Goal: Task Accomplishment & Management: Complete application form

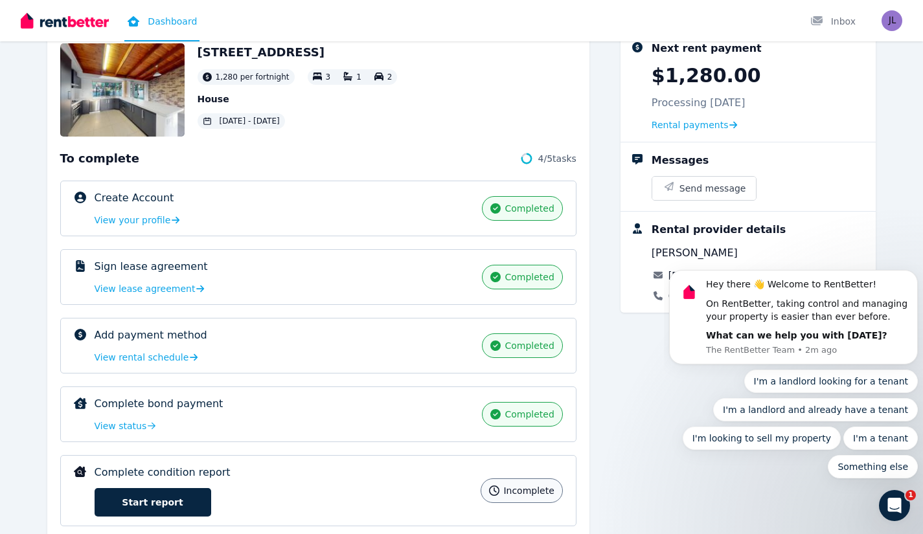
scroll to position [122, 0]
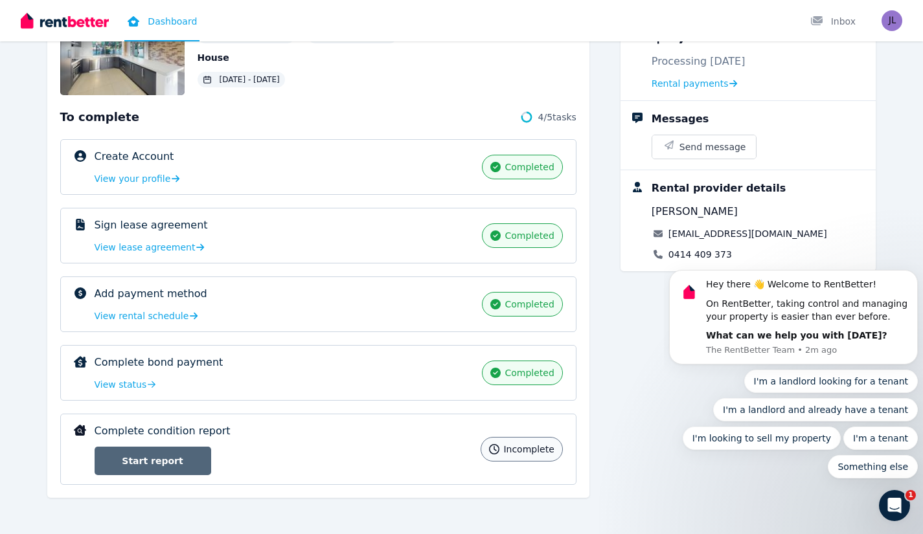
click at [140, 460] on link "Start report" at bounding box center [153, 461] width 117 height 28
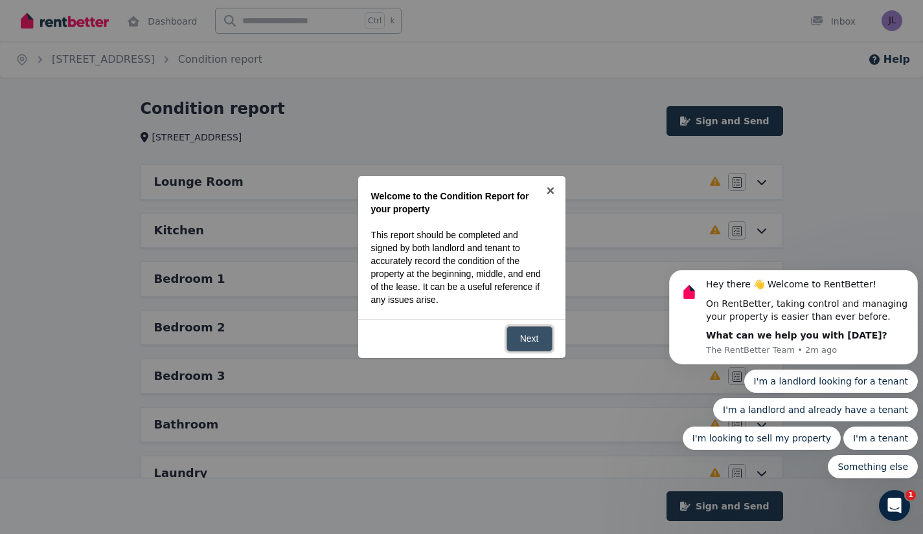
click at [529, 333] on link "Next" at bounding box center [529, 338] width 46 height 25
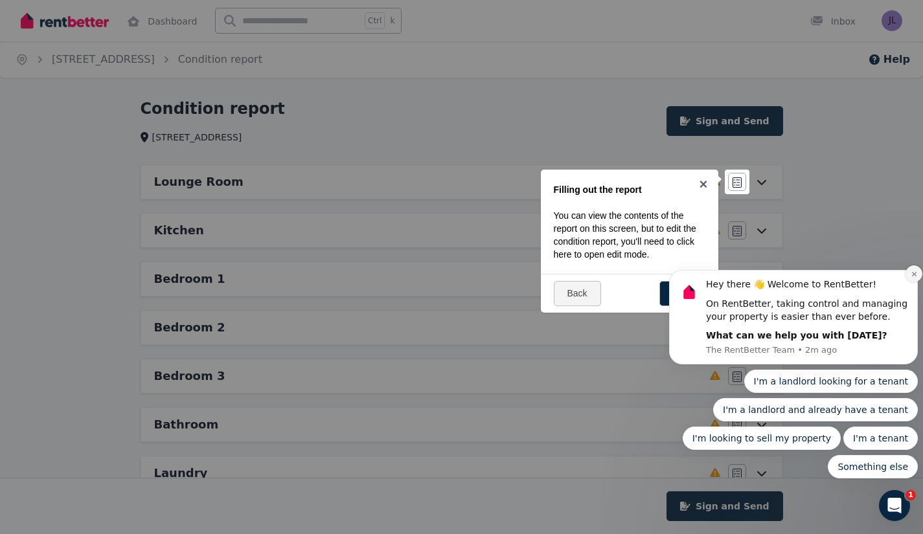
click at [910, 273] on icon "Dismiss notification" at bounding box center [913, 274] width 7 height 7
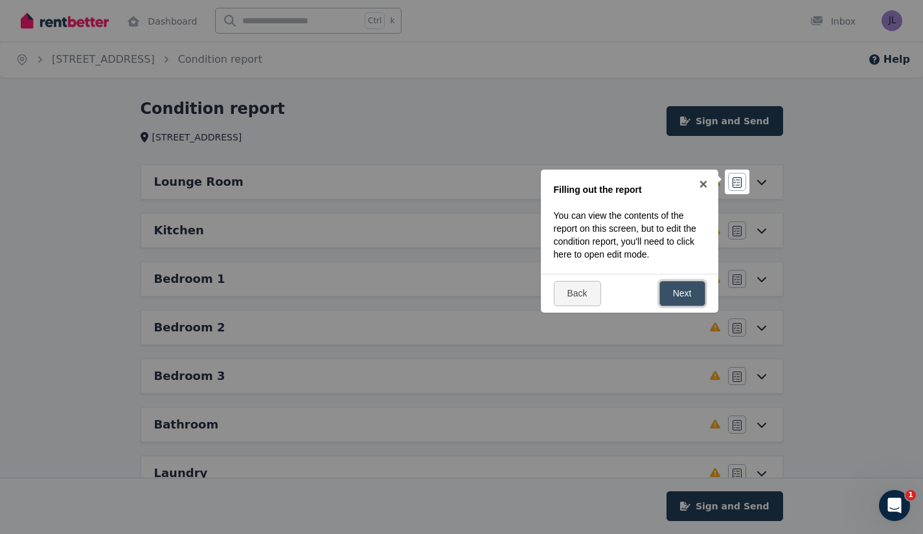
click at [675, 293] on link "Next" at bounding box center [682, 293] width 46 height 25
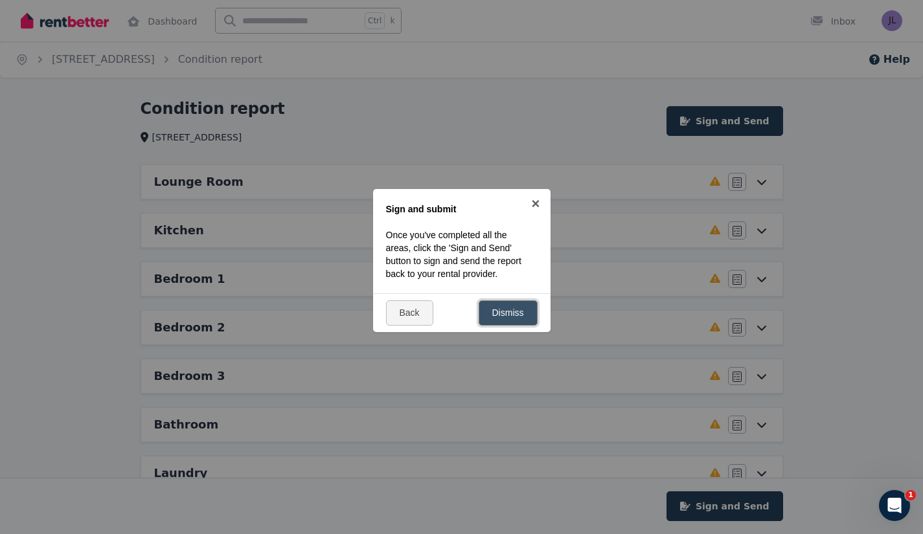
click at [501, 321] on link "Dismiss" at bounding box center [508, 312] width 59 height 25
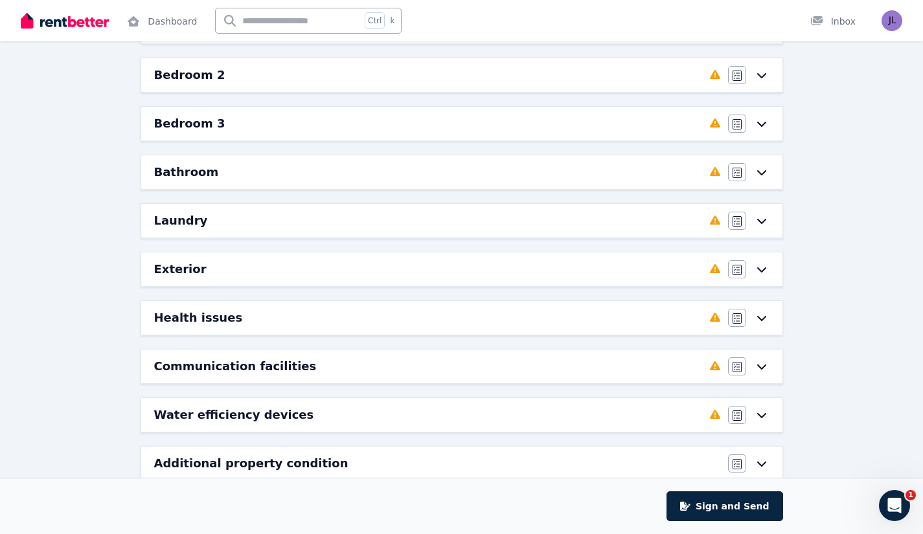
scroll to position [280, 0]
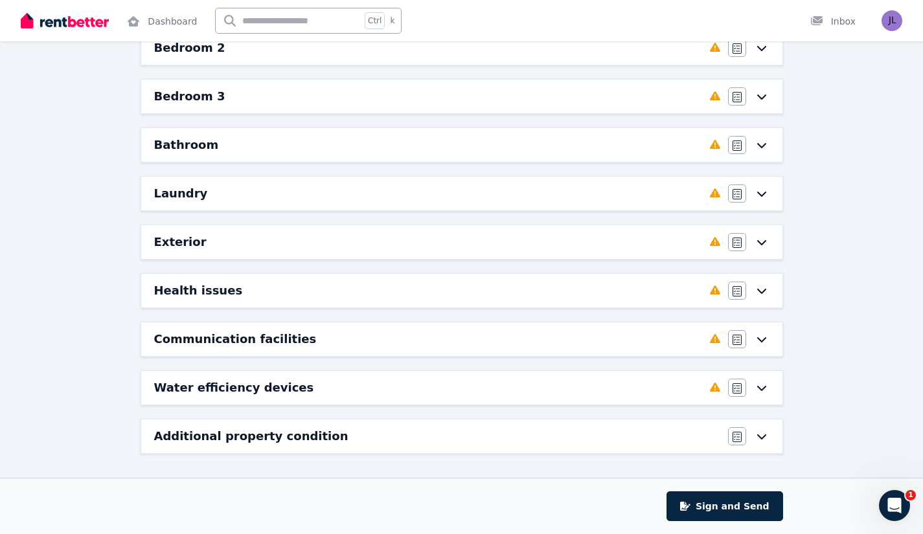
click at [190, 245] on h6 "Exterior" at bounding box center [180, 242] width 52 height 18
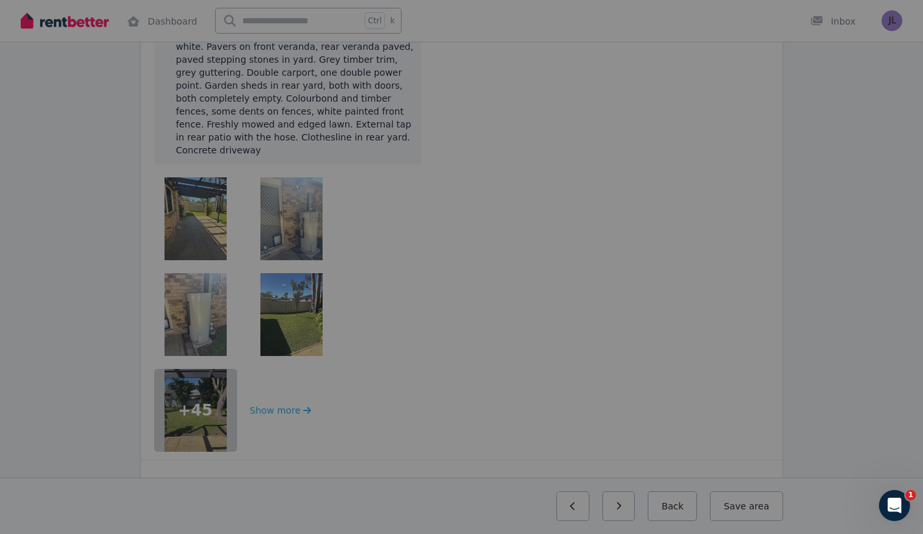
scroll to position [0, 0]
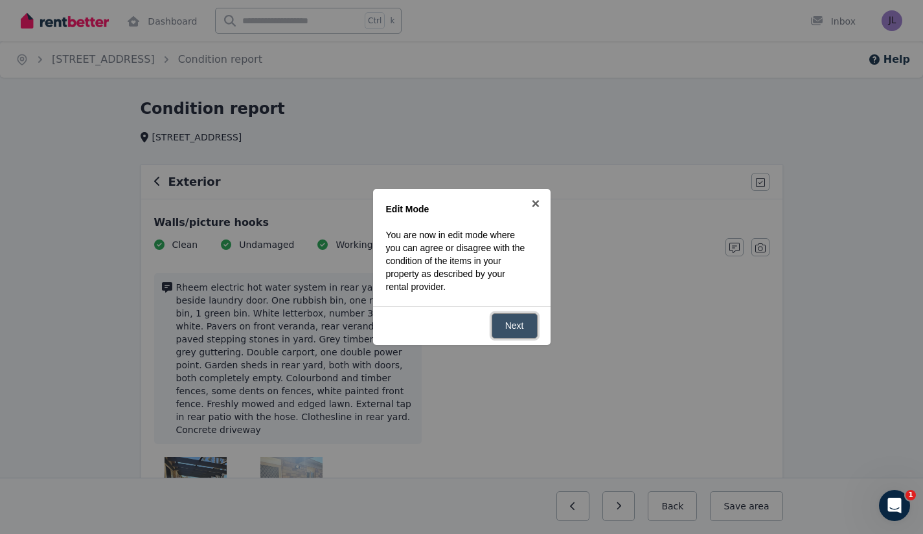
click at [527, 327] on link "Next" at bounding box center [514, 325] width 46 height 25
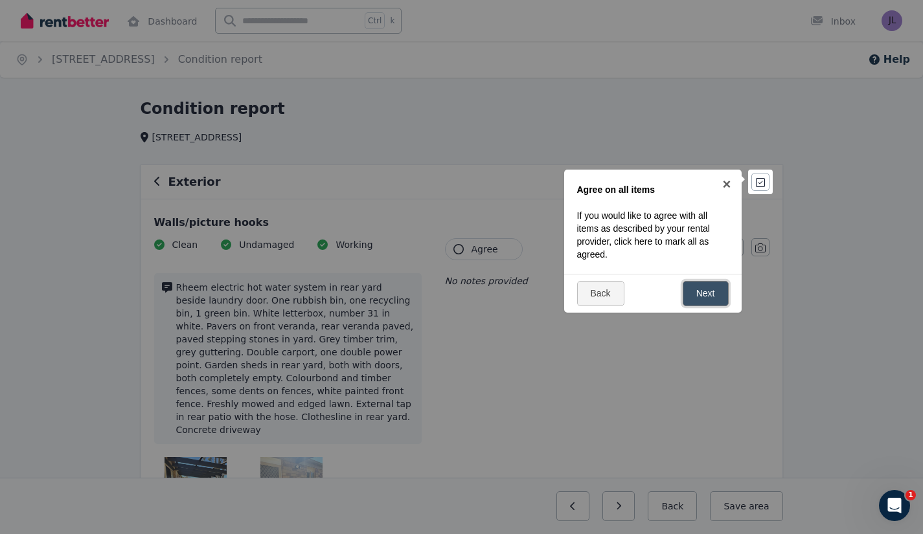
click at [723, 299] on link "Next" at bounding box center [706, 293] width 46 height 25
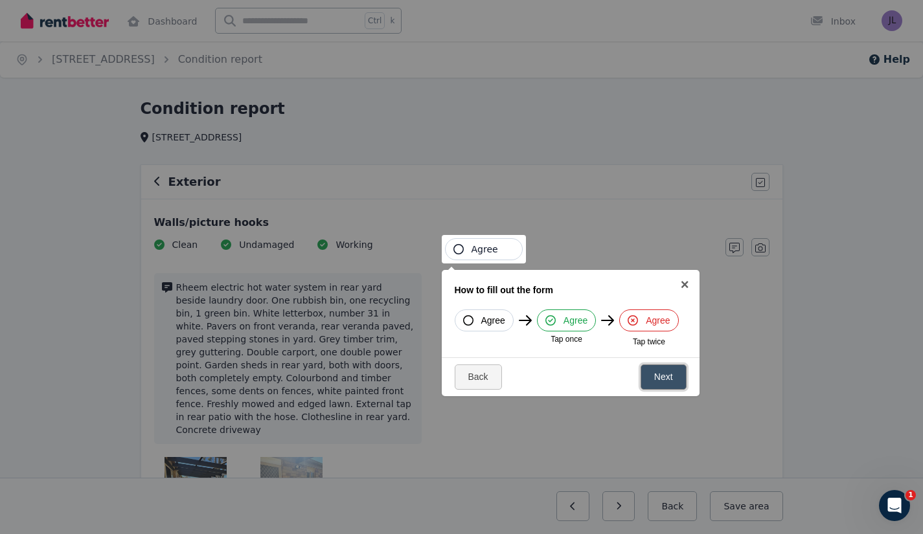
click at [666, 378] on link "Next" at bounding box center [663, 377] width 46 height 25
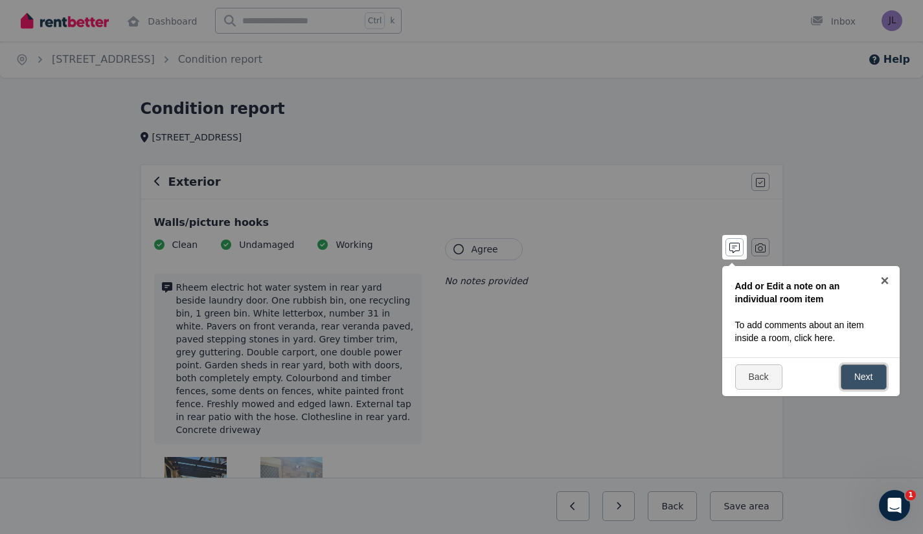
click at [875, 376] on link "Next" at bounding box center [864, 377] width 46 height 25
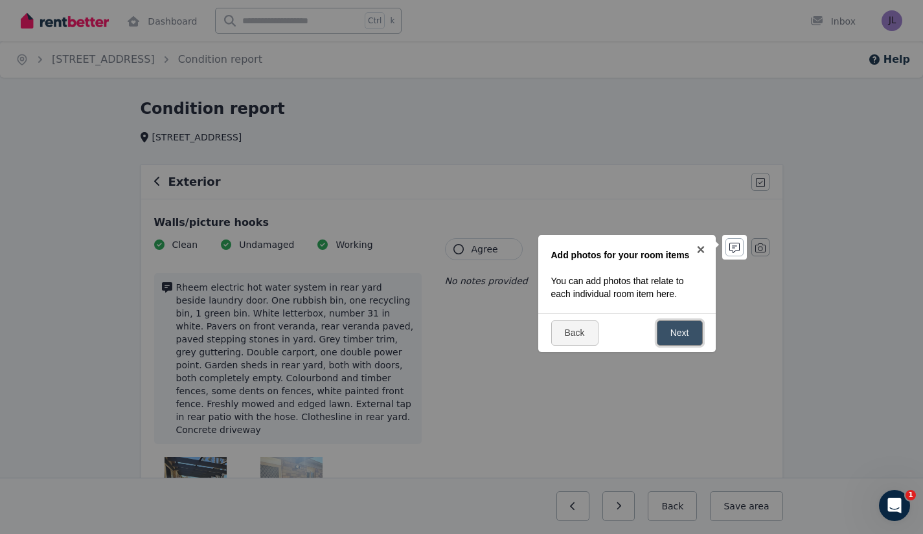
click at [667, 333] on link "Next" at bounding box center [680, 333] width 46 height 25
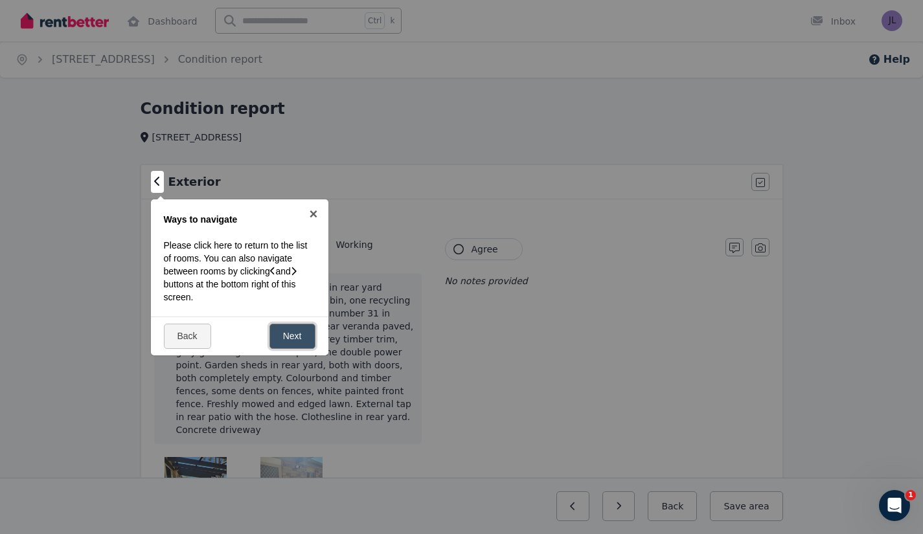
click at [289, 336] on link "Next" at bounding box center [292, 336] width 46 height 25
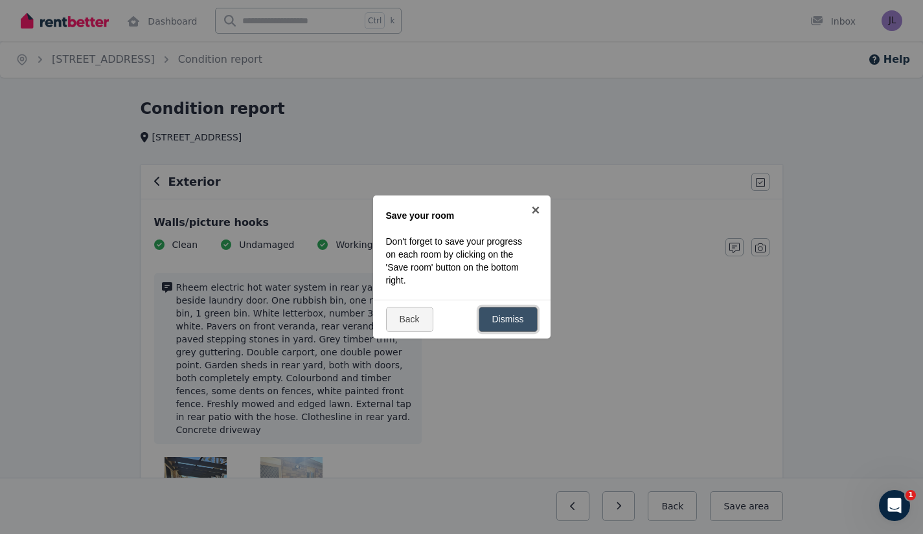
click at [519, 321] on link "Dismiss" at bounding box center [508, 319] width 59 height 25
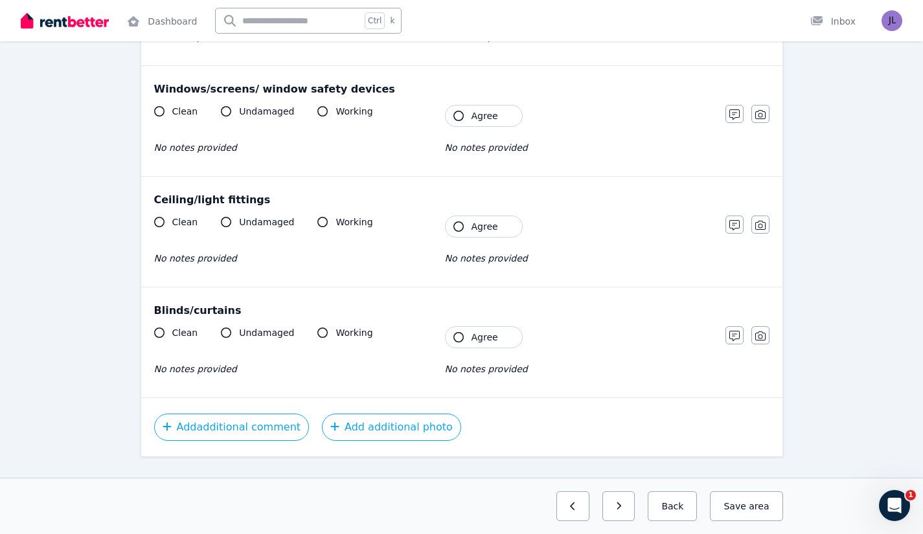
scroll to position [452, 0]
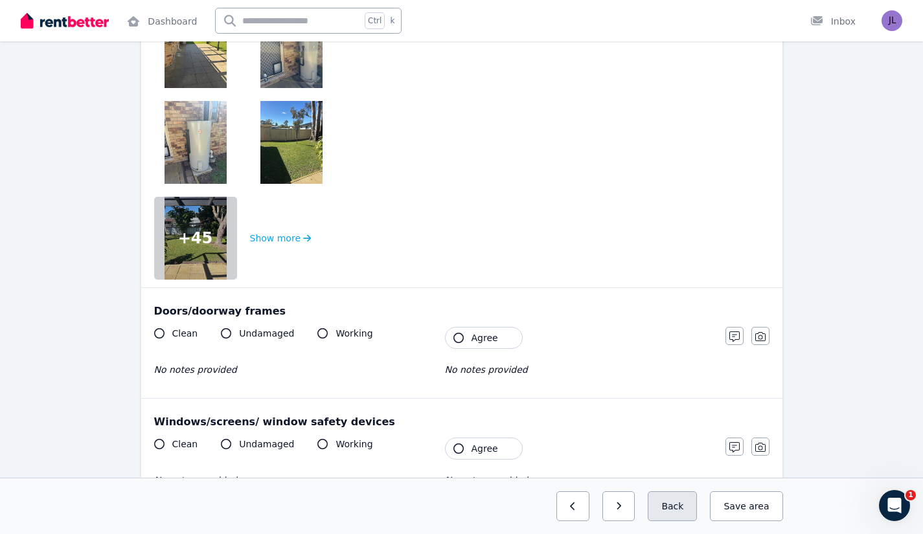
click at [672, 501] on button "Back" at bounding box center [672, 506] width 49 height 30
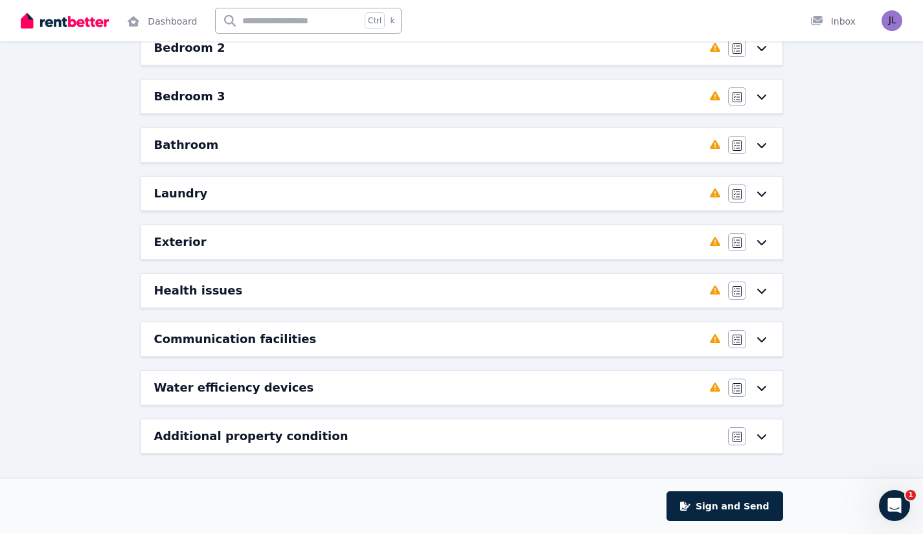
click at [589, 396] on div "Water efficiency devices" at bounding box center [428, 388] width 548 height 18
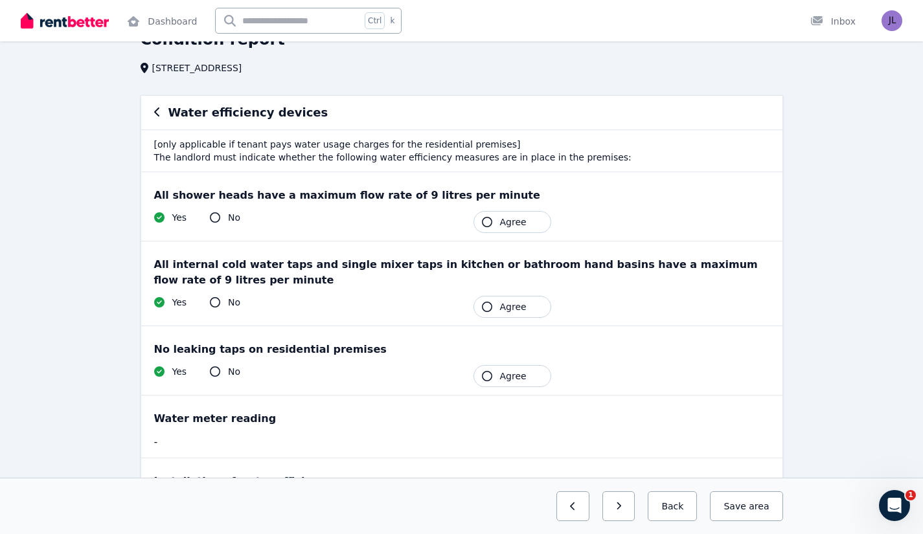
scroll to position [65, 0]
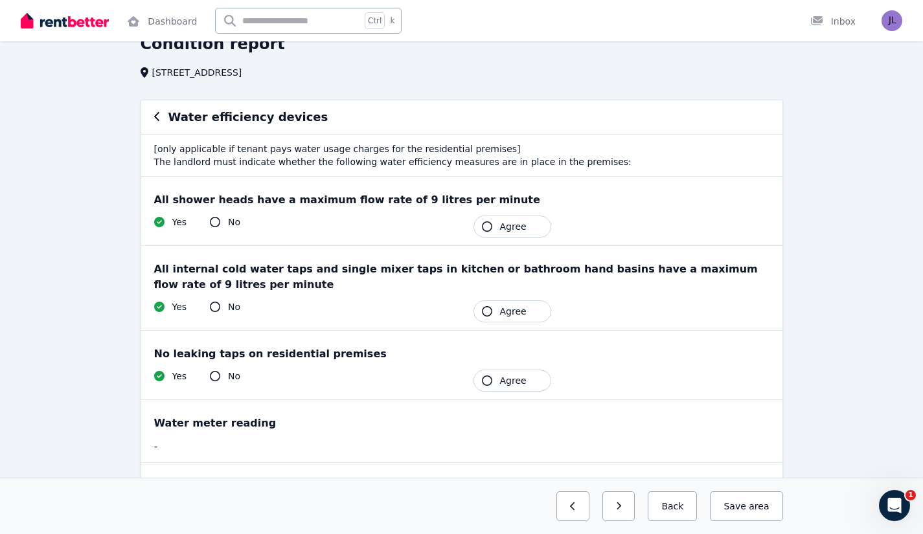
click at [158, 115] on icon "button" at bounding box center [157, 116] width 6 height 10
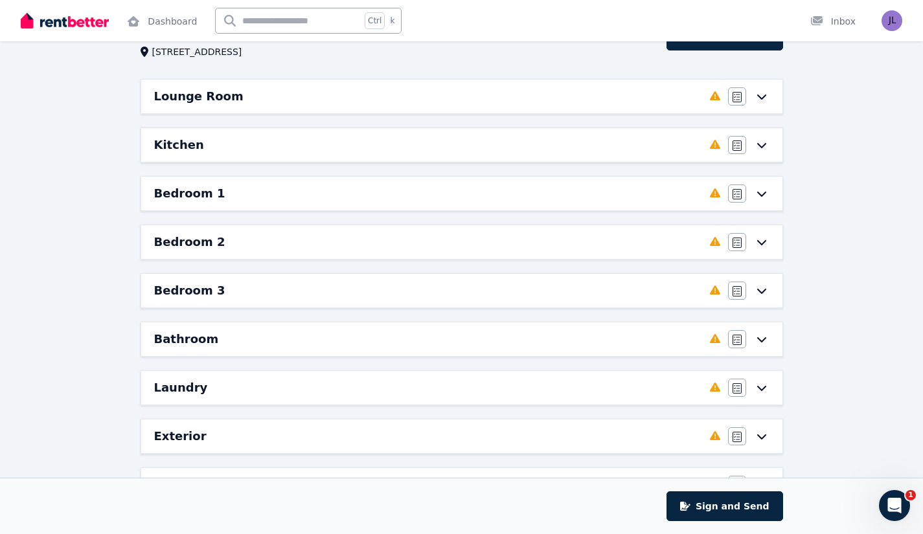
scroll to position [61, 0]
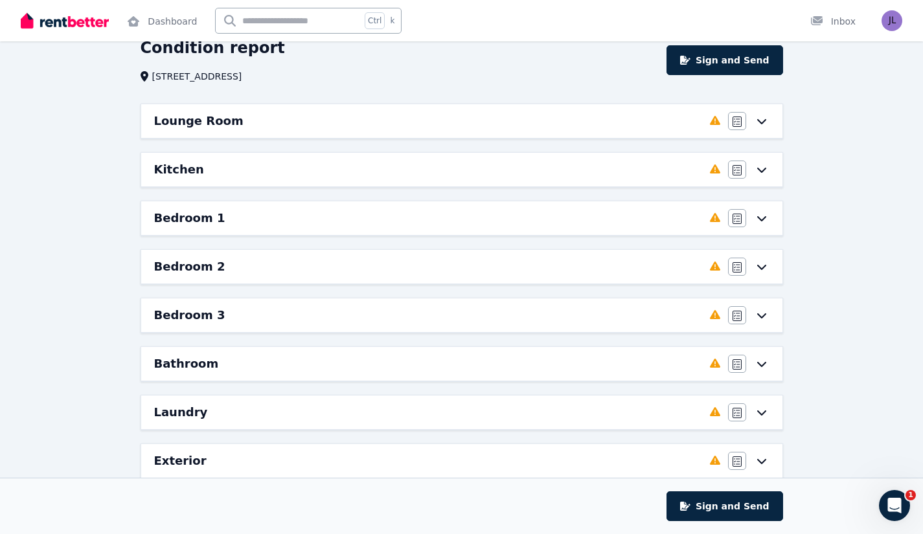
click at [292, 121] on div "Lounge Room" at bounding box center [428, 121] width 548 height 18
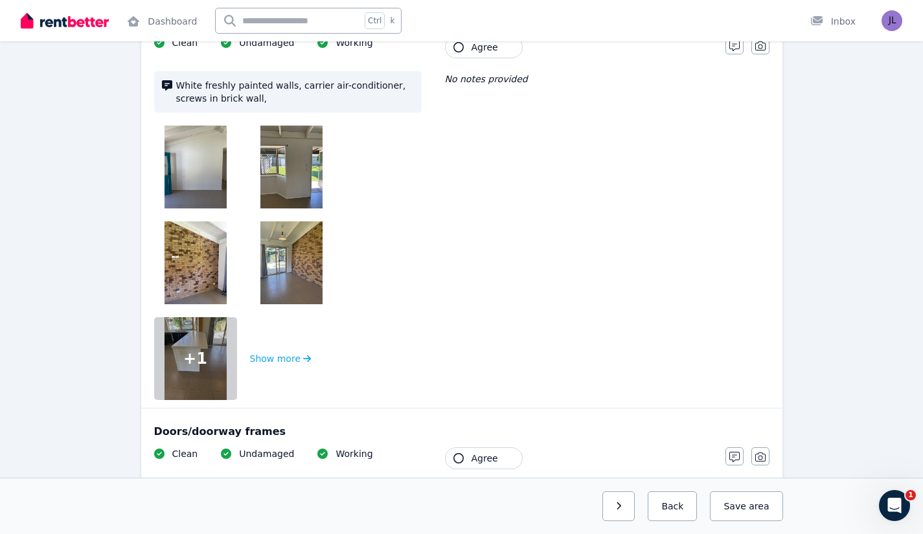
scroll to position [198, 0]
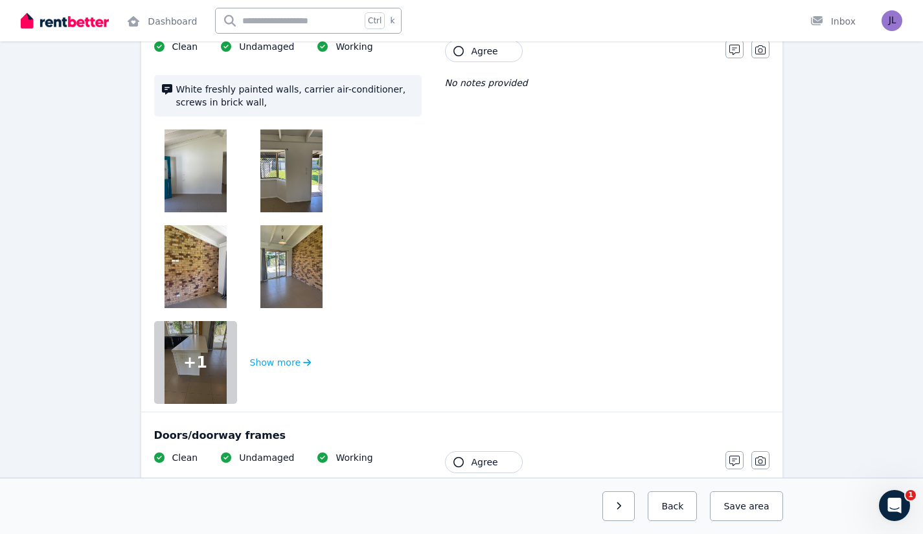
click at [202, 153] on img at bounding box center [195, 171] width 62 height 83
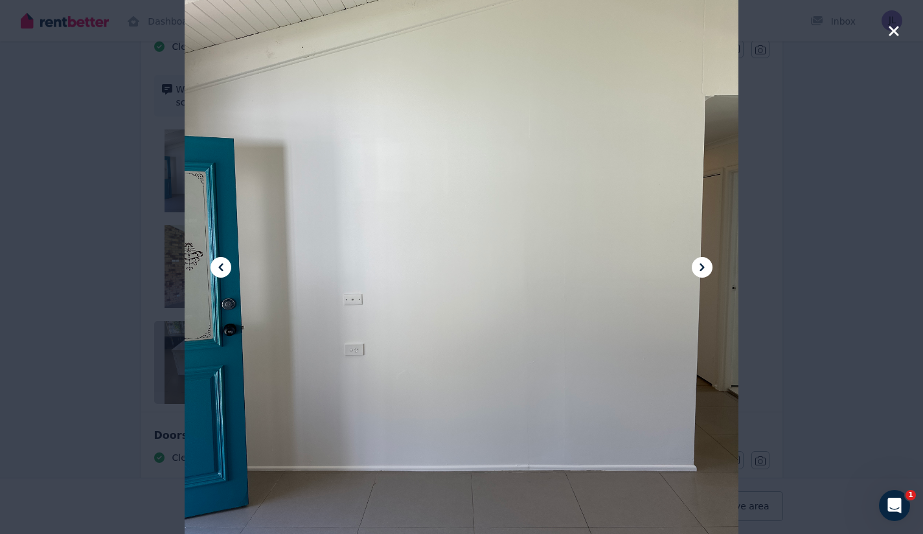
click at [697, 270] on icon at bounding box center [702, 268] width 16 height 16
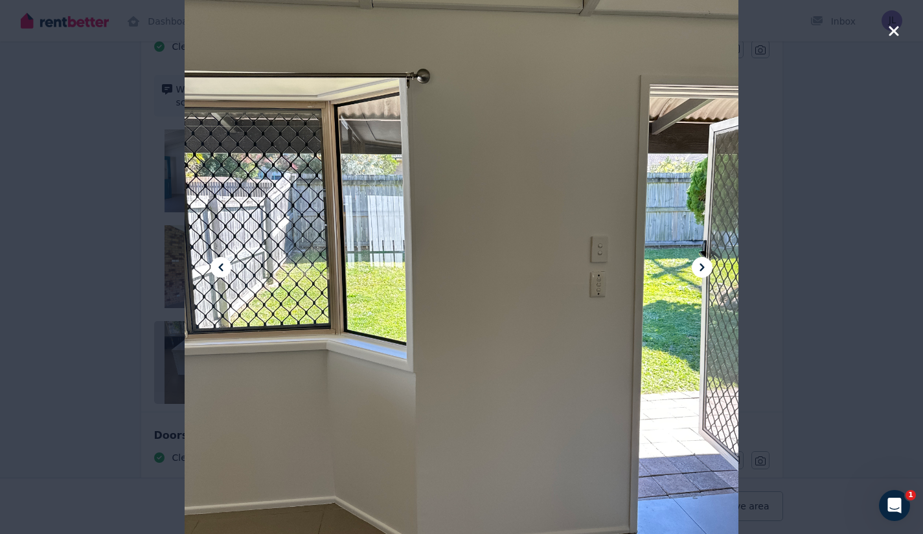
click at [223, 270] on icon at bounding box center [221, 268] width 16 height 16
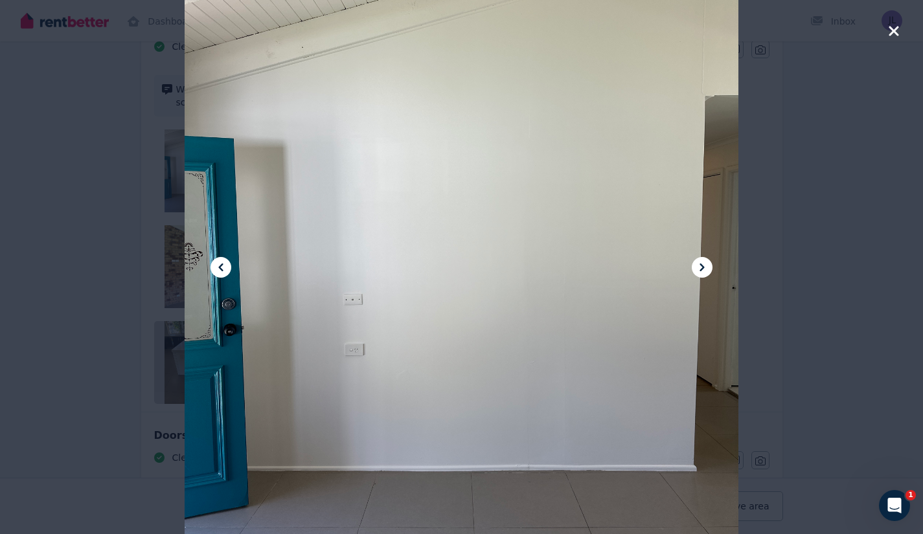
click at [705, 267] on icon at bounding box center [702, 268] width 16 height 16
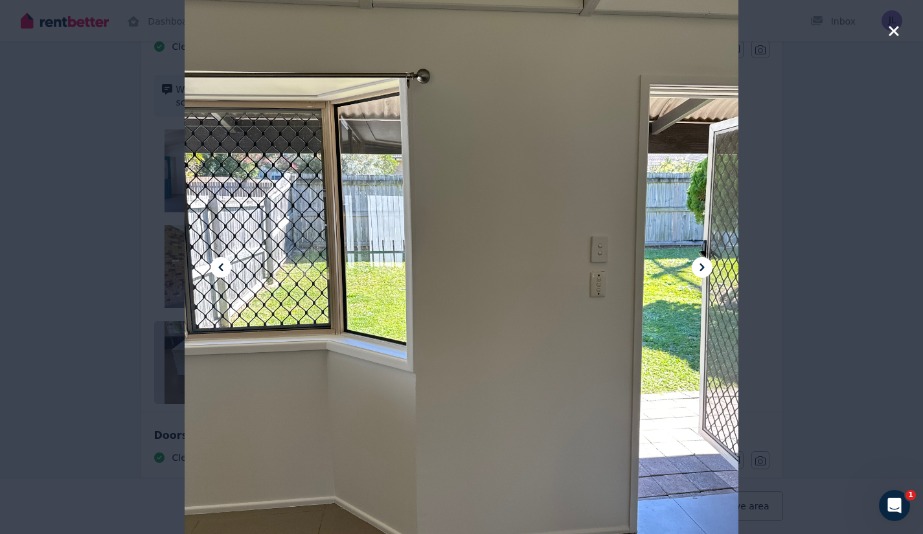
click at [705, 268] on icon at bounding box center [702, 268] width 16 height 16
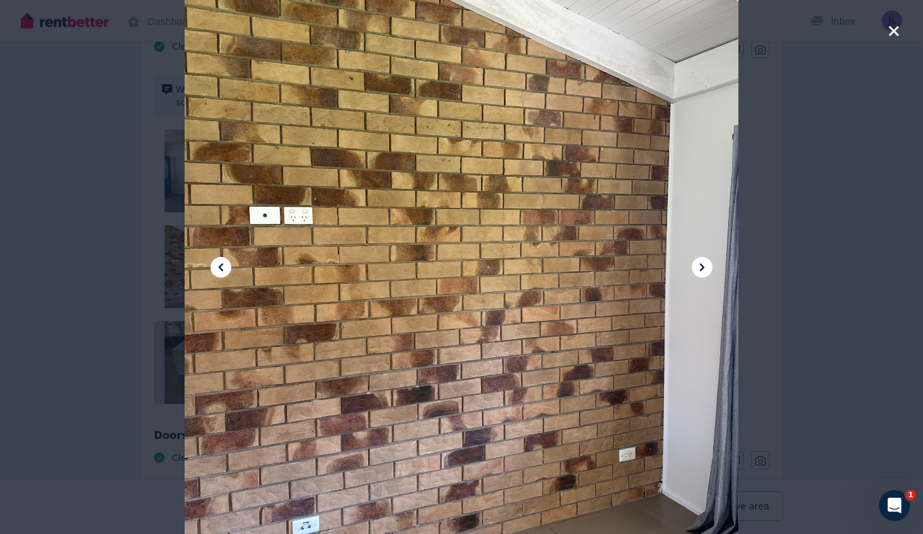
click at [707, 262] on icon at bounding box center [702, 268] width 16 height 16
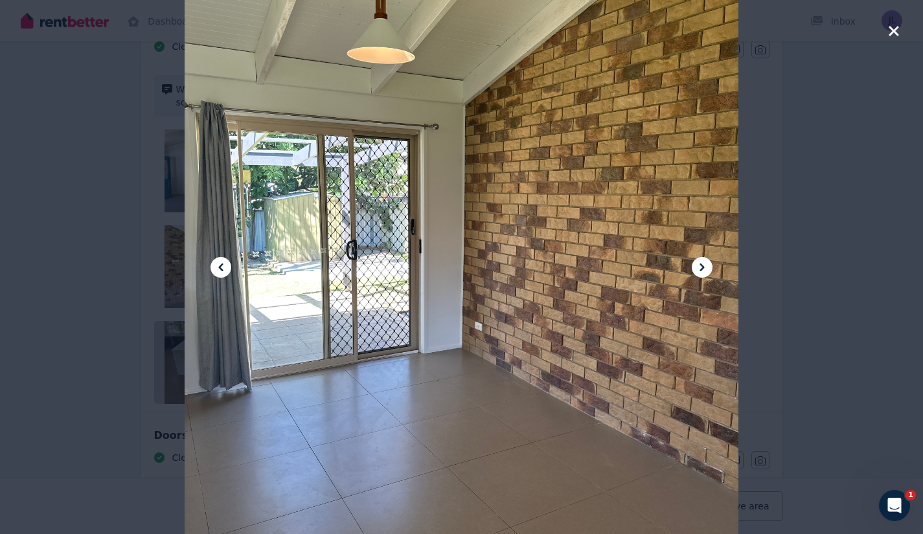
click at [707, 262] on icon at bounding box center [702, 268] width 16 height 16
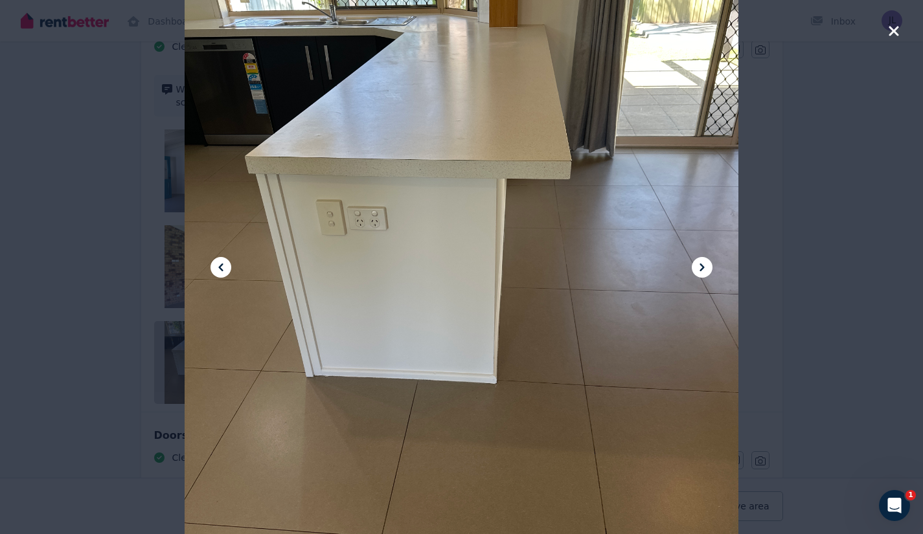
click at [707, 262] on icon at bounding box center [702, 268] width 16 height 16
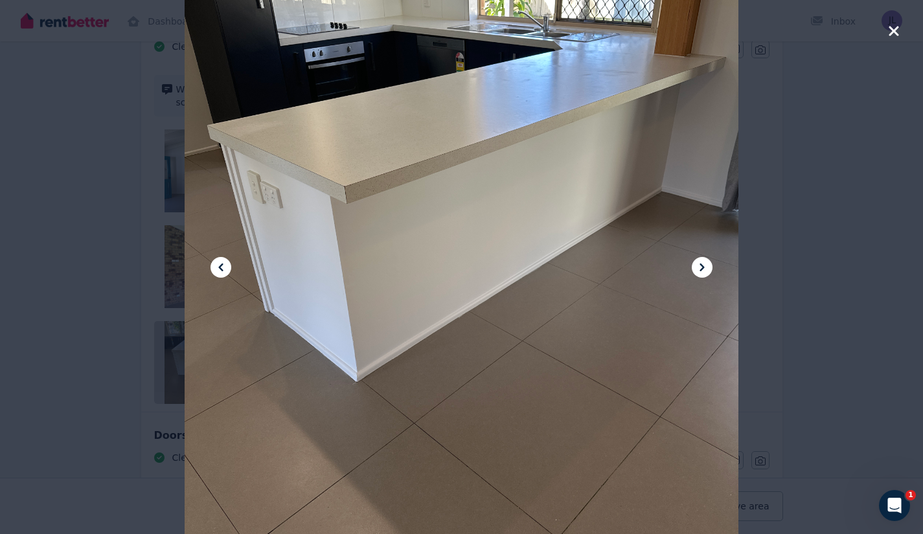
click at [707, 262] on icon at bounding box center [702, 268] width 16 height 16
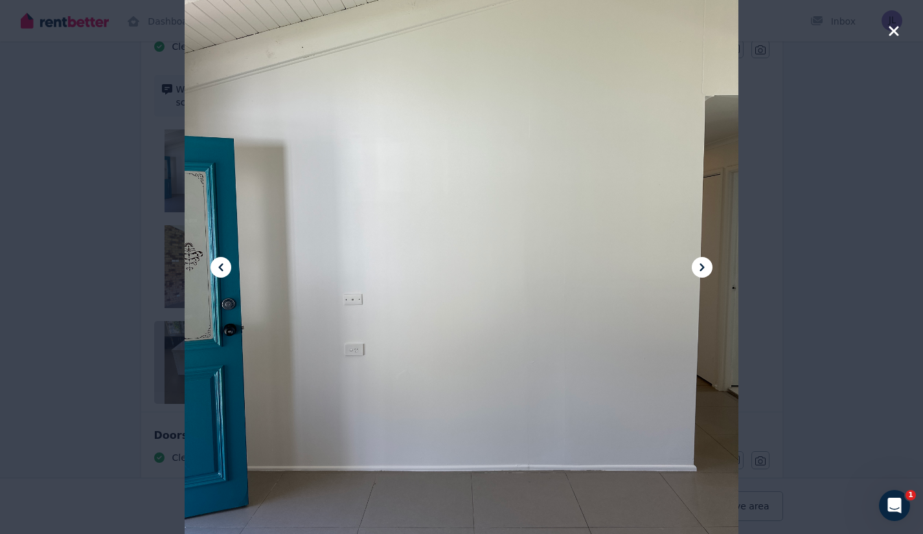
click at [707, 262] on icon at bounding box center [702, 268] width 16 height 16
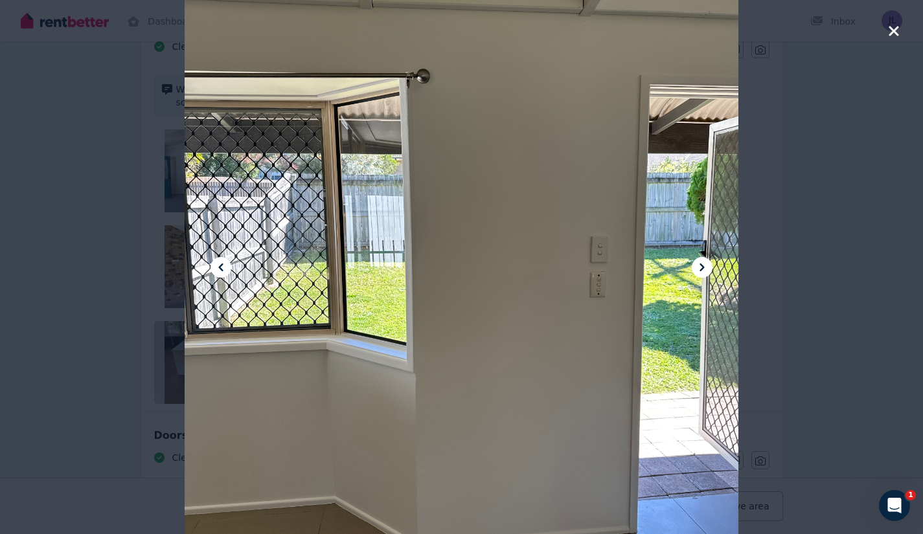
click at [707, 262] on icon at bounding box center [702, 268] width 16 height 16
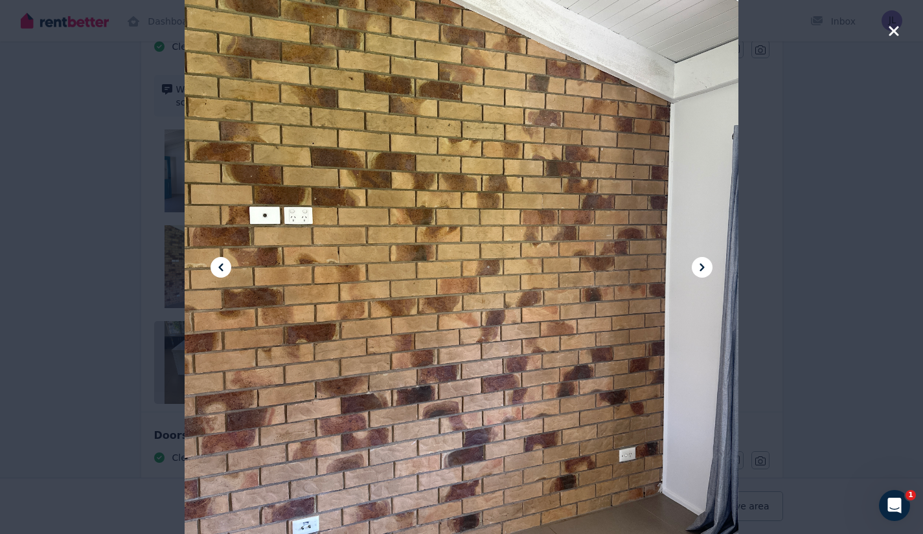
click at [895, 35] on icon "button" at bounding box center [894, 31] width 12 height 16
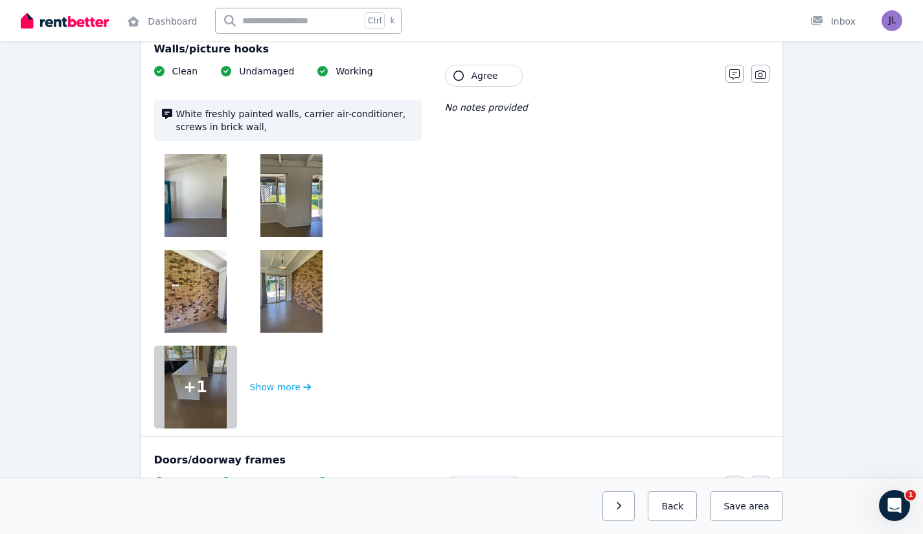
scroll to position [216, 0]
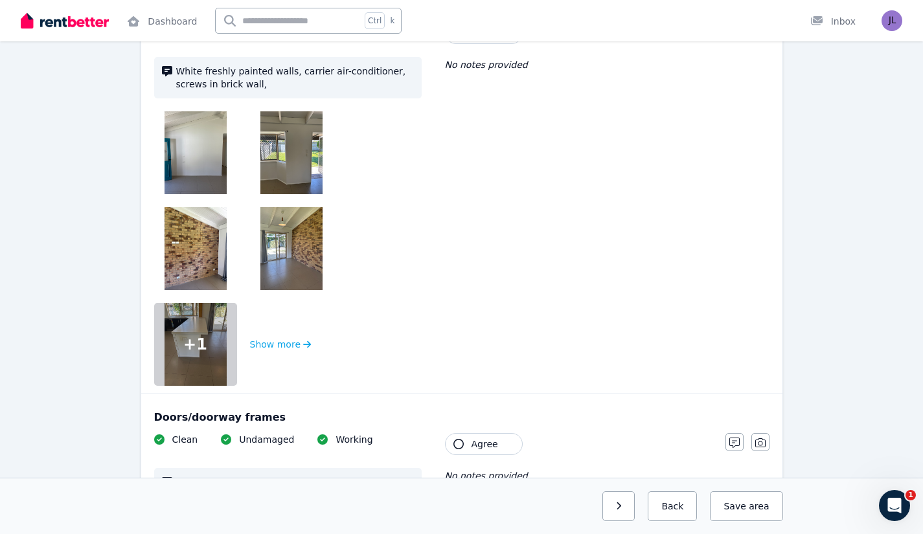
click at [203, 336] on span "+ 1" at bounding box center [195, 344] width 24 height 21
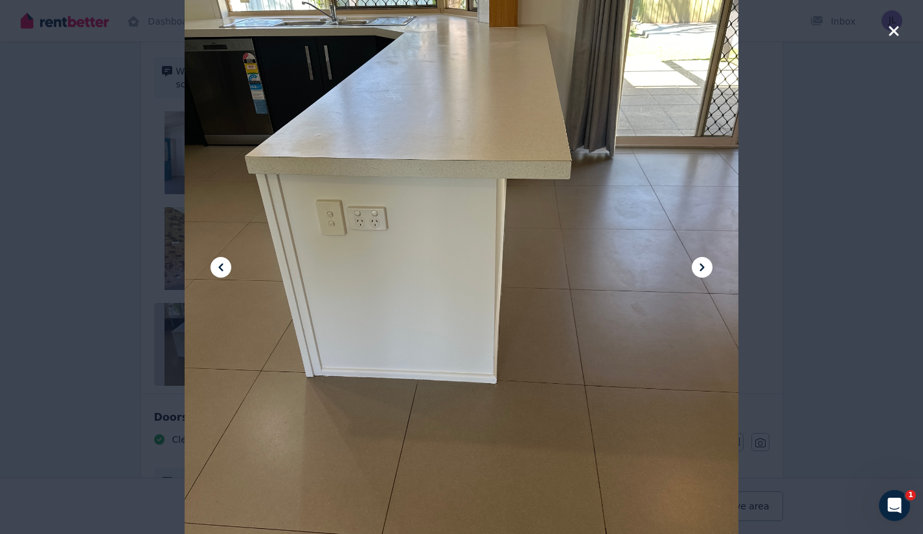
click at [699, 265] on icon at bounding box center [702, 268] width 16 height 16
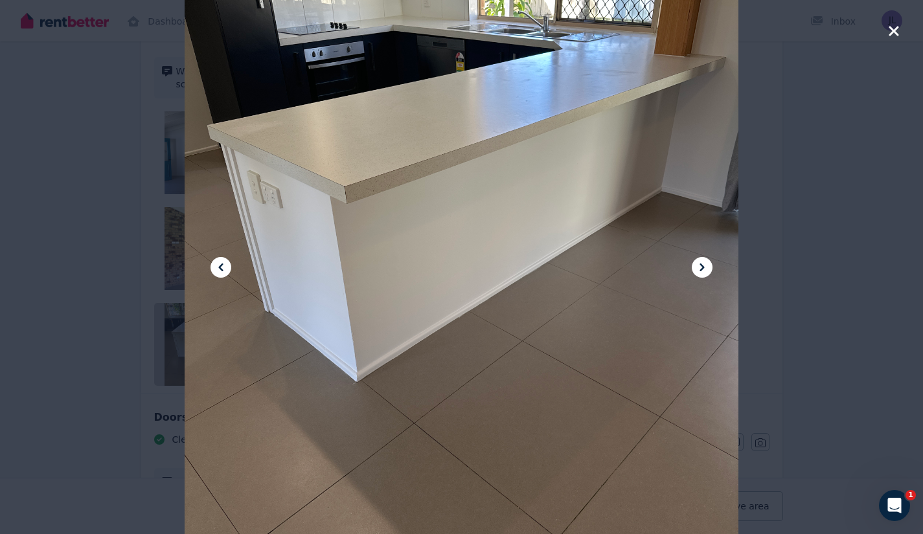
click at [890, 32] on icon "button" at bounding box center [894, 31] width 12 height 16
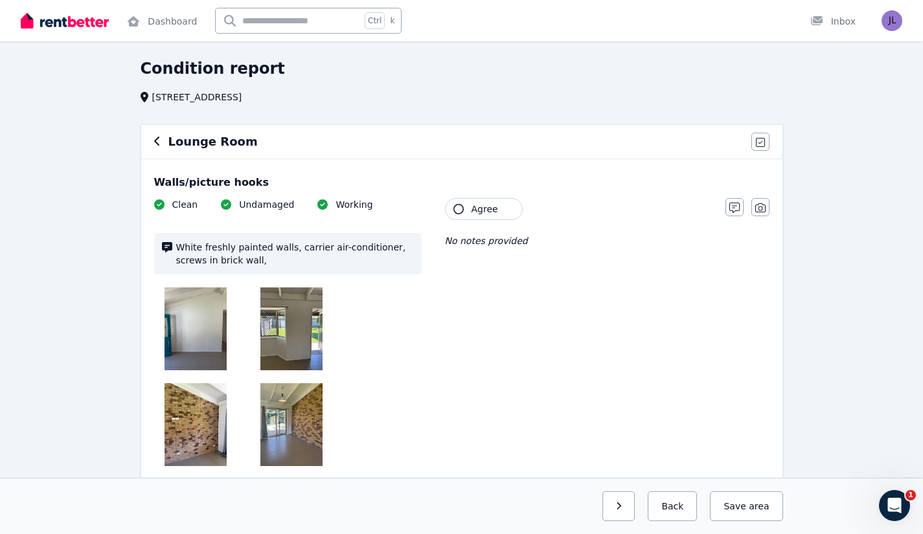
scroll to position [21, 0]
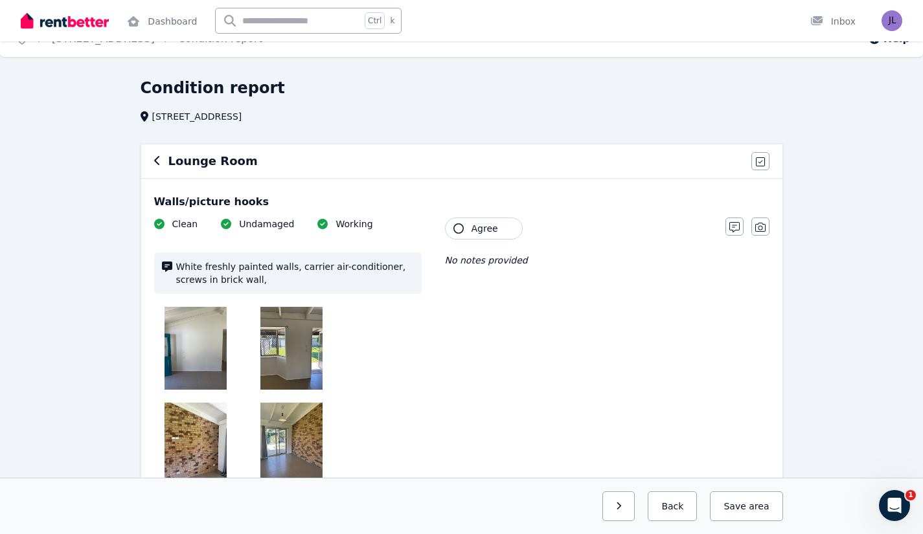
click at [468, 227] on button "Agree" at bounding box center [484, 229] width 78 height 22
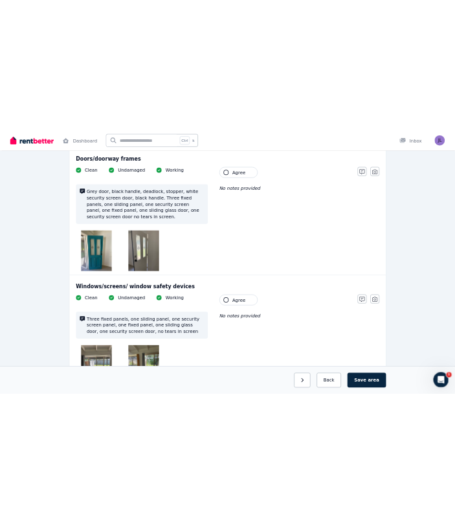
scroll to position [523, 0]
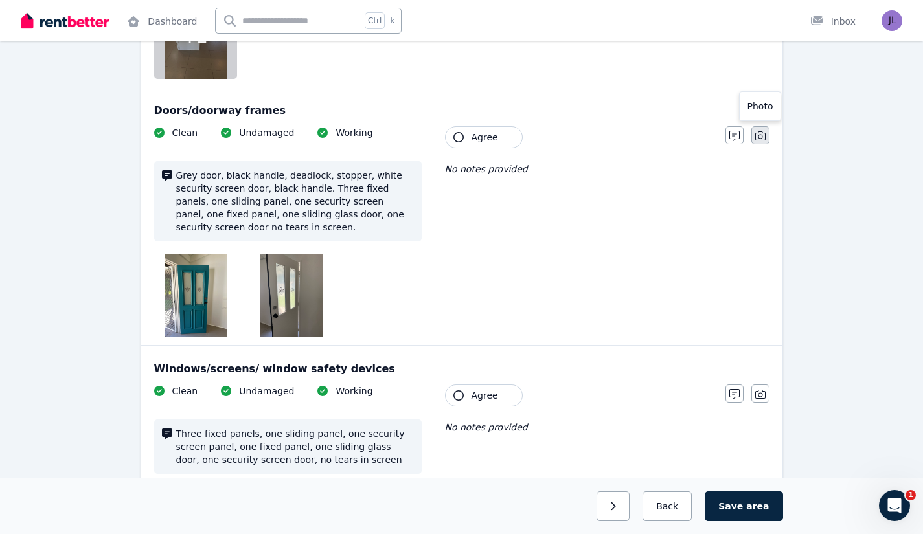
click at [765, 142] on button "button" at bounding box center [760, 135] width 18 height 18
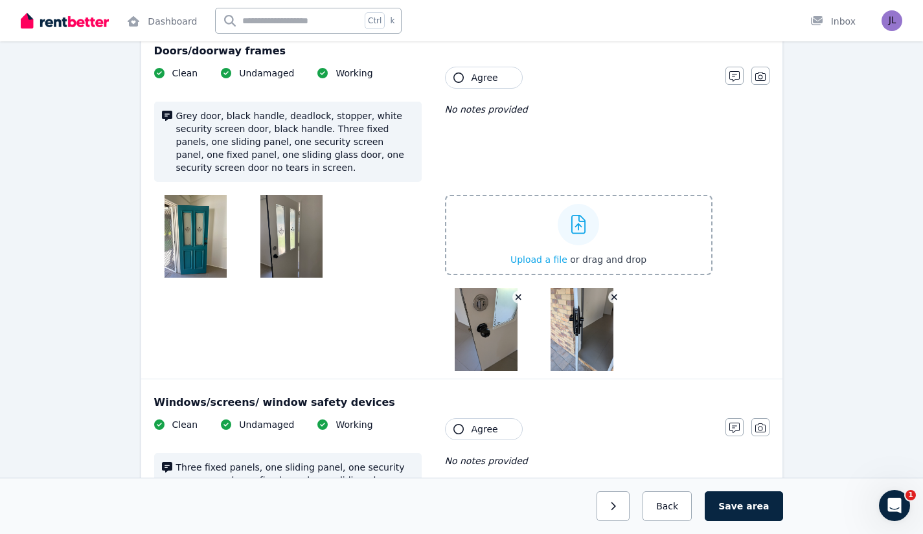
scroll to position [547, 0]
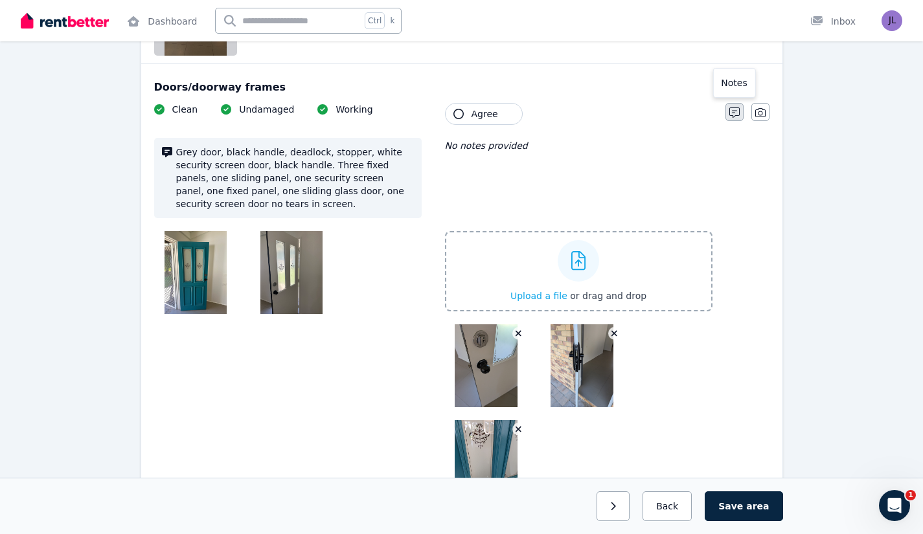
click at [728, 110] on button "button" at bounding box center [734, 112] width 18 height 18
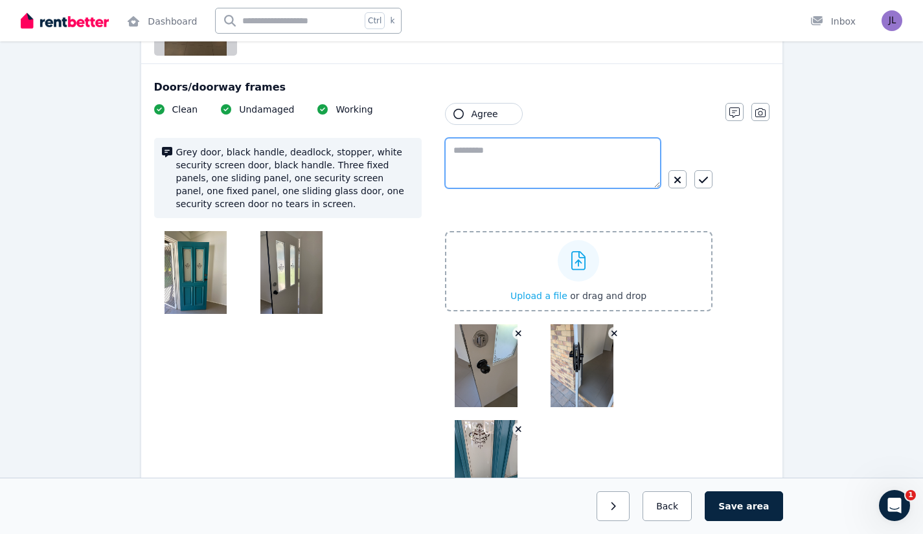
click at [517, 165] on textarea at bounding box center [553, 163] width 216 height 51
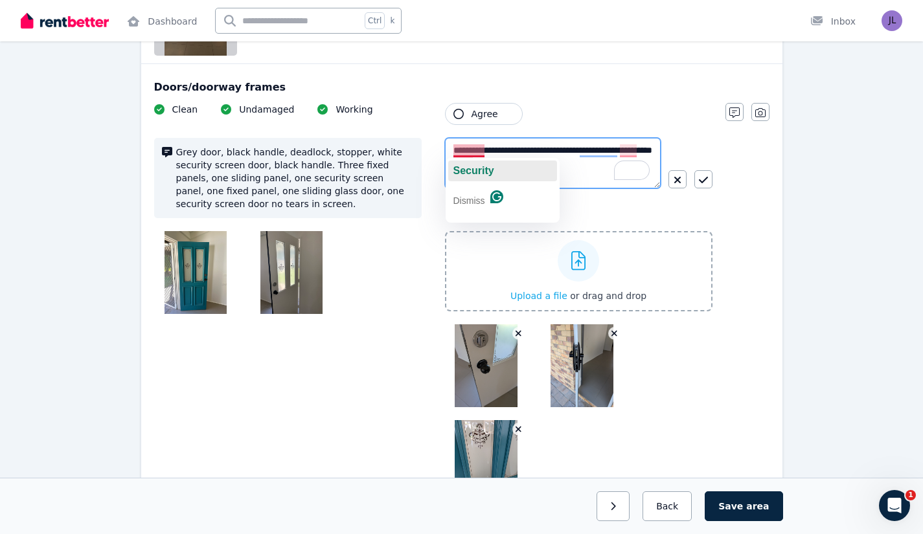
click at [473, 172] on span "Security" at bounding box center [473, 170] width 41 height 11
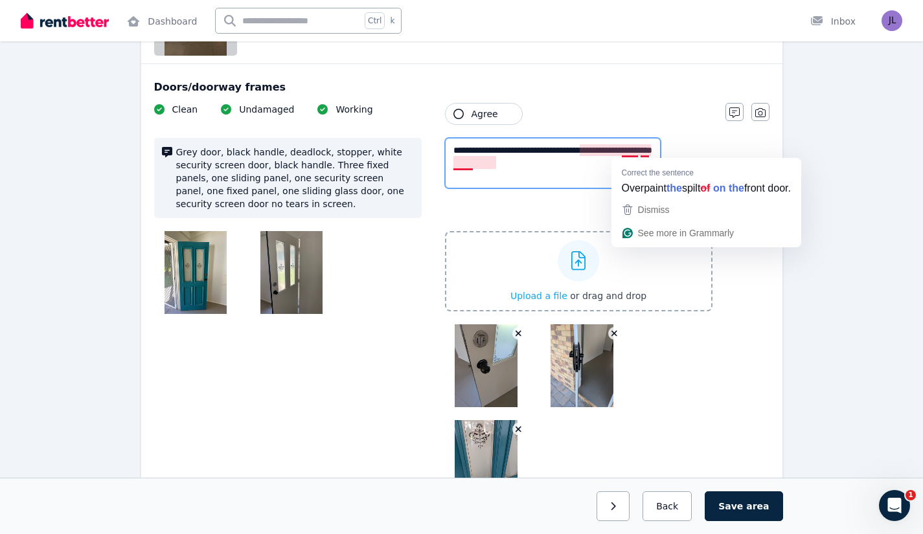
click at [589, 164] on textarea "**********" at bounding box center [553, 163] width 216 height 51
click at [632, 152] on textarea "**********" at bounding box center [553, 163] width 216 height 51
drag, startPoint x: 638, startPoint y: 151, endPoint x: 622, endPoint y: 154, distance: 16.5
click at [622, 154] on textarea "**********" at bounding box center [553, 163] width 216 height 51
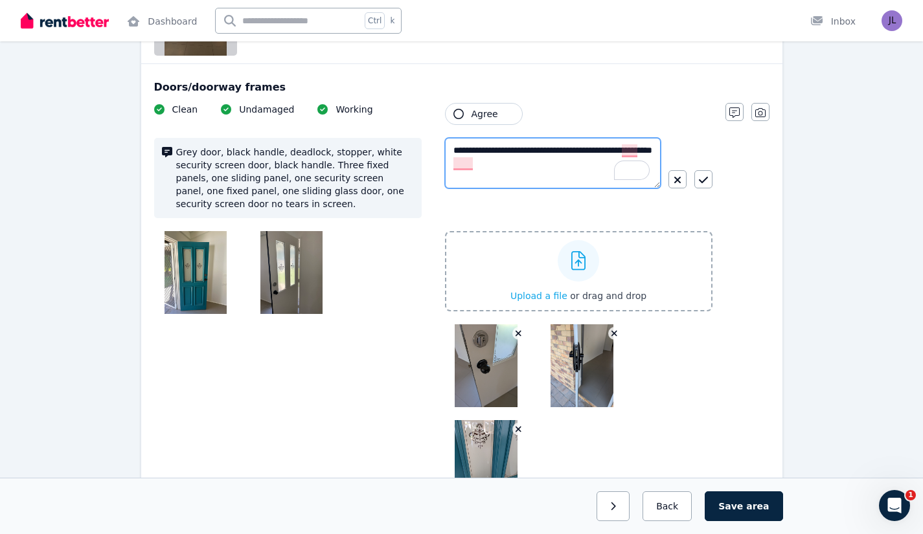
click at [458, 163] on textarea "**********" at bounding box center [553, 163] width 216 height 51
click at [640, 170] on span "button" at bounding box center [639, 170] width 5 height 11
click at [631, 150] on textarea "**********" at bounding box center [553, 163] width 216 height 51
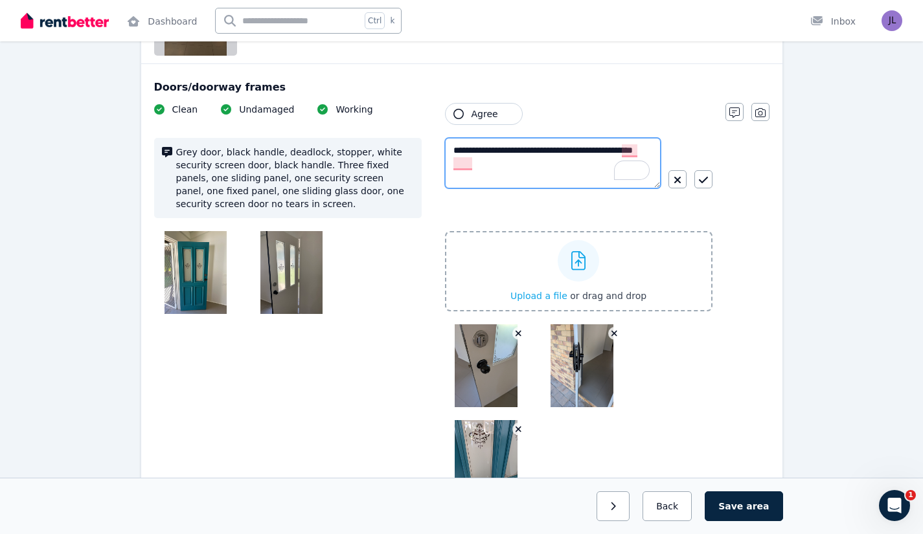
drag, startPoint x: 598, startPoint y: 150, endPoint x: 583, endPoint y: 151, distance: 15.6
click at [583, 151] on textarea "**********" at bounding box center [553, 163] width 216 height 51
click at [743, 232] on div "**********" at bounding box center [461, 303] width 615 height 400
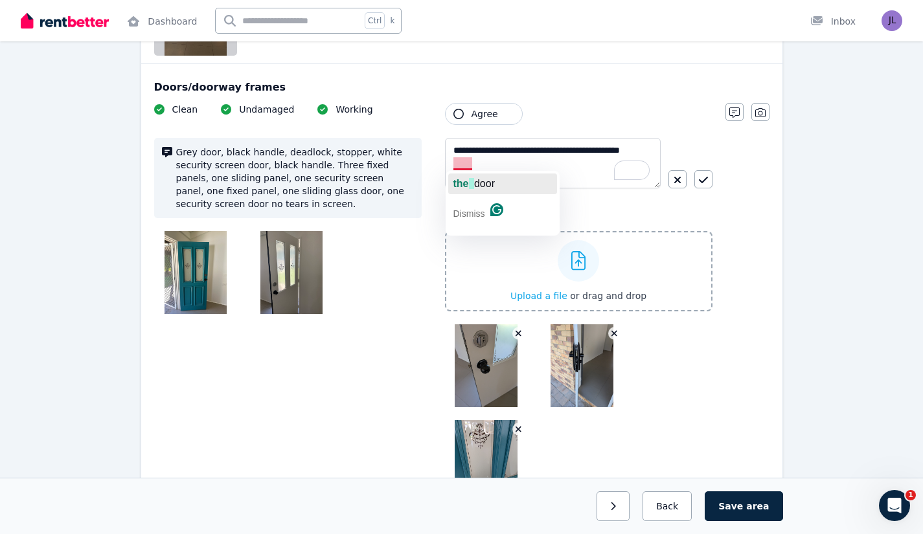
click at [471, 180] on span "button" at bounding box center [471, 183] width 5 height 11
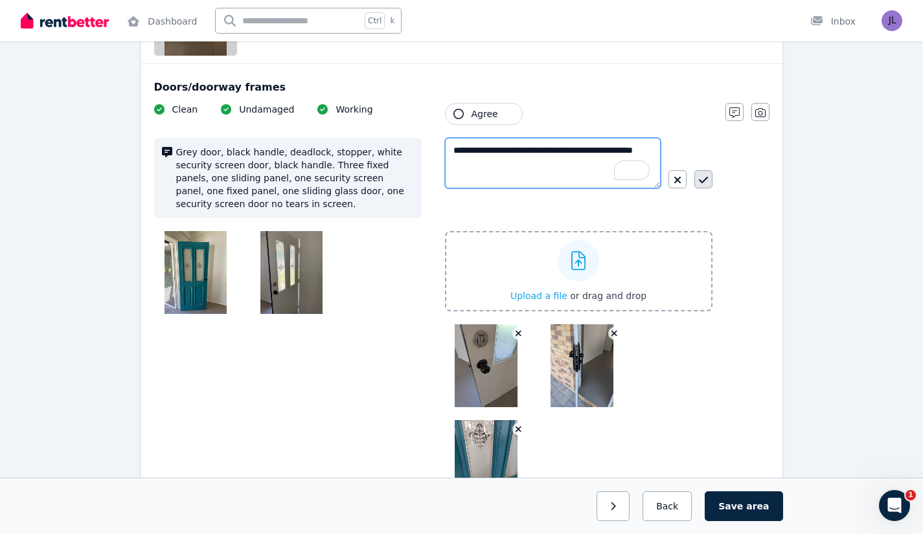
type textarea "**********"
click at [702, 175] on button "button" at bounding box center [703, 179] width 18 height 18
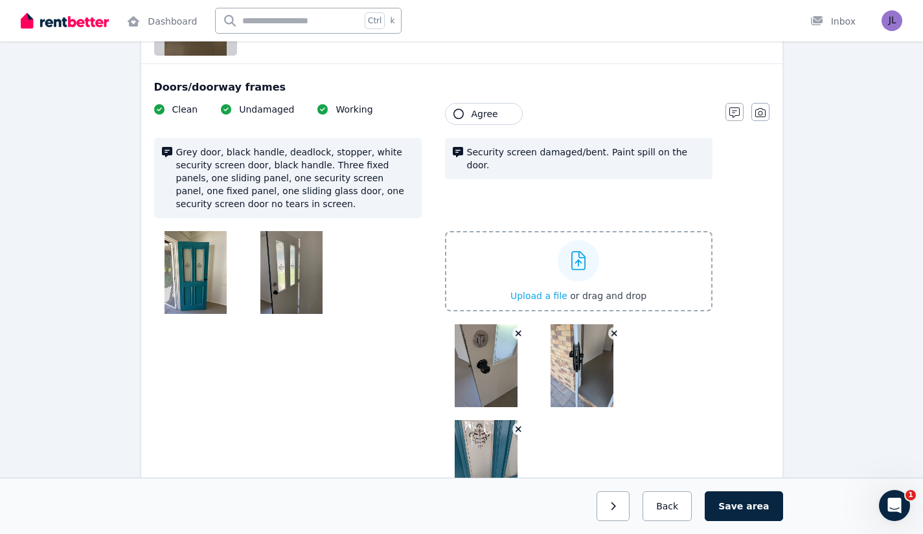
click at [462, 113] on icon "button" at bounding box center [458, 114] width 10 height 10
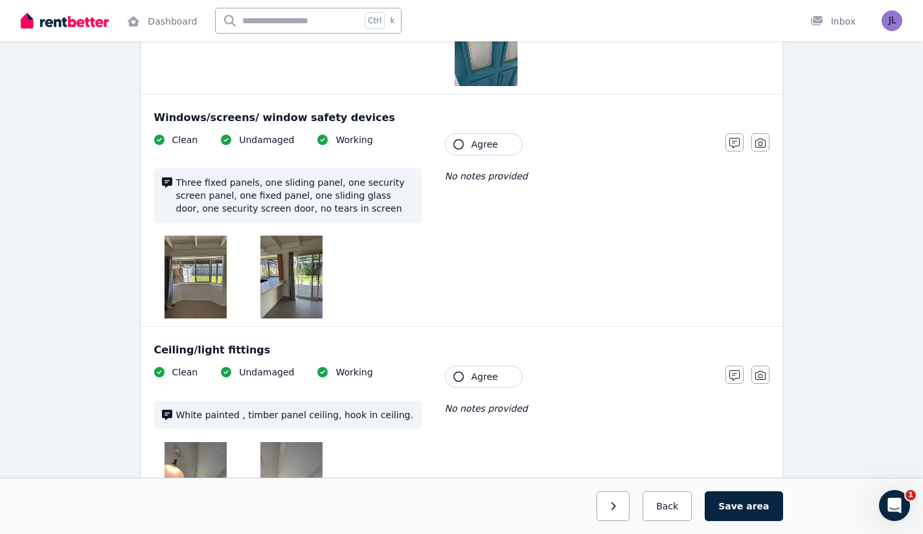
scroll to position [966, 0]
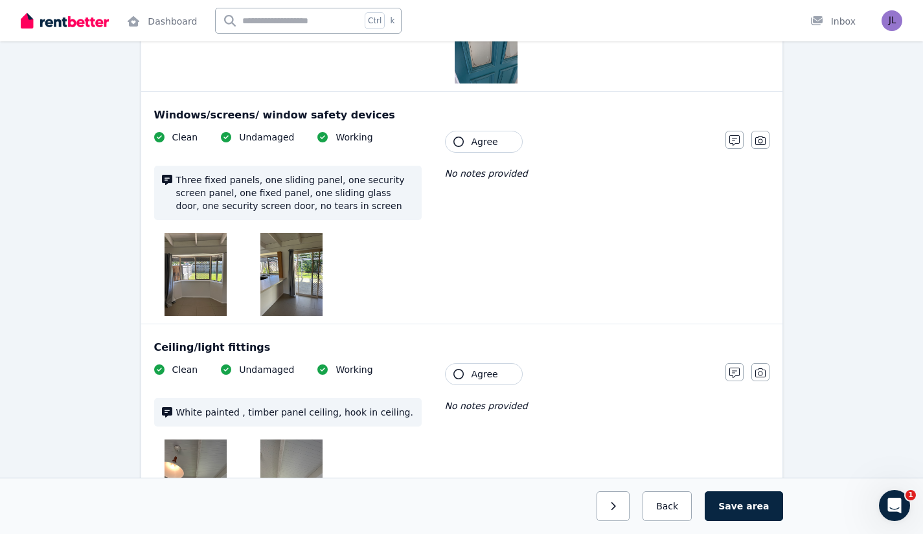
click at [199, 273] on img at bounding box center [195, 274] width 62 height 83
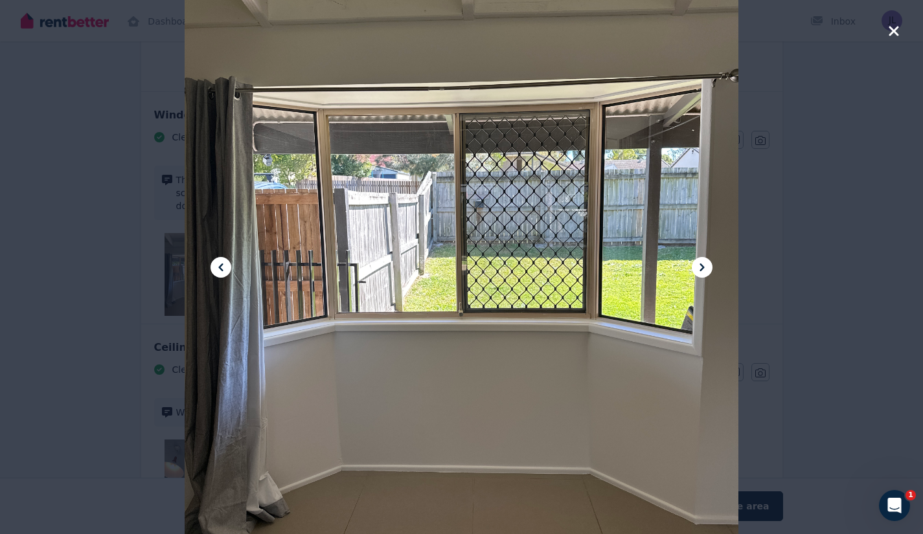
click at [898, 34] on icon "button" at bounding box center [893, 31] width 10 height 10
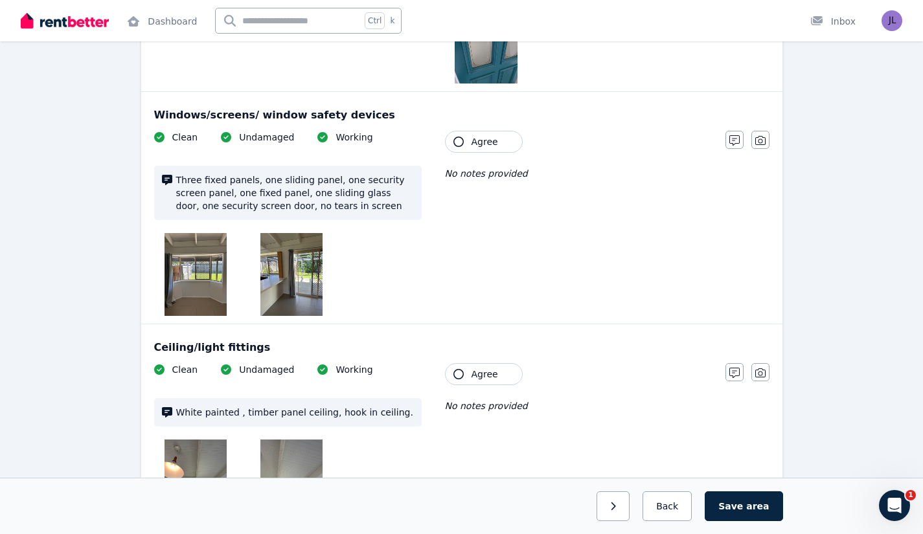
click at [311, 273] on img at bounding box center [291, 274] width 62 height 83
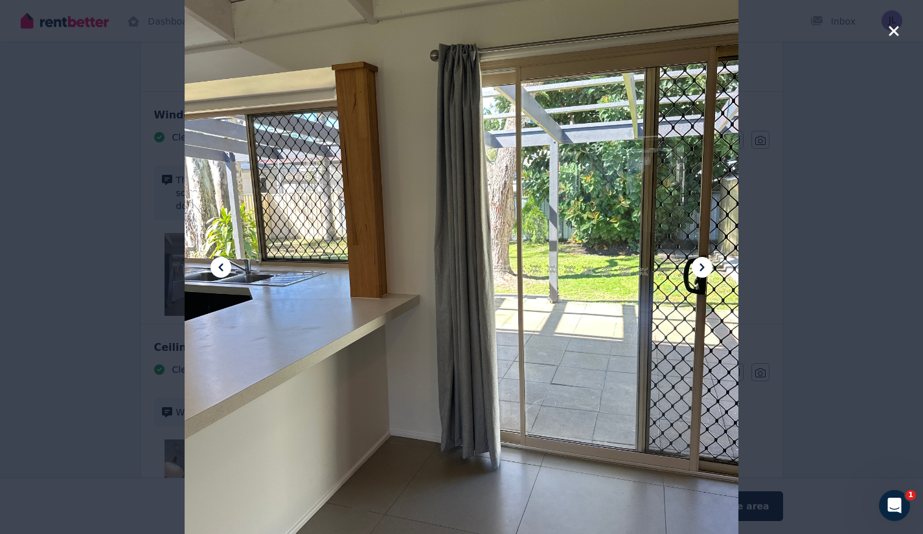
click at [888, 36] on icon "button" at bounding box center [894, 31] width 12 height 16
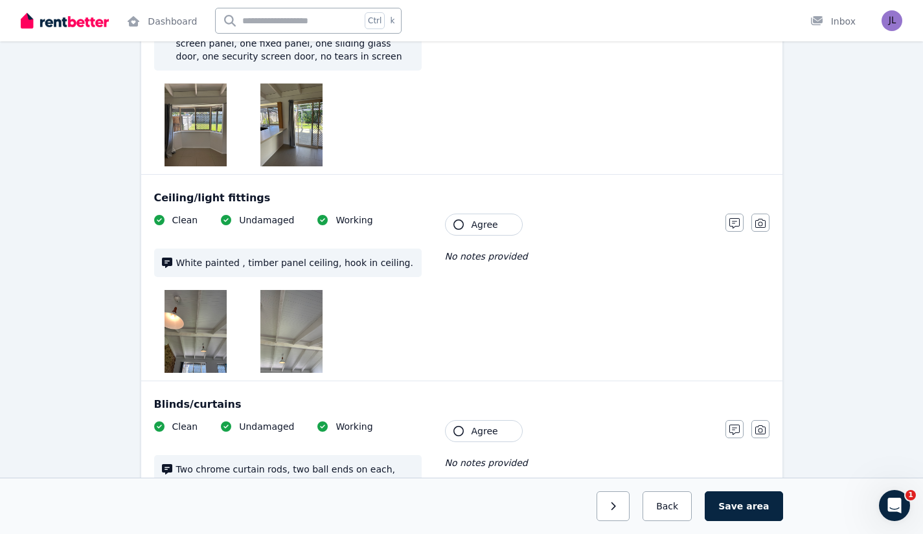
scroll to position [952, 0]
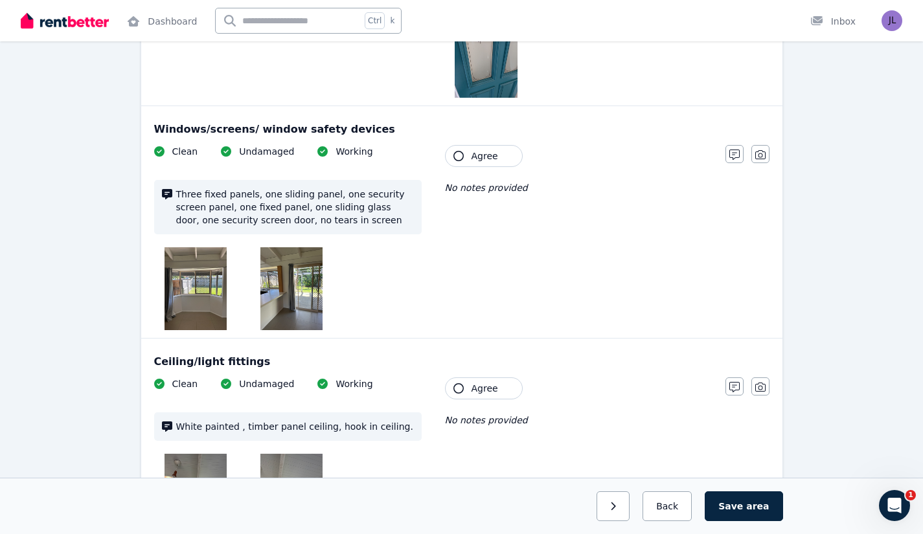
click at [466, 159] on button "Agree" at bounding box center [484, 156] width 78 height 22
click at [727, 155] on button "button" at bounding box center [734, 154] width 18 height 18
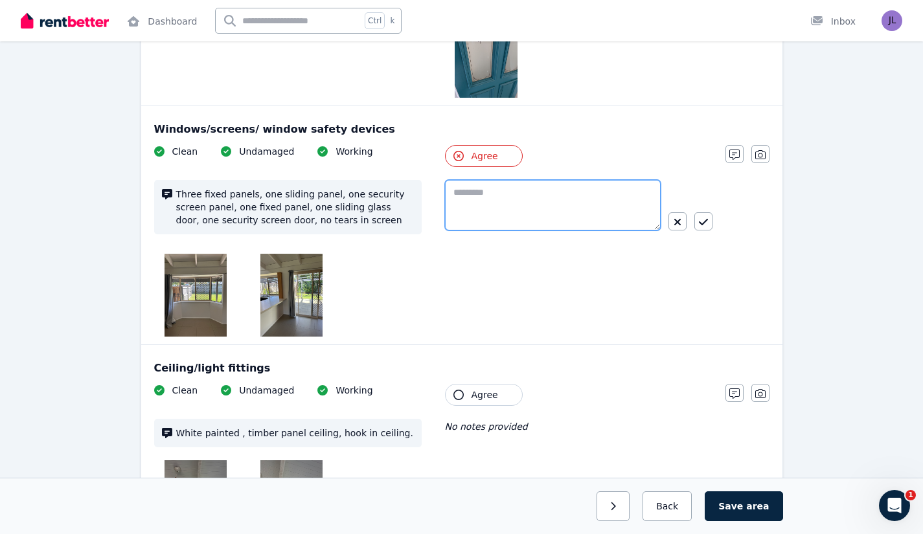
click at [517, 201] on textarea at bounding box center [553, 205] width 216 height 51
type textarea "**********"
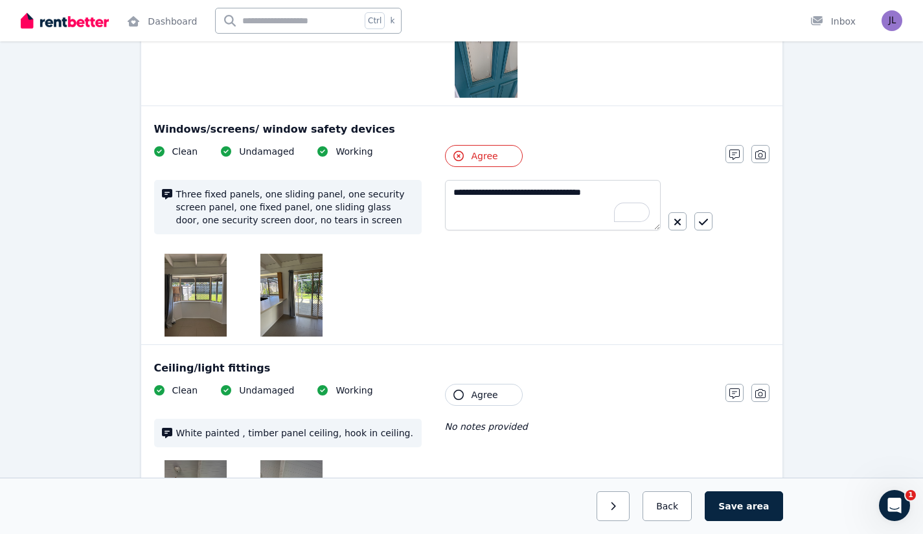
click at [846, 232] on div "Condition report 31 Sirus St, Eagleby Lounge Room Agree all items Walls/picture…" at bounding box center [461, 520] width 923 height 2746
click at [706, 221] on icon "button" at bounding box center [703, 222] width 9 height 10
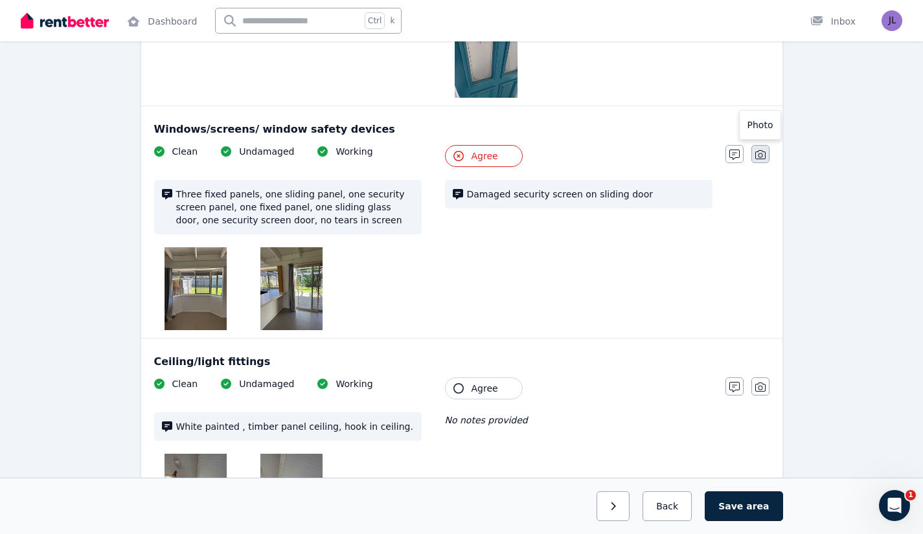
click at [763, 159] on icon "button" at bounding box center [760, 154] width 10 height 9
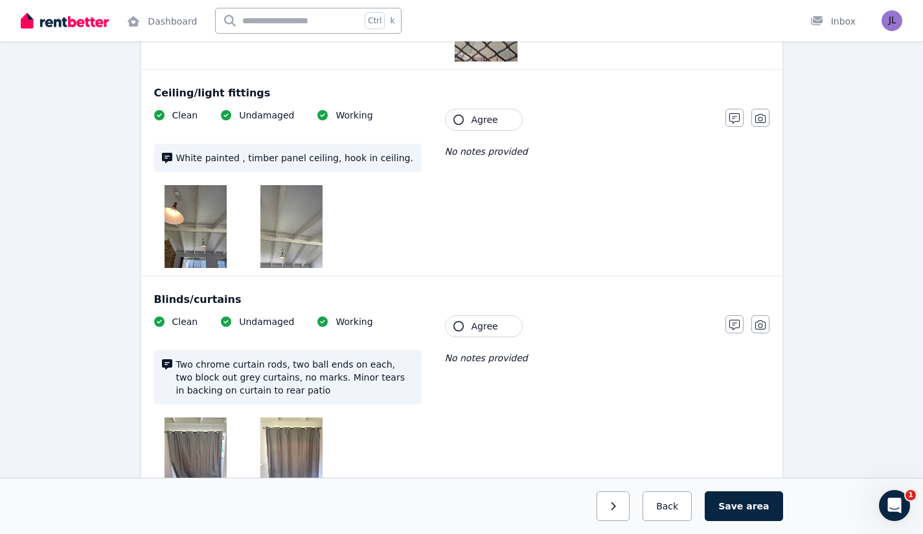
scroll to position [1390, 0]
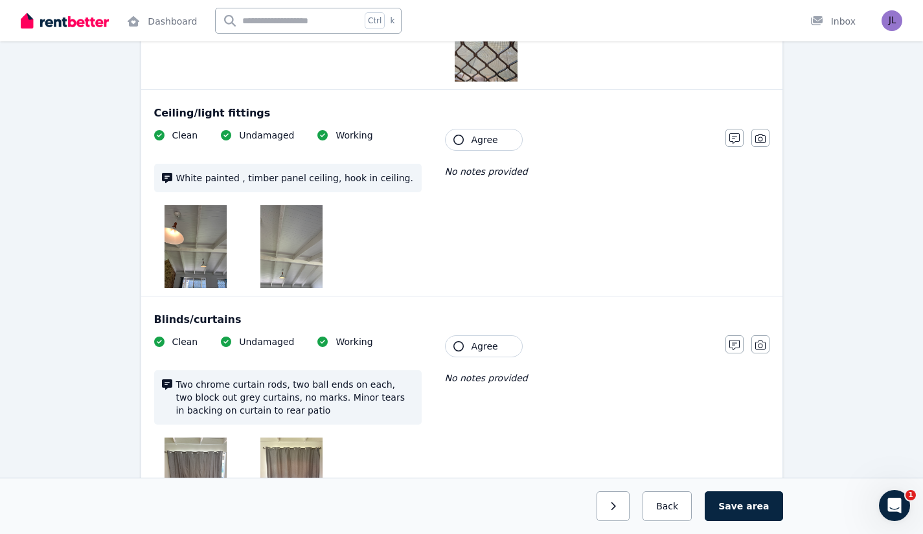
click at [471, 137] on span "Agree" at bounding box center [484, 139] width 27 height 13
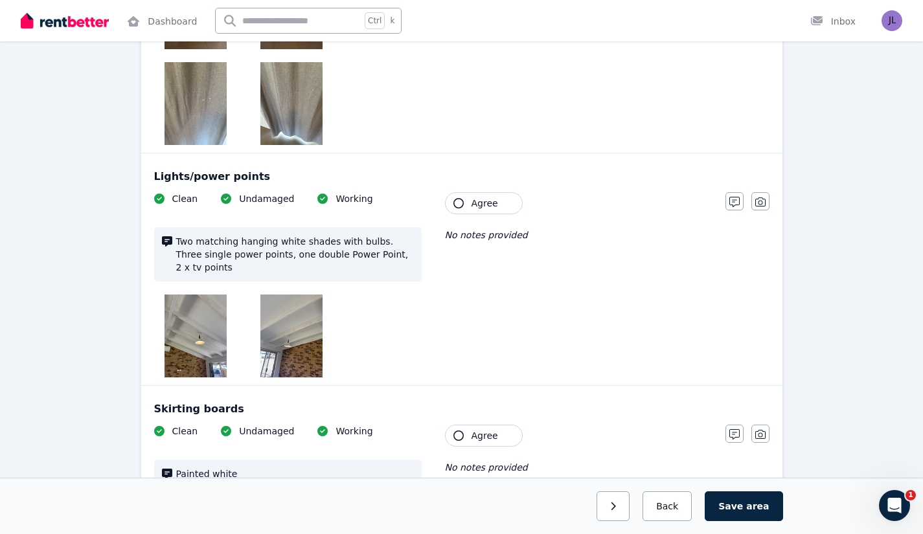
scroll to position [1862, 0]
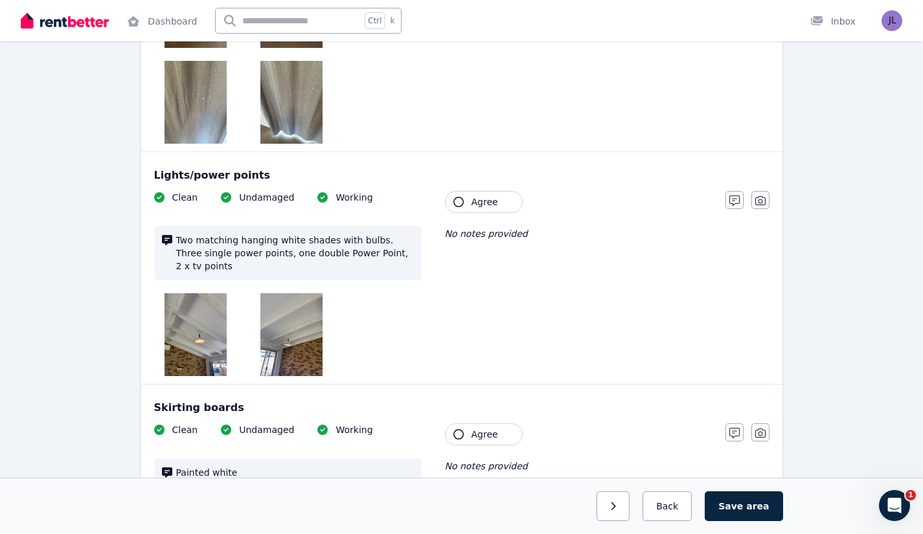
click at [473, 209] on button "Agree" at bounding box center [484, 202] width 78 height 22
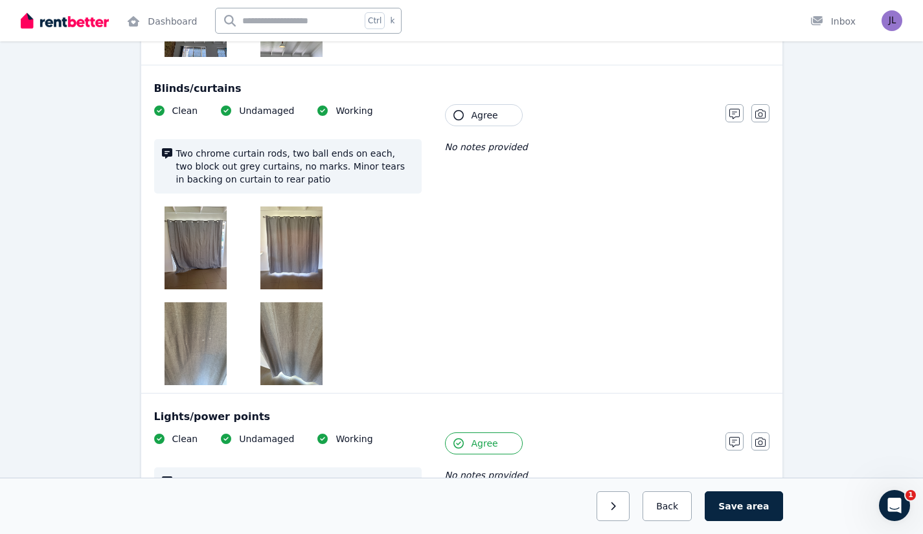
scroll to position [1620, 0]
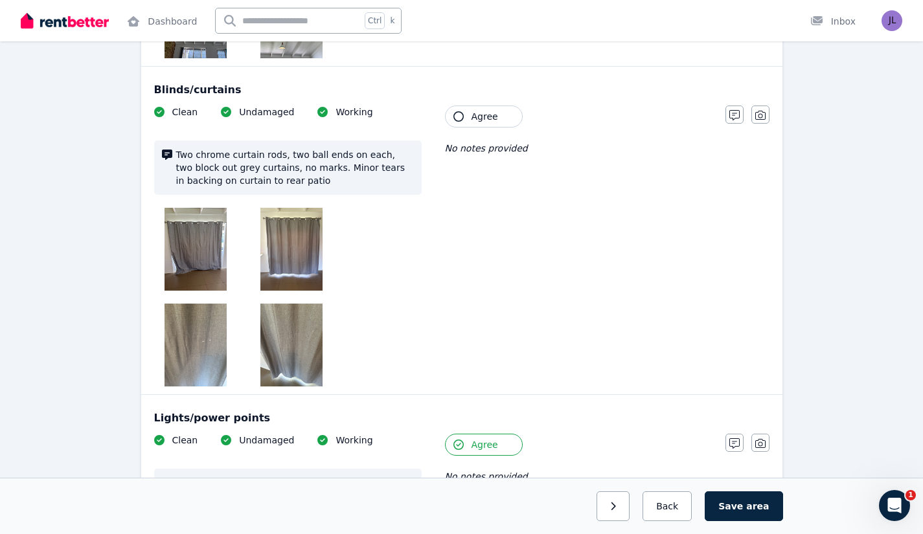
click at [467, 117] on button "Agree" at bounding box center [484, 117] width 78 height 22
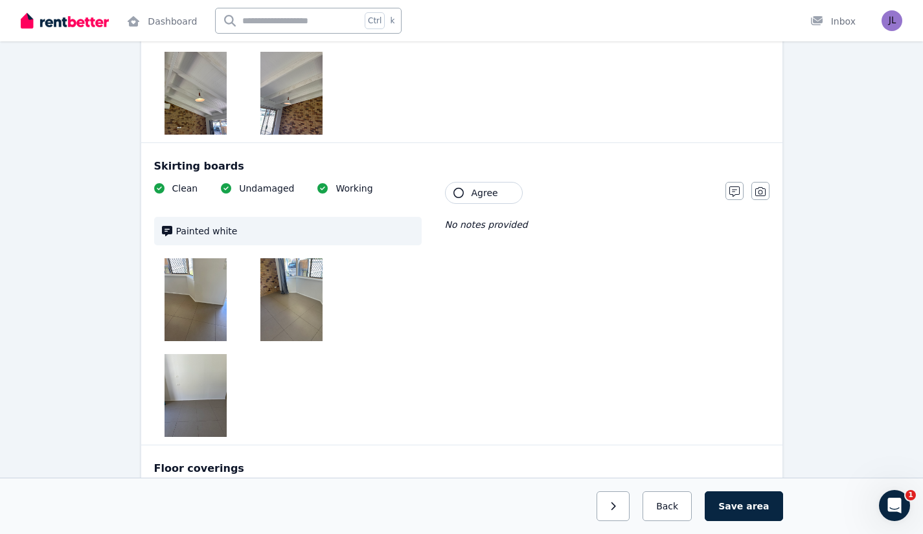
scroll to position [2108, 0]
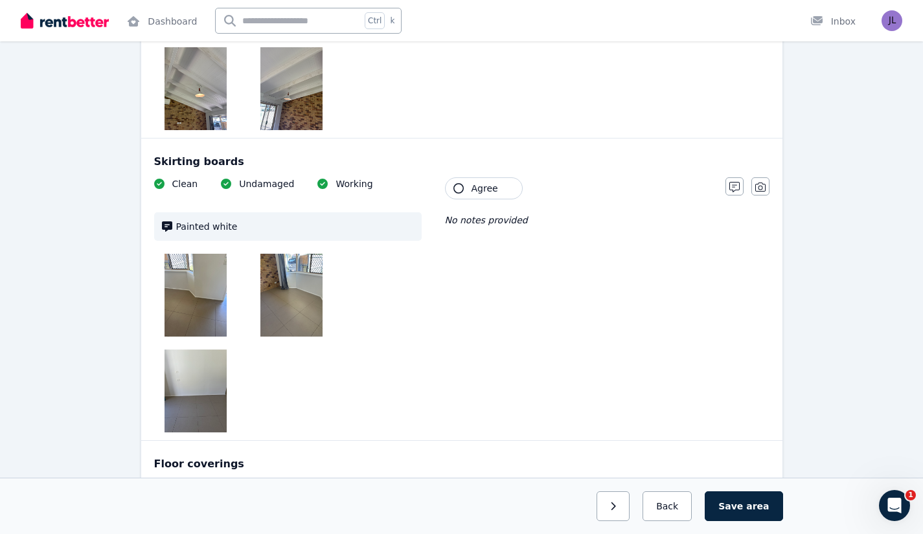
click at [490, 182] on span "Agree" at bounding box center [484, 188] width 27 height 13
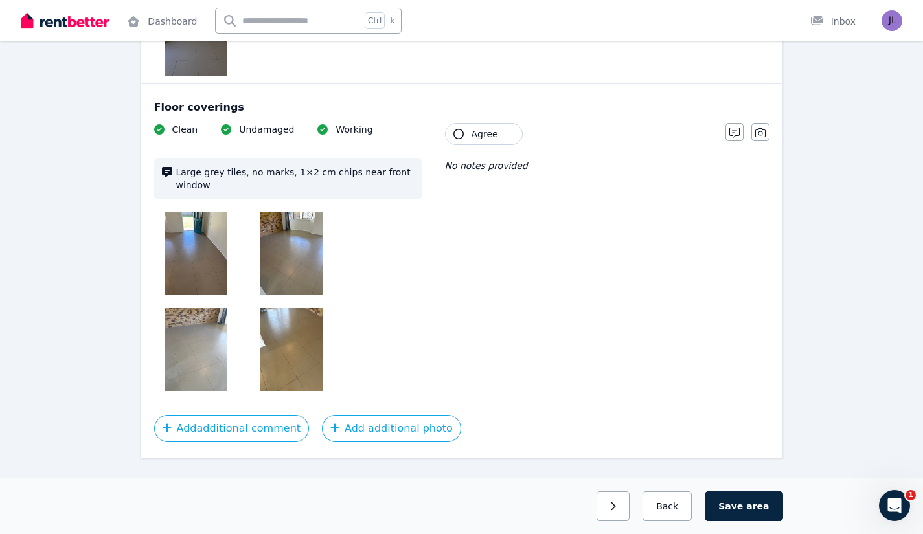
scroll to position [2467, 0]
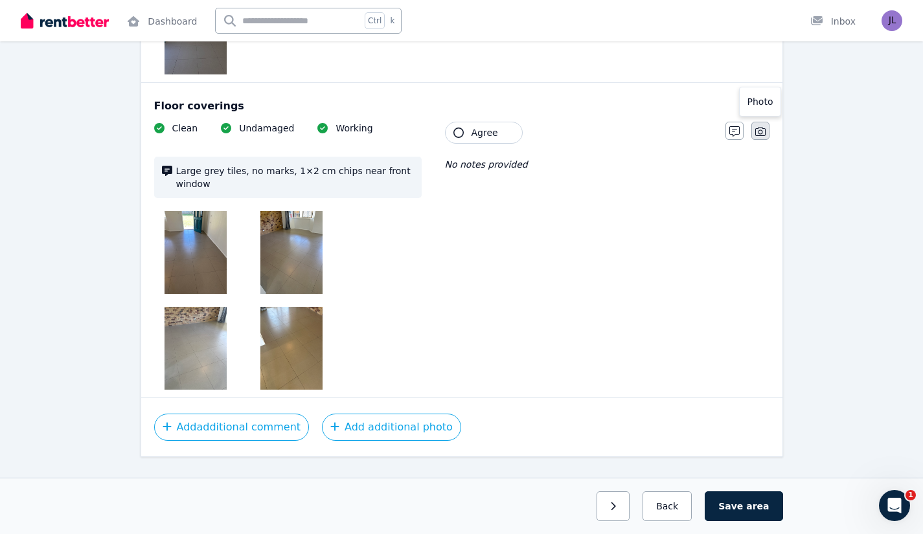
click at [756, 126] on icon "button" at bounding box center [760, 131] width 10 height 10
click at [731, 126] on icon "button" at bounding box center [734, 131] width 10 height 10
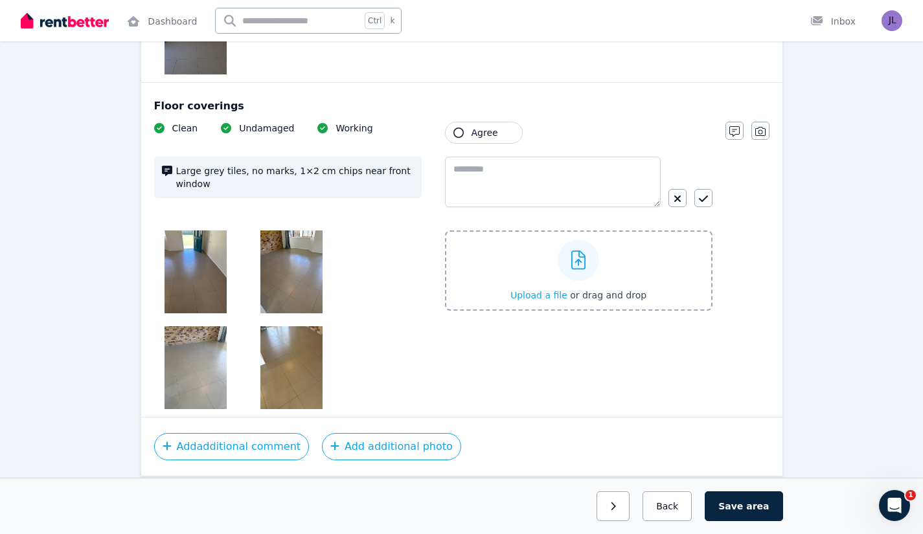
scroll to position [2499, 0]
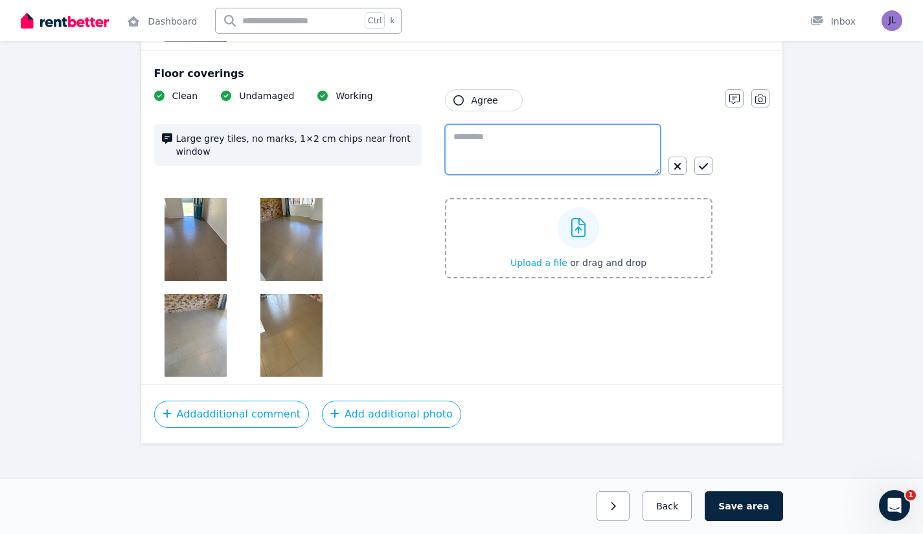
click at [490, 124] on textarea at bounding box center [553, 149] width 216 height 51
click at [519, 143] on span "the" at bounding box center [515, 144] width 16 height 11
click at [467, 141] on span "There is a large" at bounding box center [491, 144] width 76 height 11
type textarea "**********"
click at [702, 161] on icon "button" at bounding box center [703, 166] width 9 height 10
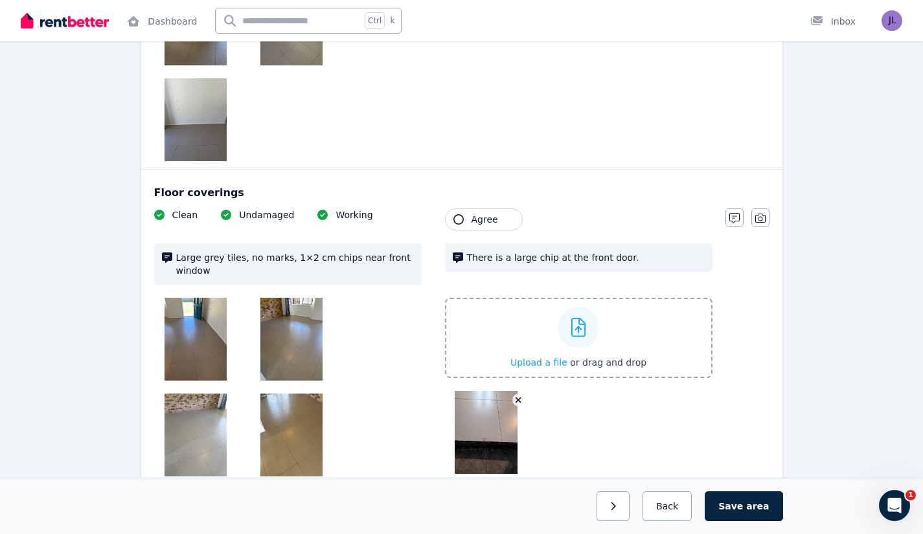
scroll to position [2397, 0]
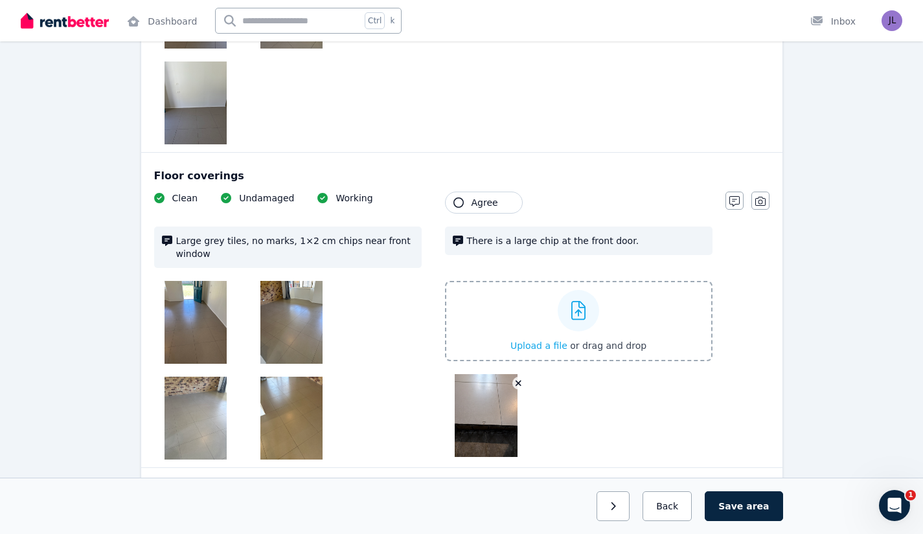
click at [480, 196] on span "Agree" at bounding box center [484, 202] width 27 height 13
click at [488, 196] on span "Agree" at bounding box center [484, 202] width 27 height 13
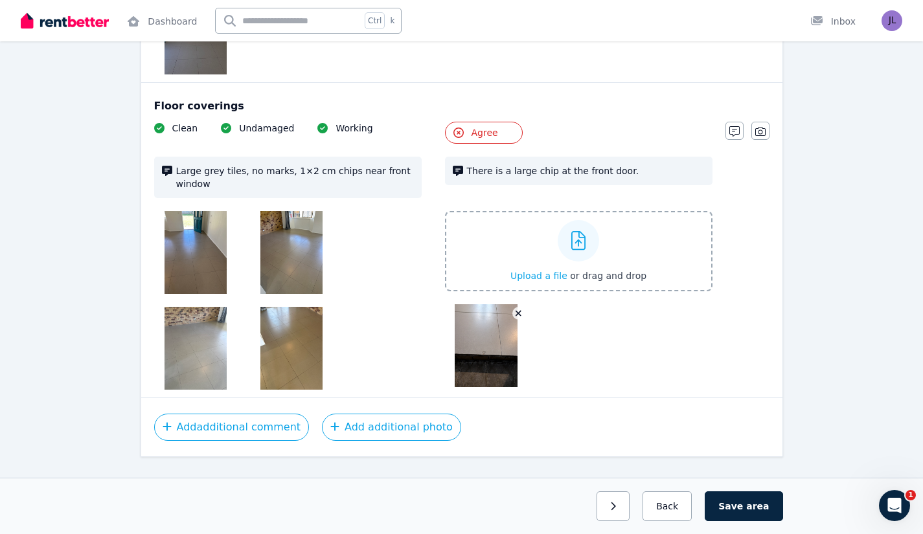
scroll to position [2465, 0]
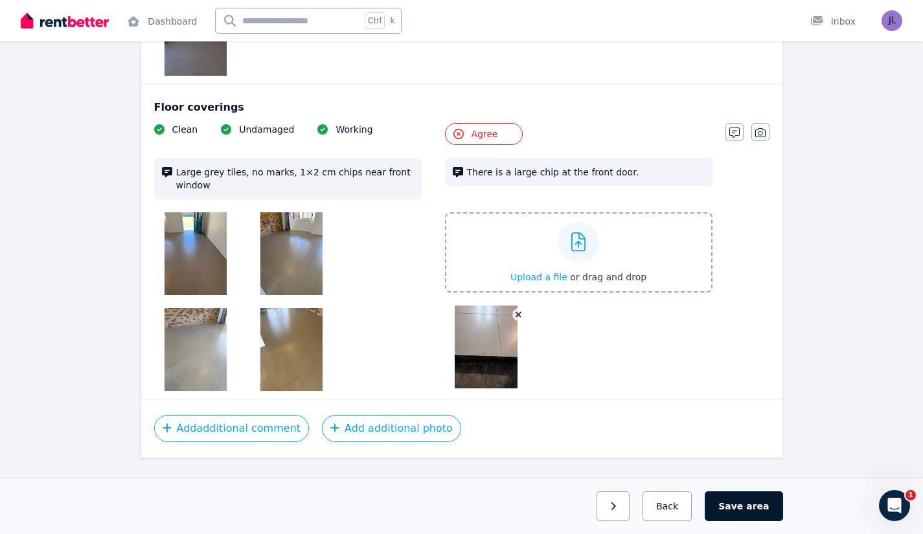
click at [758, 504] on span "area" at bounding box center [757, 506] width 23 height 13
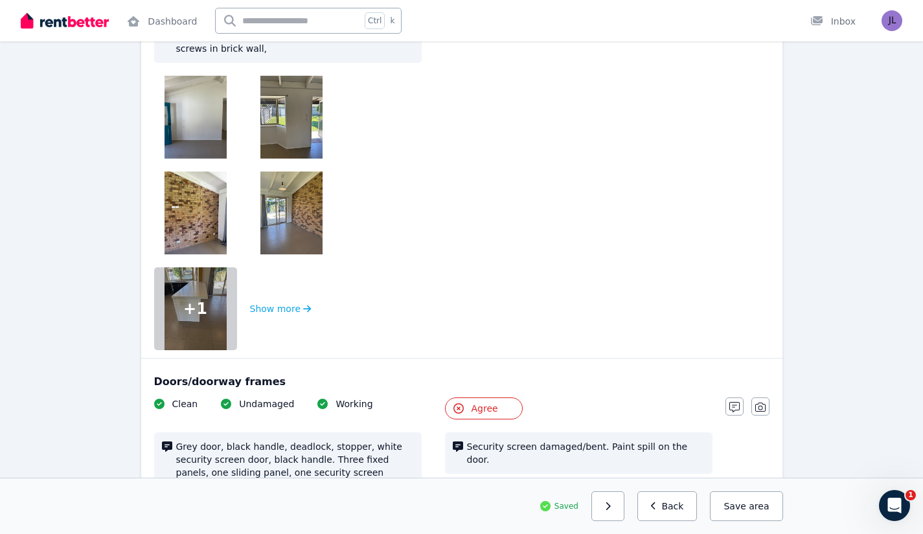
scroll to position [0, 0]
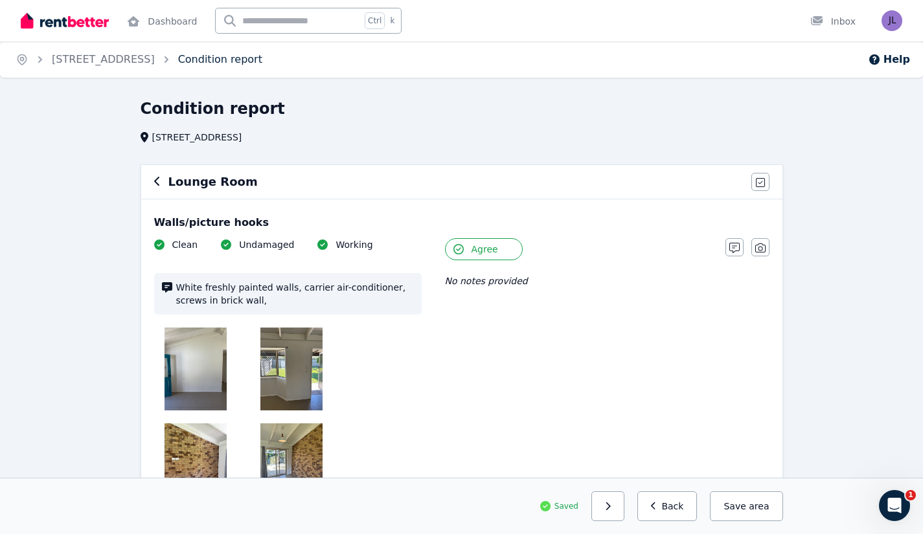
click at [201, 62] on link "Condition report" at bounding box center [220, 59] width 84 height 12
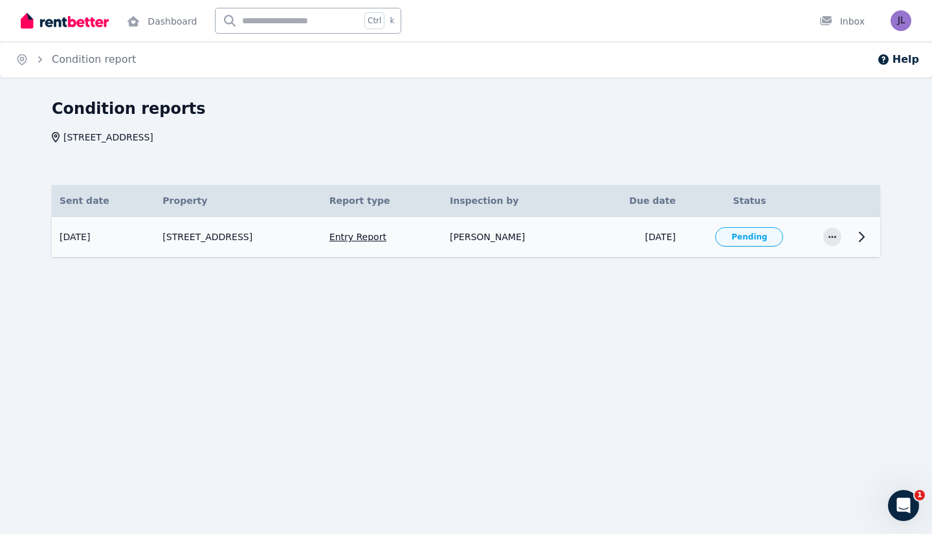
click at [652, 233] on td "17 Aug 2025" at bounding box center [635, 237] width 98 height 41
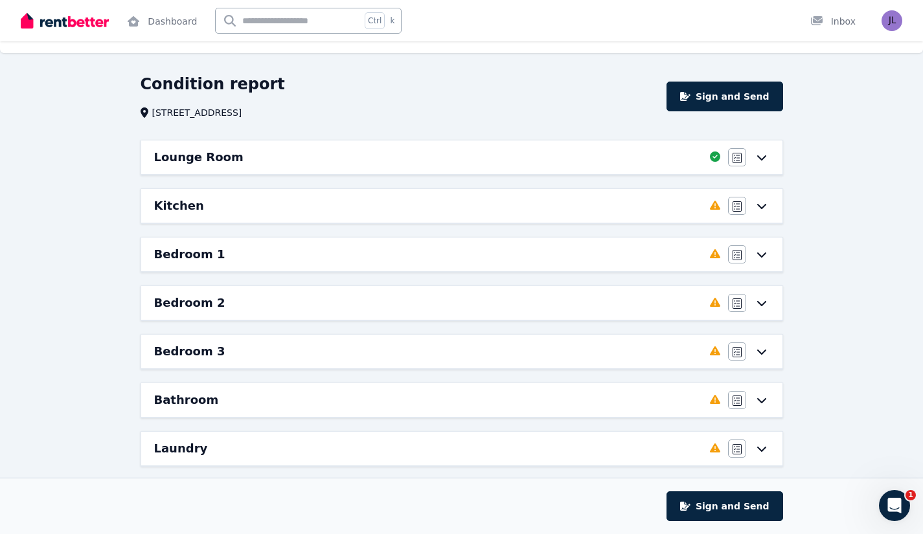
scroll to position [26, 0]
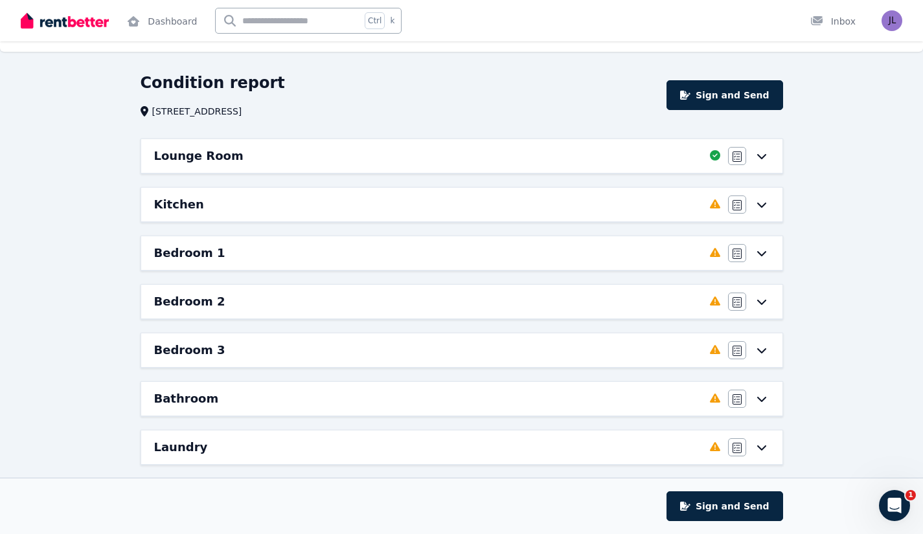
click at [431, 206] on div "Kitchen" at bounding box center [428, 205] width 548 height 18
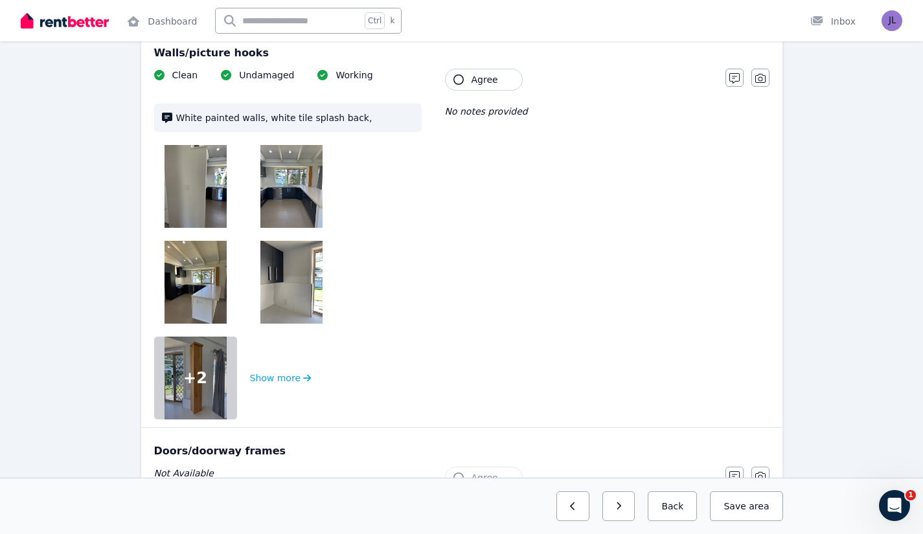
scroll to position [173, 0]
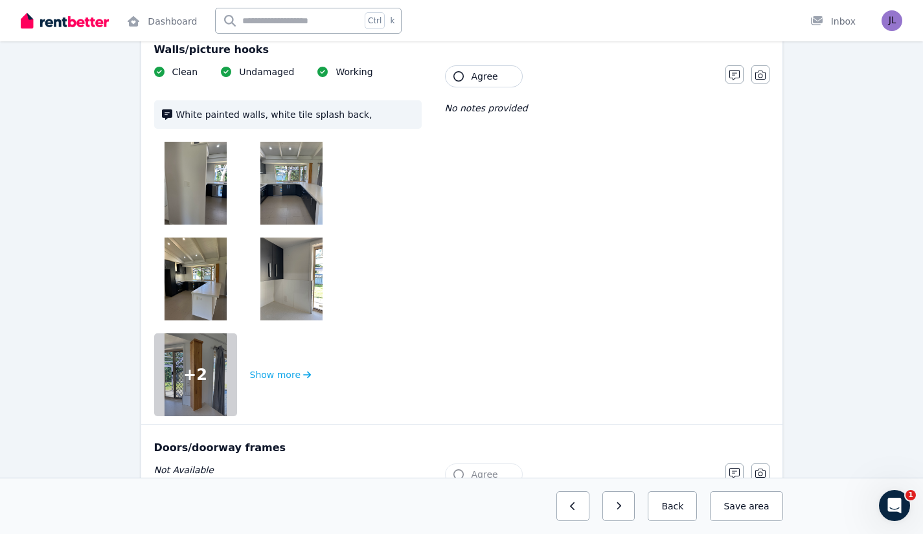
click at [495, 86] on button "Agree" at bounding box center [484, 76] width 78 height 22
click at [493, 76] on span "Agree" at bounding box center [484, 76] width 27 height 13
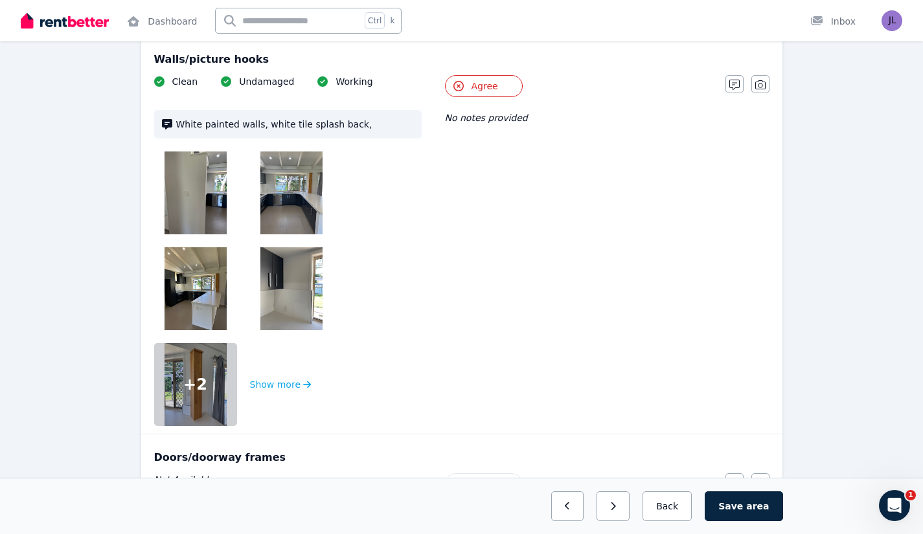
scroll to position [168, 0]
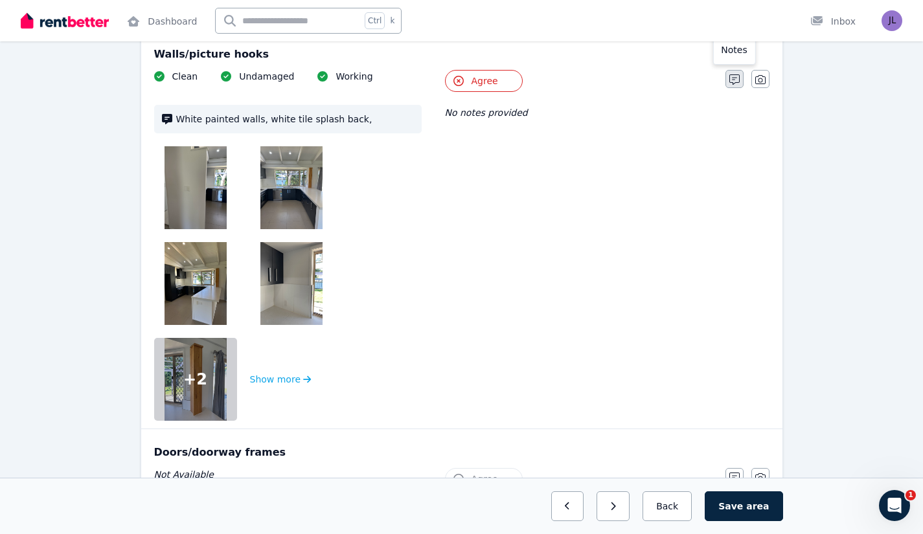
click at [727, 85] on button "button" at bounding box center [734, 79] width 18 height 18
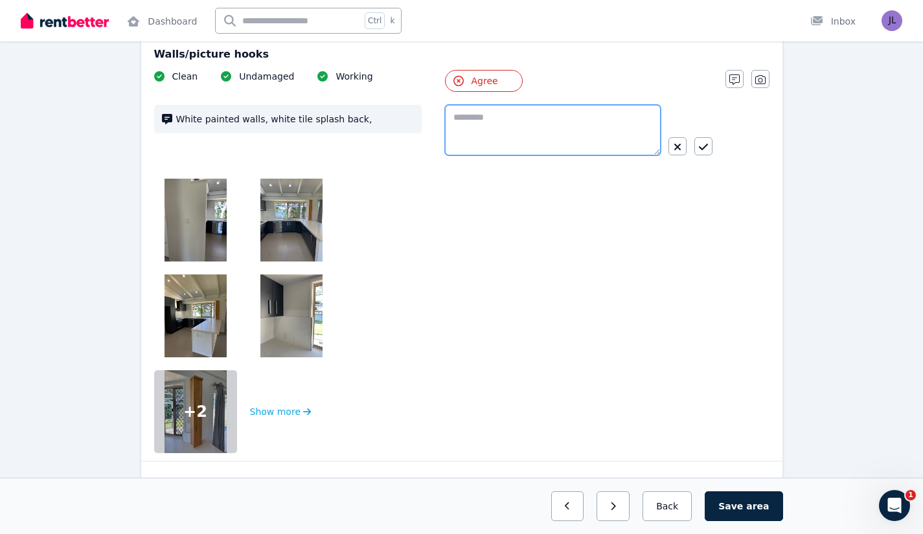
click at [478, 122] on textarea at bounding box center [553, 130] width 216 height 51
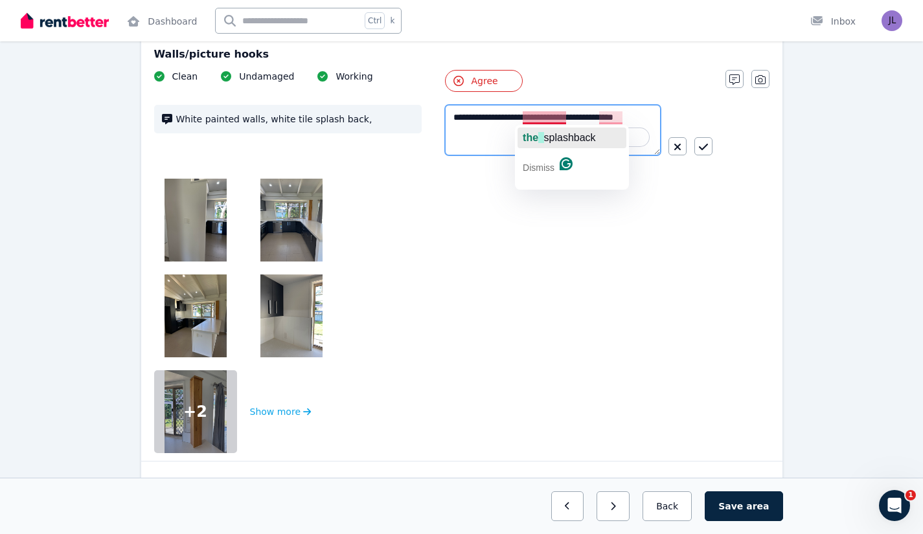
click at [552, 139] on span "splashback" at bounding box center [570, 137] width 52 height 11
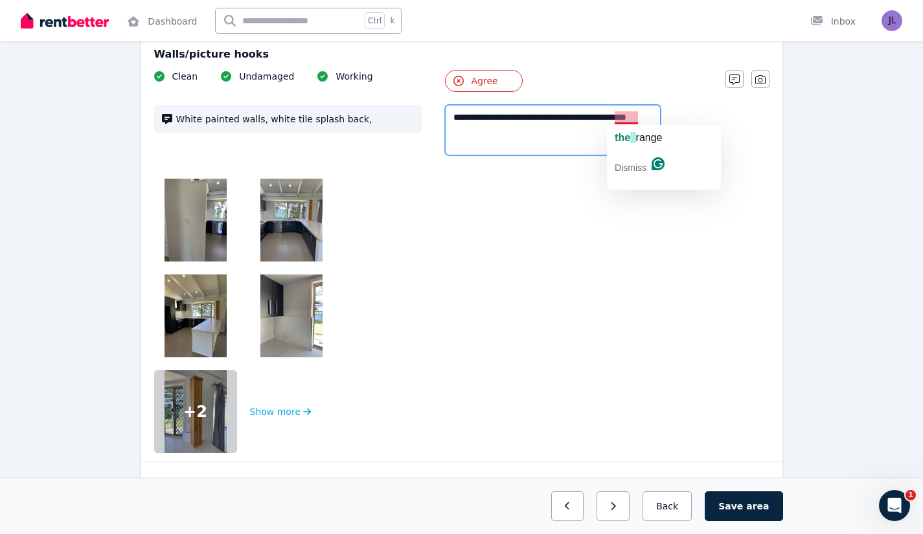
click at [631, 130] on div "the range" at bounding box center [638, 138] width 47 height 21
type textarea "**********"
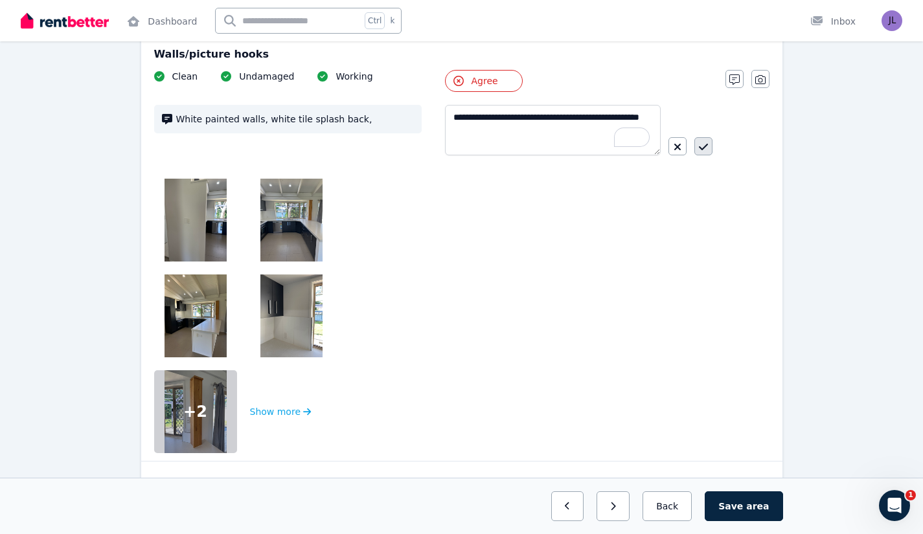
click at [705, 151] on icon "button" at bounding box center [703, 147] width 9 height 10
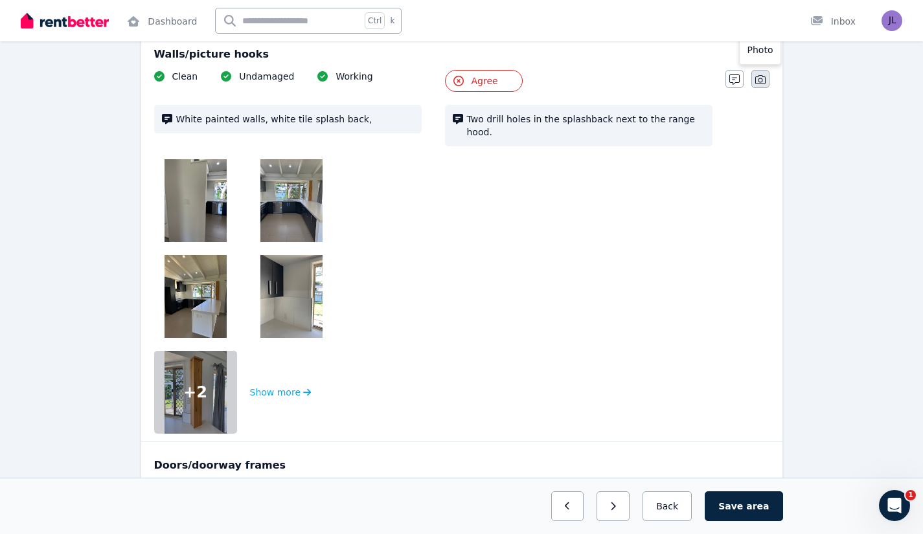
click at [763, 75] on button "button" at bounding box center [760, 79] width 18 height 18
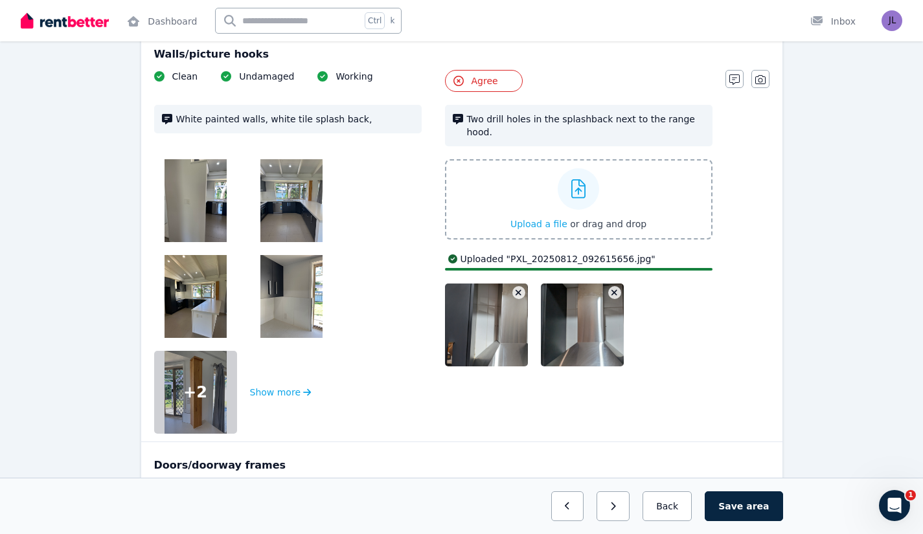
click at [694, 332] on div at bounding box center [578, 325] width 267 height 83
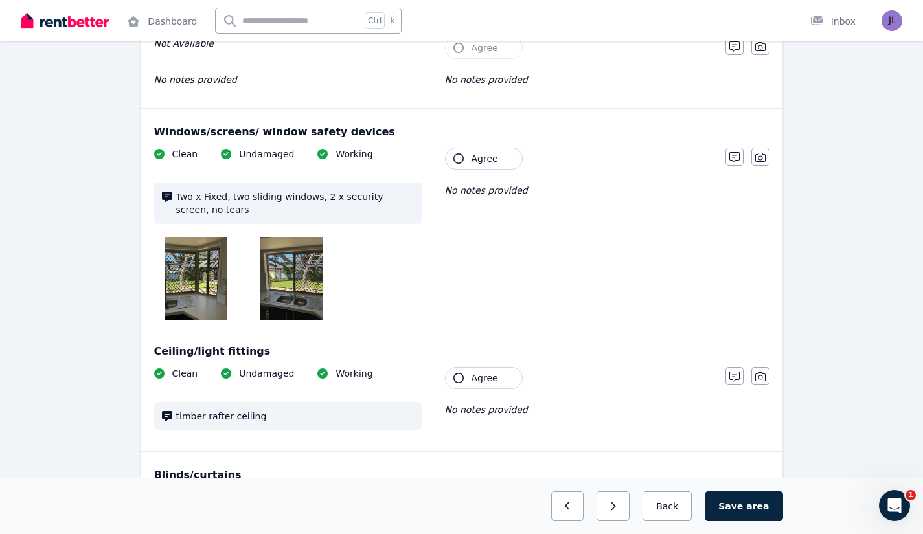
scroll to position [629, 0]
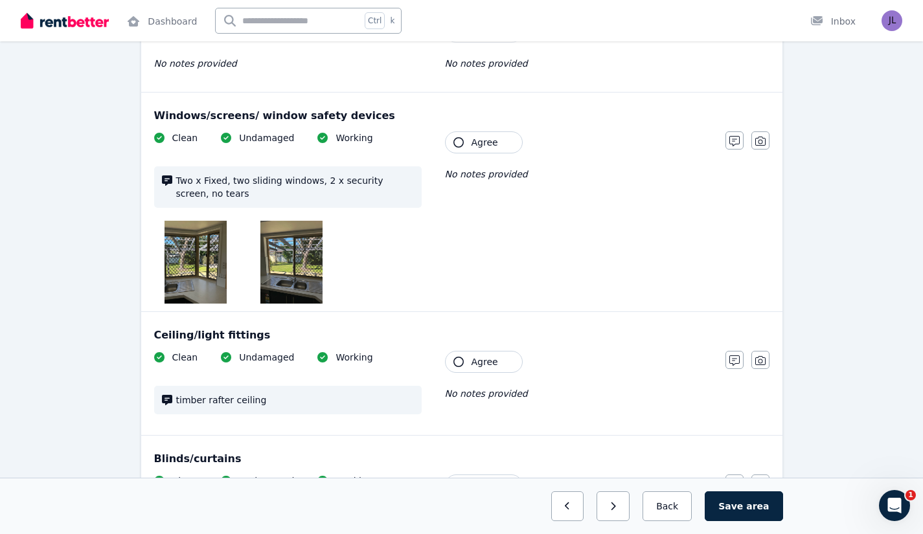
click at [469, 131] on button "Agree" at bounding box center [484, 142] width 78 height 22
click at [732, 136] on icon "button" at bounding box center [734, 141] width 10 height 10
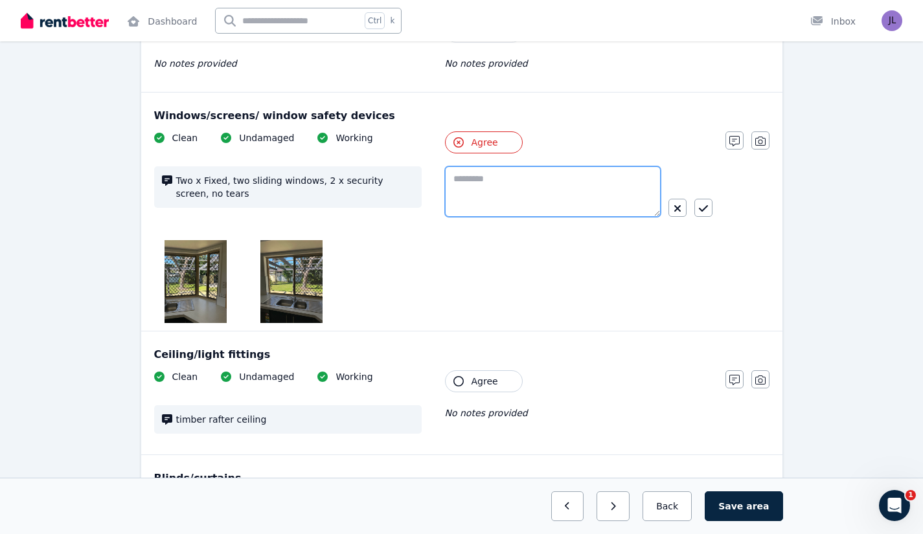
click at [512, 170] on textarea at bounding box center [553, 191] width 216 height 51
click at [499, 184] on span "button" at bounding box center [499, 186] width 5 height 11
type textarea "**********"
click at [703, 203] on icon "button" at bounding box center [703, 208] width 9 height 10
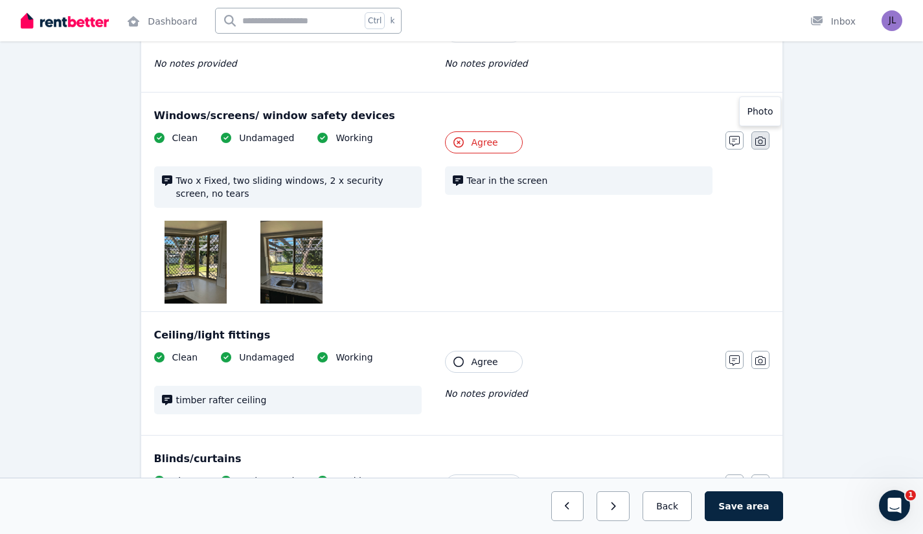
click at [757, 136] on icon "button" at bounding box center [760, 141] width 10 height 10
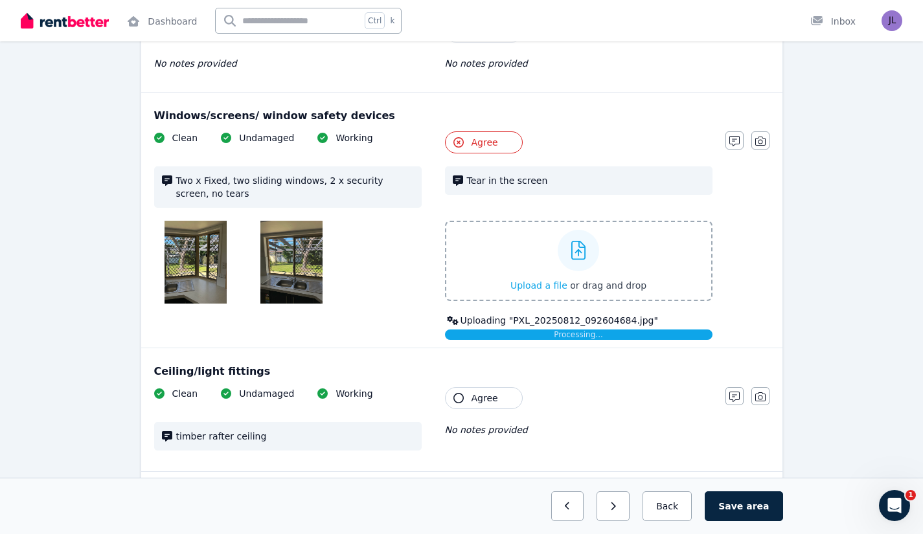
click at [613, 108] on div "Windows/screens/ window safety devices" at bounding box center [461, 116] width 615 height 16
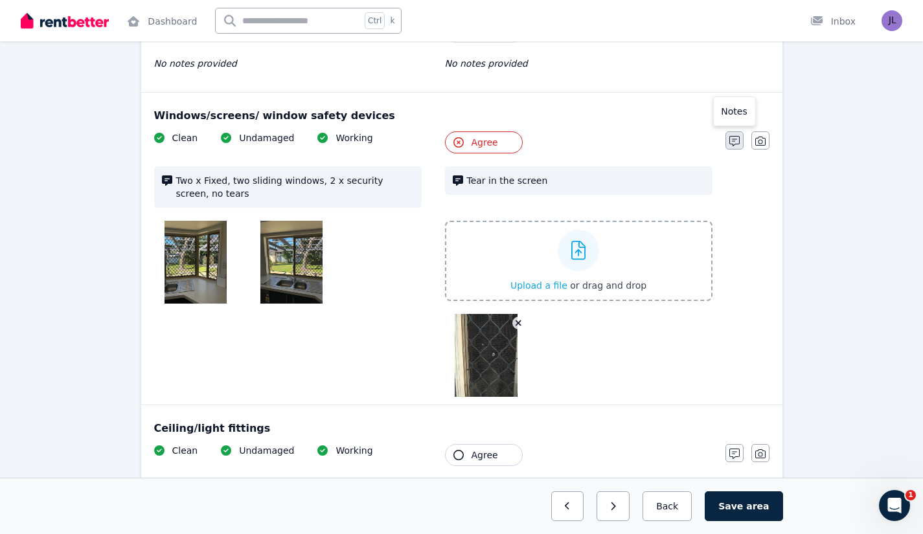
click at [735, 136] on icon "button" at bounding box center [734, 141] width 10 height 10
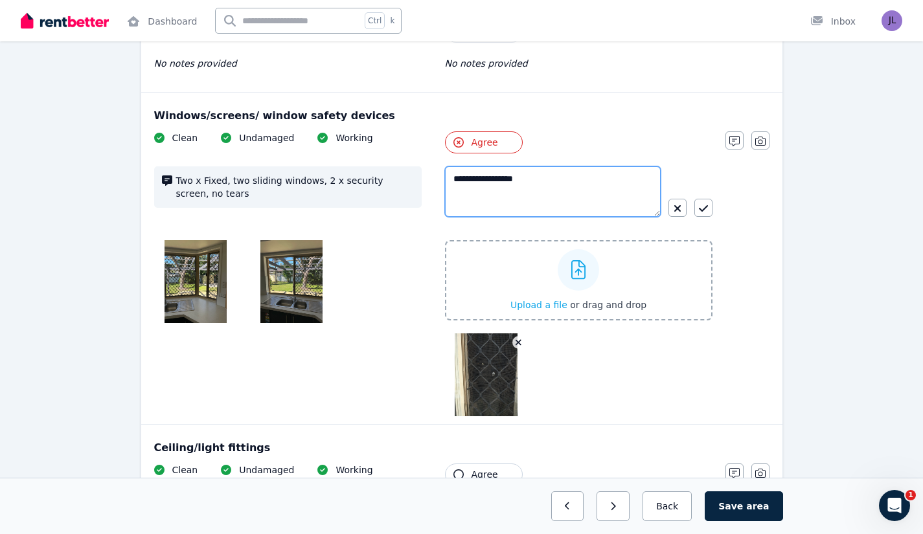
click at [552, 173] on textarea "**********" at bounding box center [553, 191] width 216 height 51
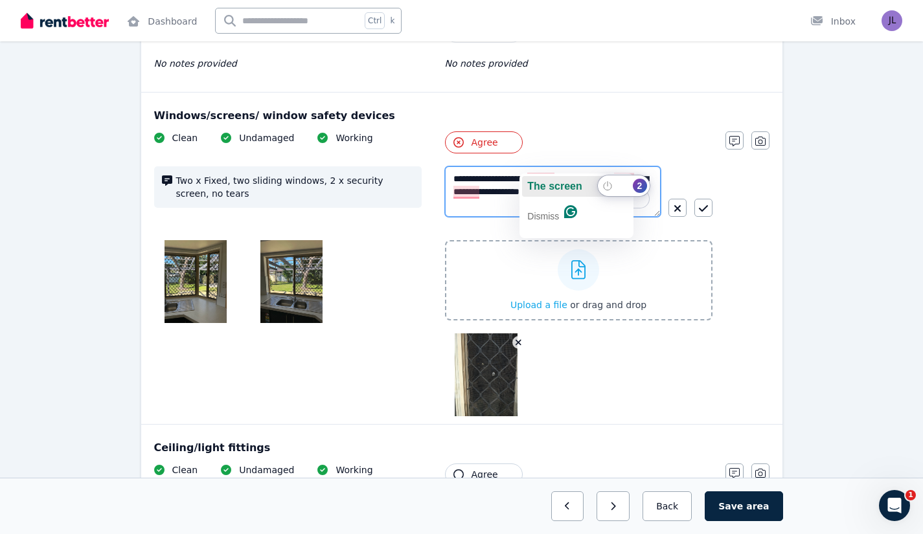
click at [543, 184] on span "The screen" at bounding box center [554, 186] width 54 height 11
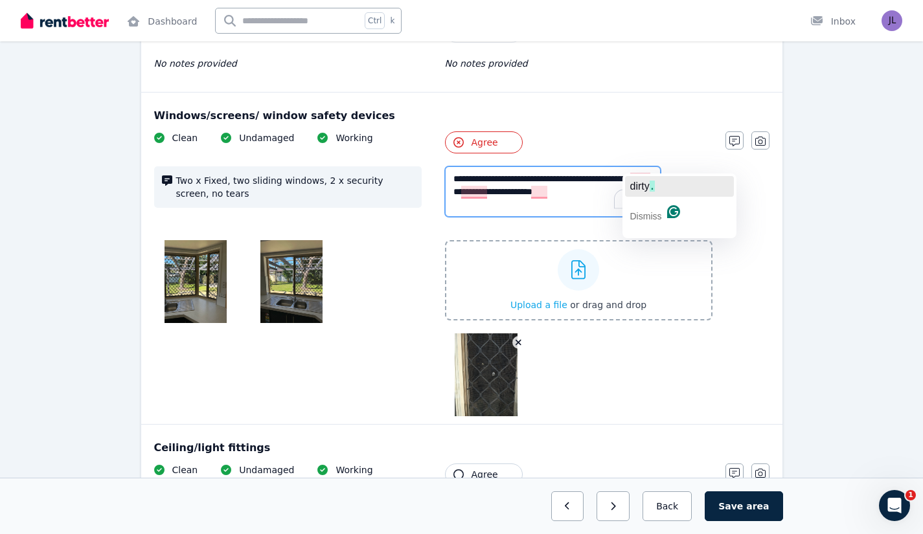
click at [642, 188] on span "dirty" at bounding box center [639, 186] width 19 height 11
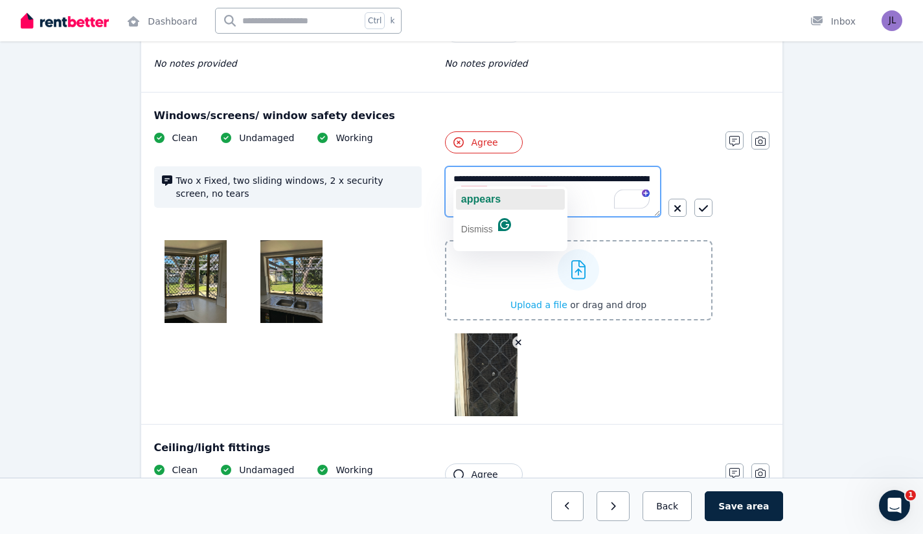
click at [482, 196] on span "appears" at bounding box center [481, 199] width 40 height 11
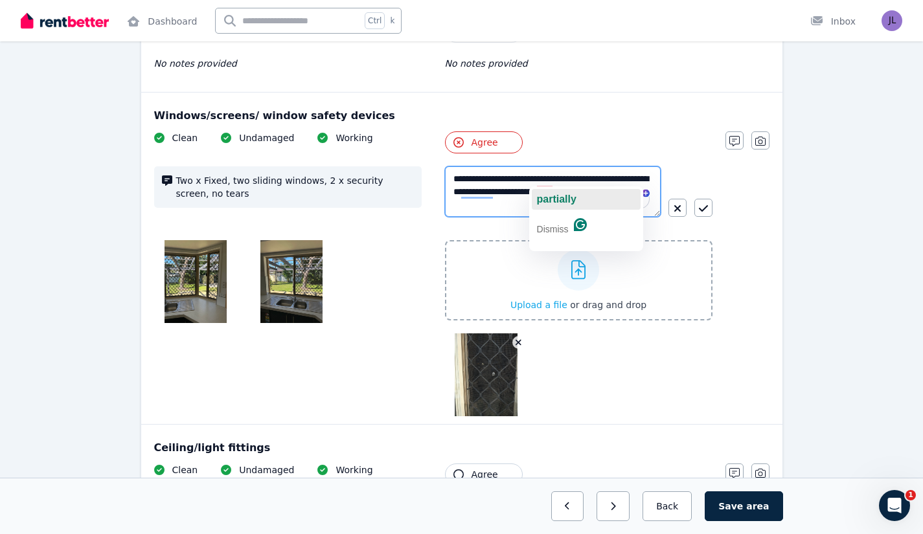
click at [548, 196] on span "partially" at bounding box center [557, 199] width 40 height 11
type textarea "**********"
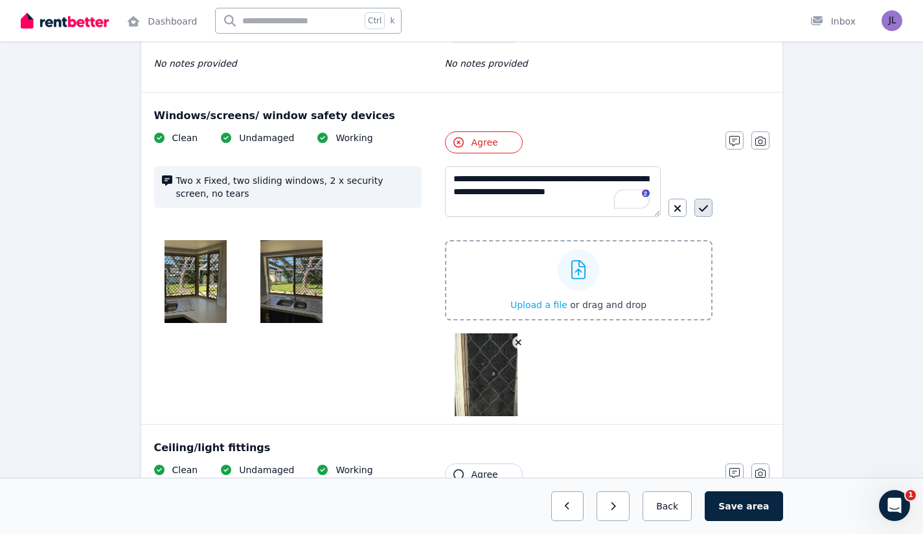
click at [704, 203] on icon "button" at bounding box center [703, 208] width 9 height 10
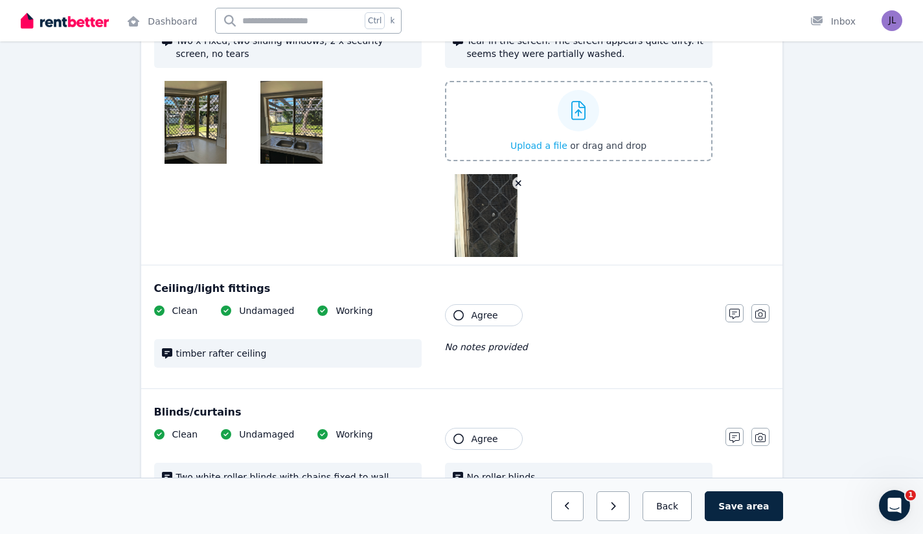
scroll to position [859, 0]
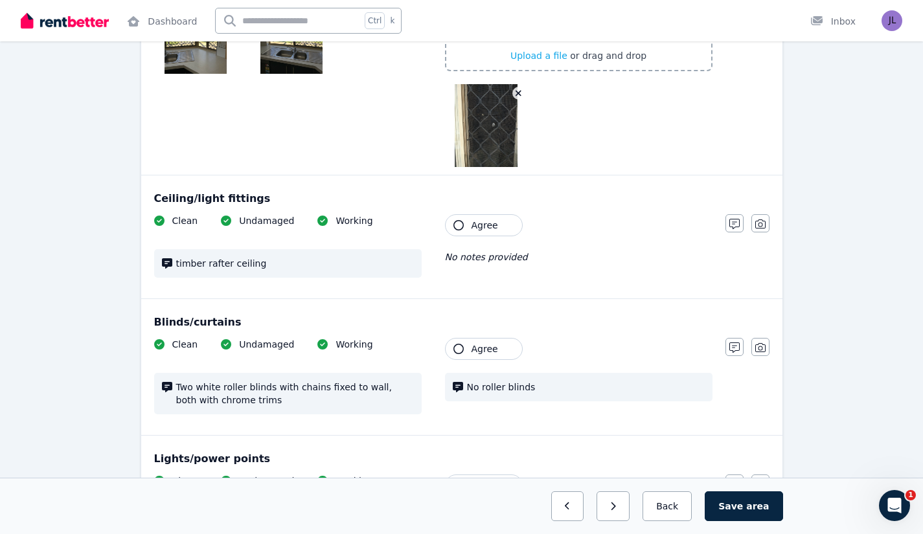
click at [497, 214] on button "Agree" at bounding box center [484, 225] width 78 height 22
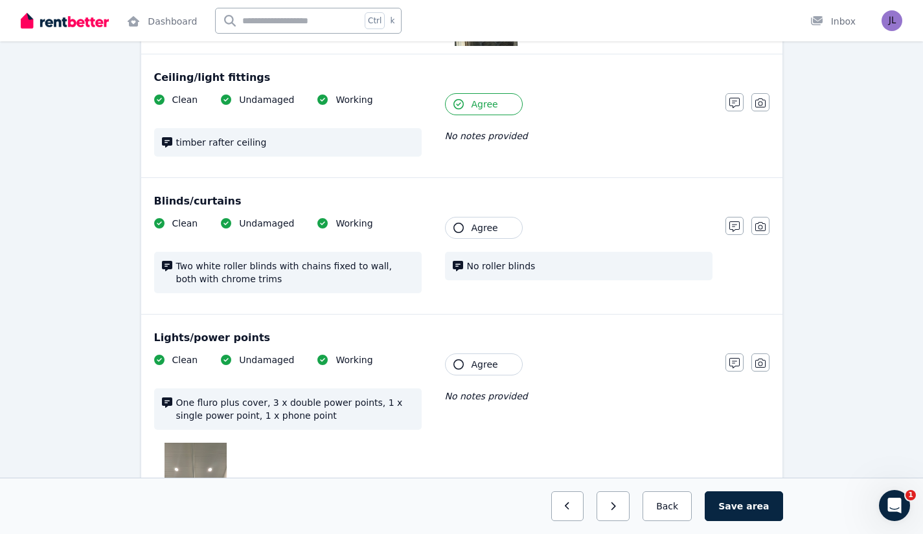
scroll to position [984, 0]
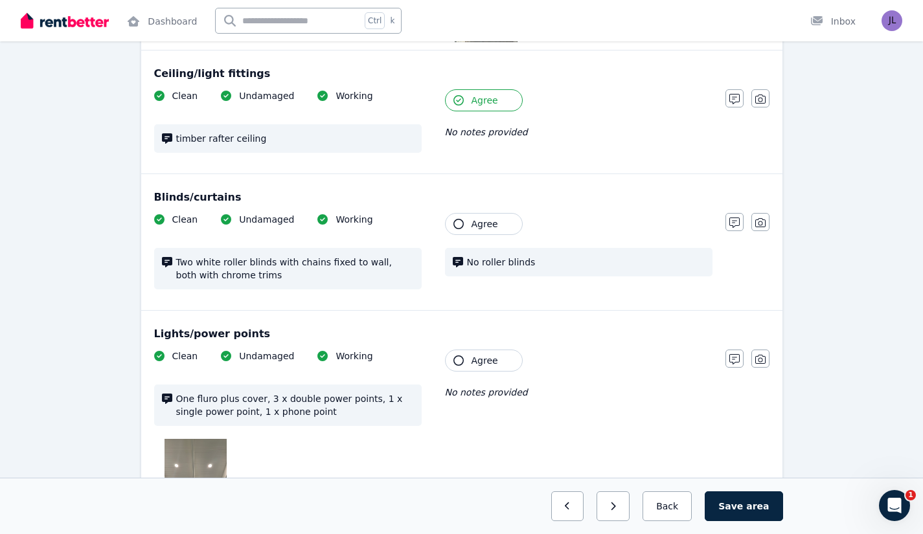
click at [492, 218] on span "Agree" at bounding box center [484, 224] width 27 height 13
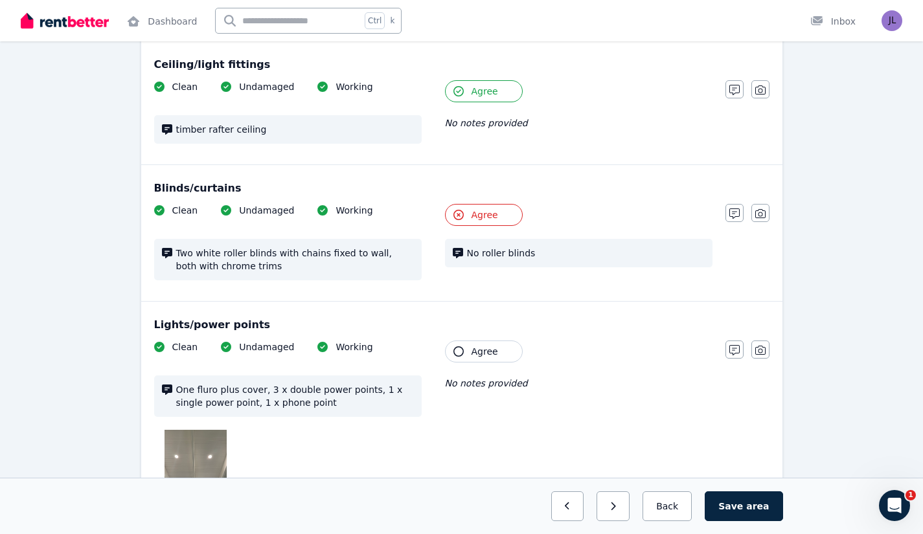
scroll to position [993, 0]
click at [762, 209] on icon "button" at bounding box center [760, 214] width 10 height 10
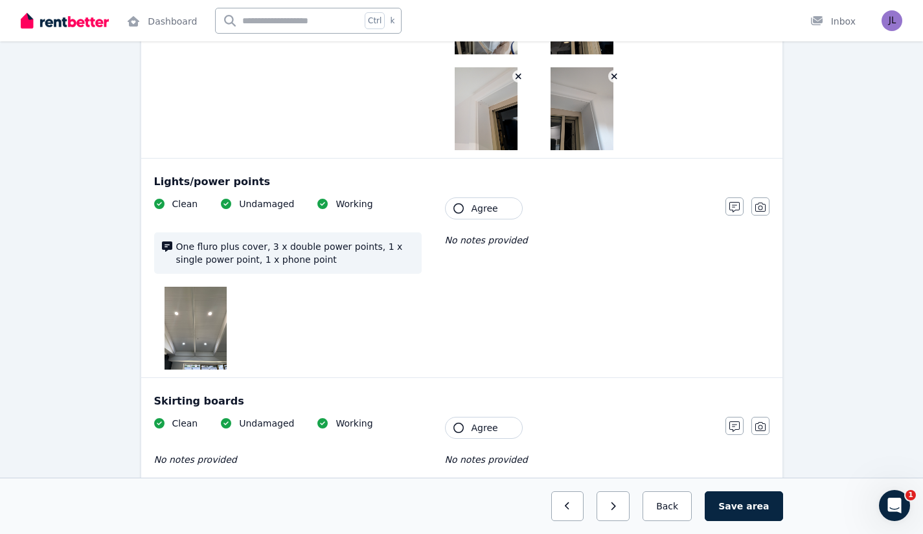
scroll to position [1410, 0]
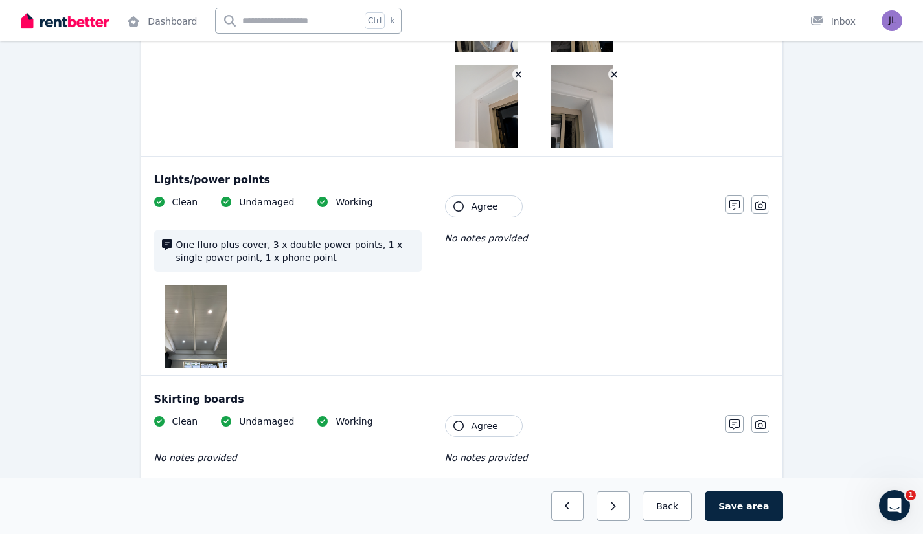
click at [503, 196] on button "Agree" at bounding box center [484, 207] width 78 height 22
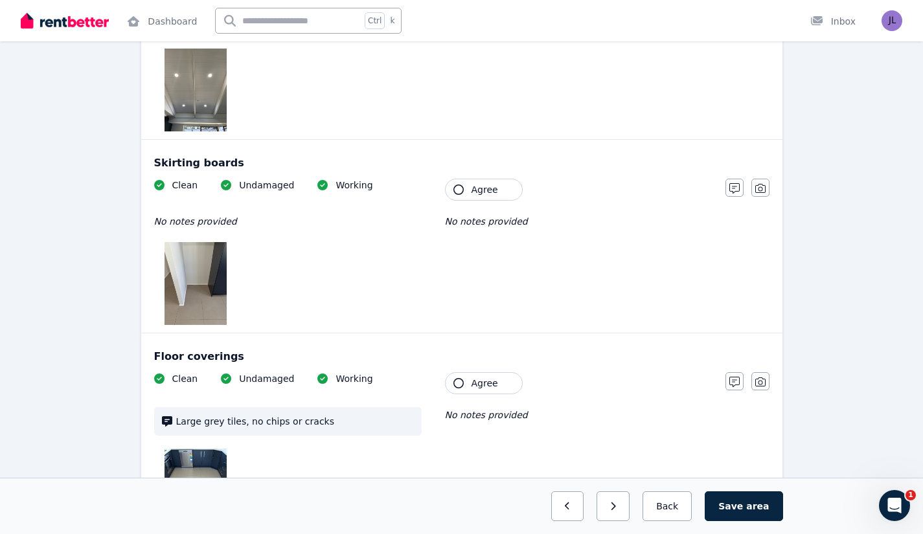
scroll to position [1649, 0]
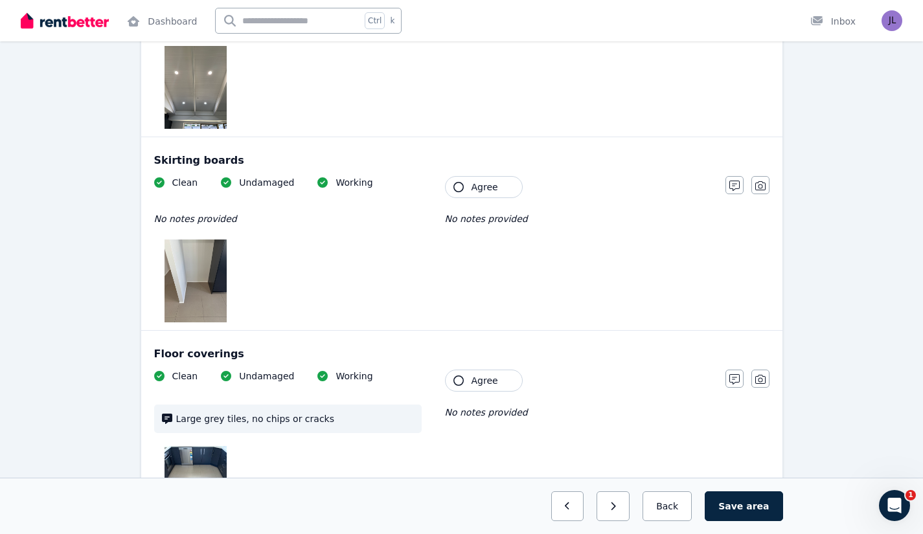
click at [495, 179] on button "Agree" at bounding box center [484, 187] width 78 height 22
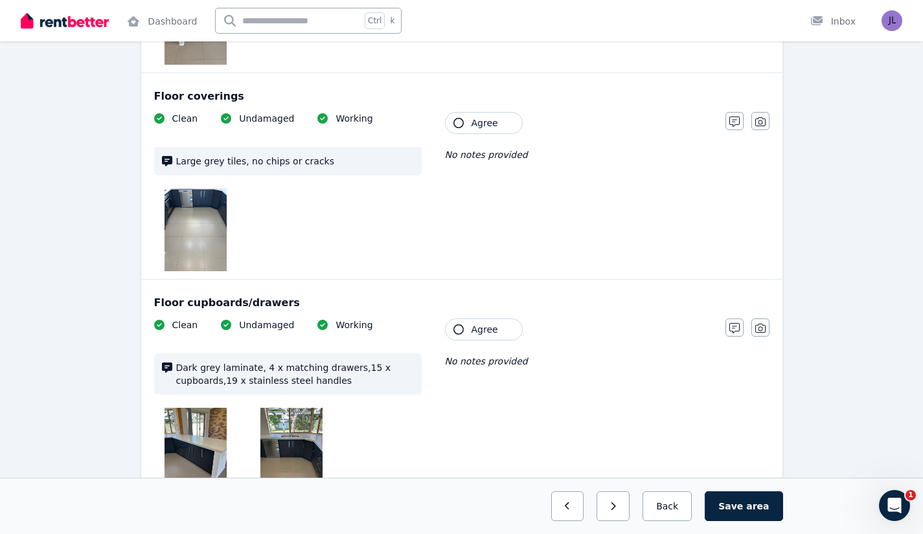
scroll to position [1924, 0]
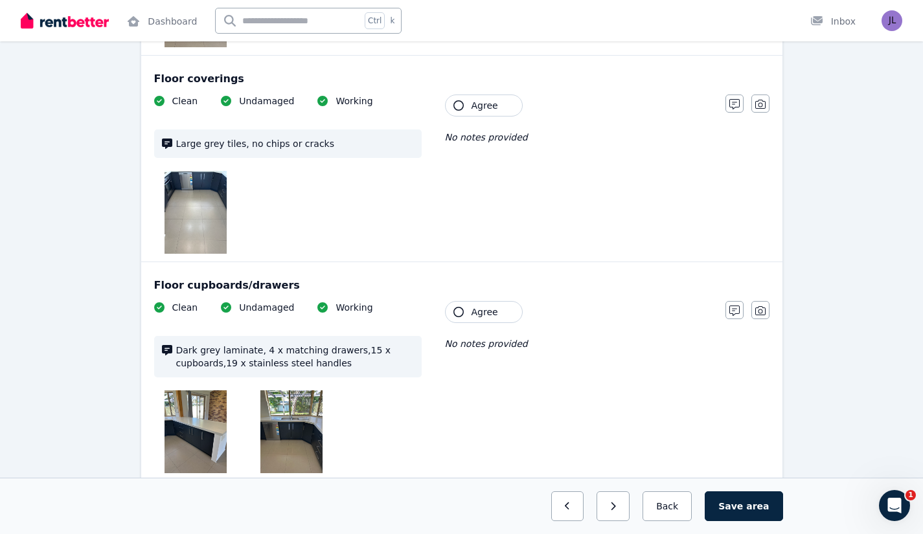
click at [503, 95] on button "Agree" at bounding box center [484, 106] width 78 height 22
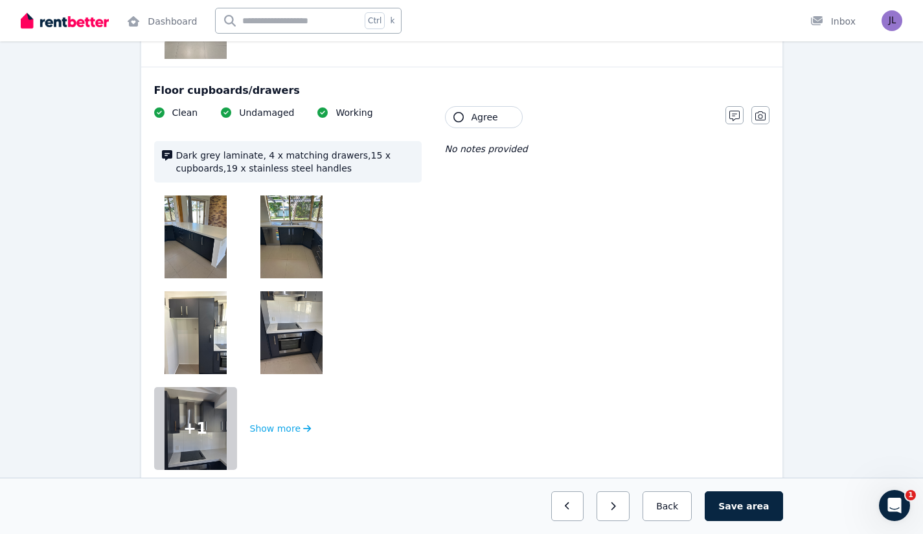
scroll to position [2118, 0]
click at [496, 113] on button "Agree" at bounding box center [484, 118] width 78 height 22
click at [492, 111] on span "Agree" at bounding box center [484, 117] width 27 height 13
click at [733, 111] on icon "button" at bounding box center [734, 116] width 10 height 10
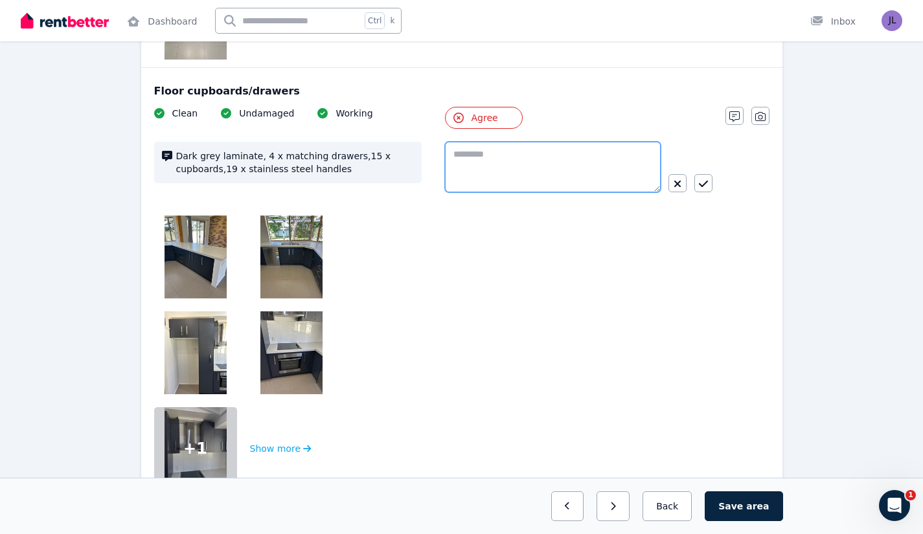
click at [527, 153] on textarea at bounding box center [553, 167] width 216 height 51
type textarea "**********"
click at [698, 174] on button "button" at bounding box center [703, 183] width 18 height 18
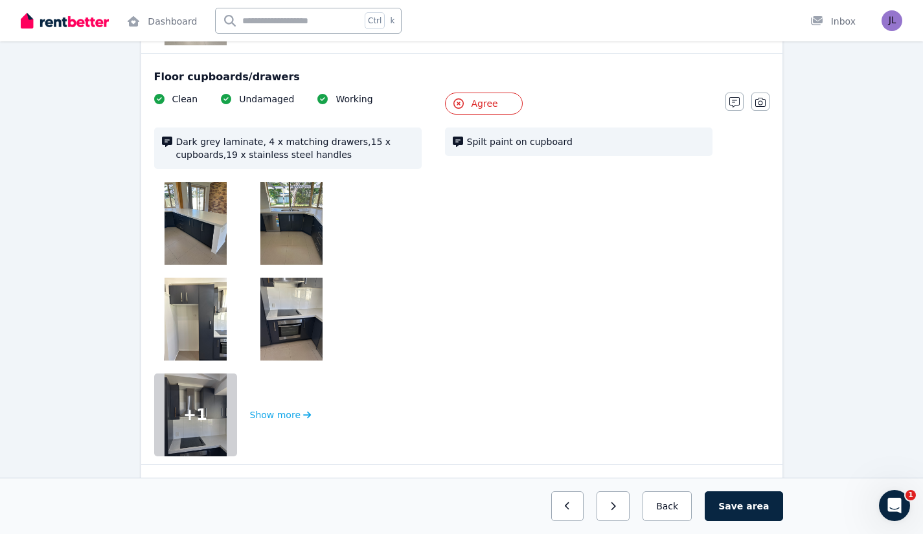
scroll to position [2090, 0]
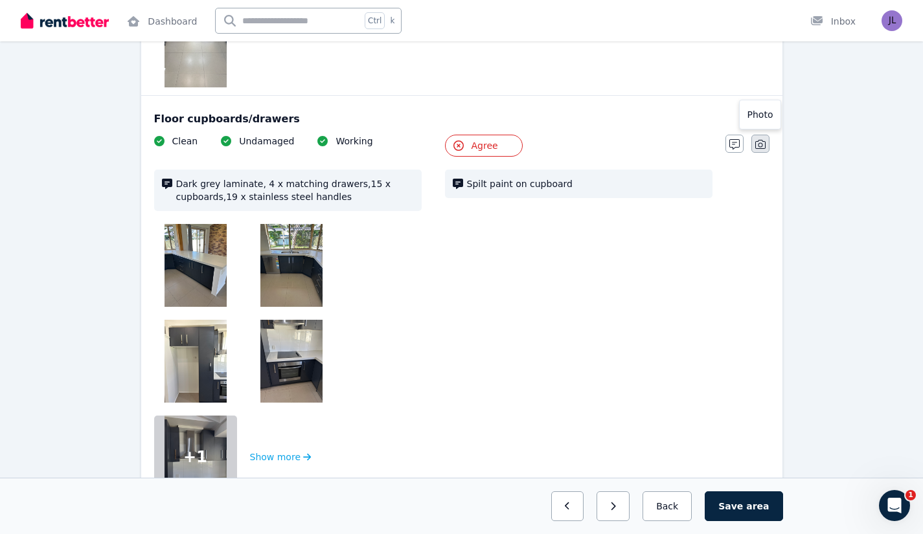
click at [756, 139] on icon "button" at bounding box center [760, 144] width 10 height 10
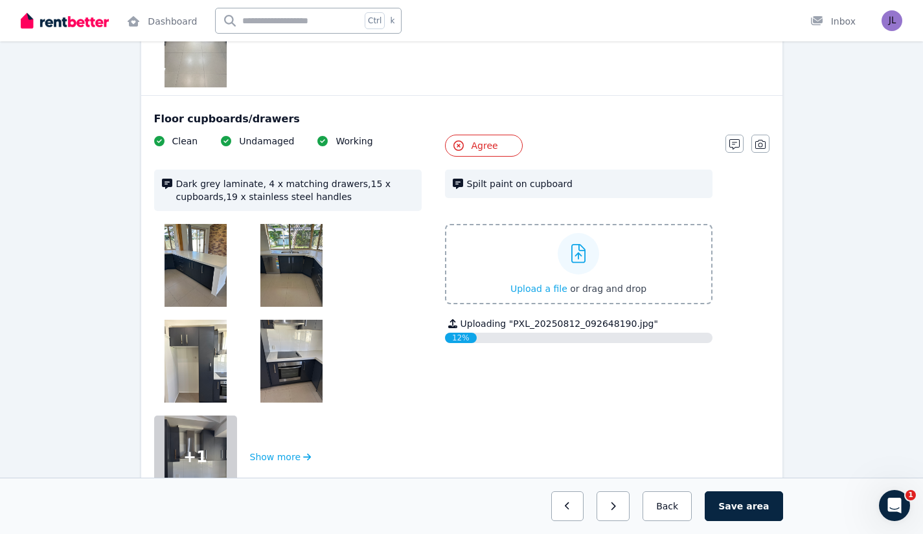
click at [514, 379] on div "Clean Undamaged Working Dark grey laminate, 4 x matching drawers,15 x cupboards…" at bounding box center [433, 317] width 558 height 364
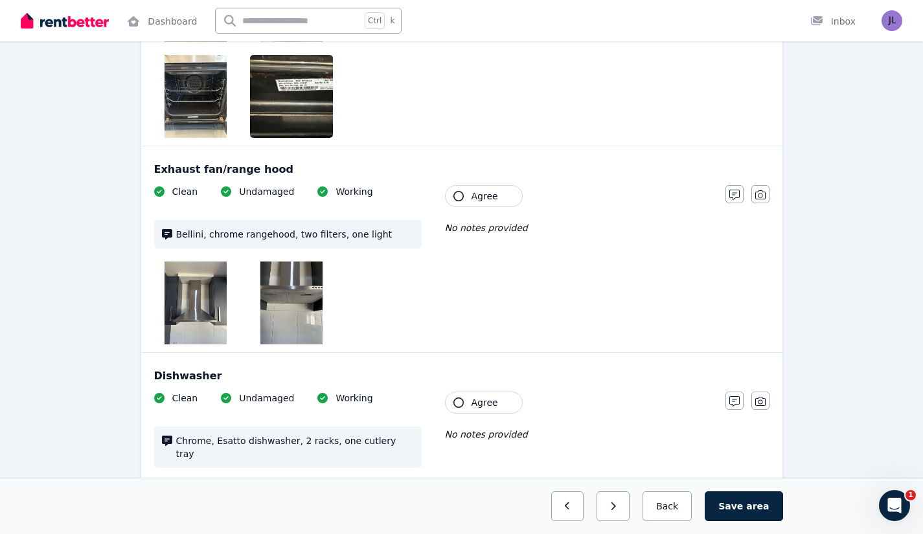
scroll to position [3861, 0]
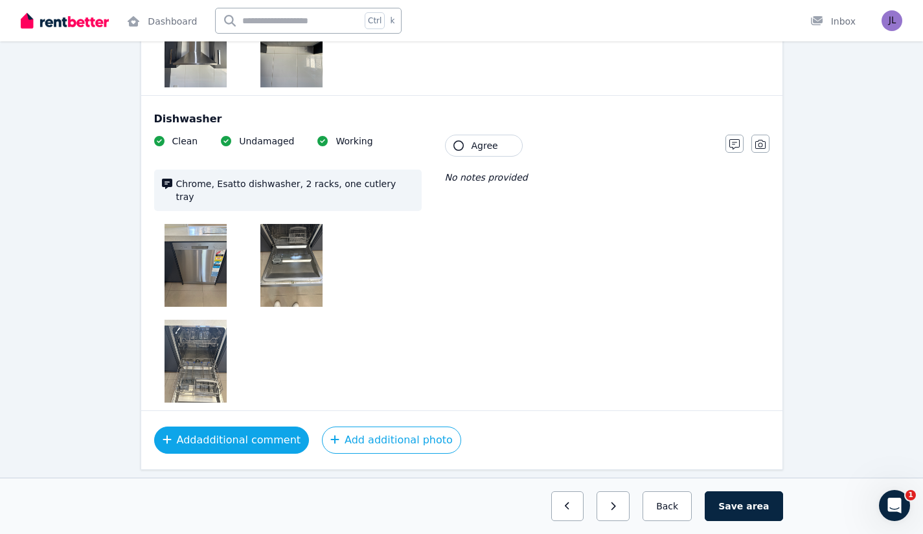
click at [262, 427] on button "Add additional comment" at bounding box center [231, 440] width 155 height 27
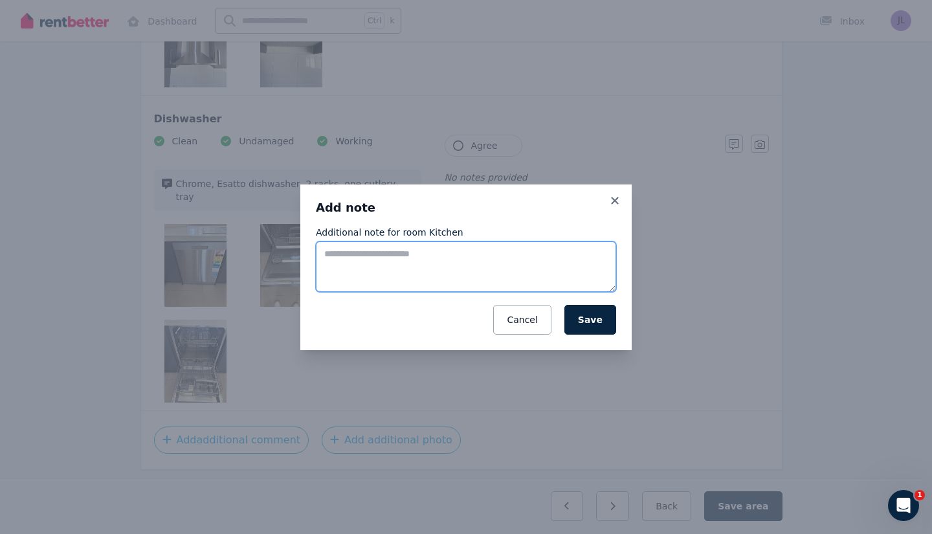
click at [407, 256] on textarea "Additional note for room Kitchen" at bounding box center [466, 267] width 300 height 51
type textarea "**********"
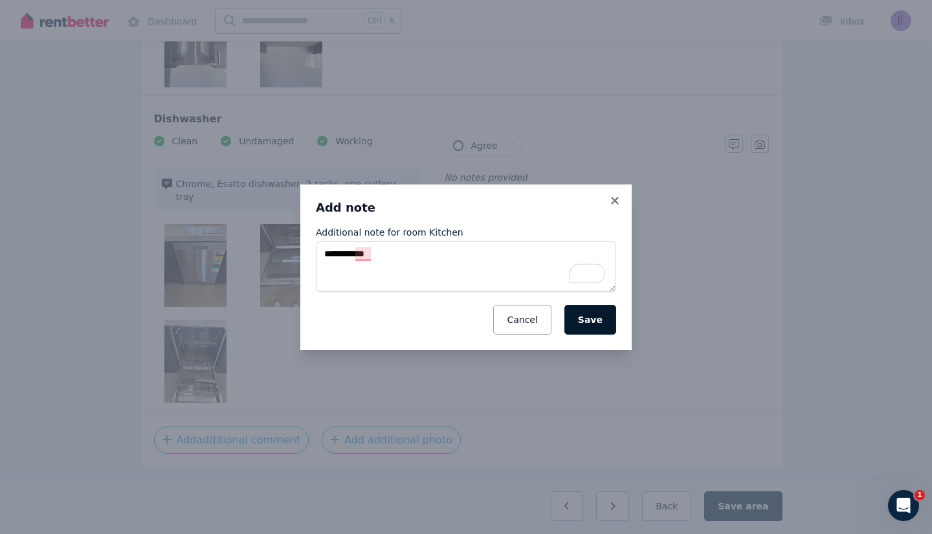
click at [600, 315] on button "Save" at bounding box center [591, 320] width 52 height 30
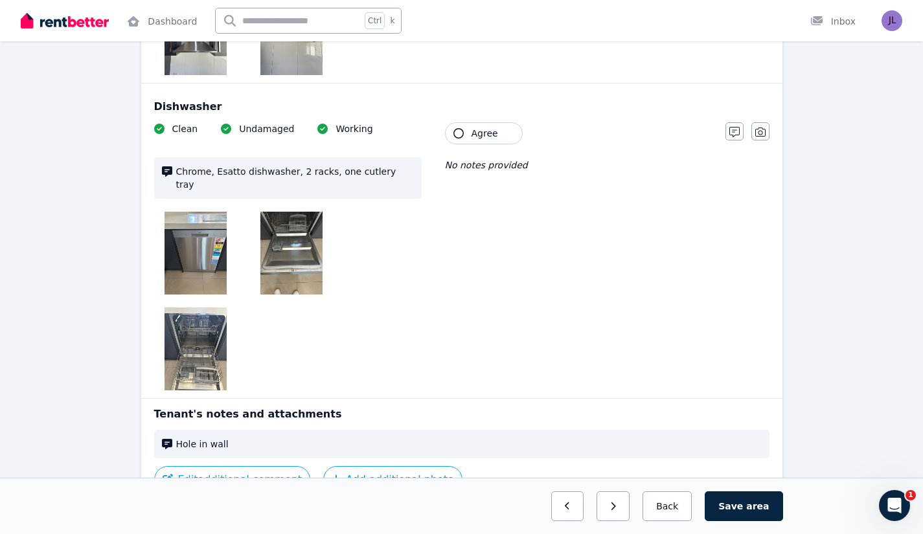
scroll to position [3913, 0]
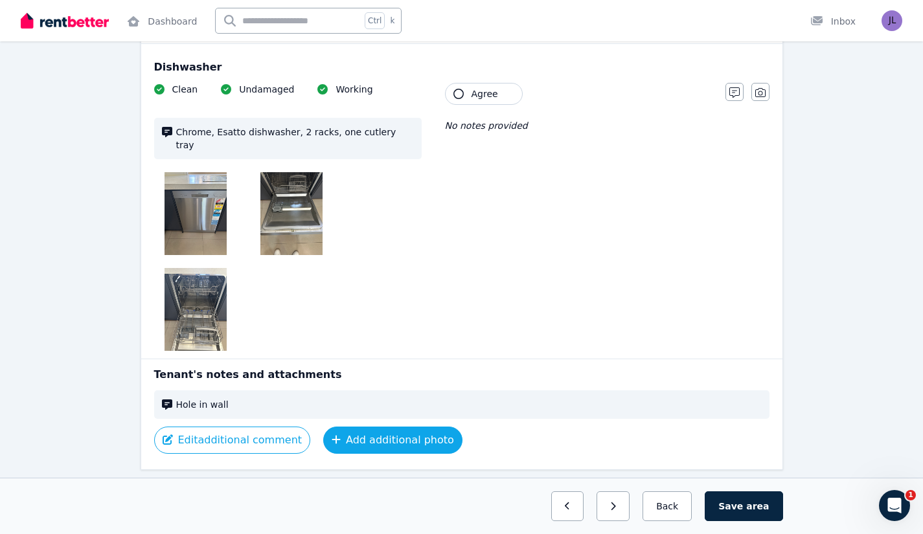
click at [407, 427] on button "Add additional photo" at bounding box center [392, 440] width 139 height 27
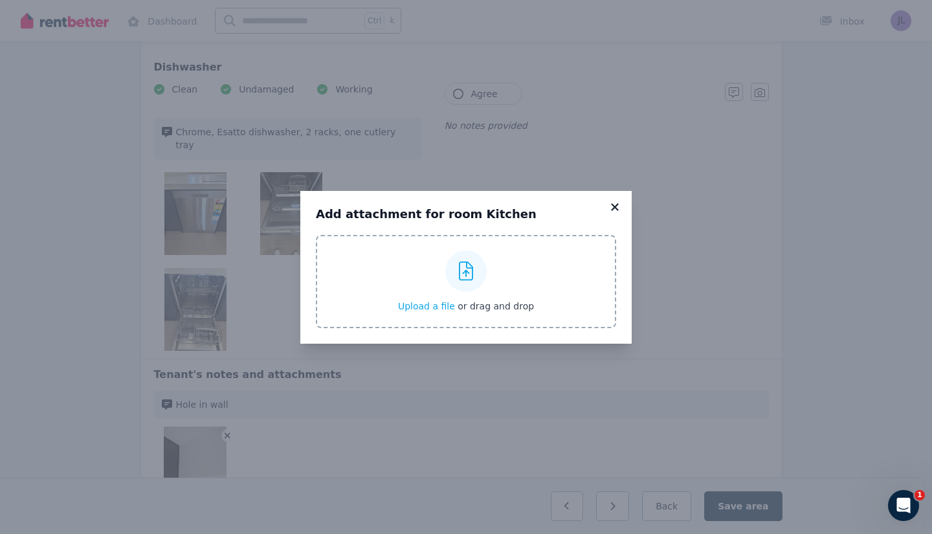
click at [615, 206] on icon at bounding box center [614, 206] width 7 height 7
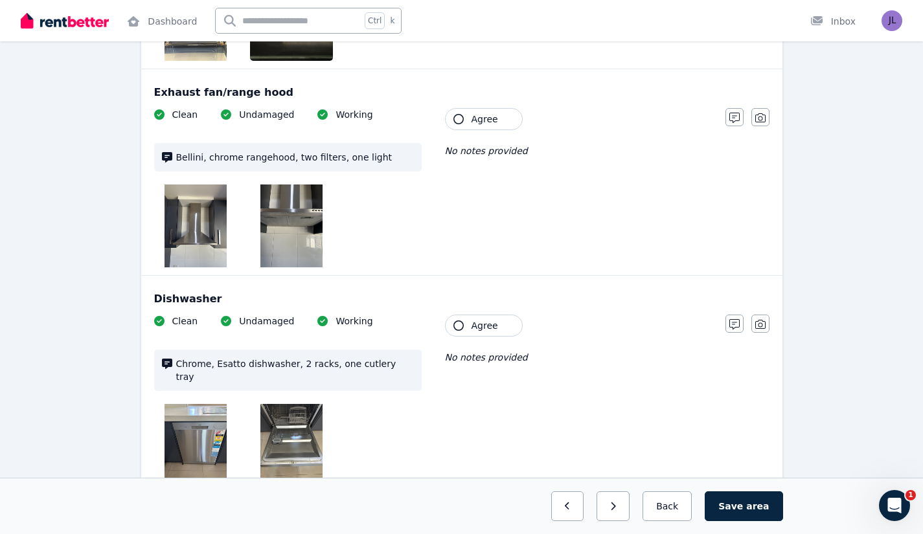
scroll to position [4003, 0]
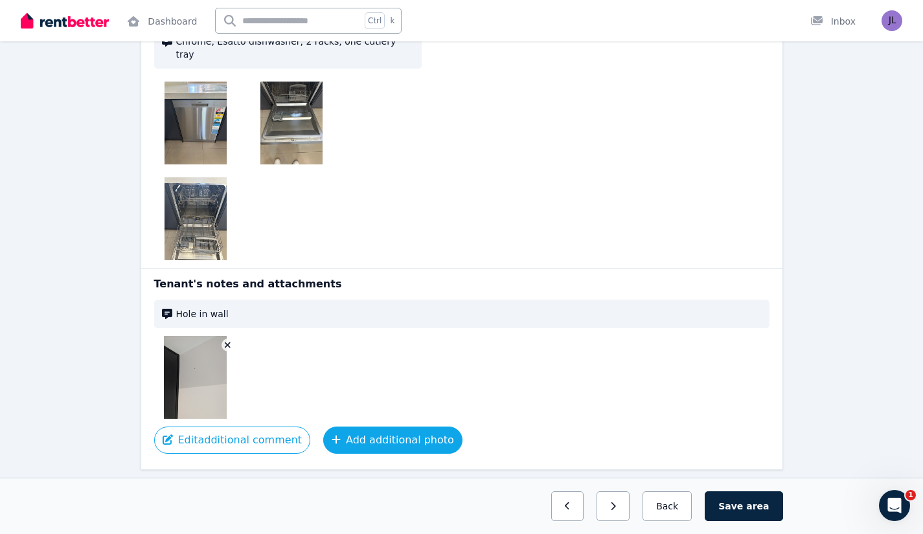
click at [378, 427] on button "Add additional photo" at bounding box center [392, 440] width 139 height 27
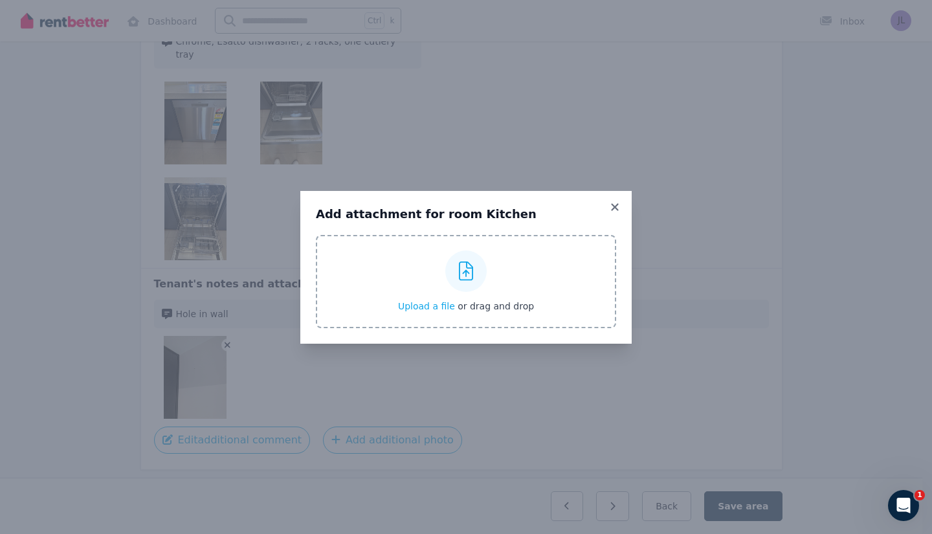
click at [429, 303] on span "Upload a file" at bounding box center [426, 306] width 57 height 10
click at [616, 207] on icon at bounding box center [615, 207] width 13 height 12
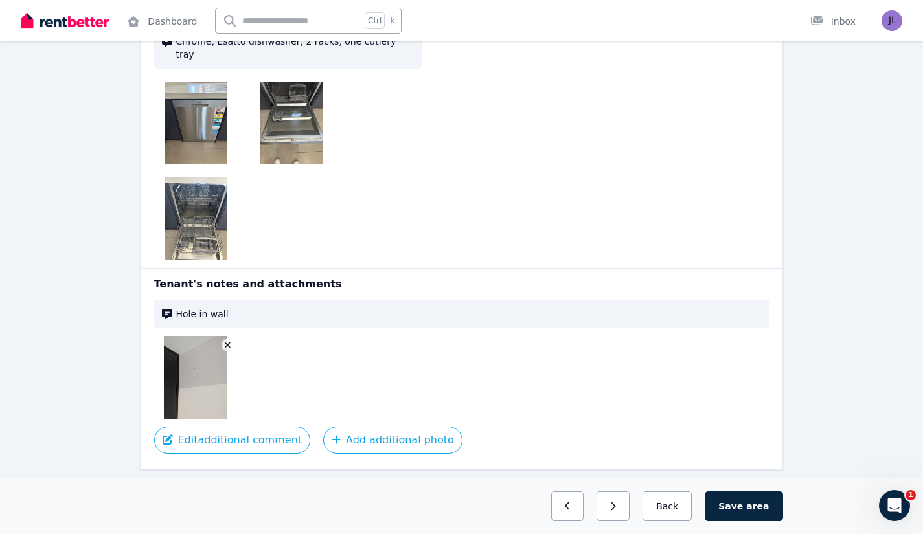
click at [194, 336] on img at bounding box center [195, 377] width 62 height 83
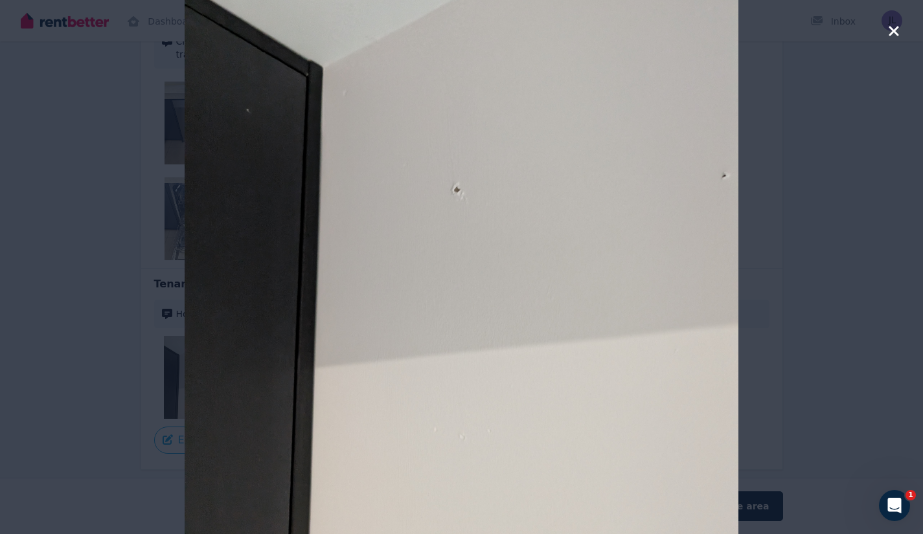
click at [894, 36] on icon "button" at bounding box center [894, 31] width 12 height 16
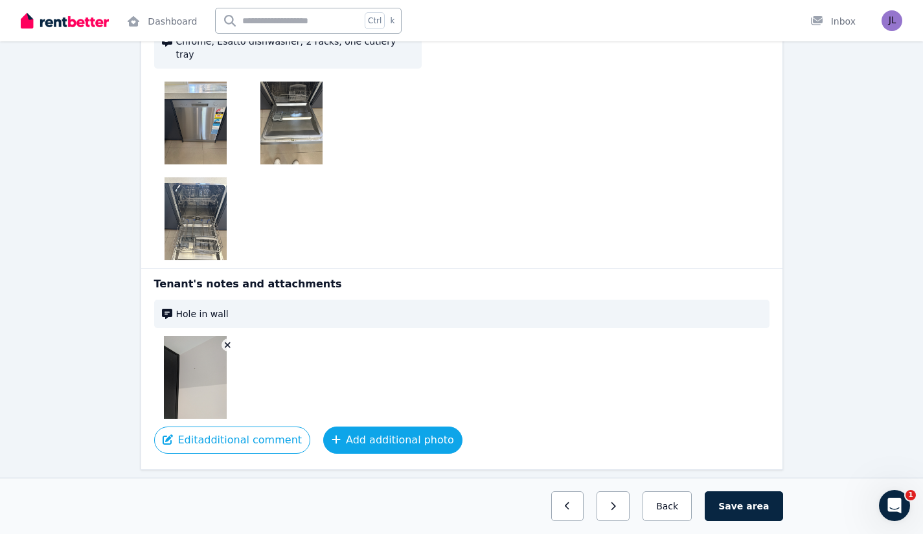
click at [383, 427] on button "Add additional photo" at bounding box center [392, 440] width 139 height 27
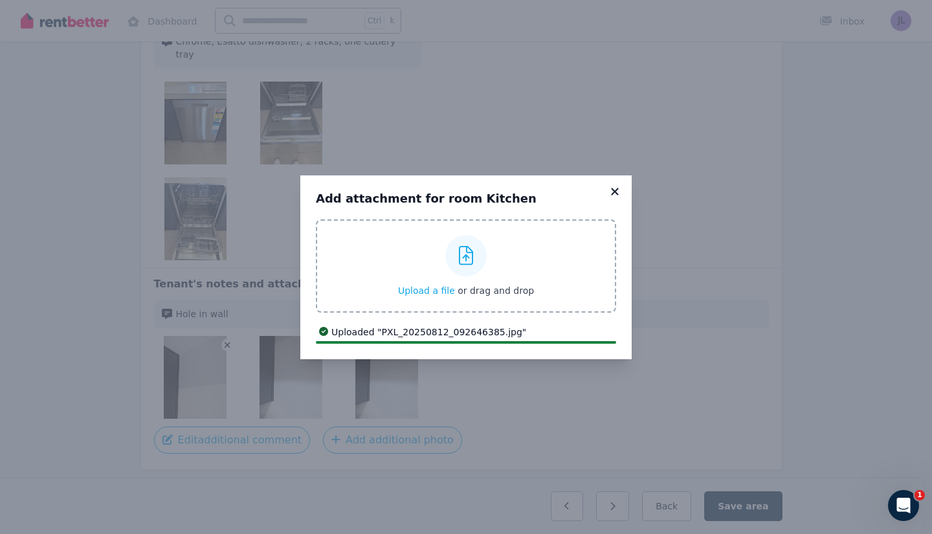
click at [616, 190] on icon at bounding box center [614, 191] width 7 height 7
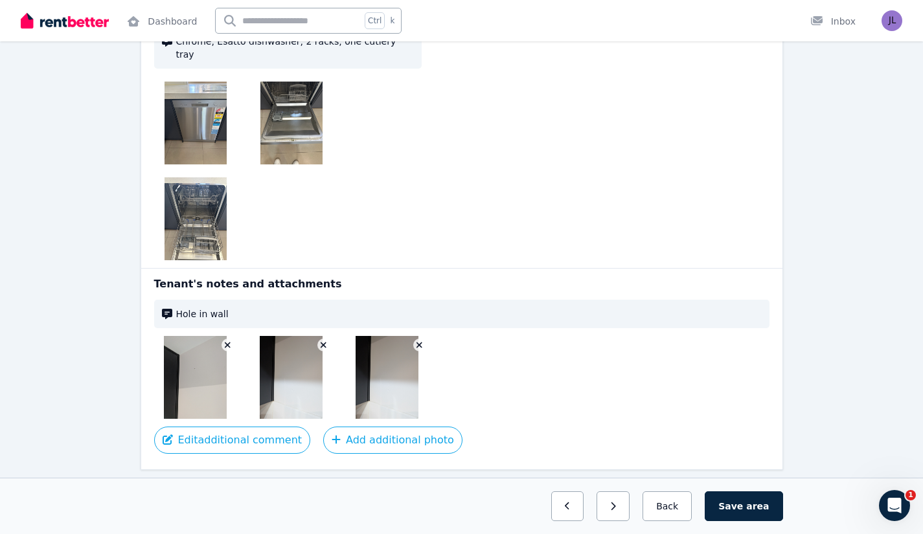
click at [421, 341] on icon "button" at bounding box center [419, 345] width 7 height 9
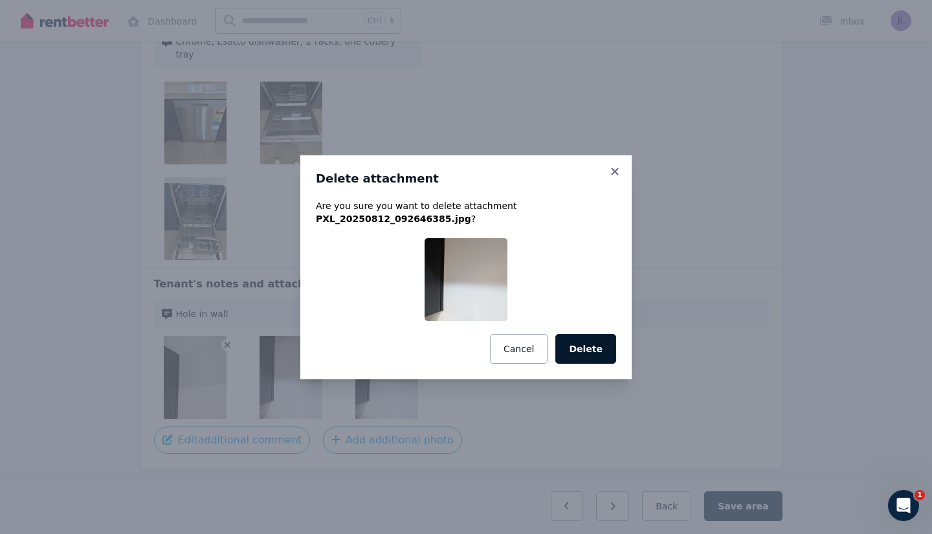
click at [587, 351] on button "Delete" at bounding box center [586, 349] width 61 height 30
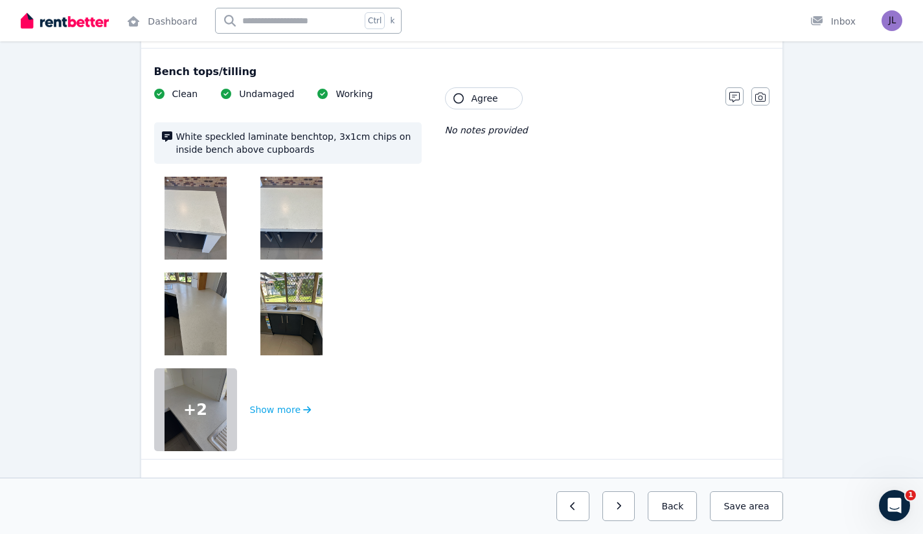
scroll to position [2545, 0]
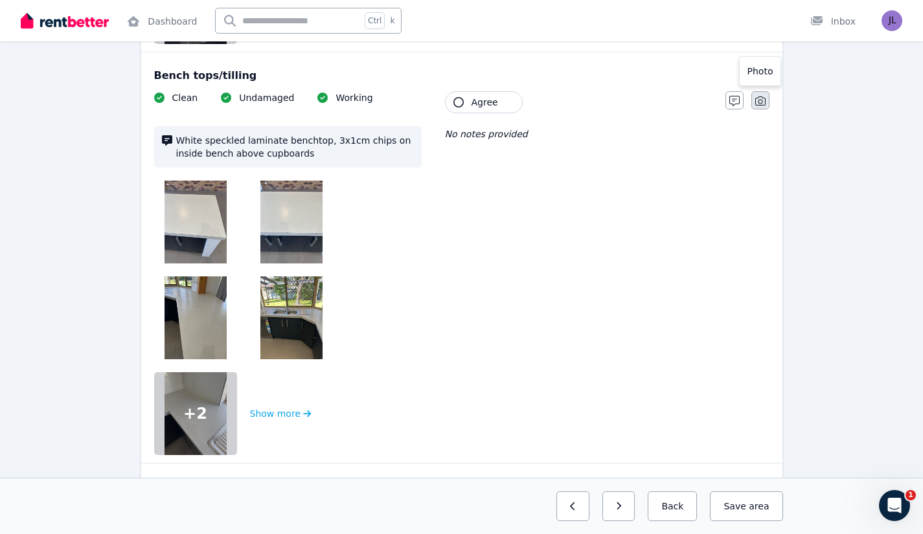
click at [763, 96] on icon "button" at bounding box center [760, 101] width 10 height 10
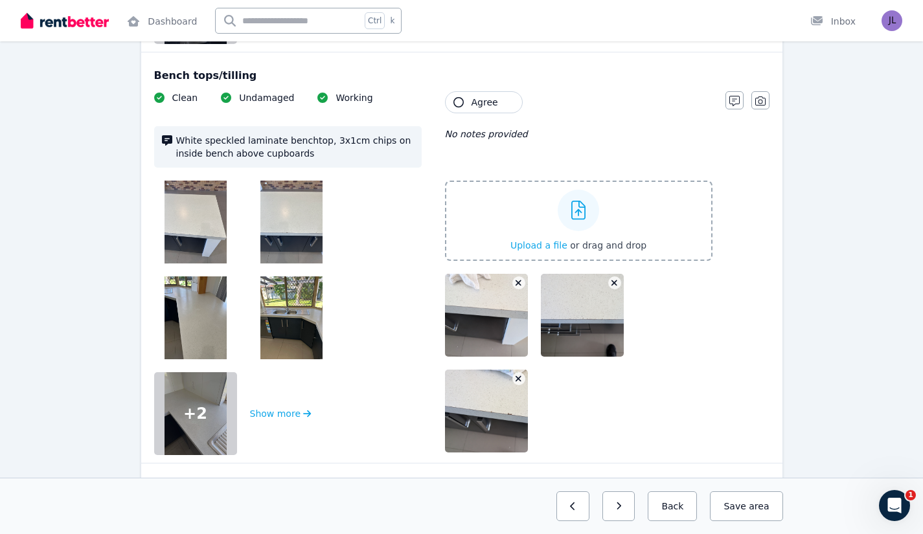
click at [492, 96] on span "Agree" at bounding box center [484, 102] width 27 height 13
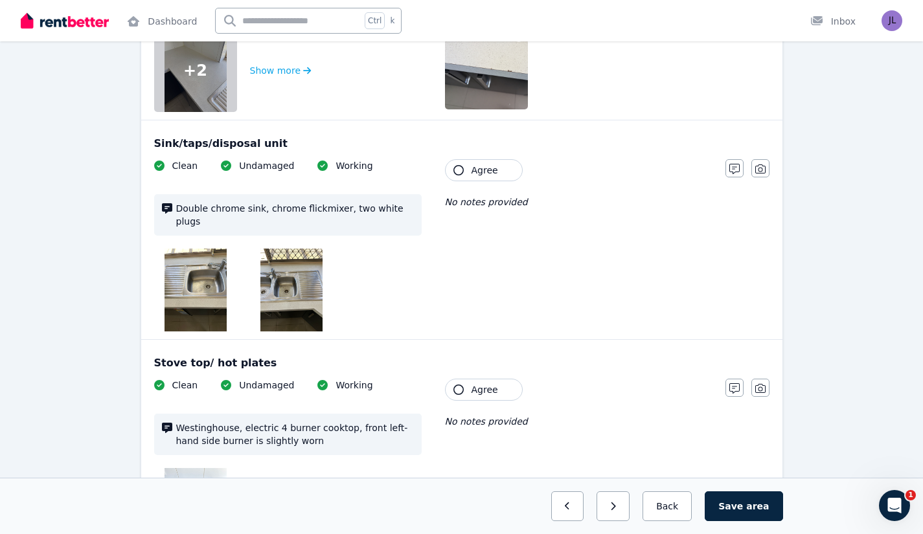
scroll to position [2889, 0]
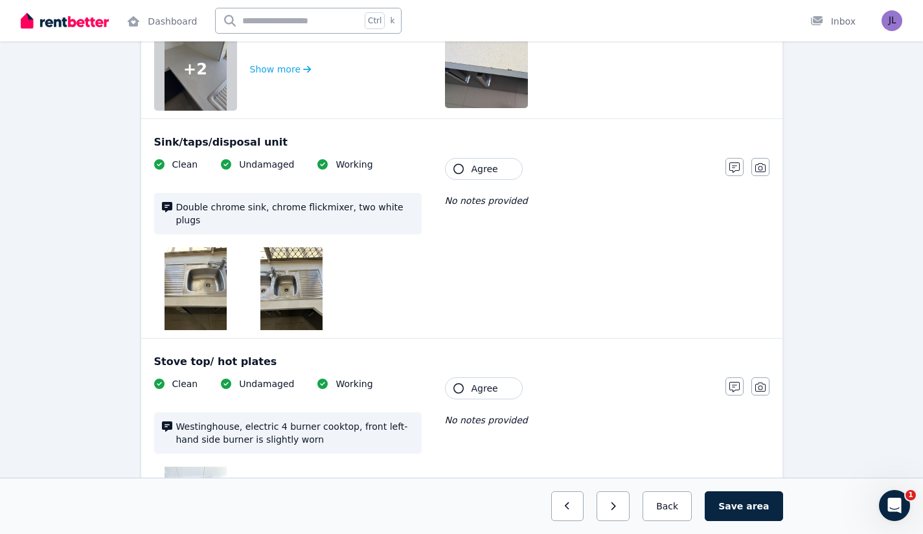
click at [465, 158] on button "Agree" at bounding box center [484, 169] width 78 height 22
click at [730, 163] on icon "button" at bounding box center [734, 168] width 10 height 10
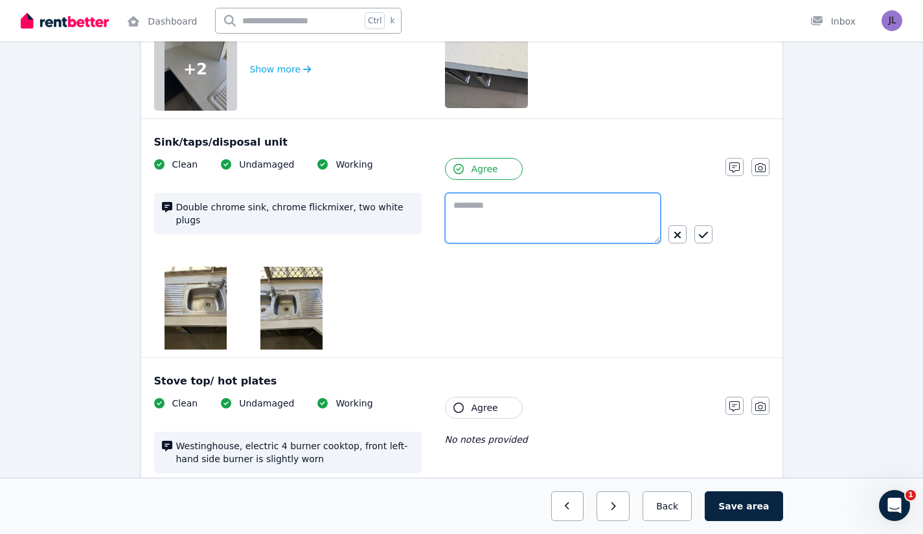
click at [537, 198] on textarea at bounding box center [553, 218] width 216 height 51
type textarea "**********"
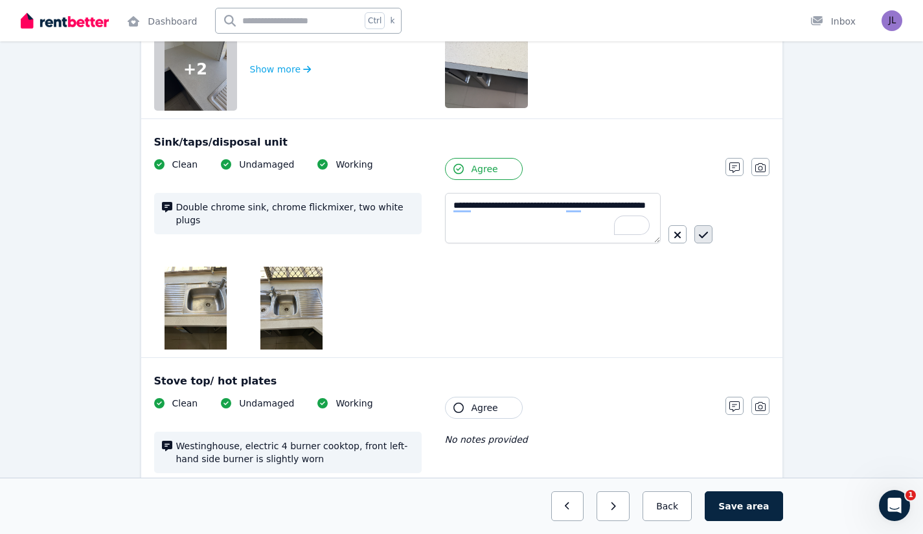
click at [708, 225] on button "button" at bounding box center [703, 234] width 18 height 18
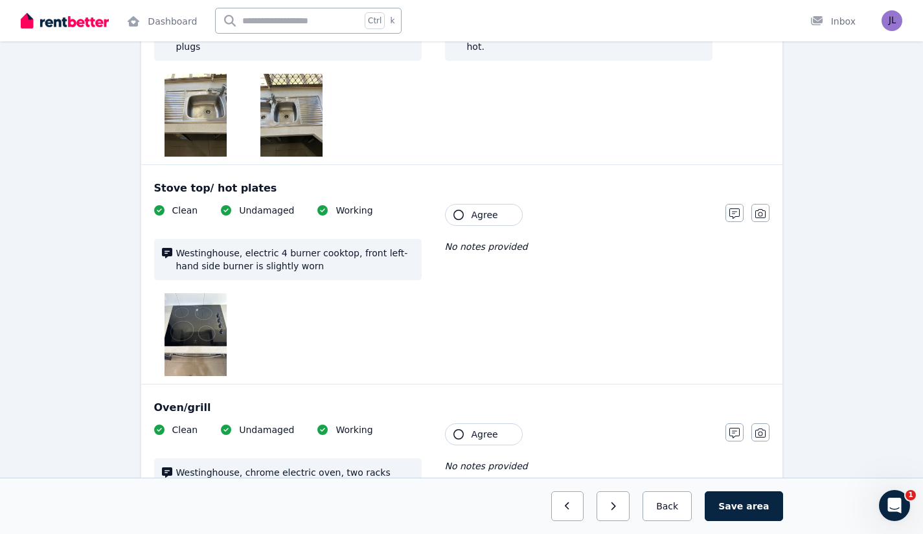
scroll to position [3110, 0]
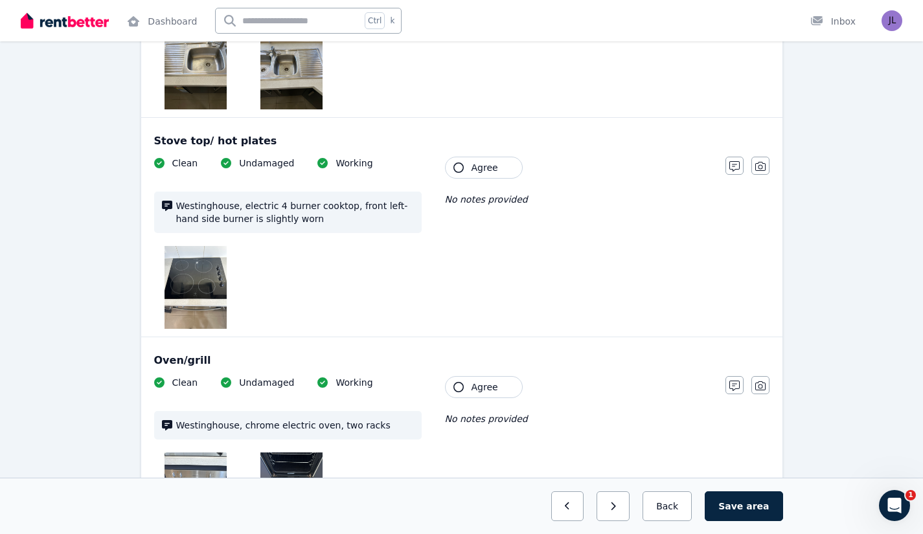
click at [192, 267] on img at bounding box center [195, 287] width 62 height 83
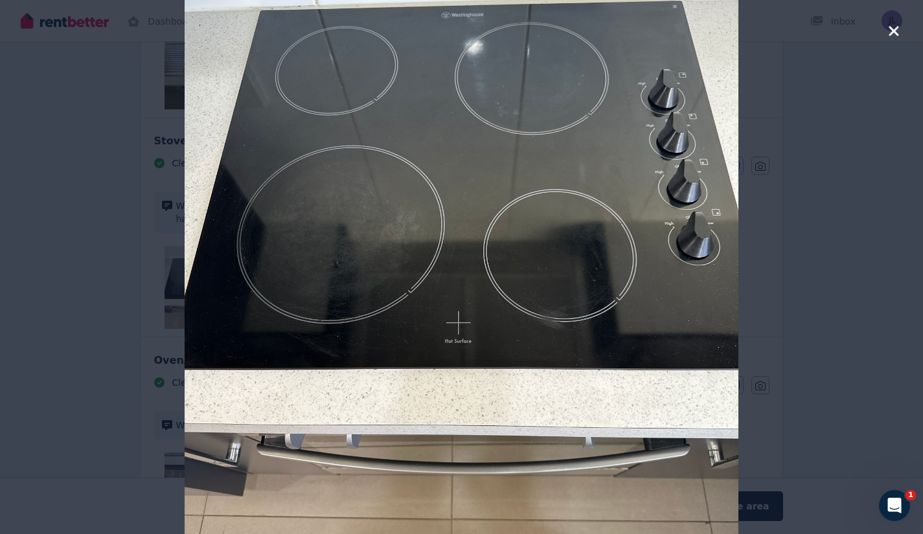
click at [895, 32] on icon "button" at bounding box center [893, 31] width 10 height 10
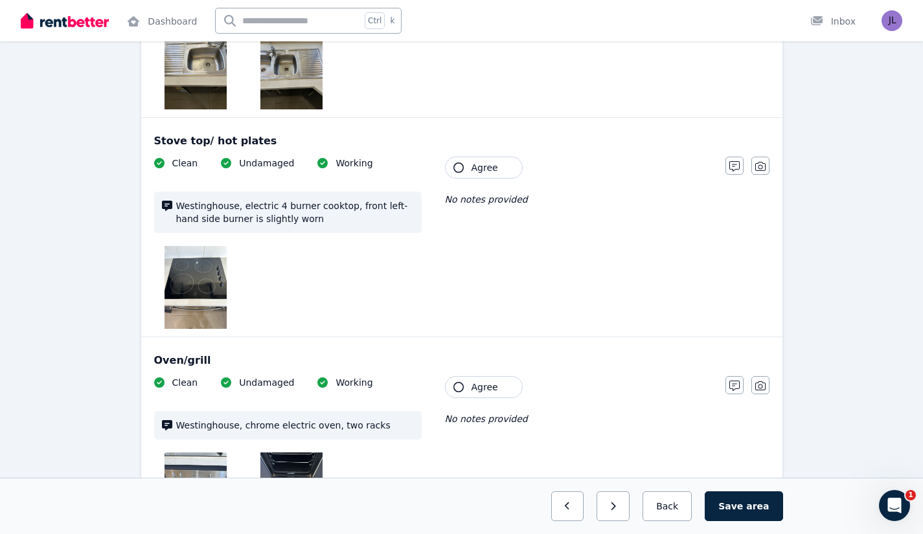
click at [497, 157] on button "Agree" at bounding box center [484, 168] width 78 height 22
click at [733, 161] on icon "button" at bounding box center [734, 166] width 10 height 10
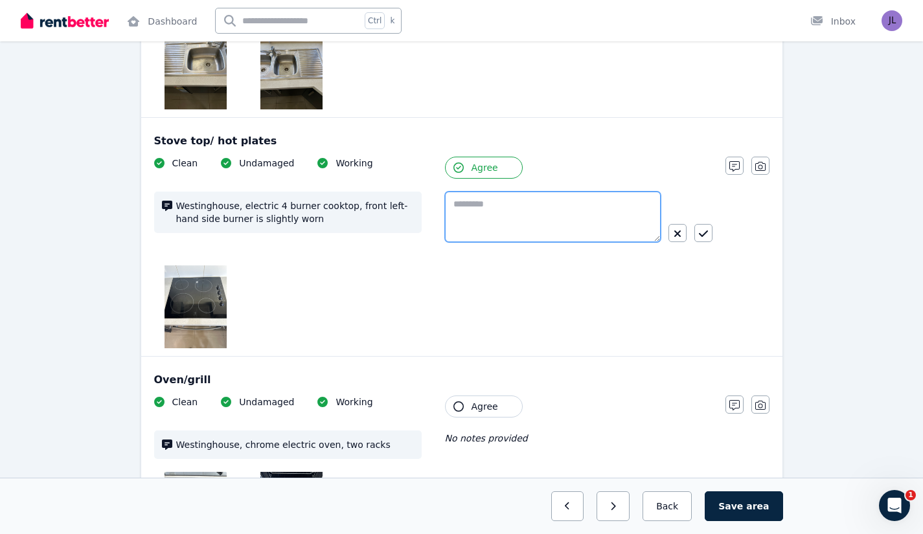
click at [504, 193] on textarea at bounding box center [553, 217] width 216 height 51
type textarea "**********"
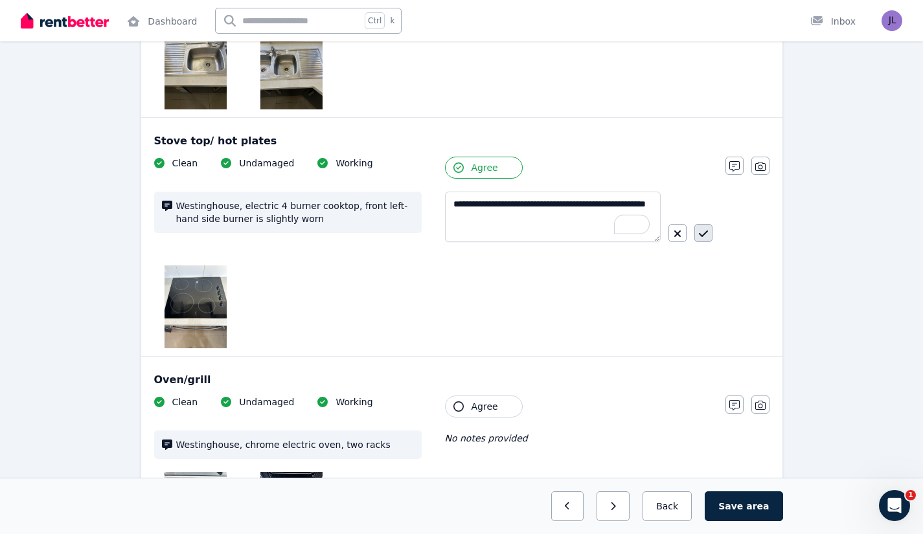
click at [705, 224] on button "button" at bounding box center [703, 233] width 18 height 18
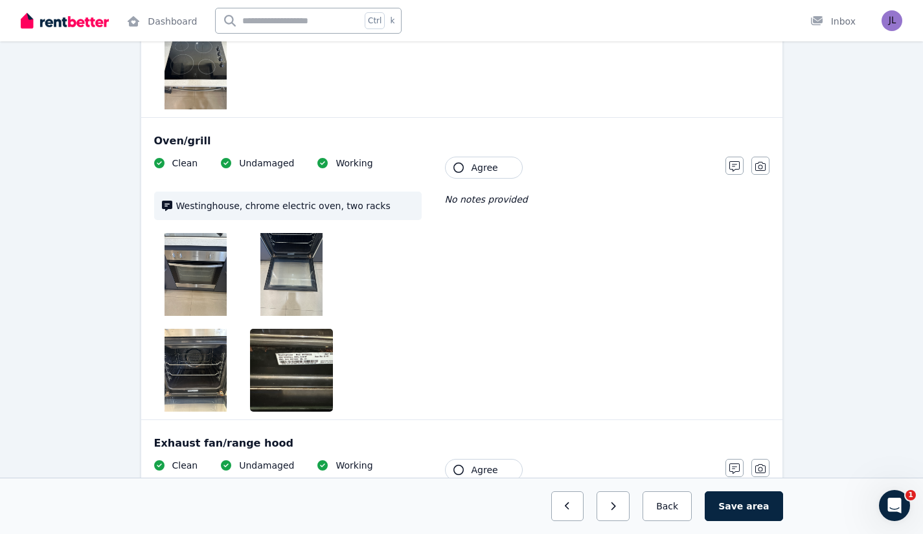
scroll to position [3332, 0]
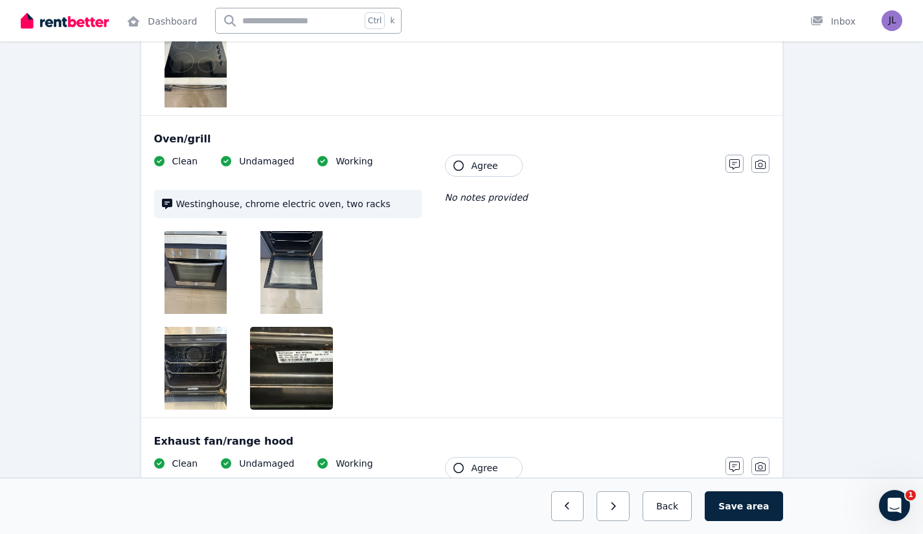
click at [464, 155] on button "Agree" at bounding box center [484, 166] width 78 height 22
click at [478, 159] on span "Agree" at bounding box center [484, 165] width 27 height 13
click at [740, 155] on button "button" at bounding box center [734, 164] width 18 height 18
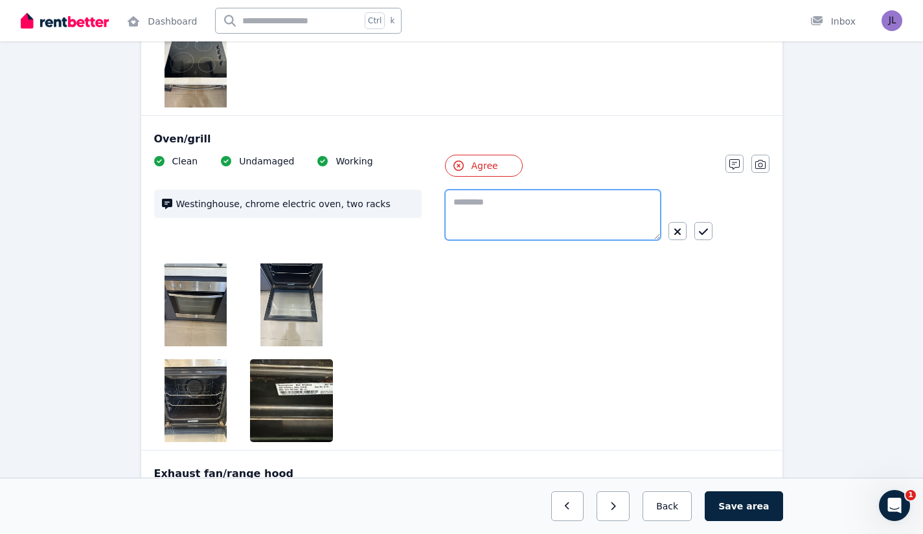
click at [528, 190] on textarea at bounding box center [553, 215] width 216 height 51
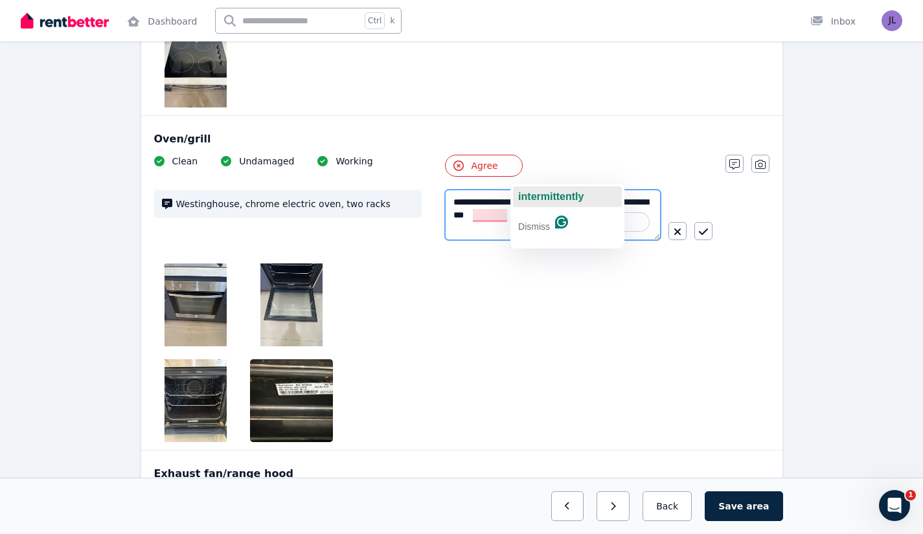
click at [547, 199] on span "intermittently" at bounding box center [550, 196] width 65 height 11
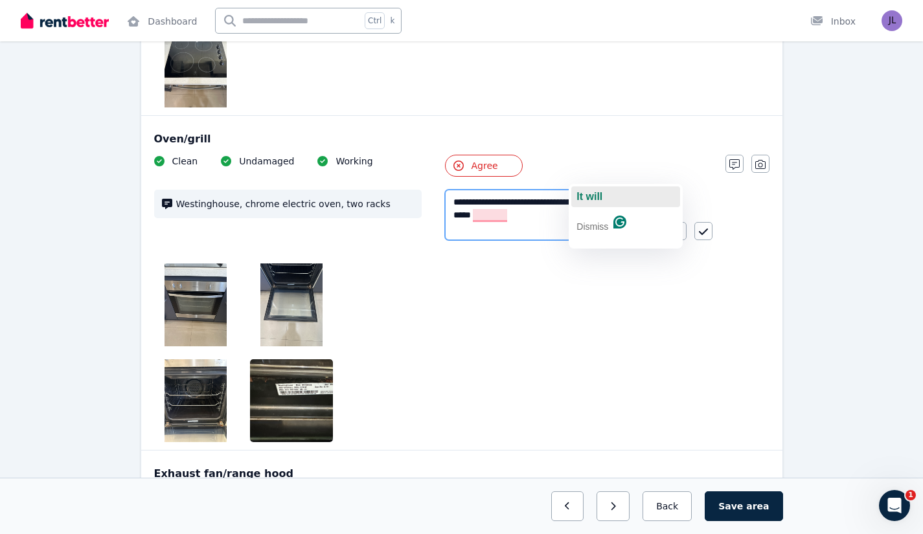
click at [594, 201] on span "It will" at bounding box center [589, 196] width 26 height 11
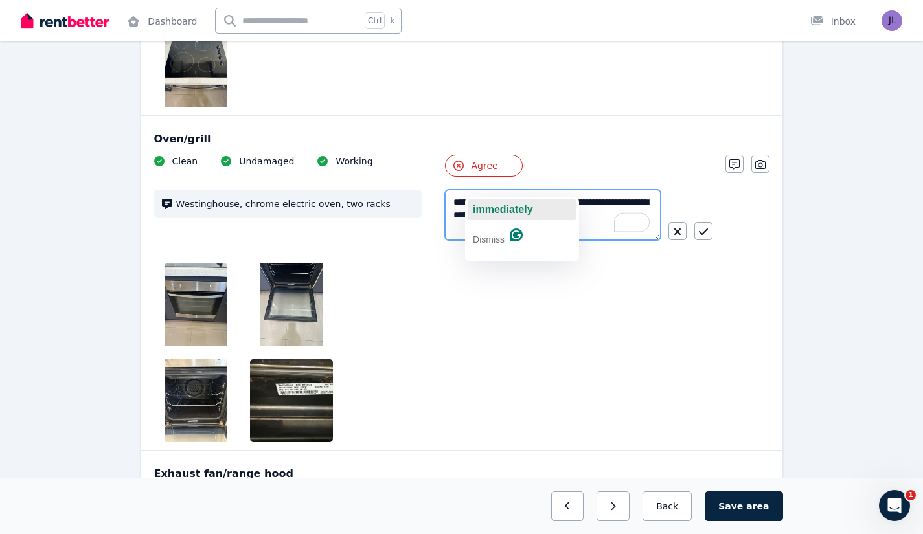
click at [495, 207] on span "immediately" at bounding box center [503, 209] width 60 height 11
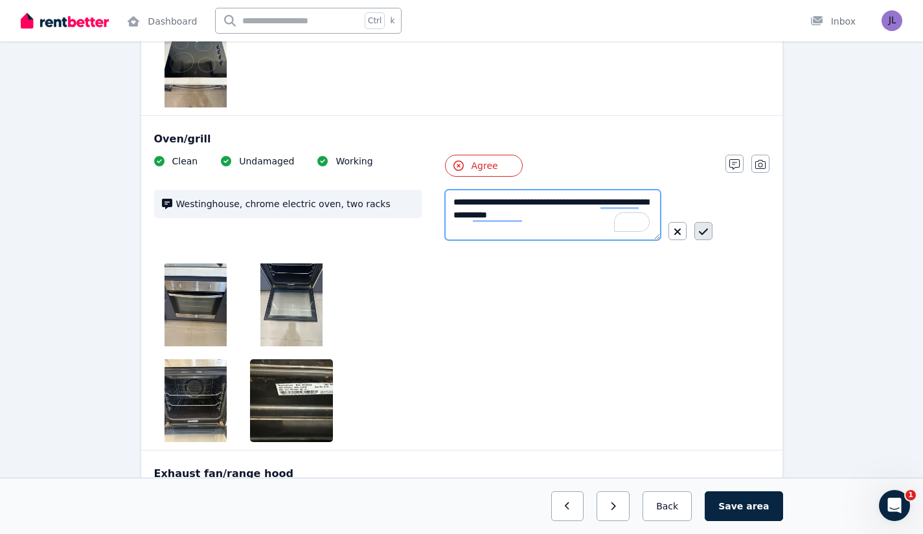
type textarea "**********"
click at [701, 227] on icon "button" at bounding box center [703, 232] width 9 height 10
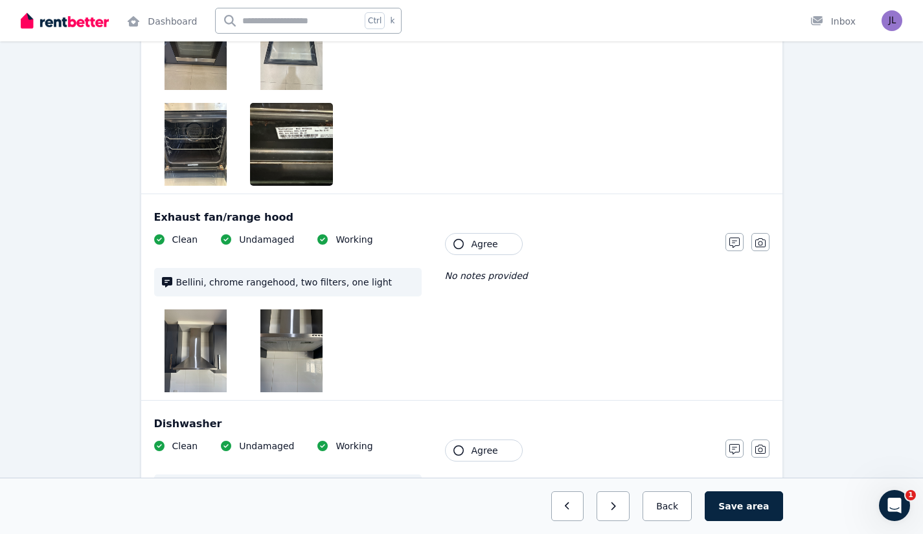
scroll to position [3575, 0]
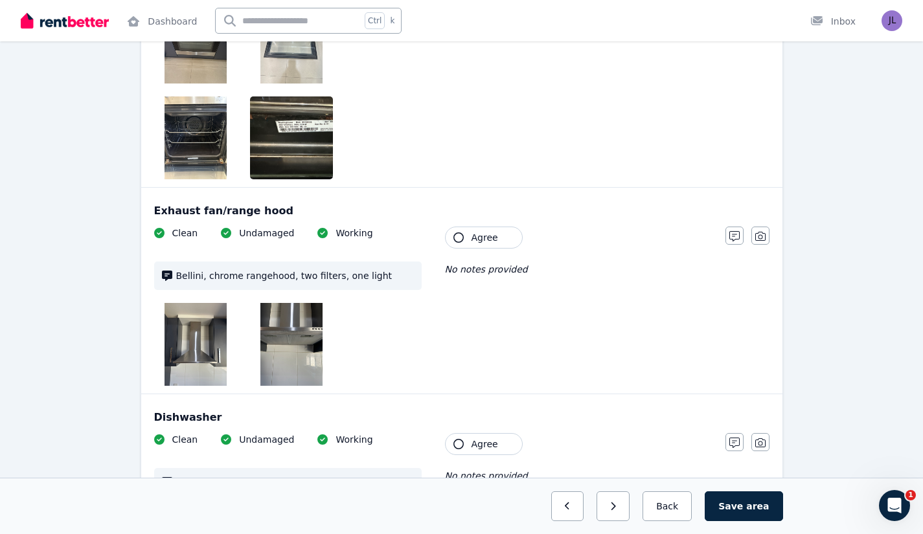
drag, startPoint x: 484, startPoint y: 212, endPoint x: 509, endPoint y: 212, distance: 25.3
click at [484, 231] on span "Agree" at bounding box center [484, 237] width 27 height 13
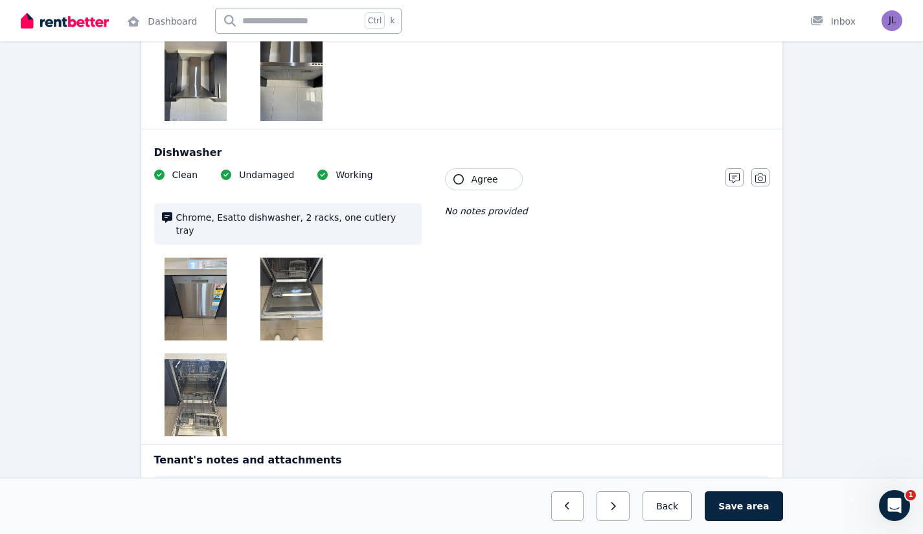
scroll to position [3840, 0]
click at [288, 258] on img at bounding box center [291, 299] width 62 height 83
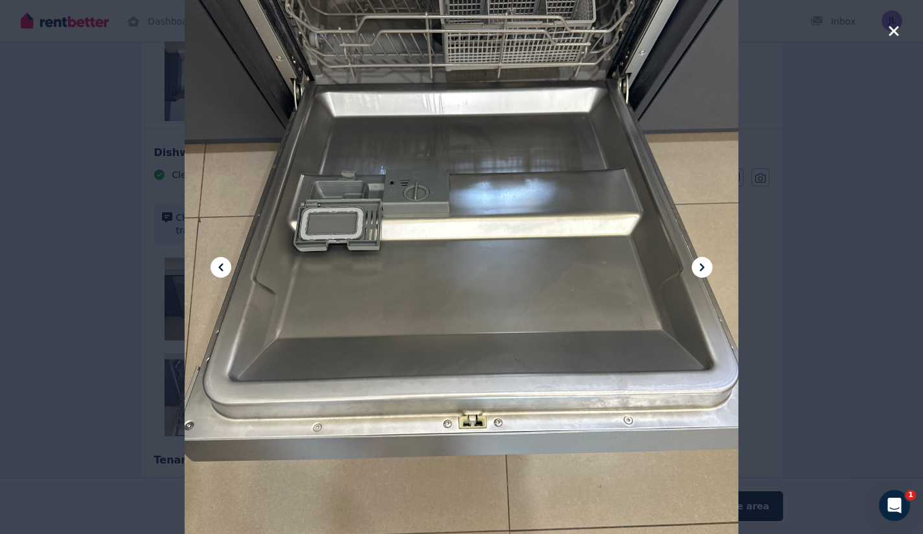
click at [891, 31] on icon "button" at bounding box center [894, 31] width 12 height 16
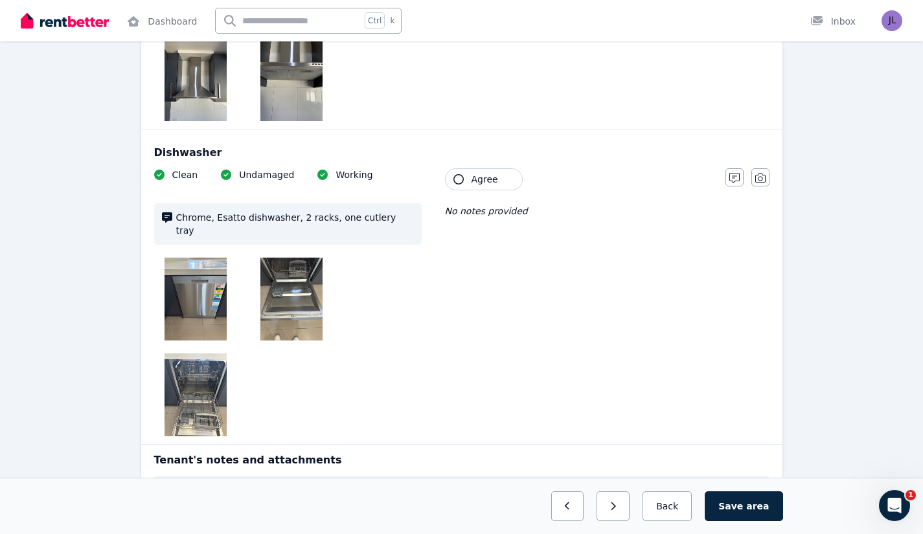
click at [209, 363] on img at bounding box center [195, 395] width 62 height 83
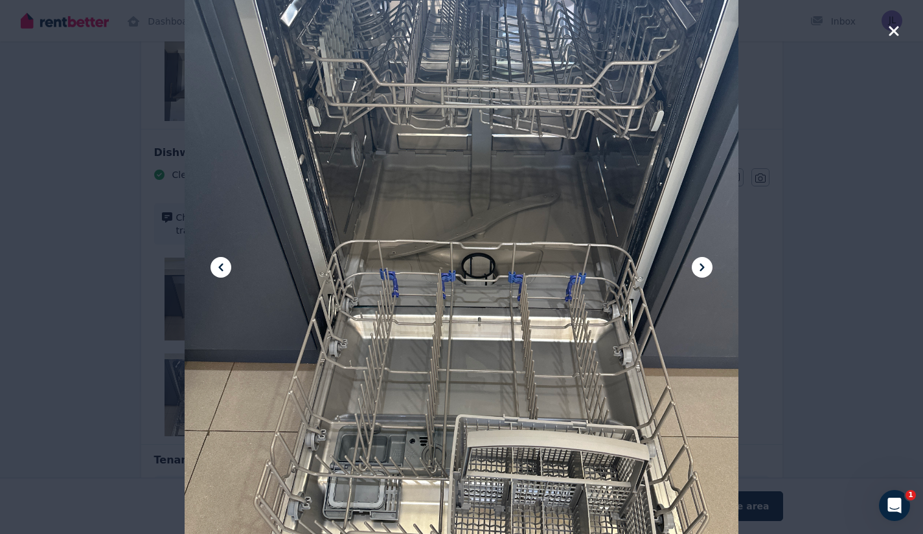
click at [894, 36] on icon "button" at bounding box center [894, 31] width 12 height 16
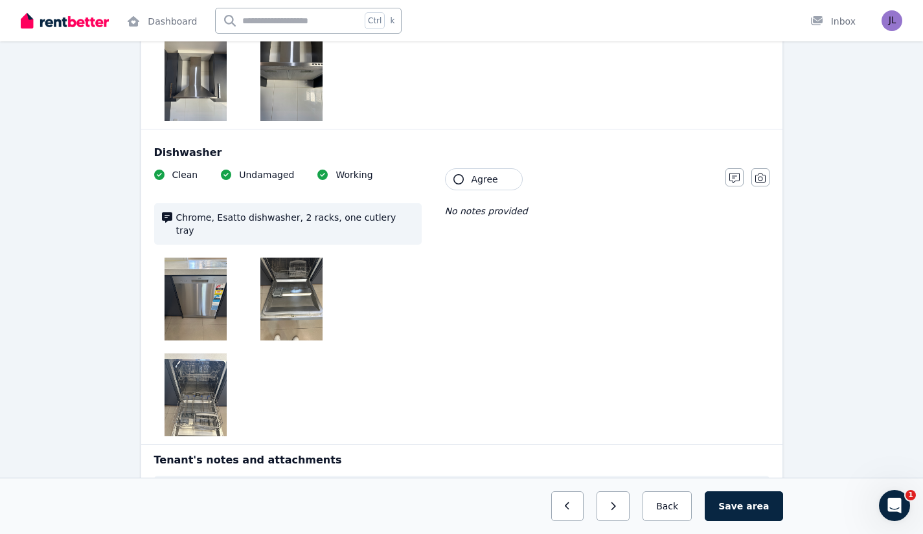
click at [473, 173] on span "Agree" at bounding box center [484, 179] width 27 height 13
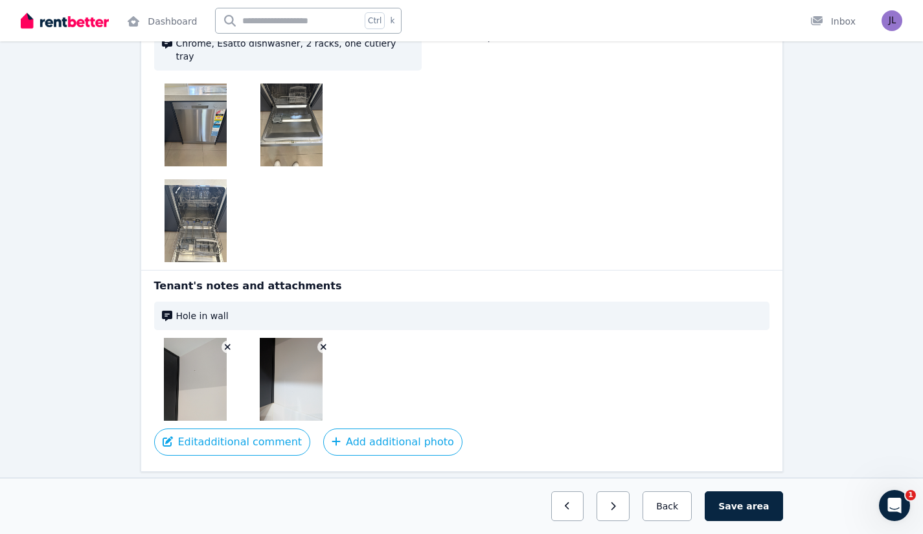
scroll to position [4016, 0]
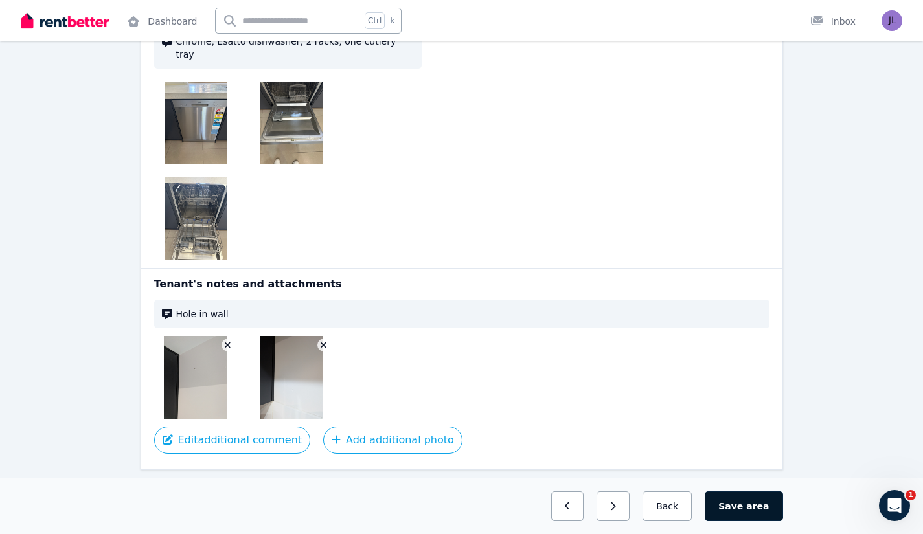
click at [744, 502] on button "Save area" at bounding box center [744, 506] width 78 height 30
click at [668, 499] on button "Back" at bounding box center [667, 506] width 60 height 30
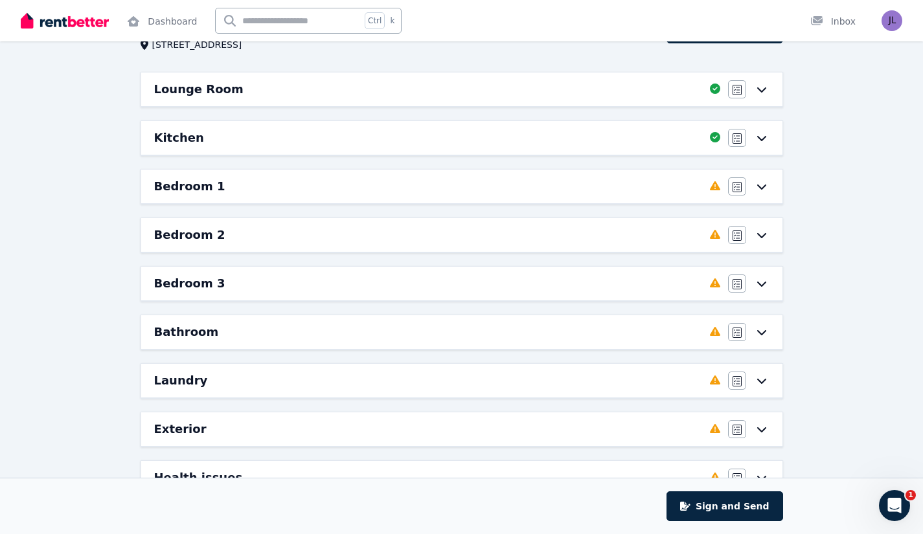
scroll to position [0, 0]
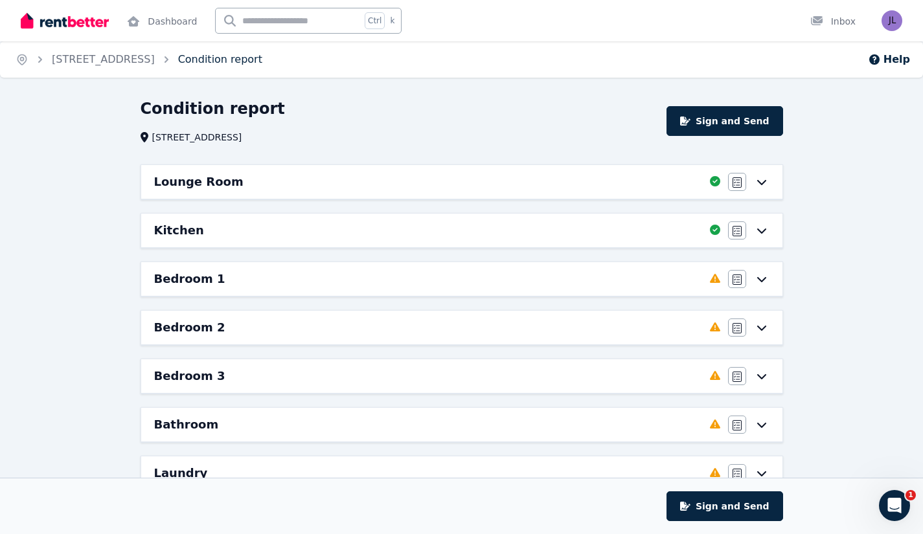
click at [186, 58] on link "Condition report" at bounding box center [220, 59] width 84 height 12
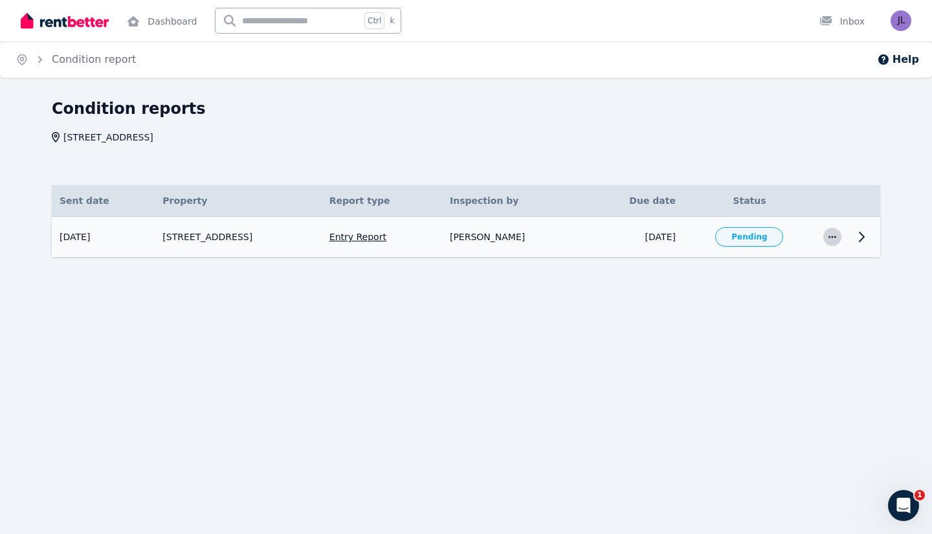
click at [835, 240] on icon "button" at bounding box center [833, 236] width 10 height 9
click at [826, 292] on div "Condition reports 31 Sirus St, Eagleby Sent date Details Property Report type I…" at bounding box center [466, 200] width 932 height 205
click at [859, 239] on icon at bounding box center [862, 237] width 16 height 16
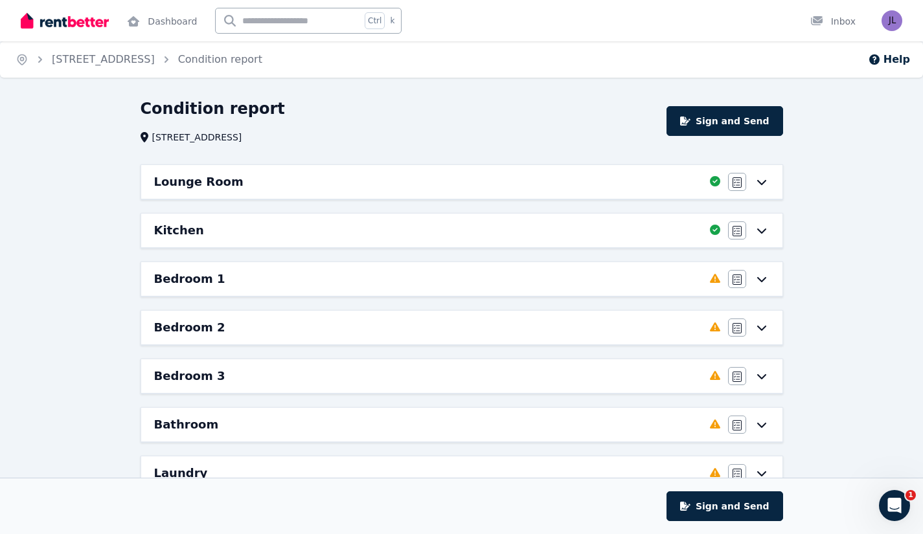
click at [210, 277] on h6 "Bedroom 1" at bounding box center [189, 279] width 71 height 18
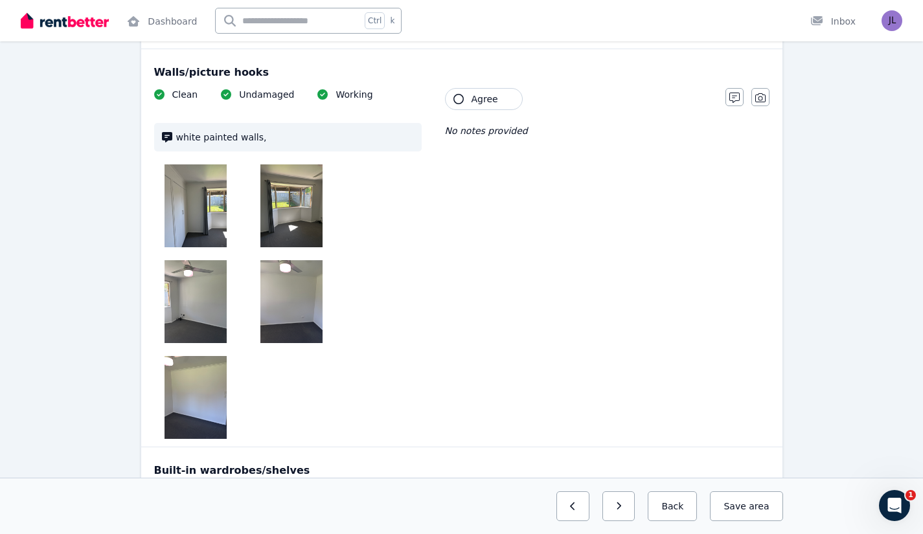
scroll to position [147, 0]
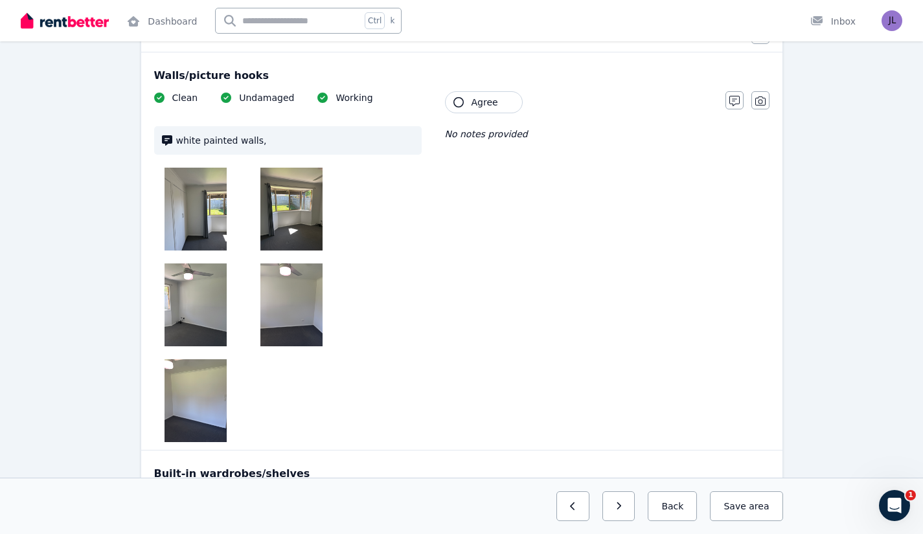
click at [499, 104] on button "Agree" at bounding box center [484, 102] width 78 height 22
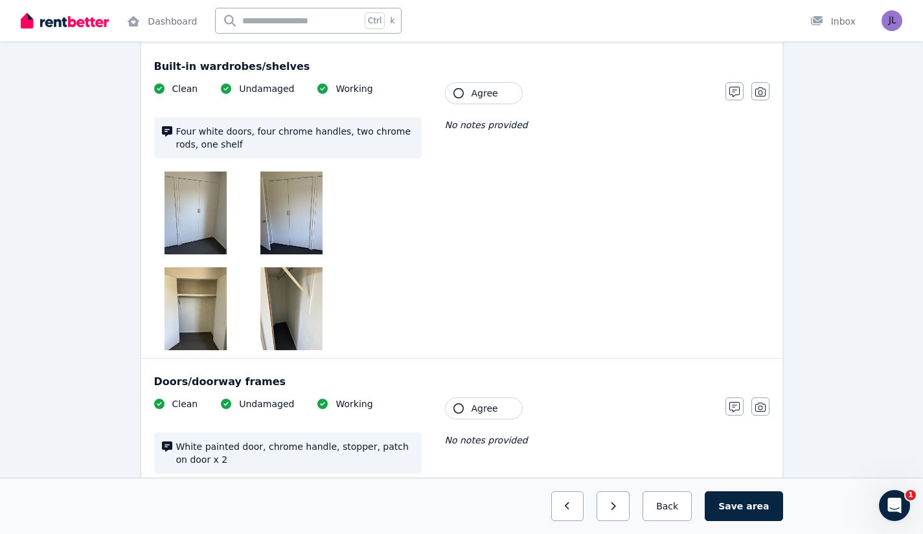
scroll to position [557, 0]
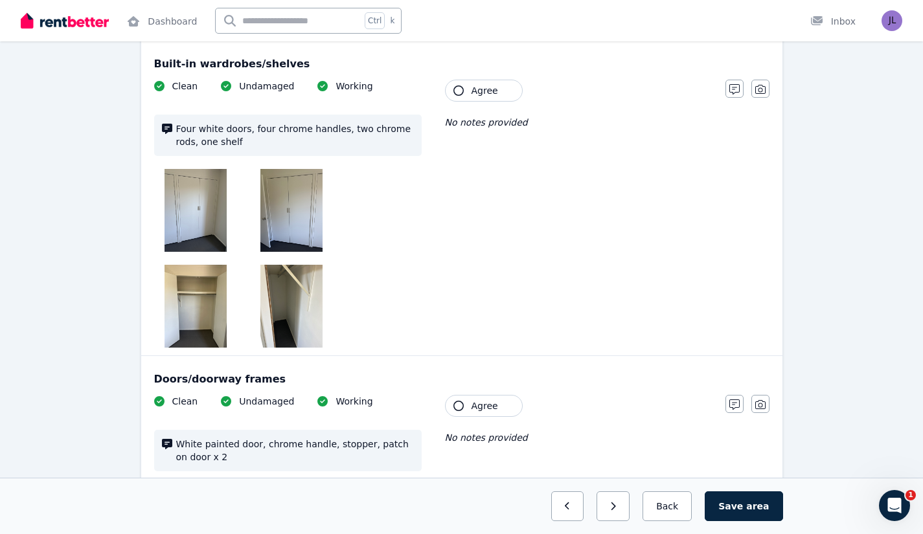
click at [306, 282] on img at bounding box center [291, 306] width 62 height 83
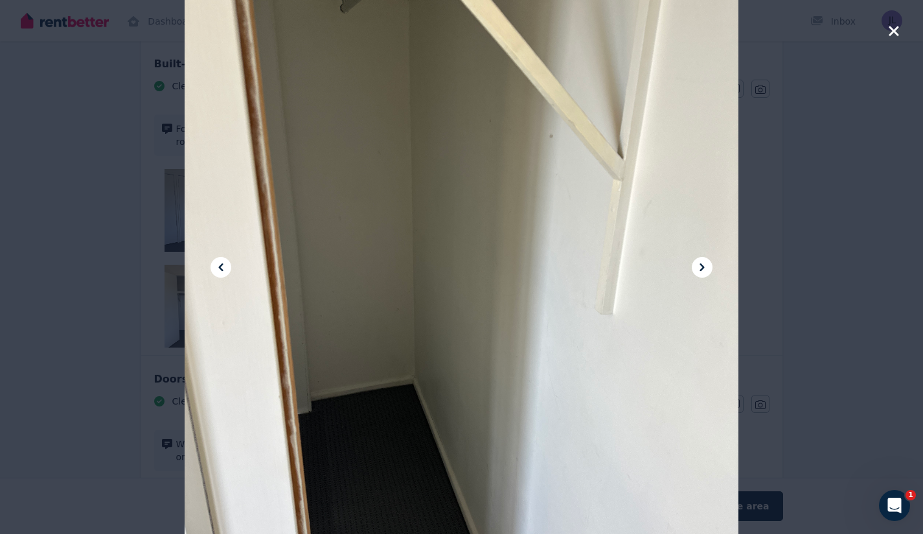
click at [706, 268] on icon at bounding box center [702, 268] width 16 height 16
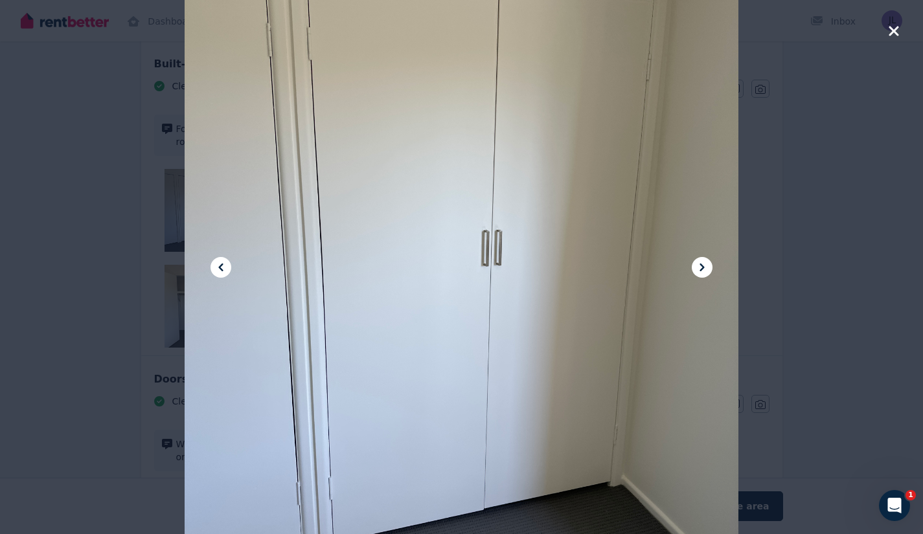
click at [706, 268] on icon at bounding box center [702, 268] width 16 height 16
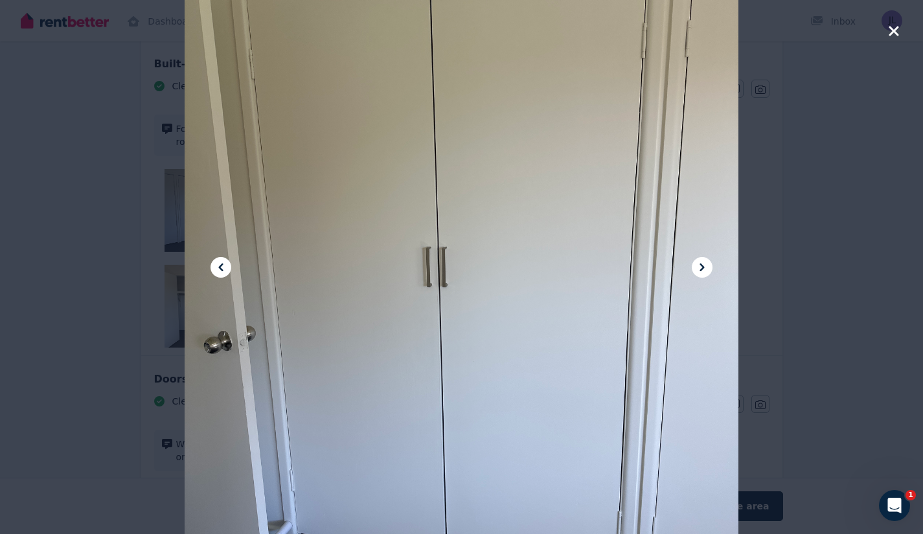
click at [706, 268] on icon at bounding box center [702, 268] width 16 height 16
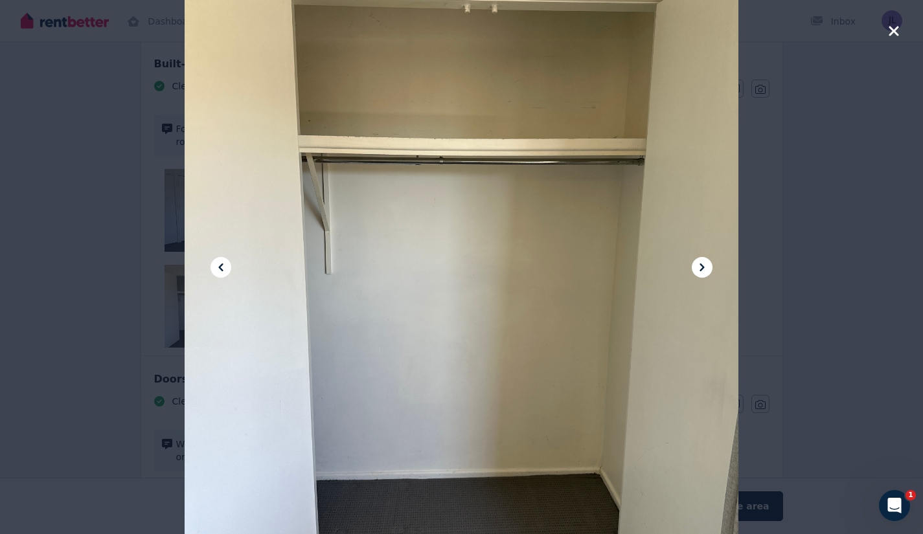
click at [895, 33] on icon "button" at bounding box center [893, 31] width 10 height 10
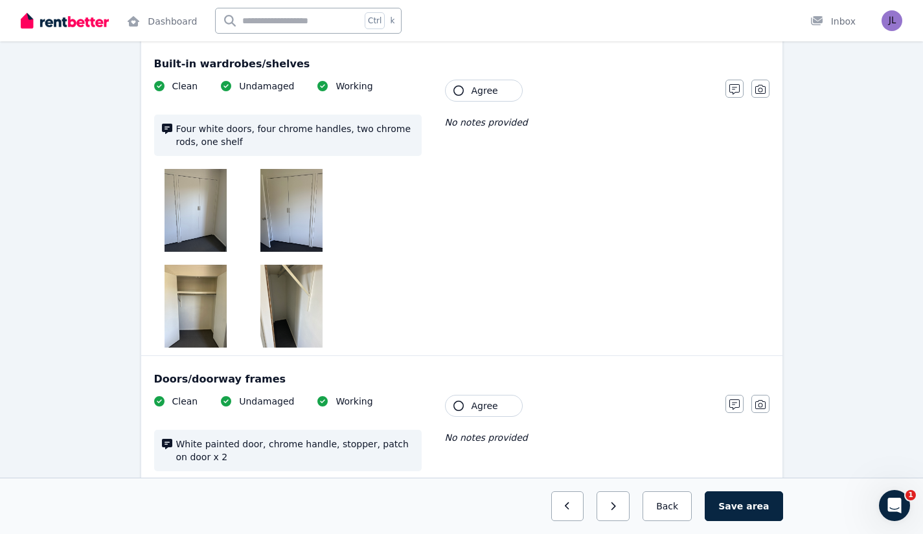
click at [494, 98] on button "Agree" at bounding box center [484, 91] width 78 height 22
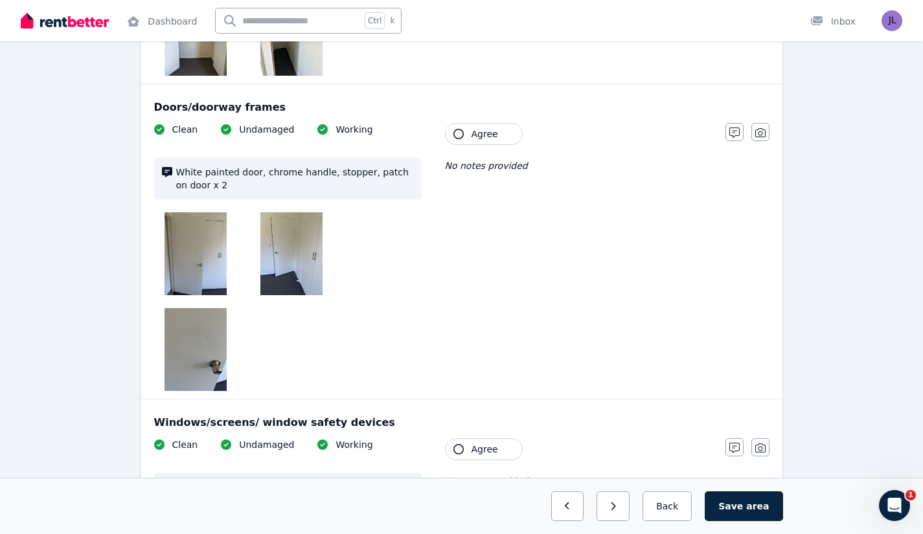
scroll to position [842, 0]
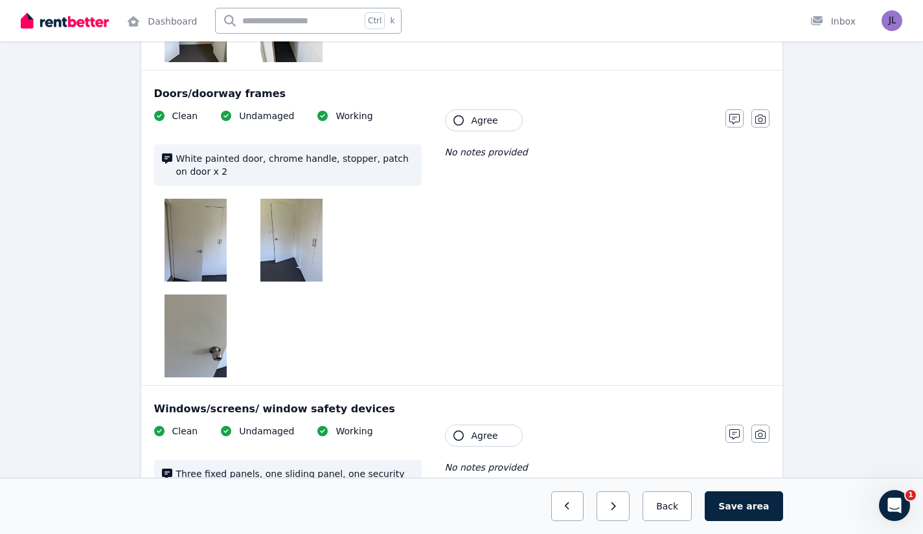
click at [490, 124] on span "Agree" at bounding box center [484, 120] width 27 height 13
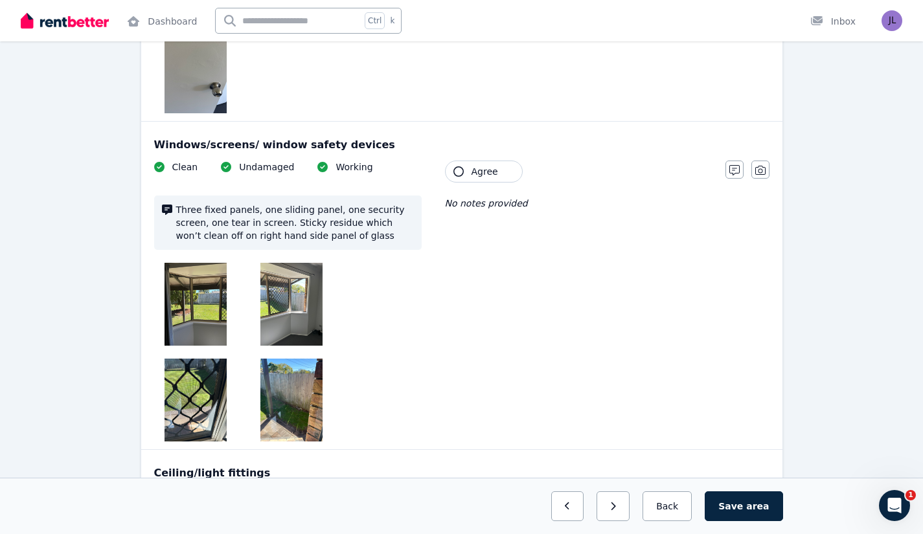
scroll to position [1110, 0]
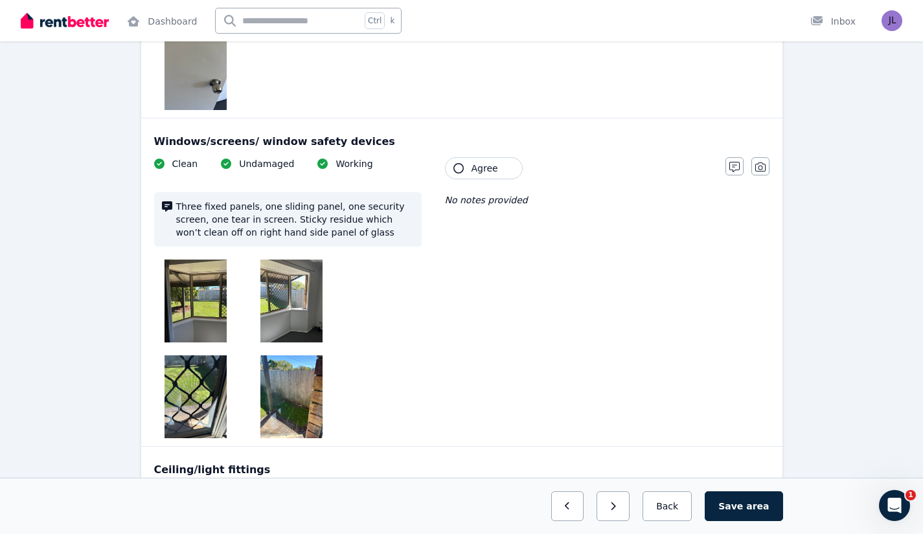
click at [198, 287] on img at bounding box center [195, 301] width 62 height 83
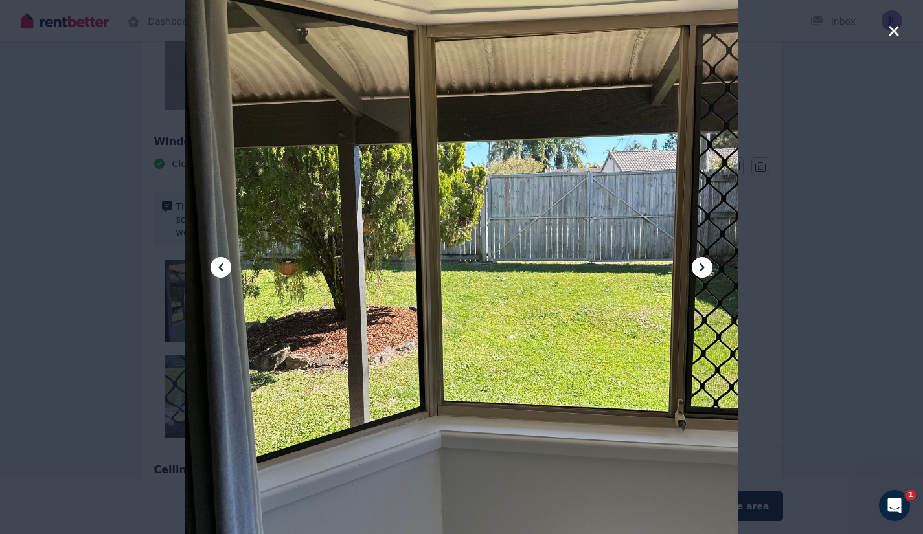
click at [696, 264] on icon at bounding box center [702, 268] width 16 height 16
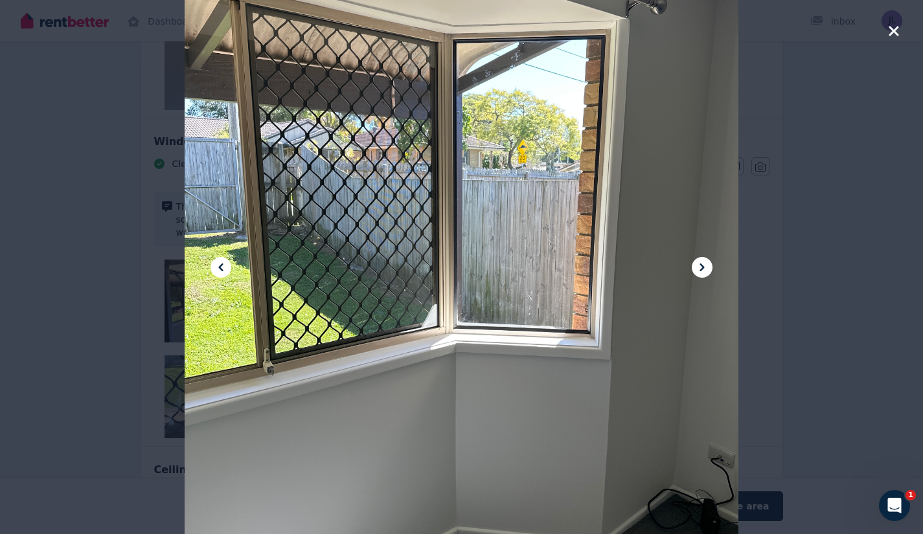
click at [701, 265] on icon at bounding box center [702, 268] width 16 height 16
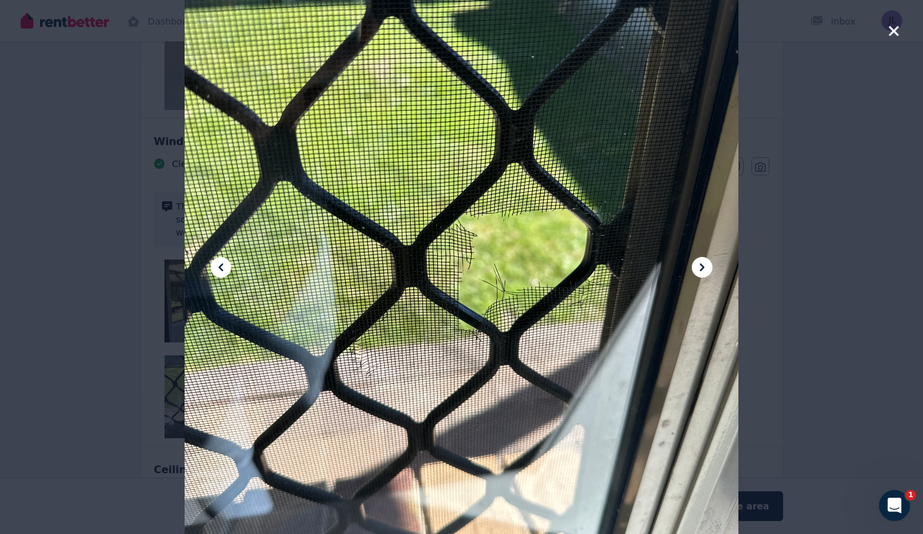
click at [701, 265] on icon at bounding box center [702, 268] width 16 height 16
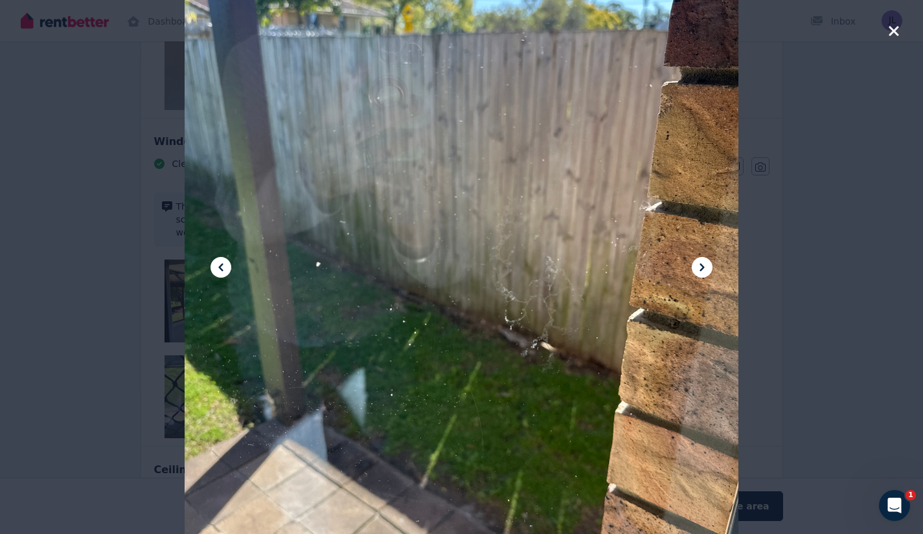
click at [701, 265] on icon at bounding box center [702, 268] width 16 height 16
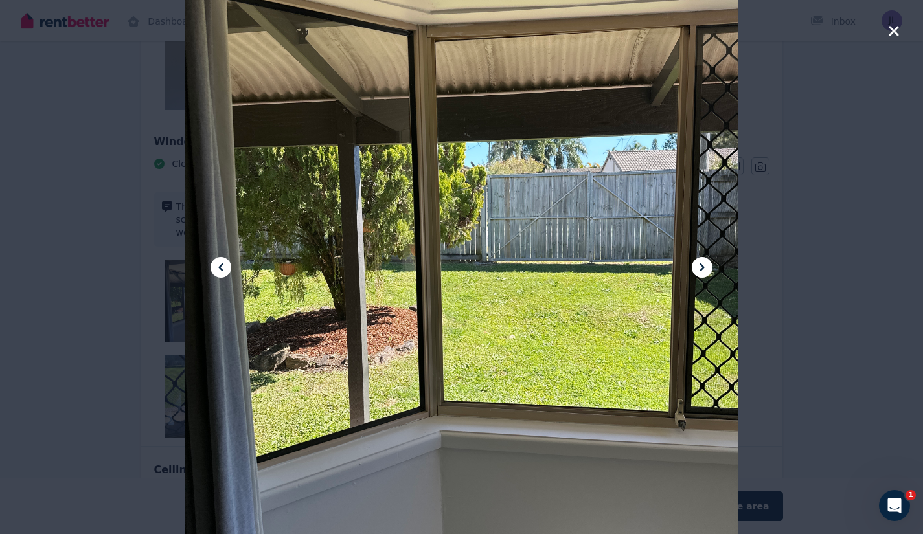
click at [893, 35] on icon "button" at bounding box center [894, 31] width 12 height 16
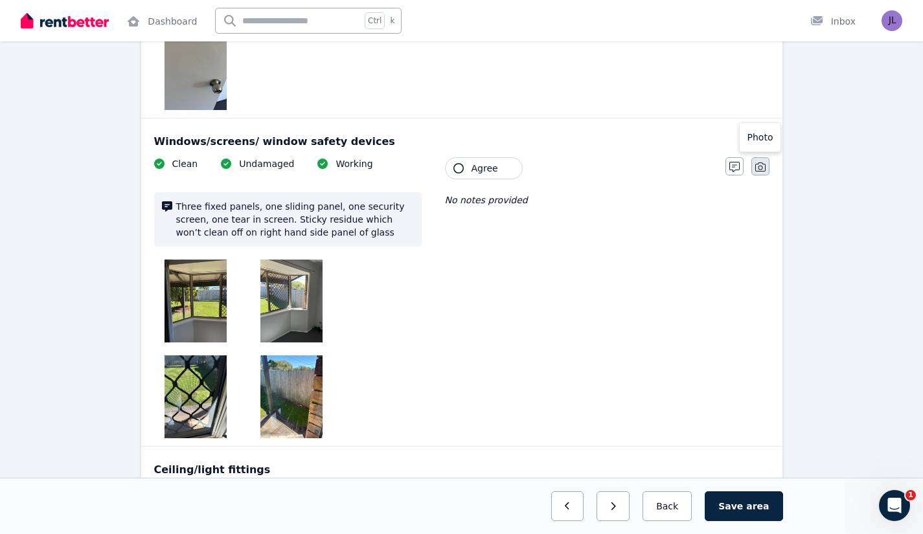
click at [762, 169] on icon "button" at bounding box center [760, 167] width 10 height 9
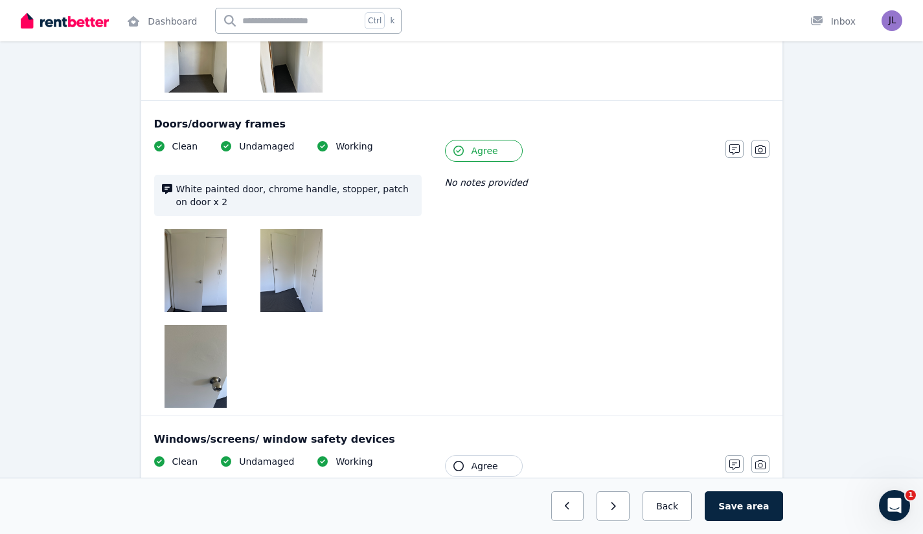
scroll to position [807, 0]
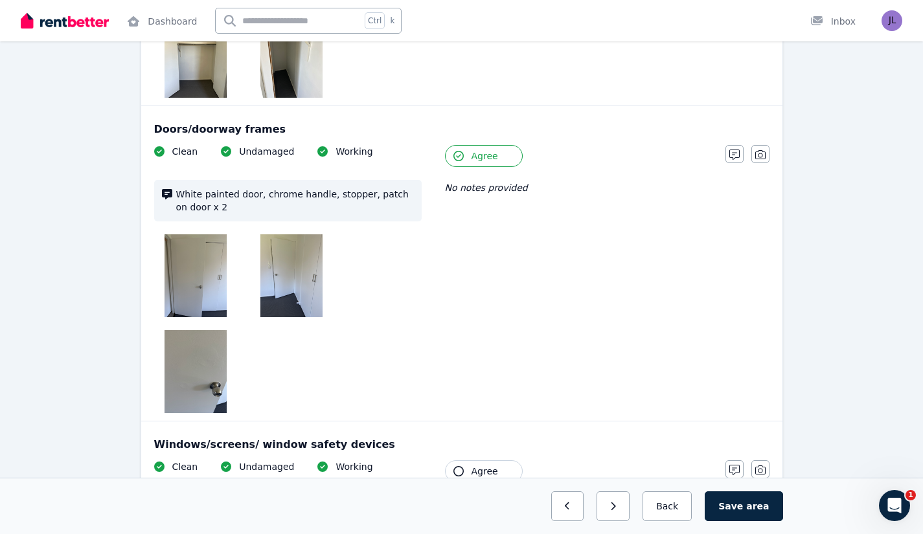
click at [480, 161] on span "Agree" at bounding box center [484, 156] width 27 height 13
click at [760, 155] on icon "button" at bounding box center [760, 155] width 10 height 10
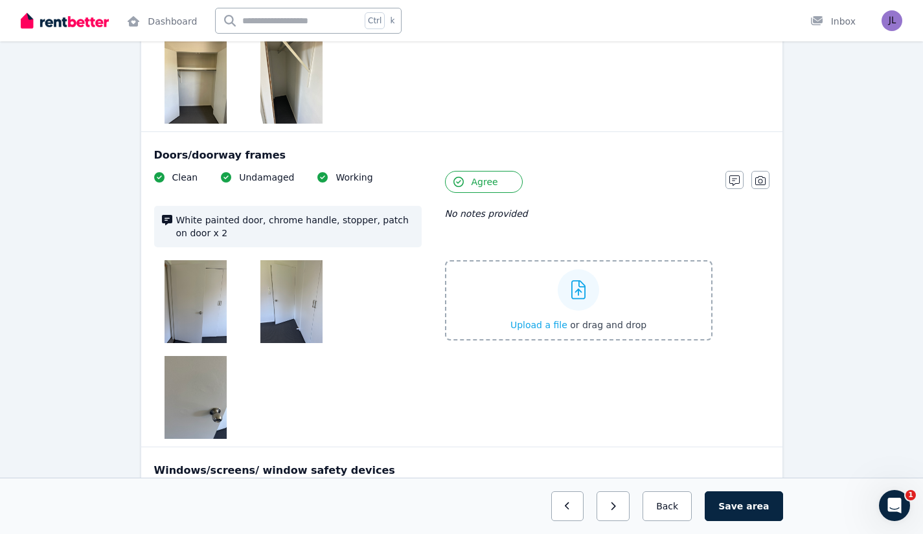
scroll to position [773, 0]
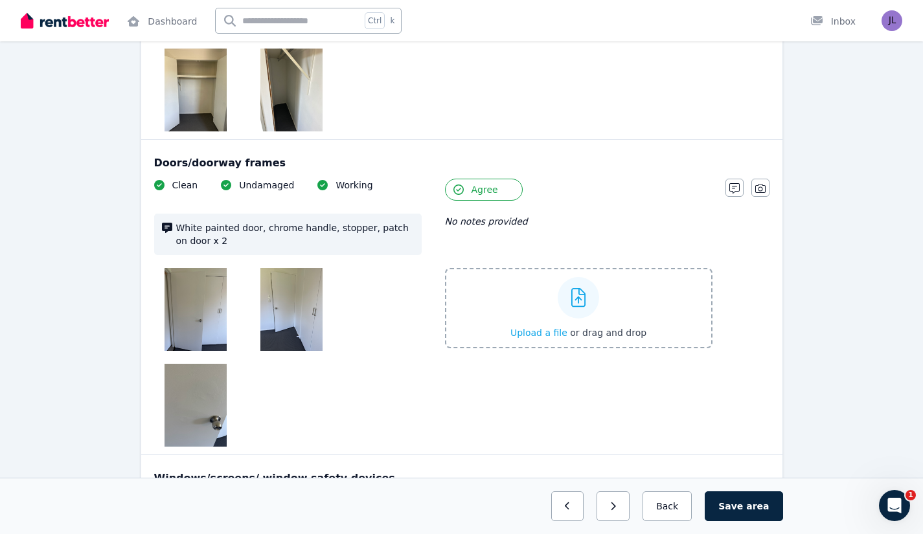
click at [203, 315] on img at bounding box center [195, 309] width 62 height 83
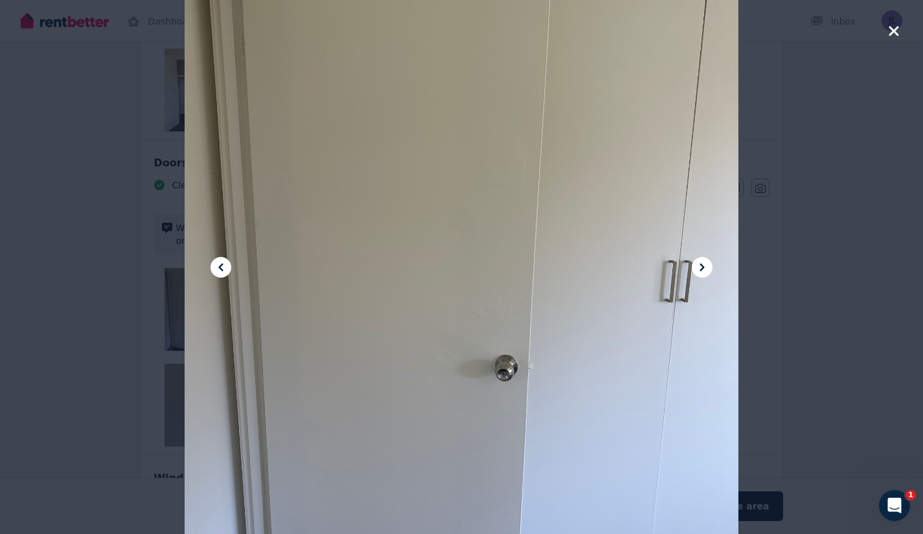
click at [705, 272] on icon at bounding box center [702, 268] width 16 height 16
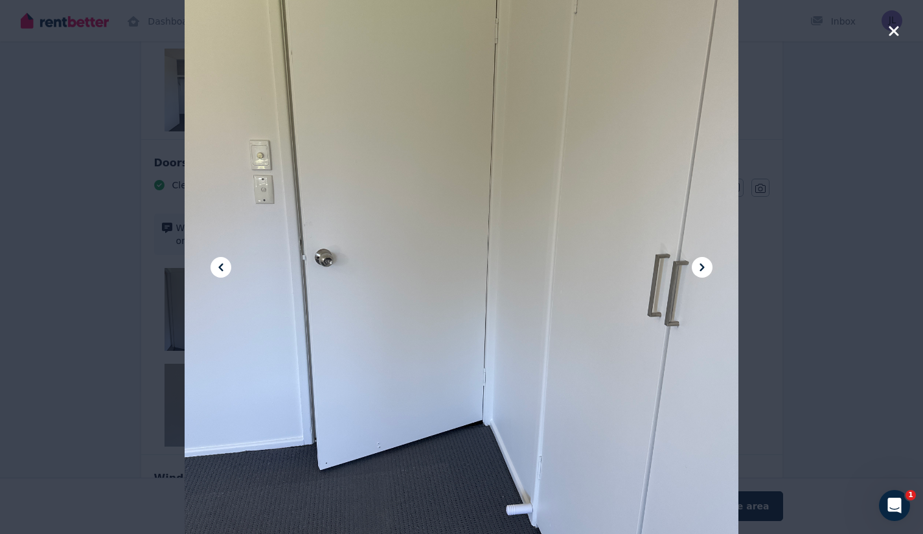
click at [702, 272] on icon at bounding box center [702, 268] width 16 height 16
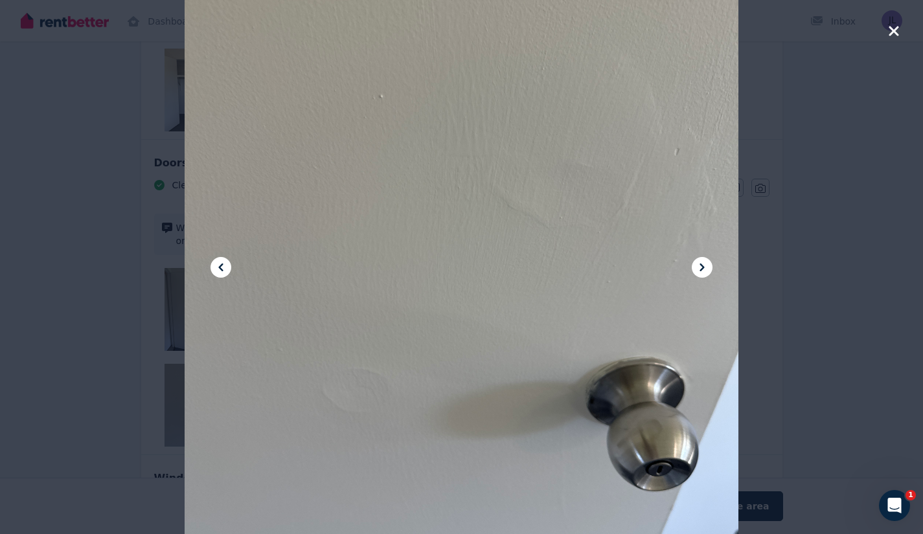
click at [702, 272] on icon at bounding box center [702, 268] width 16 height 16
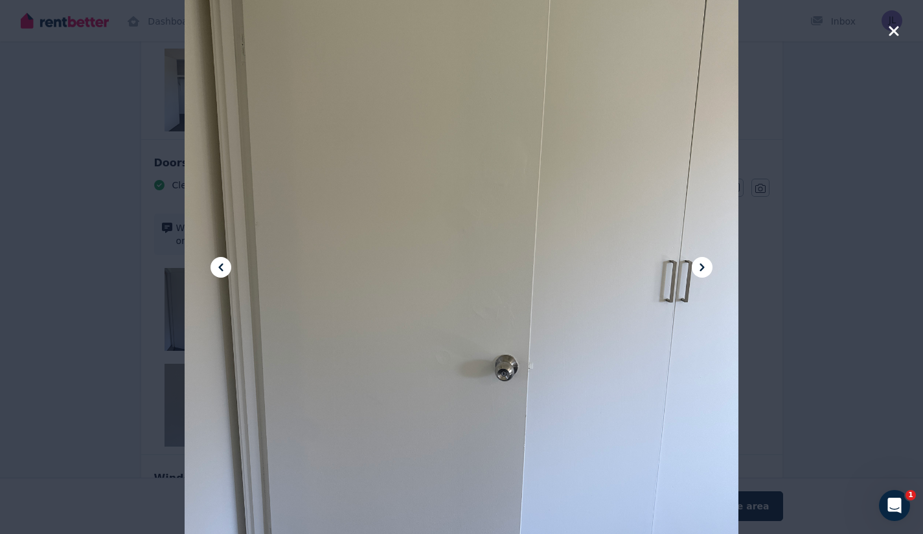
click at [894, 36] on icon "button" at bounding box center [894, 31] width 12 height 16
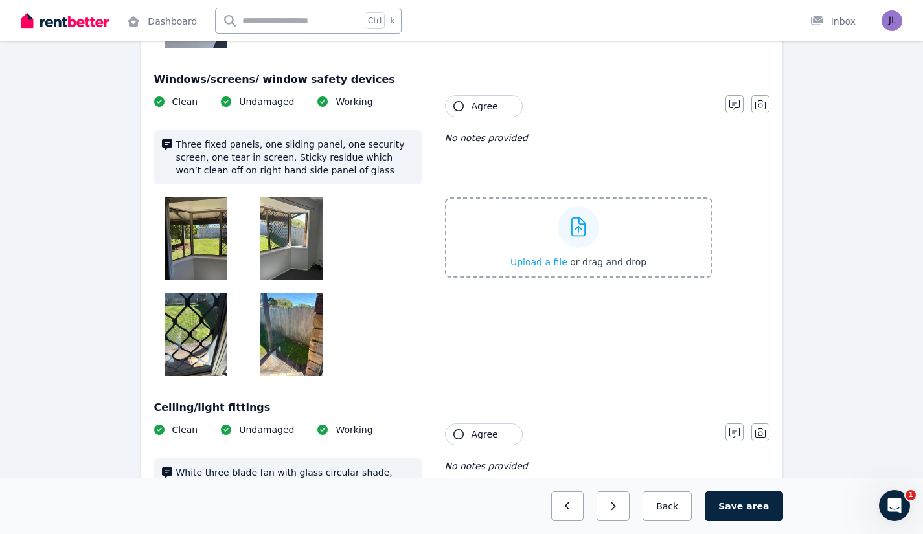
scroll to position [1178, 0]
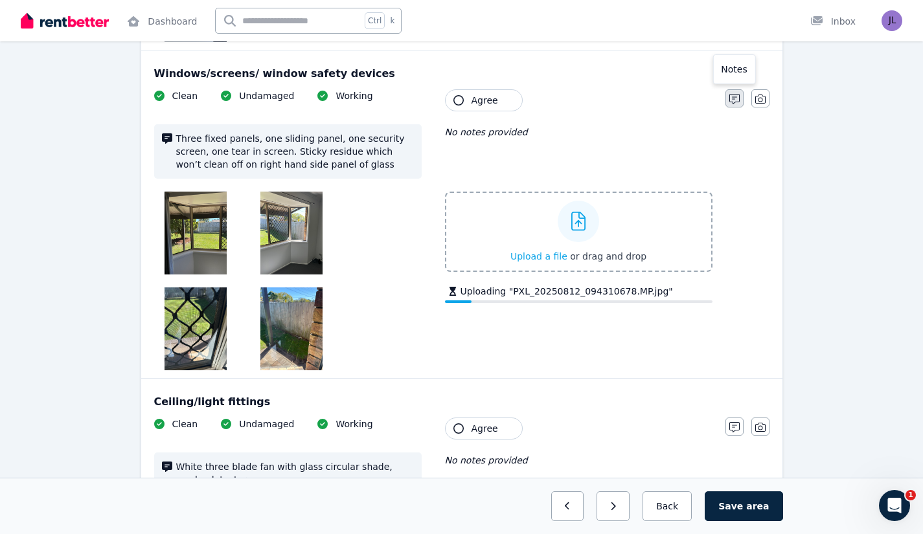
click at [741, 99] on button "button" at bounding box center [734, 98] width 18 height 18
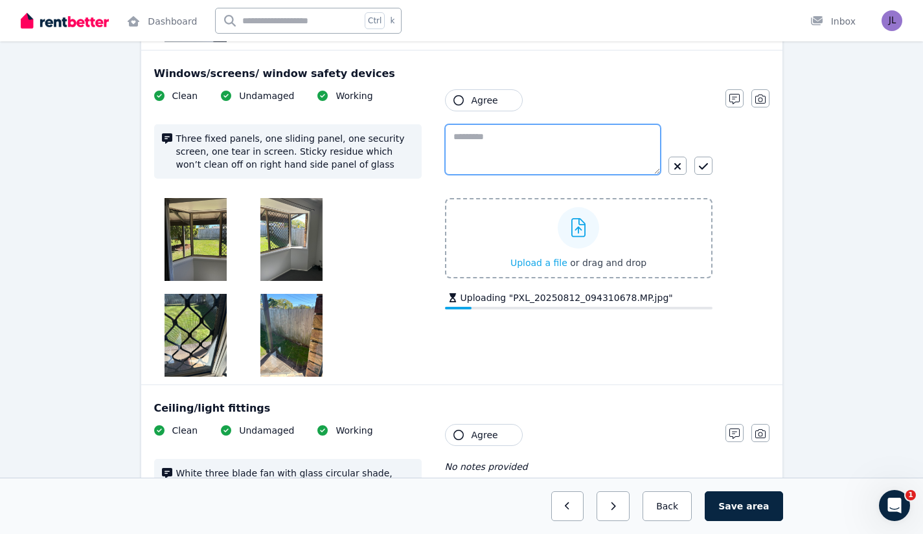
click at [491, 148] on textarea at bounding box center [553, 149] width 216 height 51
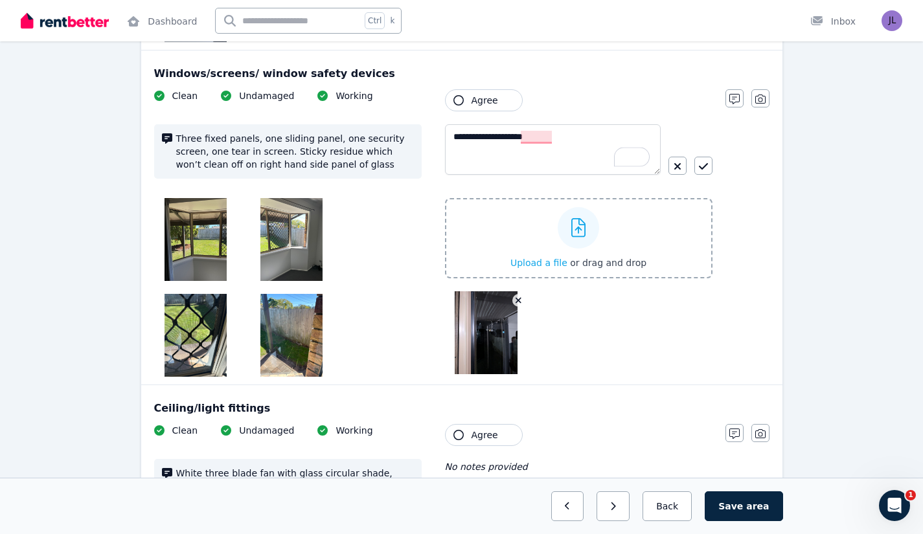
click at [740, 172] on div "**********" at bounding box center [461, 233] width 615 height 288
click at [573, 140] on textarea "**********" at bounding box center [553, 149] width 216 height 51
type textarea "**********"
click at [756, 216] on div "**********" at bounding box center [461, 233] width 615 height 288
click at [696, 163] on button "button" at bounding box center [703, 166] width 18 height 18
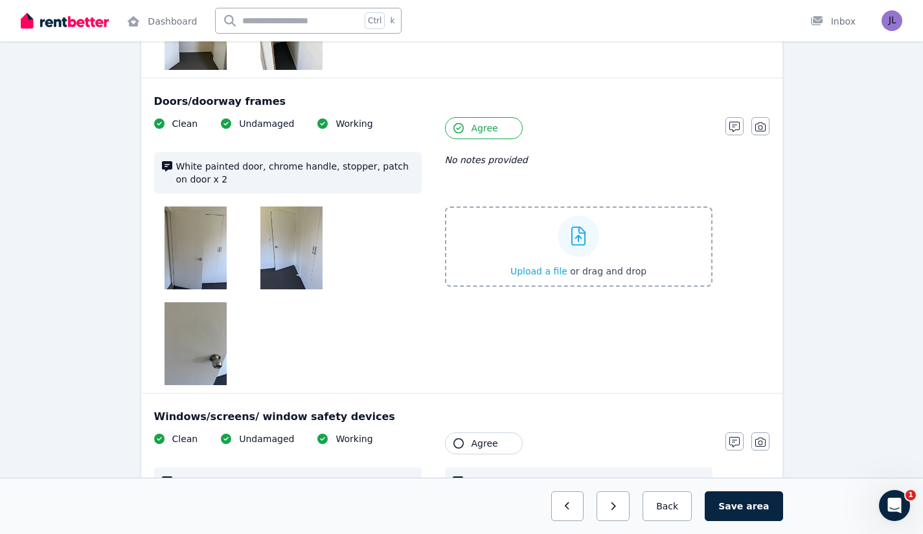
scroll to position [828, 0]
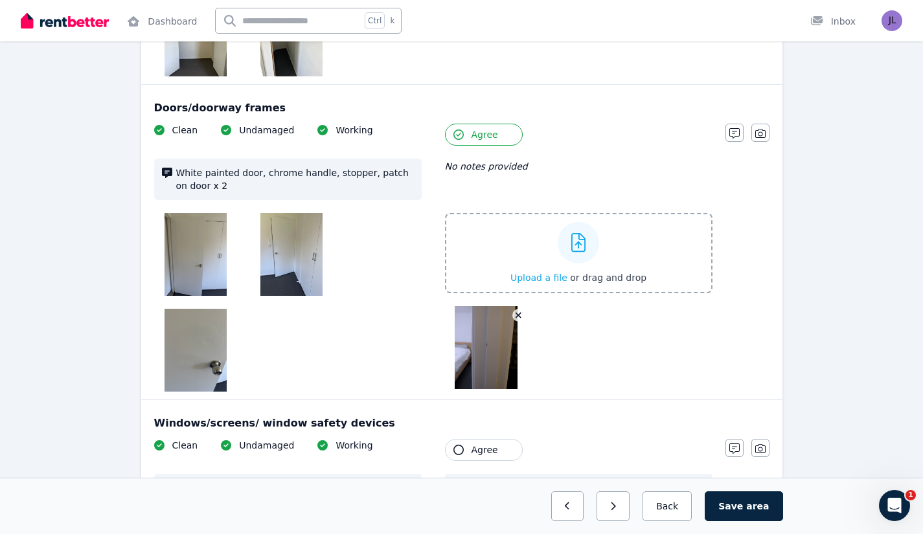
click at [635, 142] on div "Tenant Agree" at bounding box center [578, 135] width 267 height 22
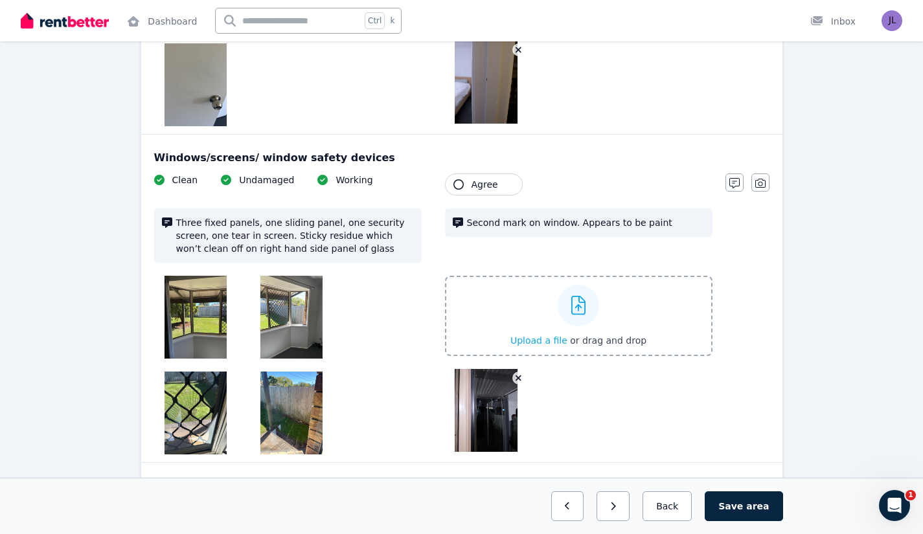
scroll to position [1094, 0]
click at [488, 183] on span "Agree" at bounding box center [484, 184] width 27 height 13
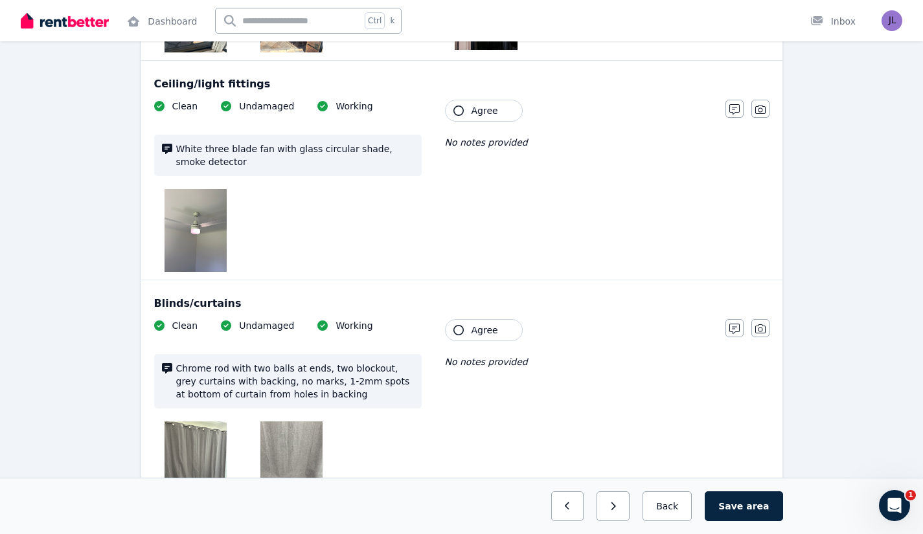
scroll to position [1500, 0]
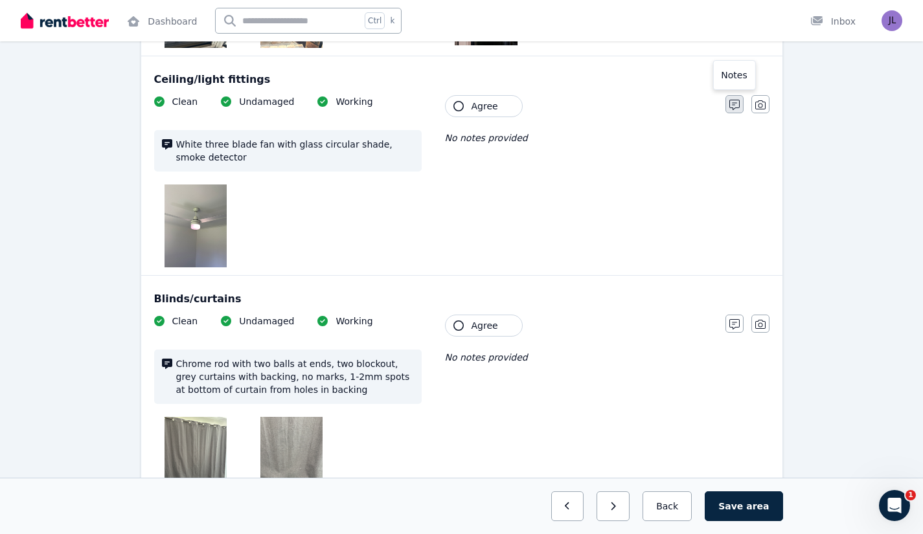
click at [729, 106] on icon "button" at bounding box center [734, 105] width 10 height 10
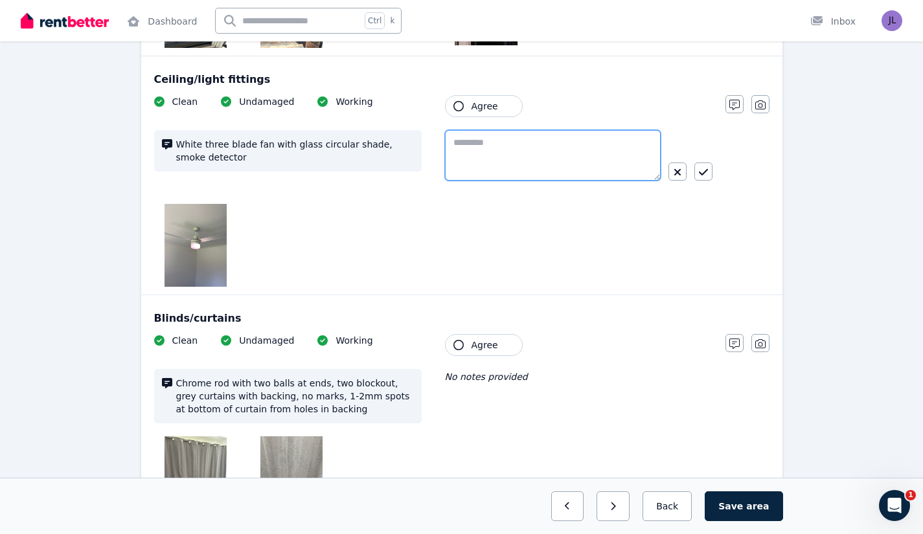
click at [516, 139] on textarea at bounding box center [553, 155] width 216 height 51
type textarea "**********"
click at [703, 165] on button "button" at bounding box center [703, 172] width 18 height 18
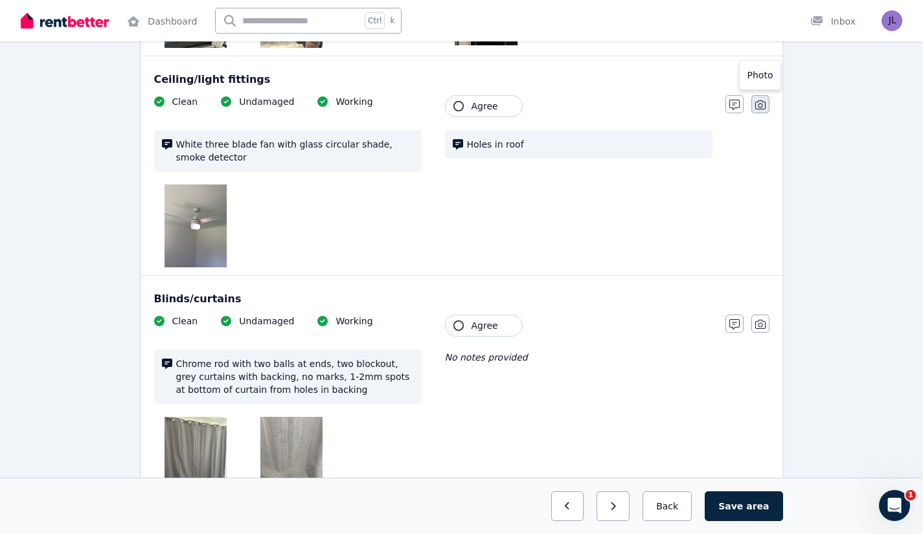
click at [762, 101] on icon "button" at bounding box center [760, 105] width 10 height 10
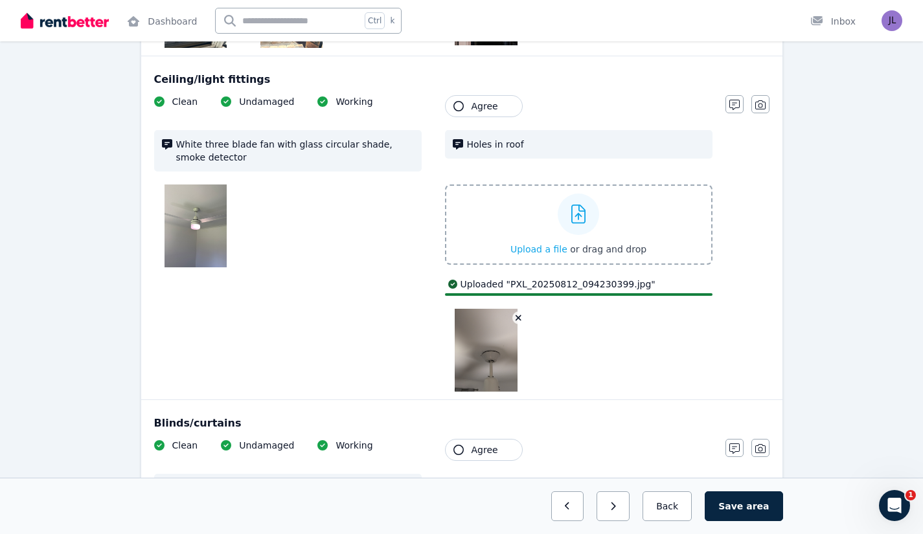
click at [475, 104] on span "Agree" at bounding box center [484, 106] width 27 height 13
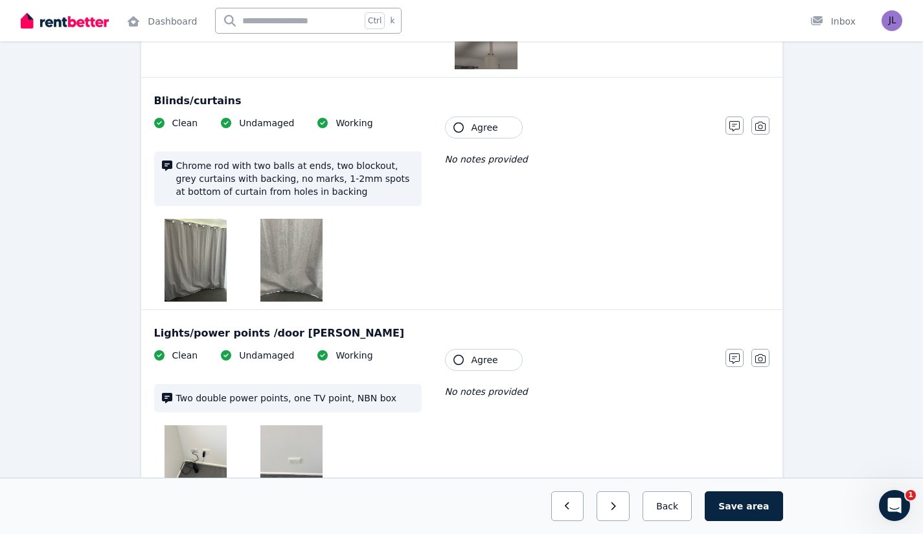
scroll to position [1790, 0]
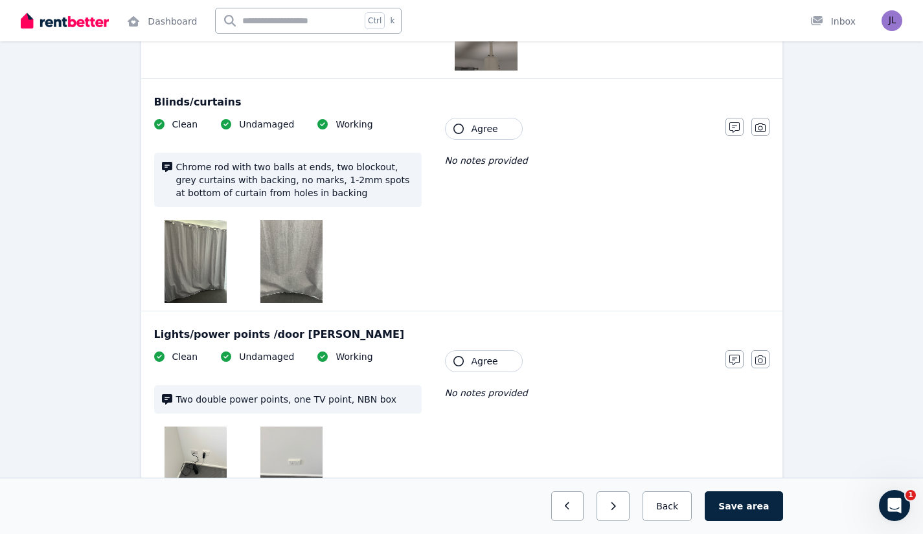
click at [493, 128] on span "Agree" at bounding box center [484, 128] width 27 height 13
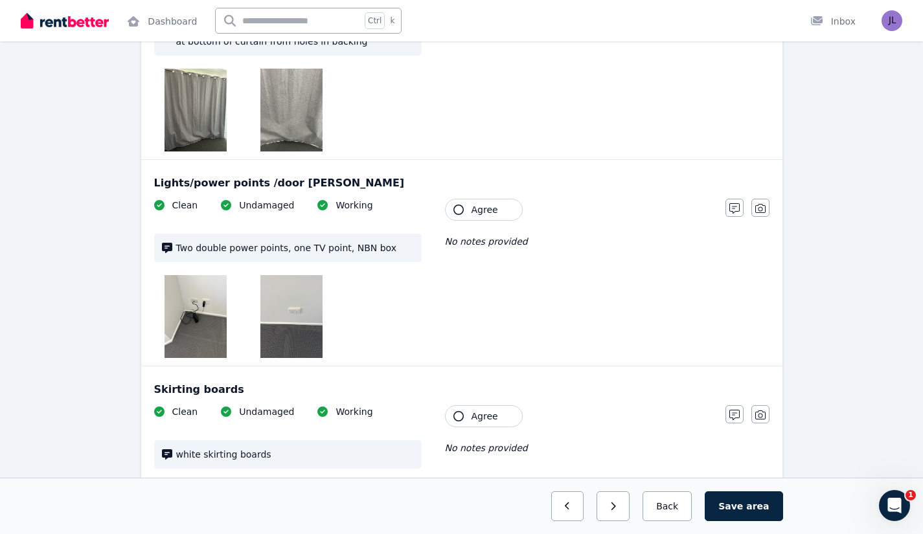
scroll to position [1952, 0]
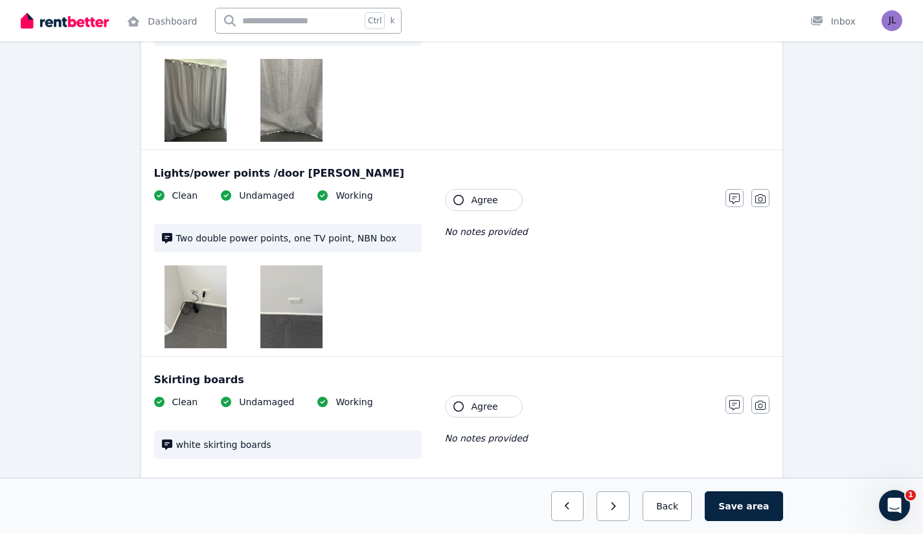
click at [479, 196] on span "Agree" at bounding box center [484, 200] width 27 height 13
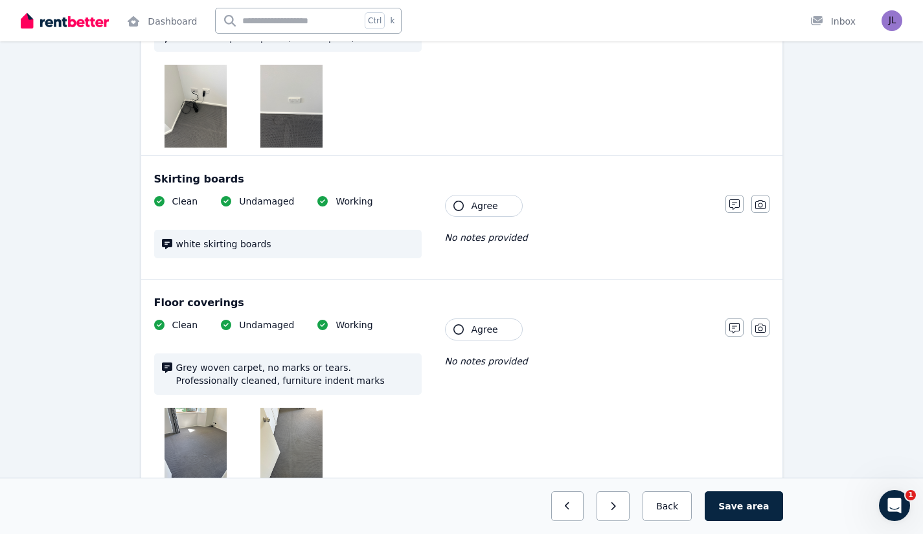
scroll to position [2193, 0]
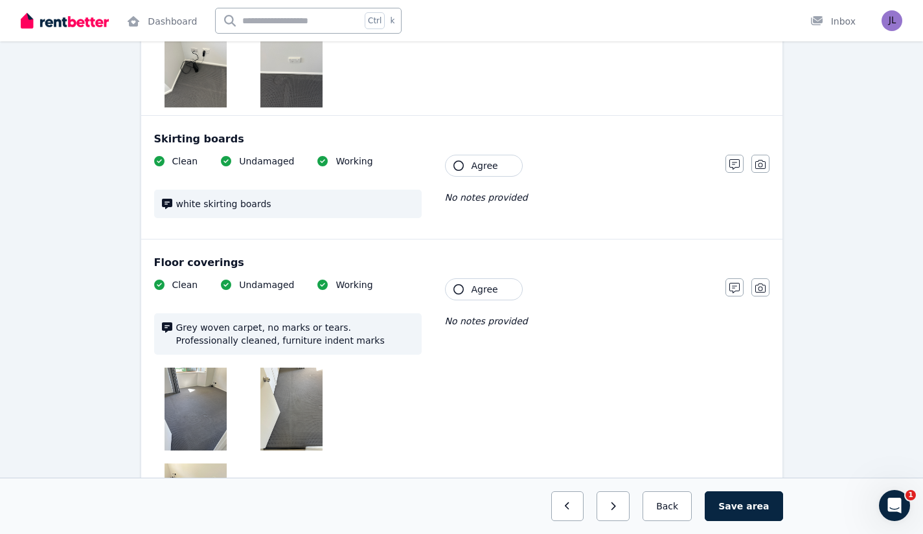
click at [486, 166] on span "Agree" at bounding box center [484, 165] width 27 height 13
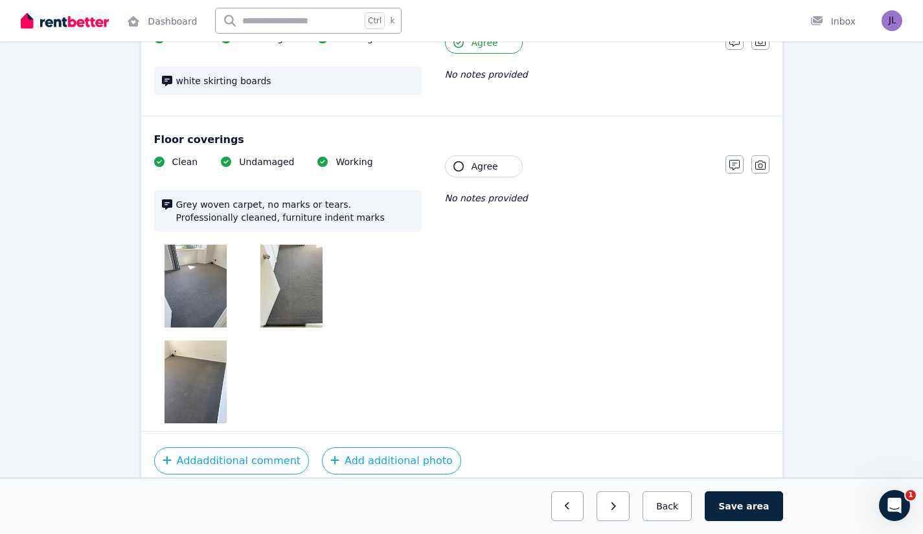
scroll to position [2335, 0]
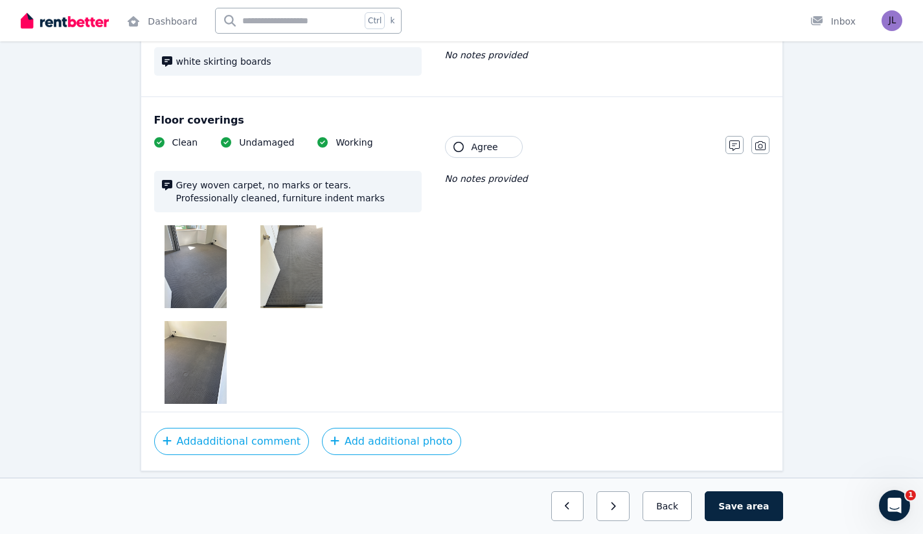
click at [476, 150] on span "Agree" at bounding box center [484, 147] width 27 height 13
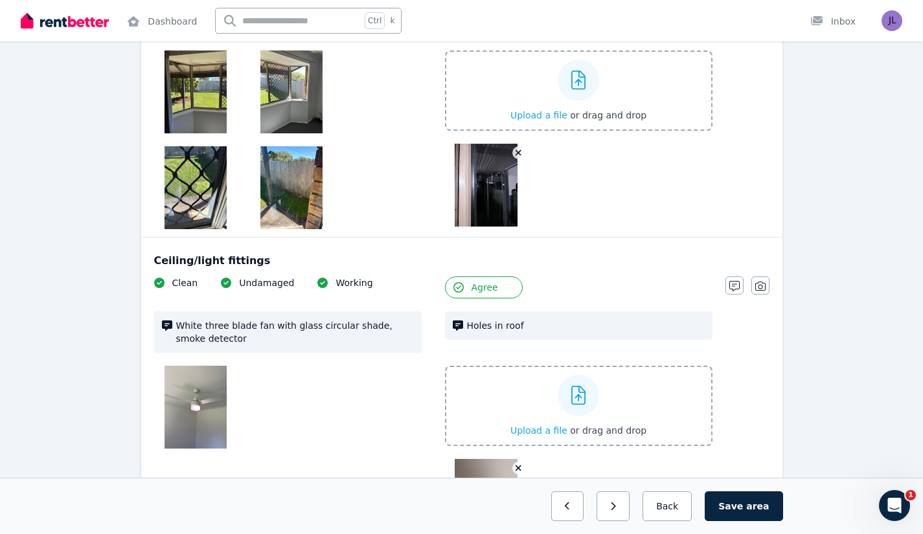
scroll to position [1380, 0]
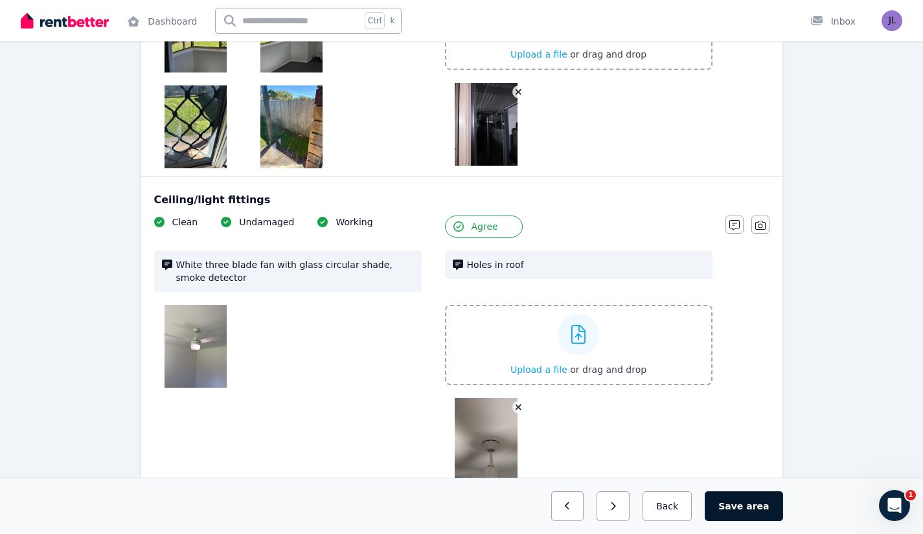
click at [769, 511] on button "Save area" at bounding box center [744, 506] width 78 height 30
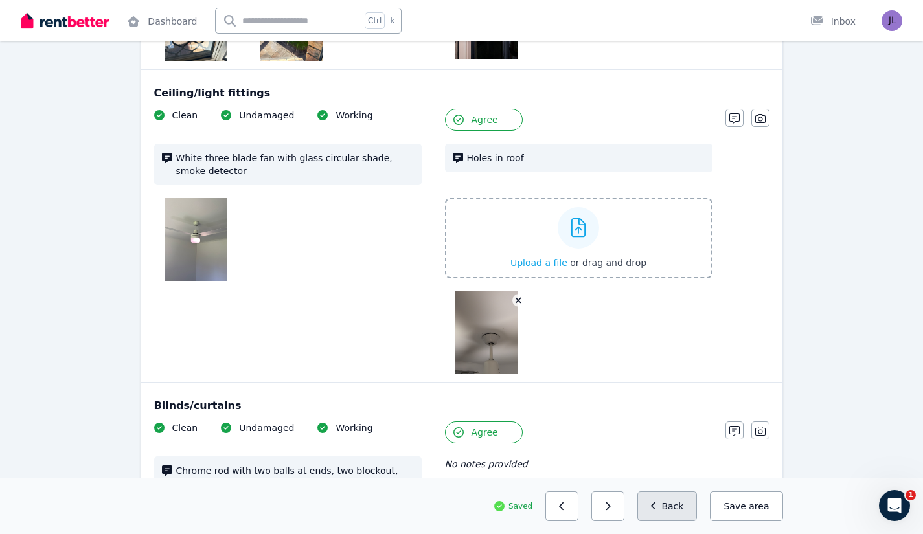
click at [666, 500] on button "Back" at bounding box center [667, 506] width 60 height 30
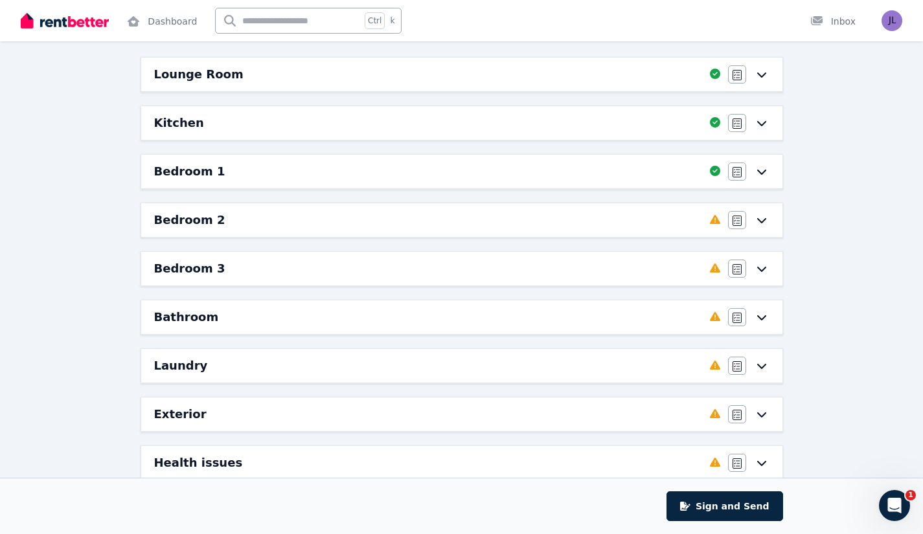
scroll to position [32, 0]
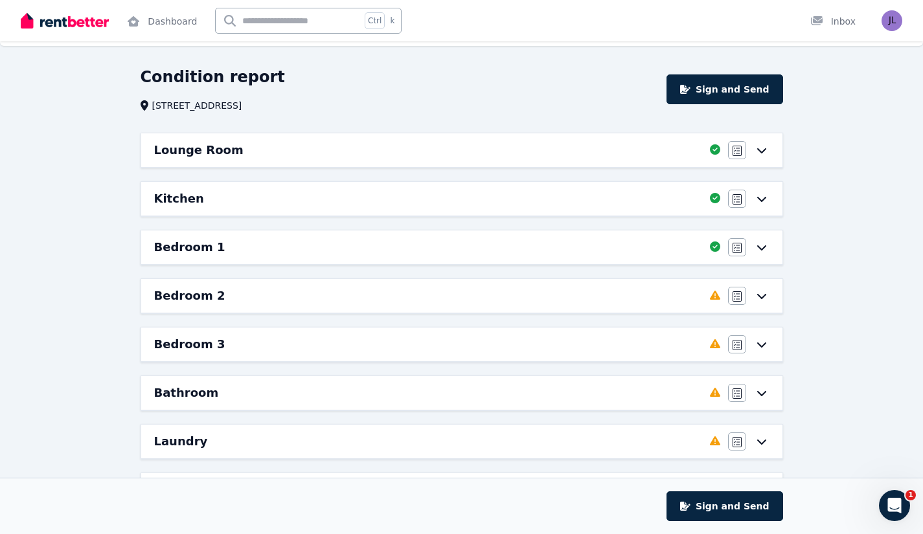
click at [484, 291] on div "Bedroom 2" at bounding box center [428, 296] width 548 height 18
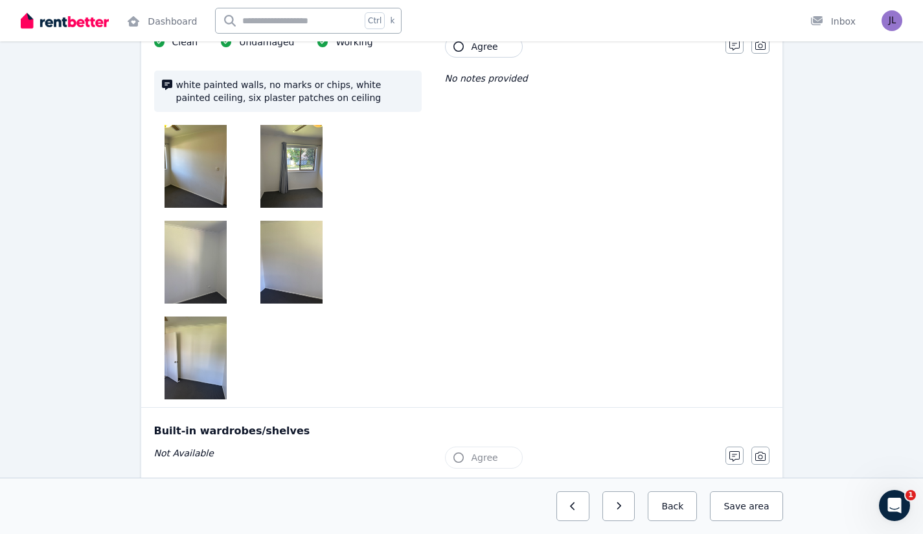
scroll to position [196, 0]
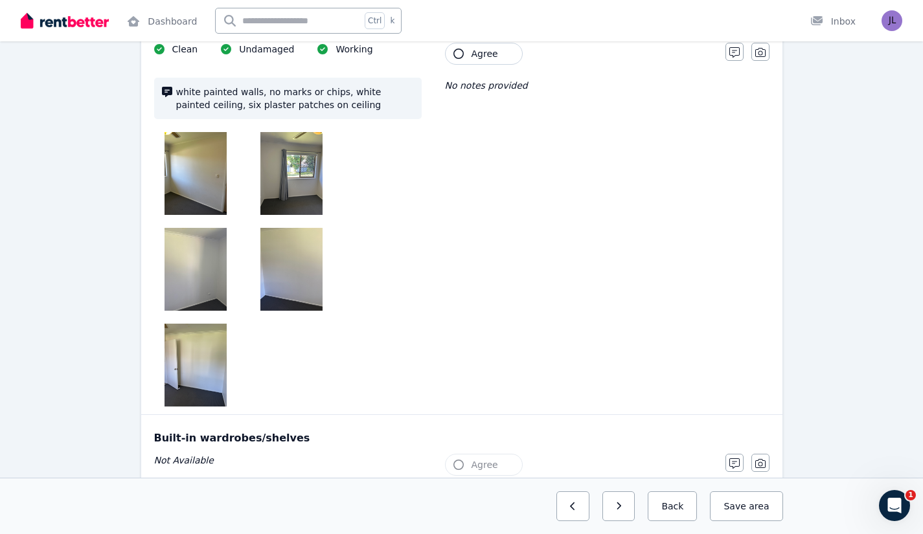
click at [207, 153] on img at bounding box center [195, 173] width 62 height 83
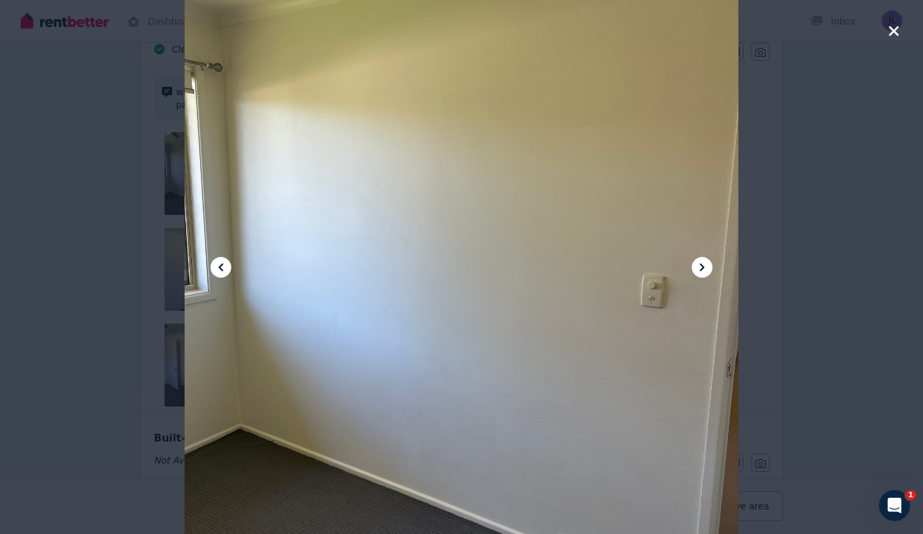
click at [694, 260] on div at bounding box center [462, 267] width 554 height 738
click at [702, 266] on icon at bounding box center [701, 268] width 5 height 8
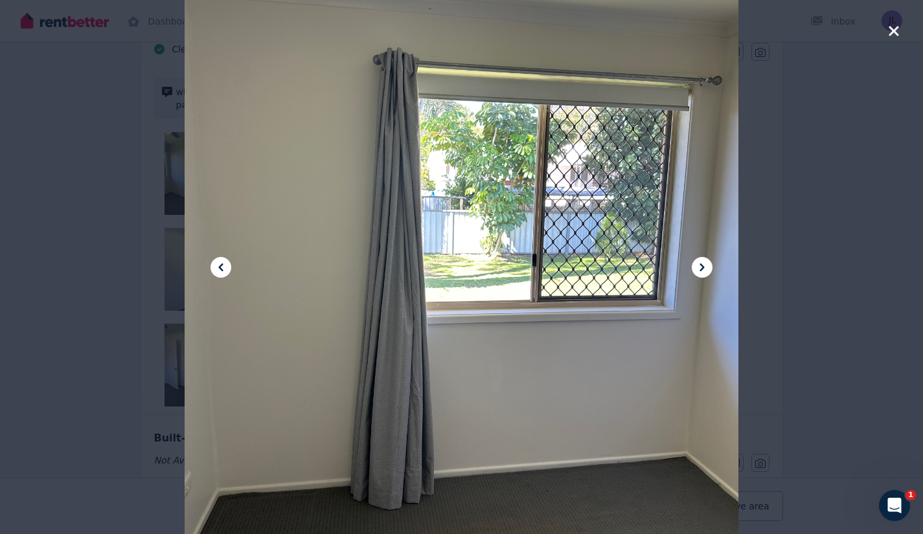
click at [702, 266] on icon at bounding box center [701, 268] width 5 height 8
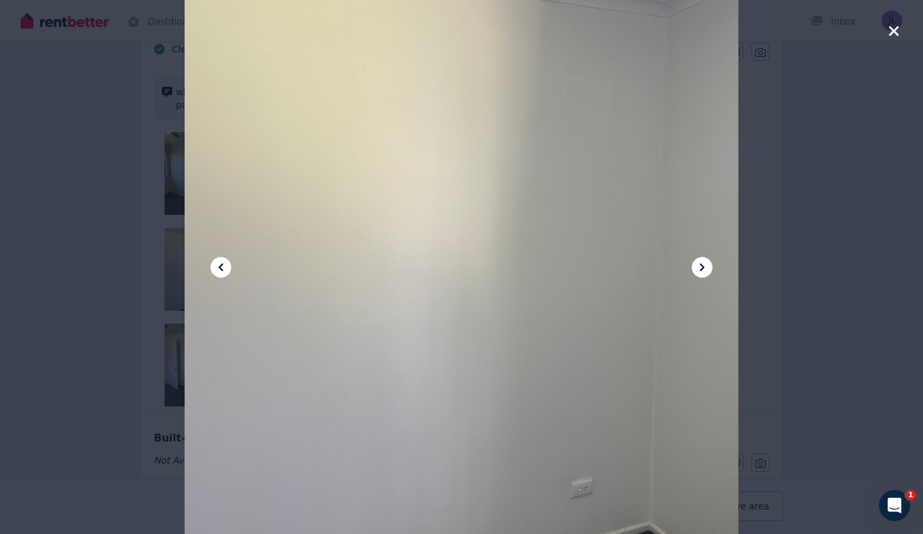
click at [702, 266] on icon at bounding box center [701, 268] width 5 height 8
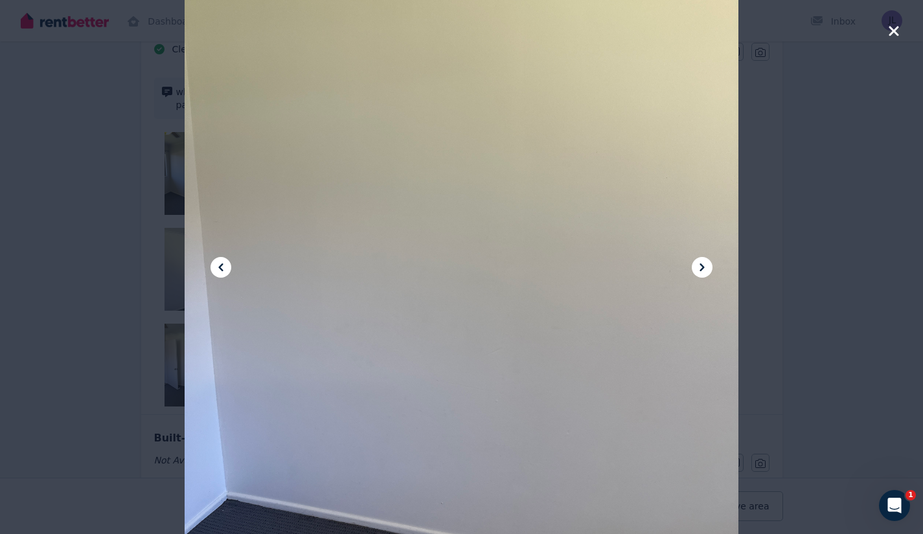
click at [702, 266] on icon at bounding box center [701, 268] width 5 height 8
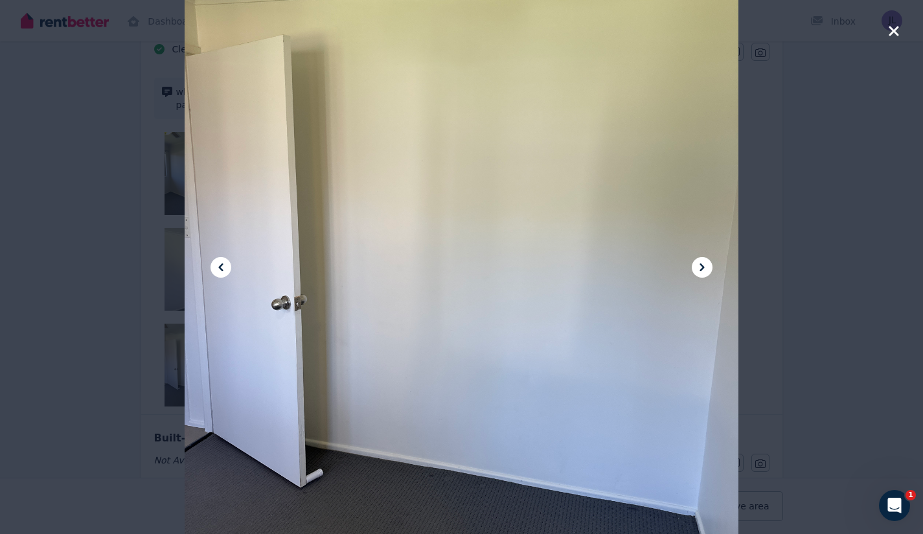
click at [702, 266] on icon at bounding box center [701, 268] width 5 height 8
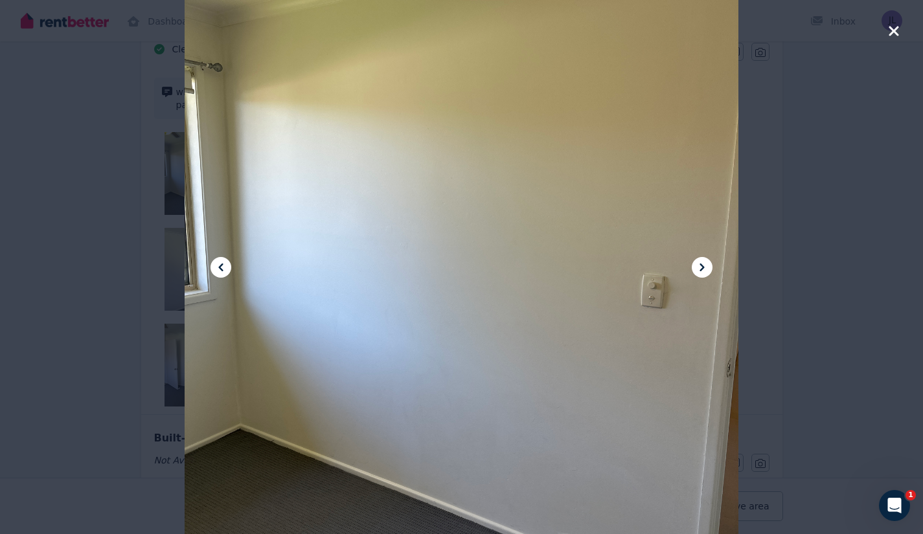
click at [704, 267] on icon at bounding box center [701, 268] width 5 height 8
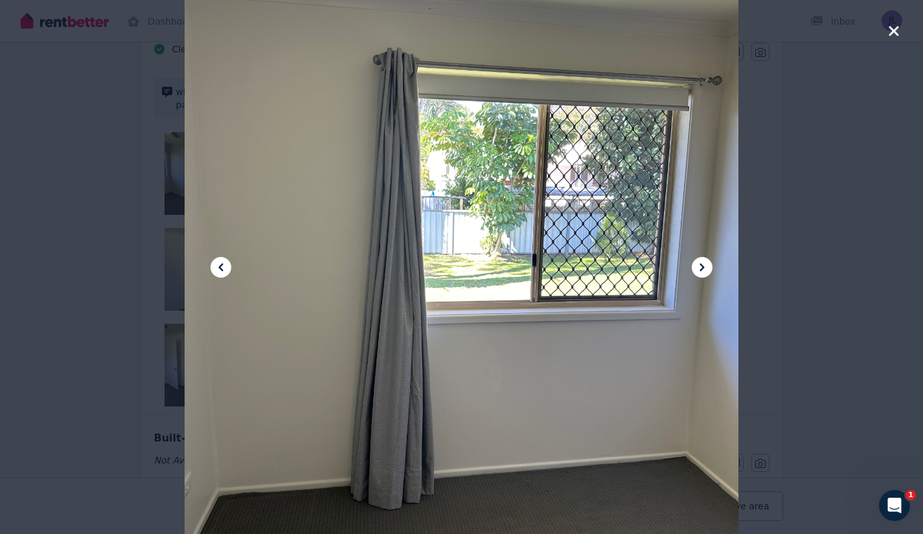
click at [887, 29] on div at bounding box center [461, 267] width 923 height 534
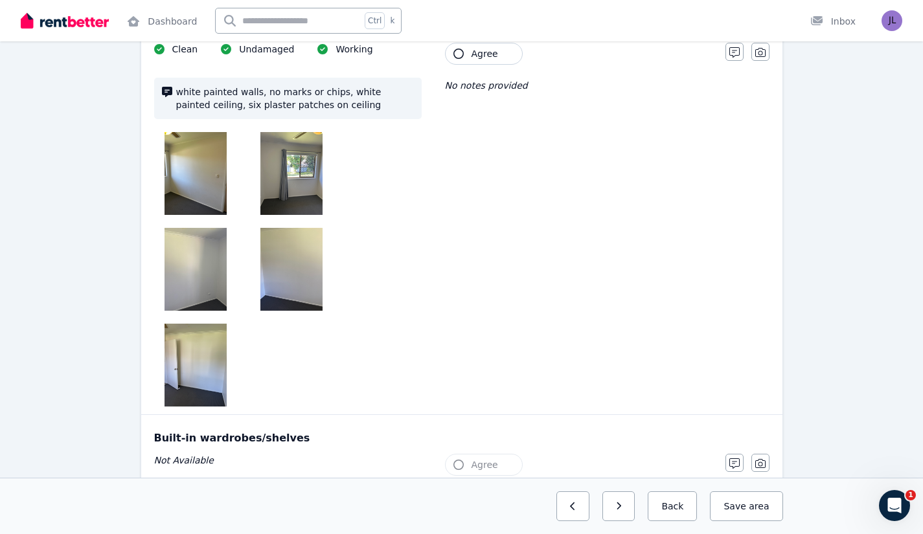
click at [495, 56] on button "Agree" at bounding box center [484, 54] width 78 height 22
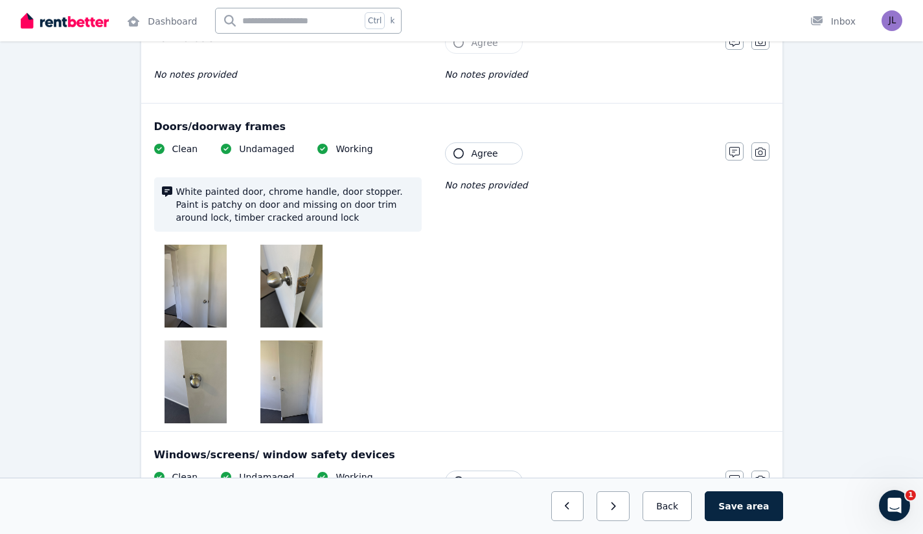
scroll to position [619, 0]
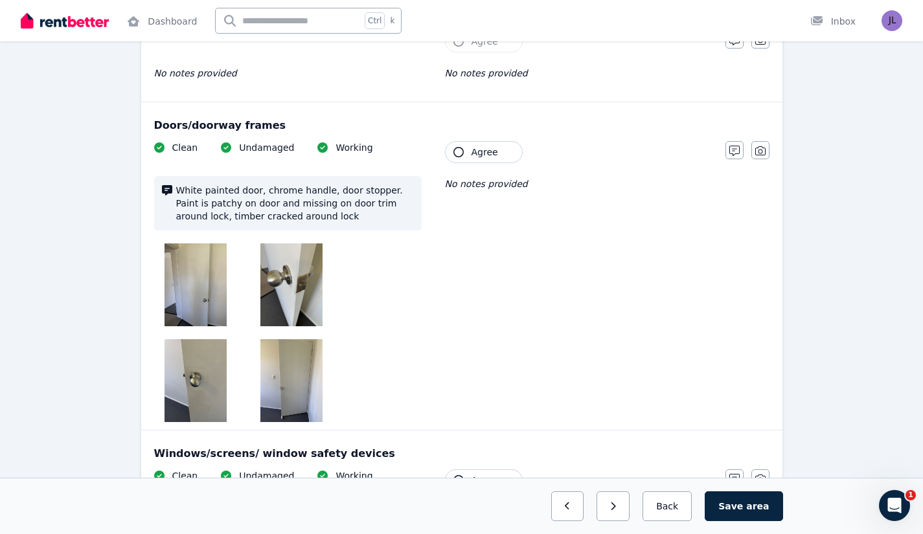
click at [279, 269] on img at bounding box center [291, 284] width 62 height 83
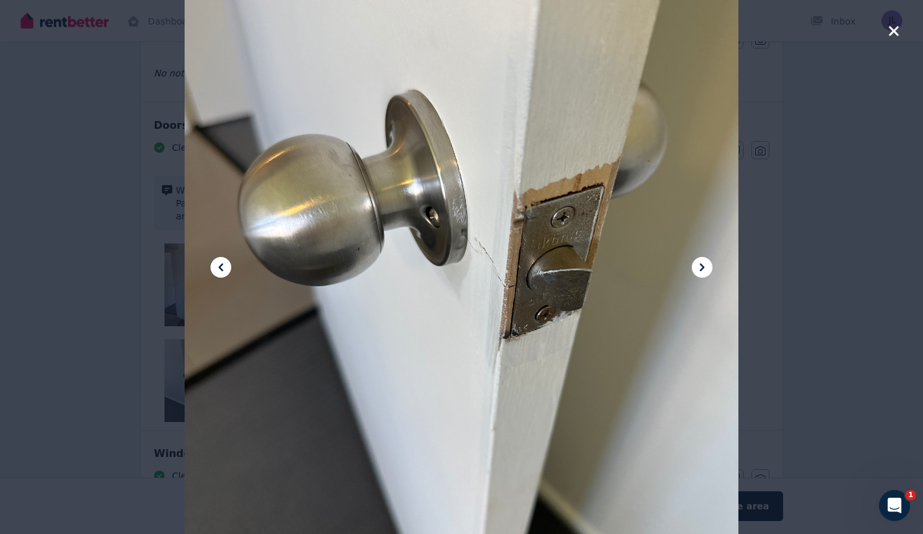
click at [708, 267] on icon at bounding box center [702, 268] width 16 height 16
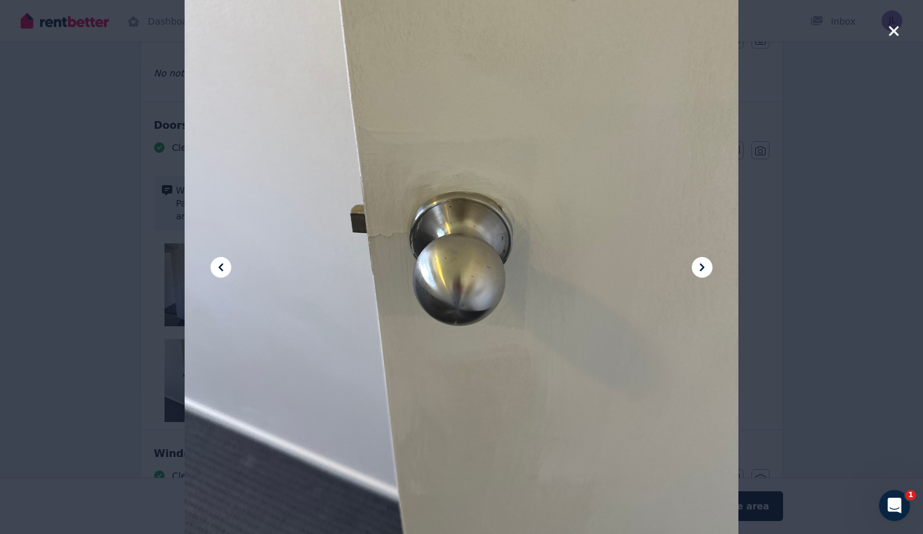
click at [708, 267] on icon at bounding box center [702, 268] width 16 height 16
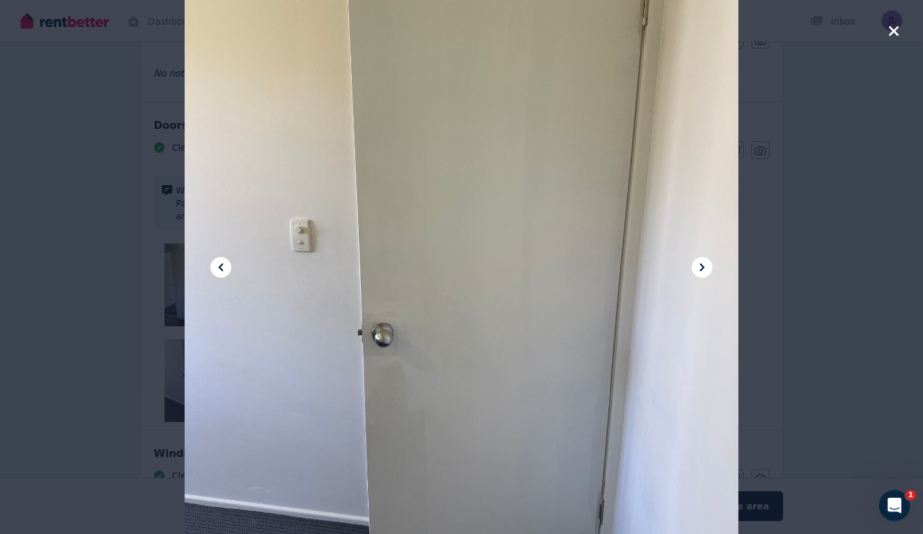
click at [708, 267] on icon at bounding box center [702, 268] width 16 height 16
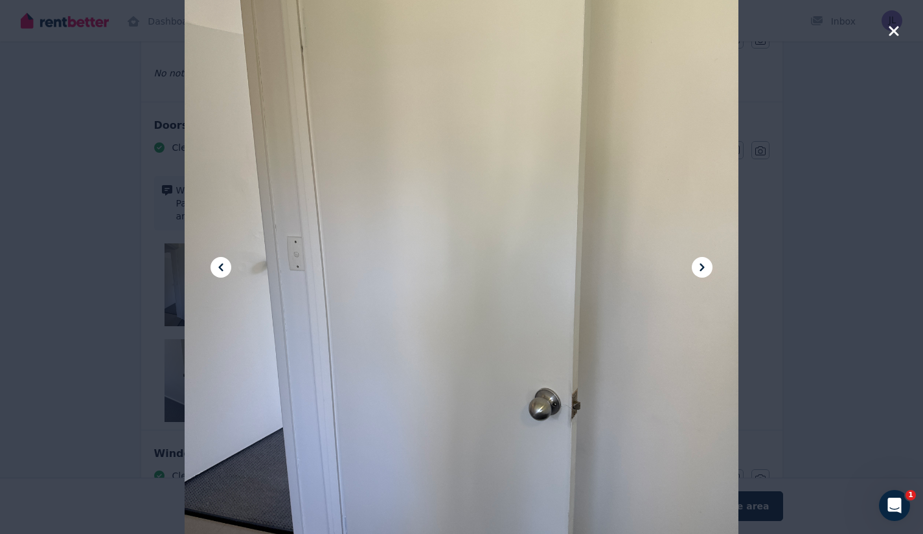
click at [708, 267] on icon at bounding box center [702, 268] width 16 height 16
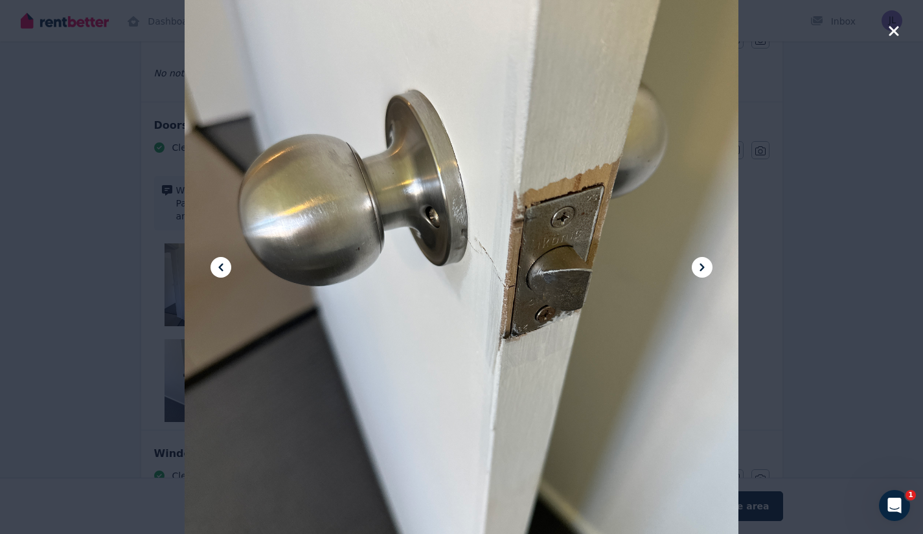
click at [891, 34] on icon "button" at bounding box center [893, 31] width 10 height 10
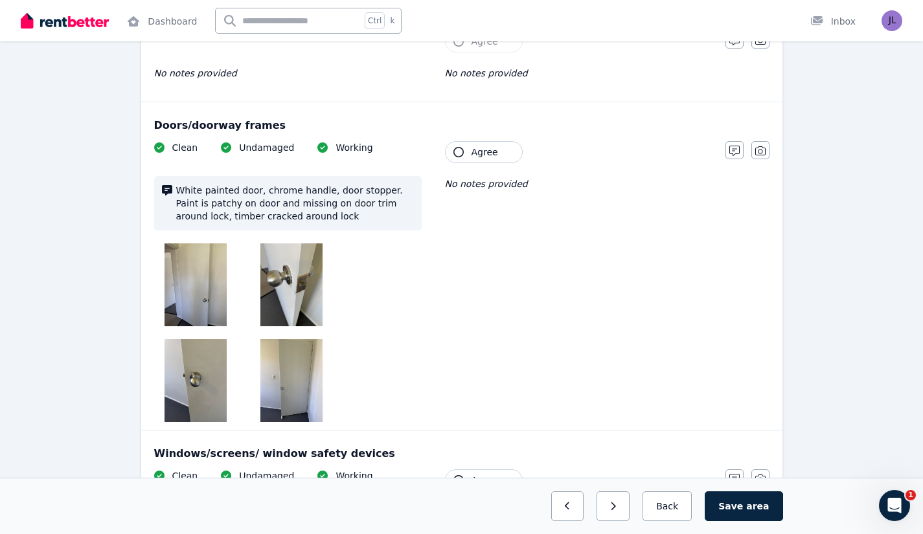
click at [486, 146] on span "Agree" at bounding box center [484, 152] width 27 height 13
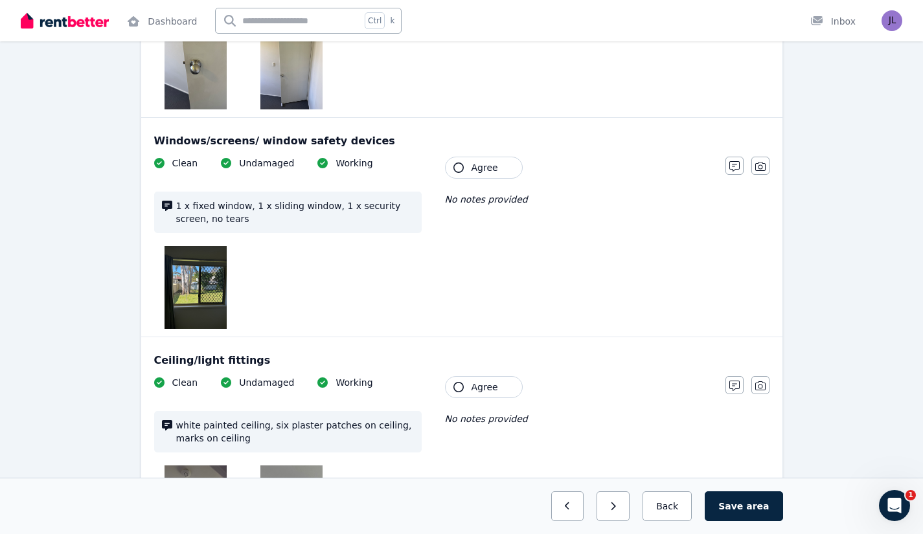
scroll to position [934, 0]
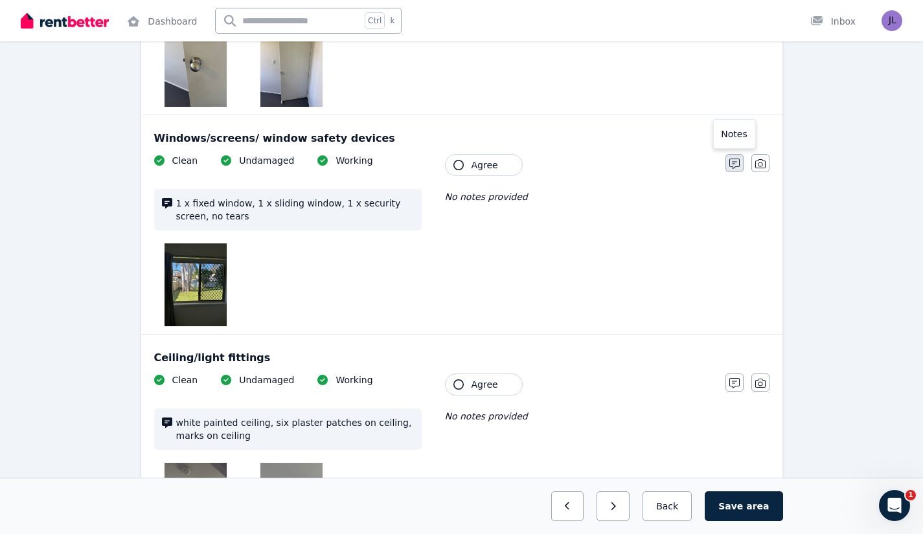
click at [735, 159] on icon "button" at bounding box center [734, 164] width 10 height 10
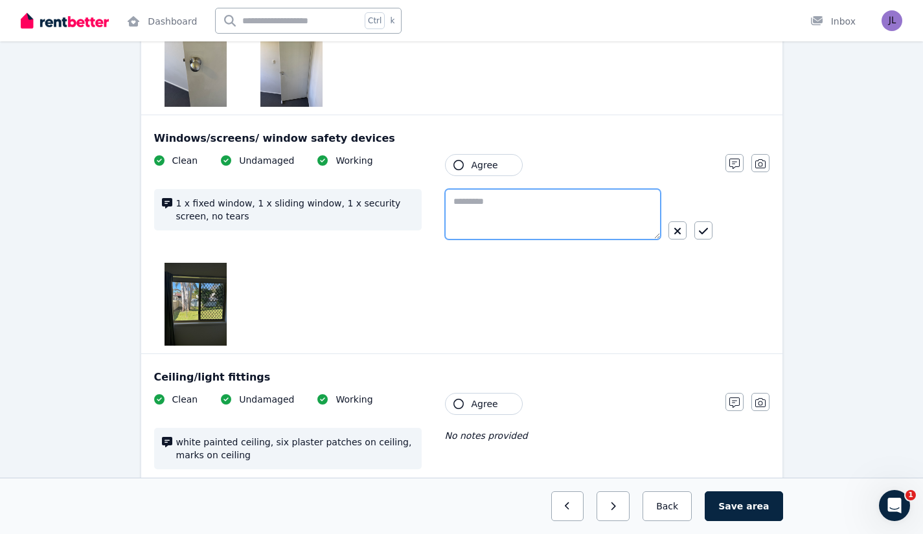
click at [503, 209] on textarea at bounding box center [553, 214] width 216 height 51
type textarea "*"
click at [556, 300] on div "**********" at bounding box center [433, 250] width 558 height 192
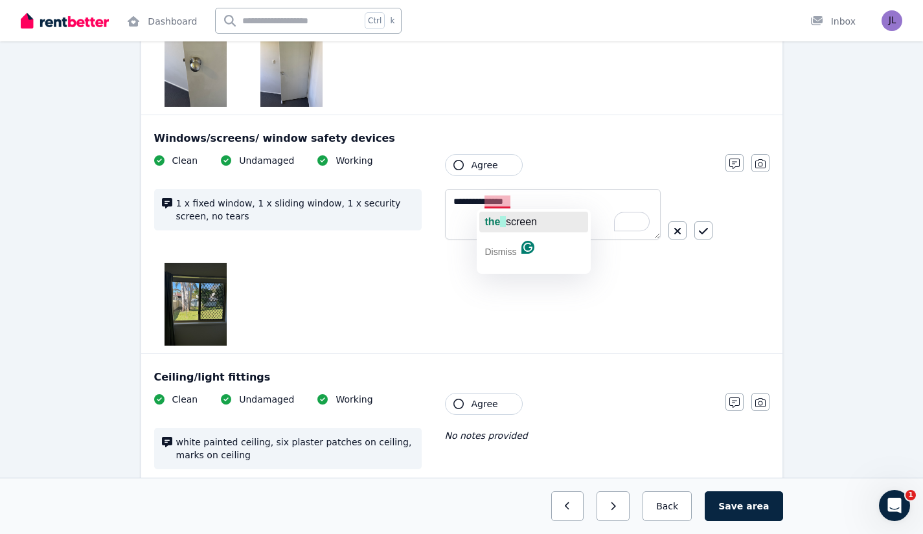
click at [503, 216] on span "button" at bounding box center [502, 221] width 5 height 11
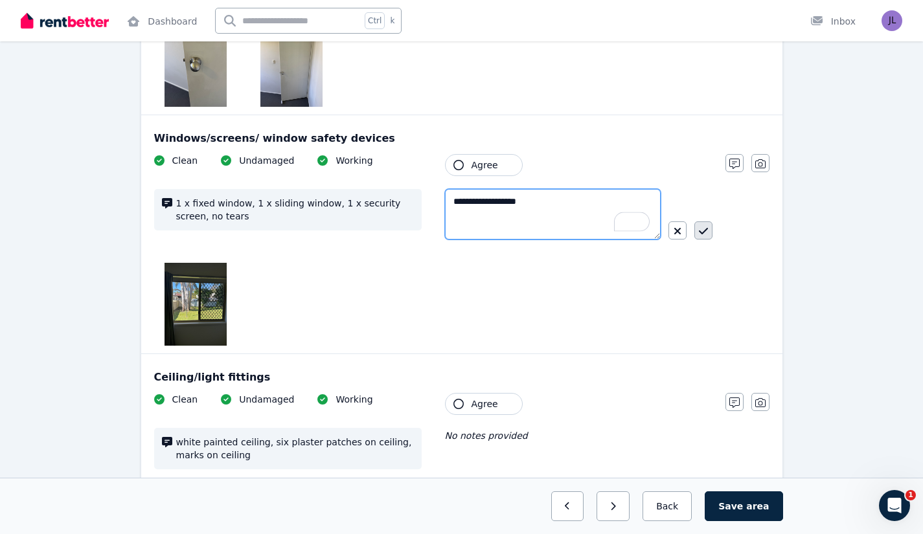
type textarea "**********"
click at [702, 231] on icon "button" at bounding box center [703, 231] width 9 height 10
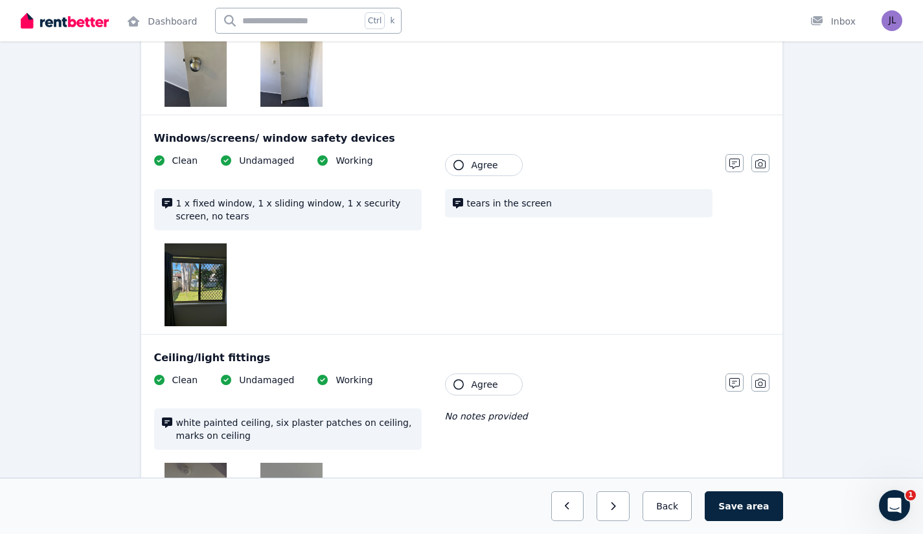
click at [490, 163] on span "Agree" at bounding box center [484, 165] width 27 height 13
click at [767, 163] on button "button" at bounding box center [760, 163] width 18 height 18
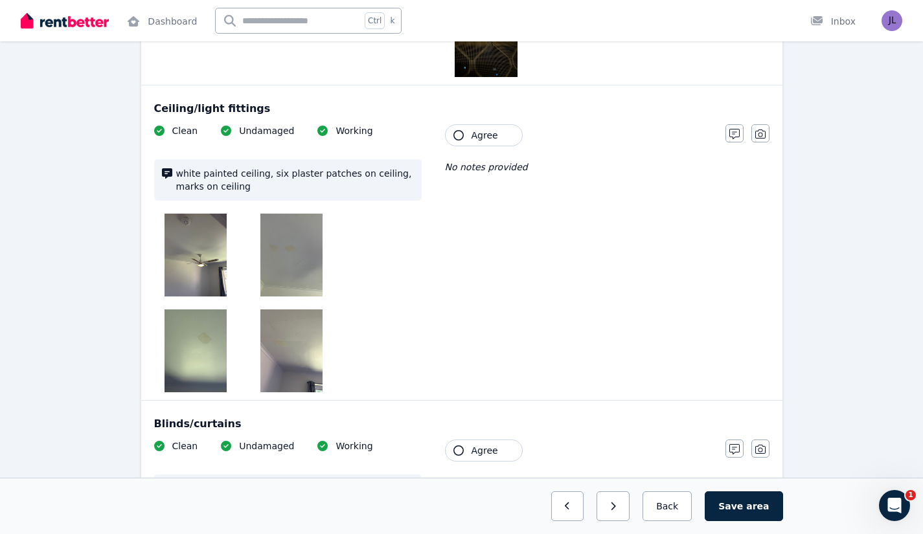
scroll to position [1373, 0]
click at [486, 140] on span "Agree" at bounding box center [484, 134] width 27 height 13
click at [203, 352] on img at bounding box center [195, 350] width 62 height 83
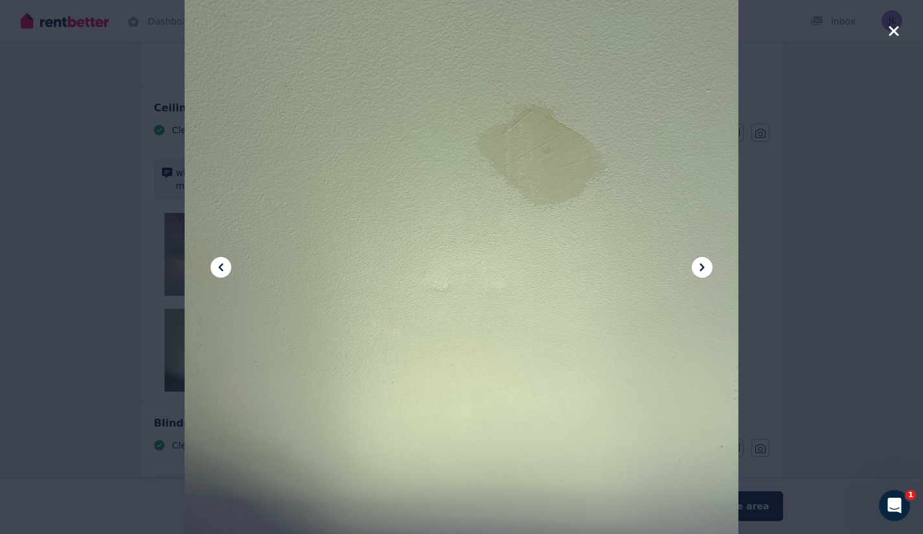
click at [892, 34] on icon "button" at bounding box center [894, 31] width 12 height 16
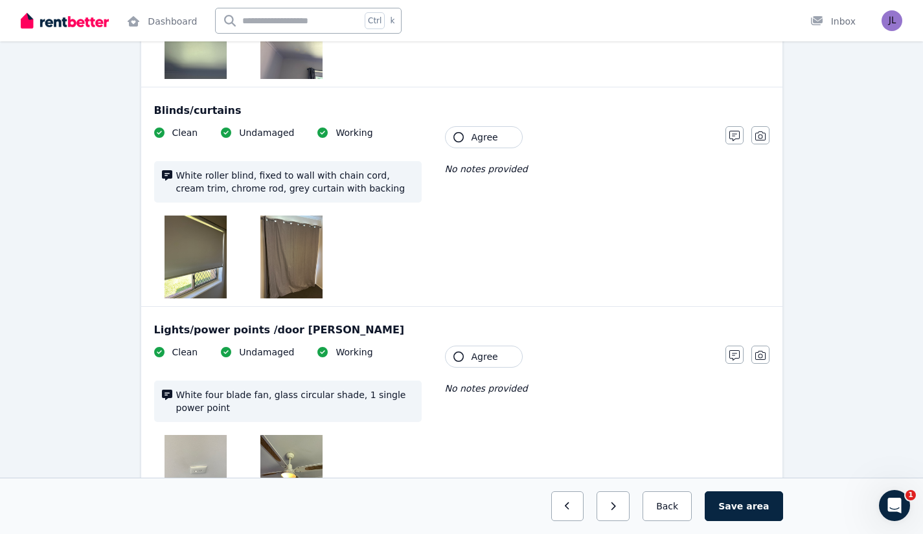
scroll to position [1407, 0]
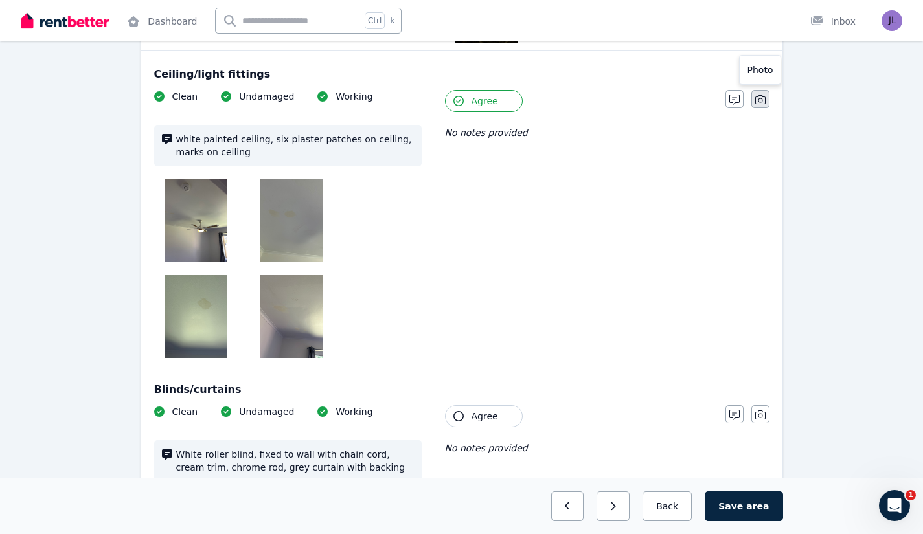
click at [765, 100] on button "button" at bounding box center [760, 99] width 18 height 18
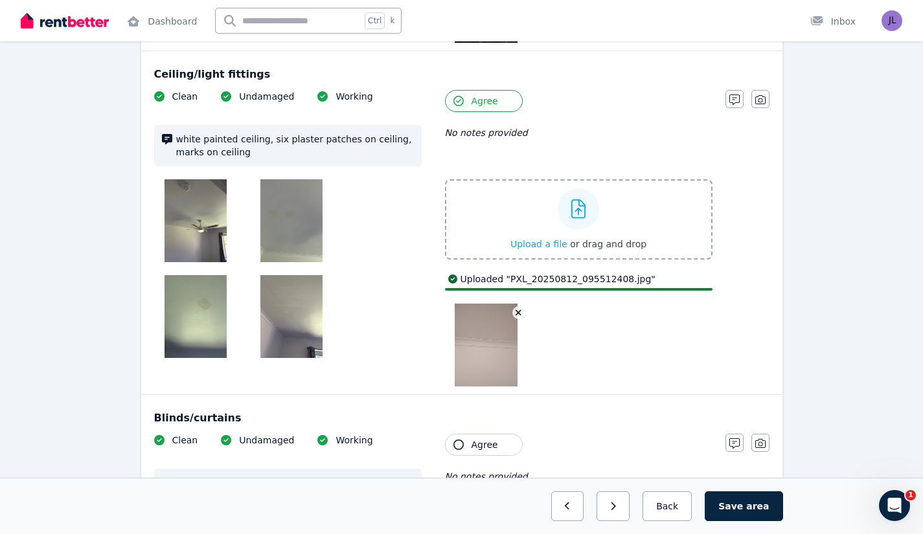
click at [609, 344] on div at bounding box center [578, 345] width 267 height 83
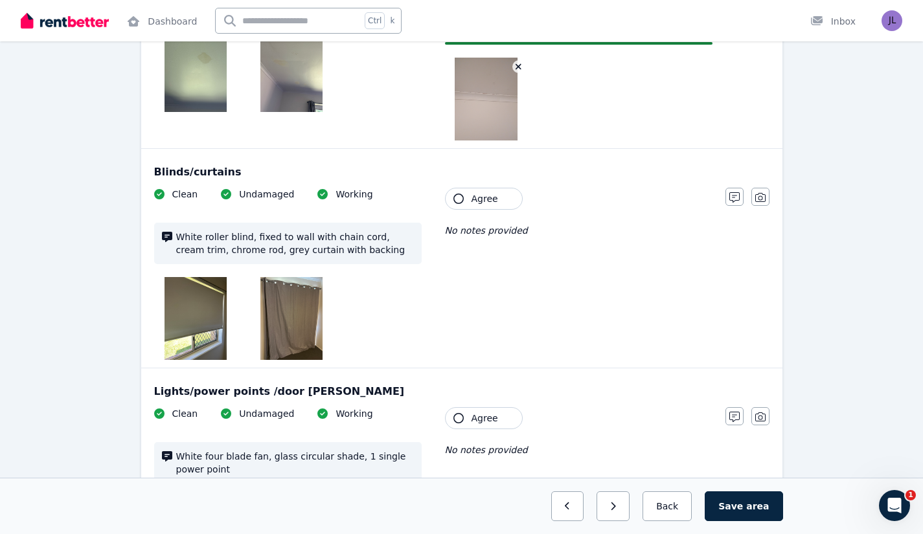
scroll to position [1653, 0]
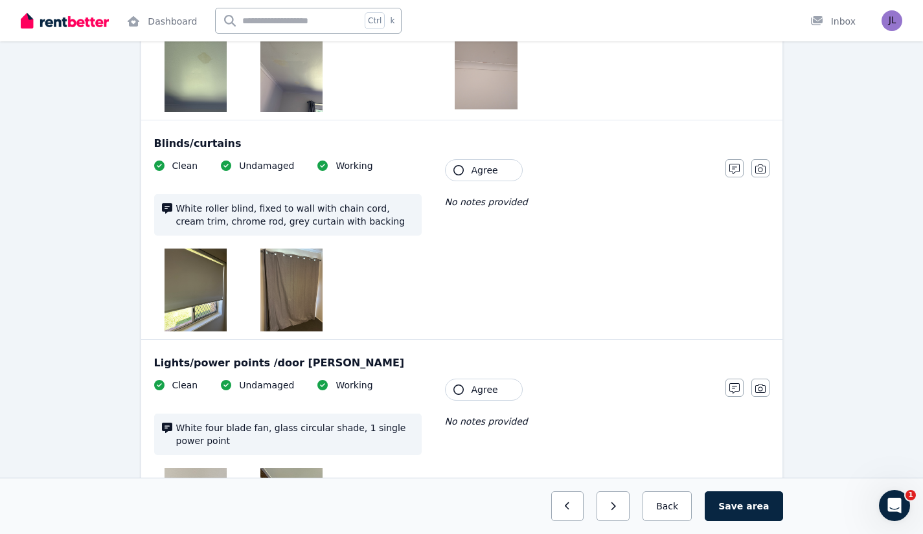
click at [492, 165] on span "Agree" at bounding box center [484, 170] width 27 height 13
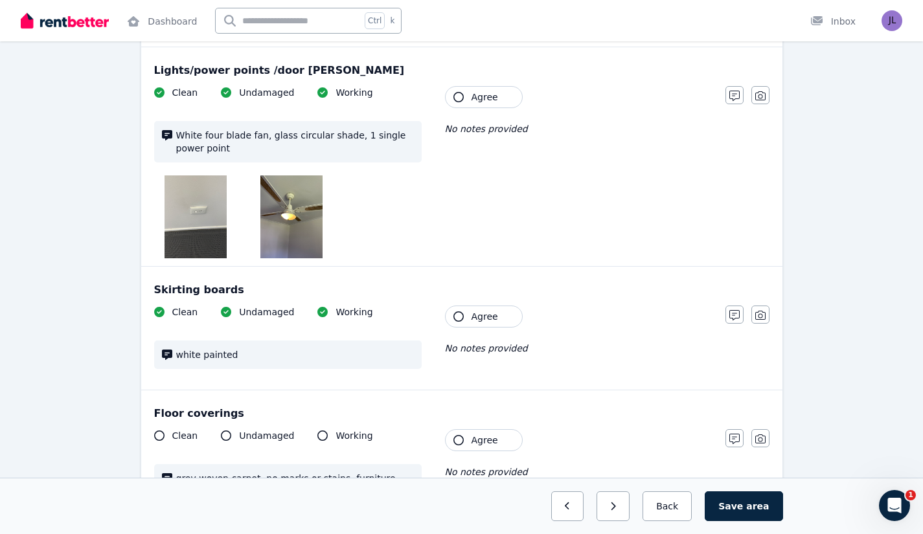
scroll to position [1956, 0]
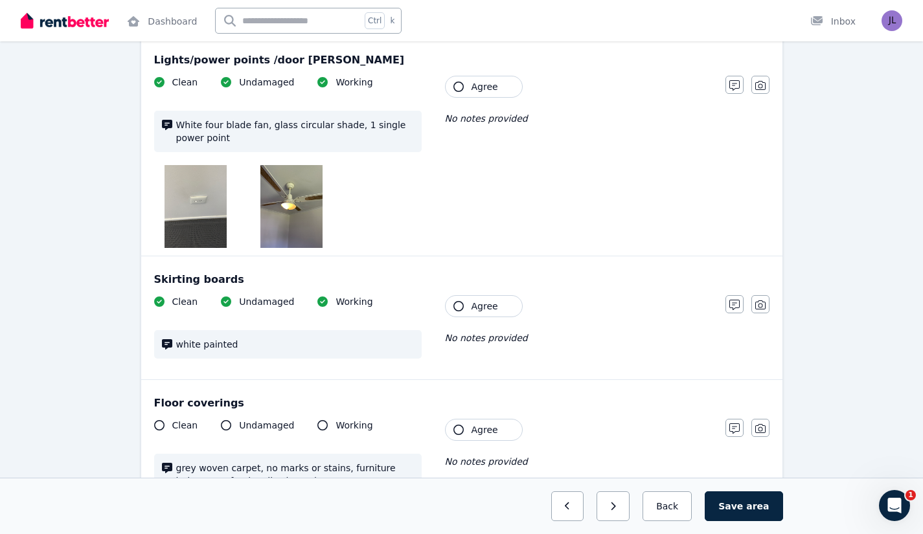
click at [488, 83] on span "Agree" at bounding box center [484, 86] width 27 height 13
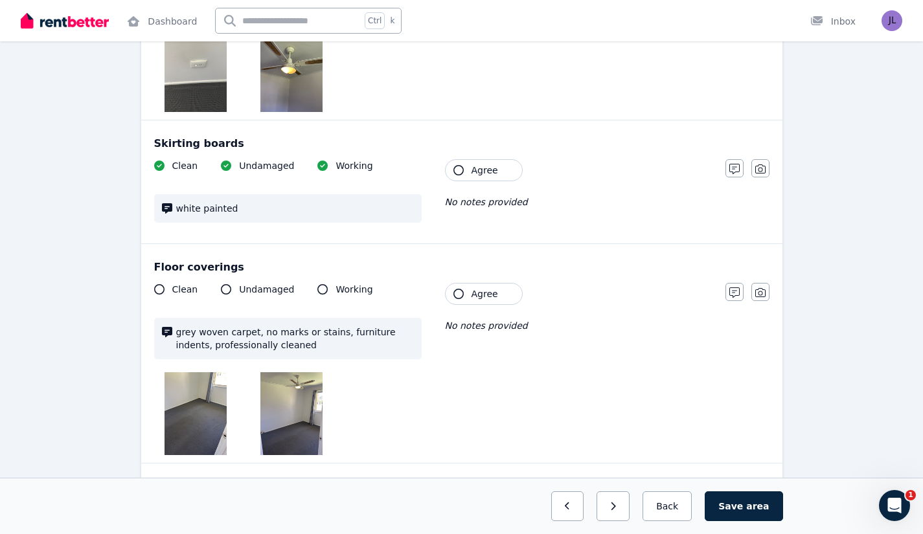
scroll to position [2097, 0]
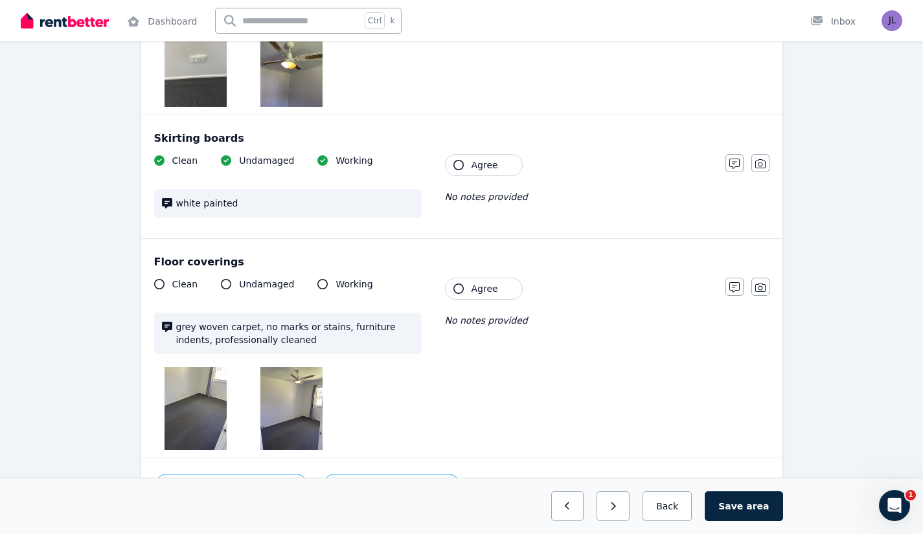
click at [473, 161] on span "Agree" at bounding box center [484, 165] width 27 height 13
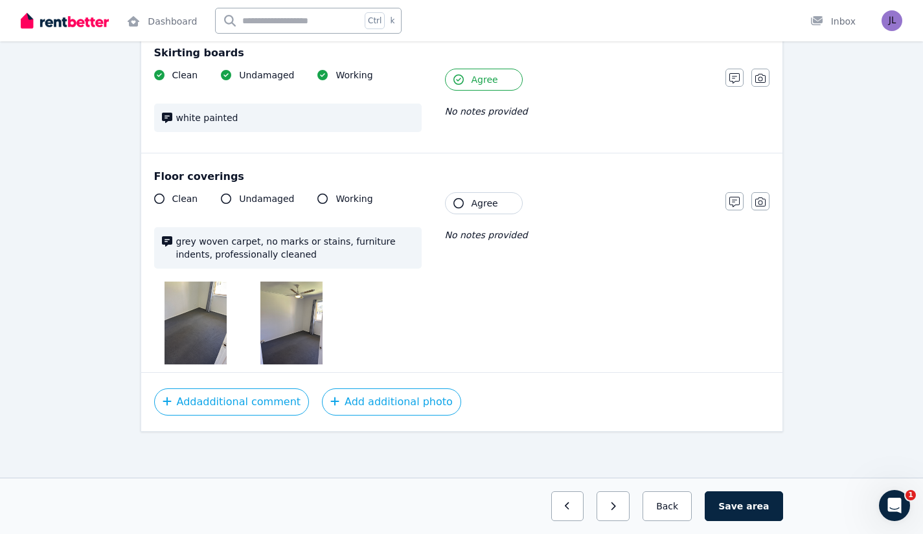
scroll to position [2184, 0]
click at [481, 201] on span "Agree" at bounding box center [484, 202] width 27 height 13
click at [746, 493] on button "Save area" at bounding box center [744, 506] width 78 height 30
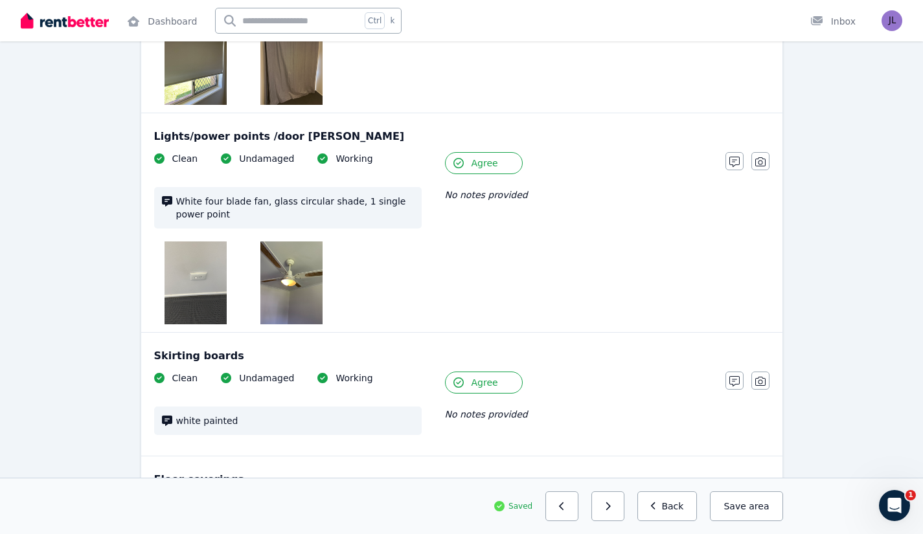
scroll to position [1879, 0]
click at [676, 505] on button "Back" at bounding box center [667, 506] width 60 height 30
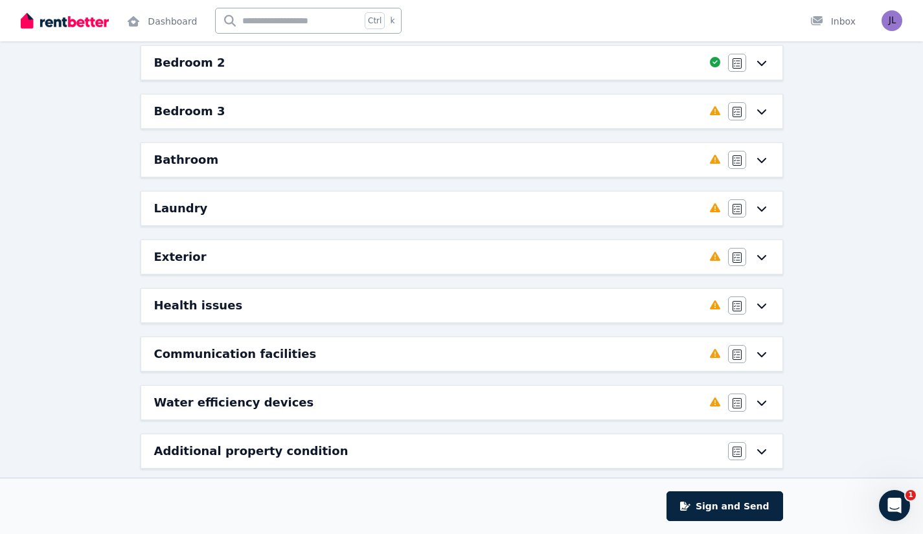
scroll to position [254, 0]
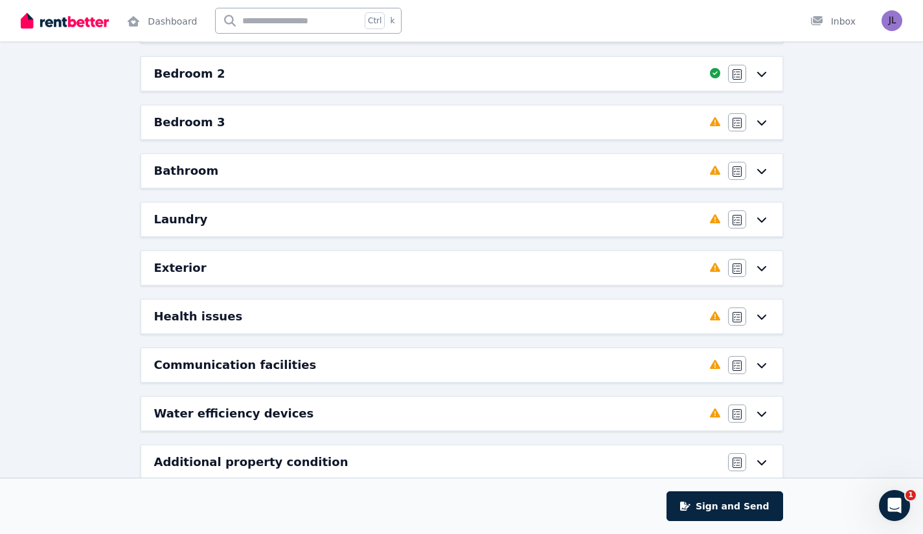
click at [436, 120] on div "Bedroom 3" at bounding box center [428, 122] width 548 height 18
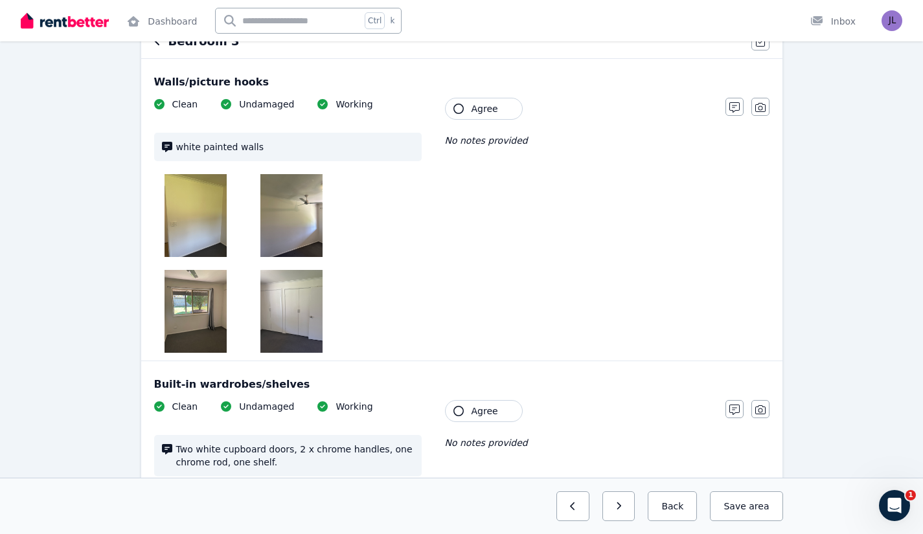
scroll to position [153, 0]
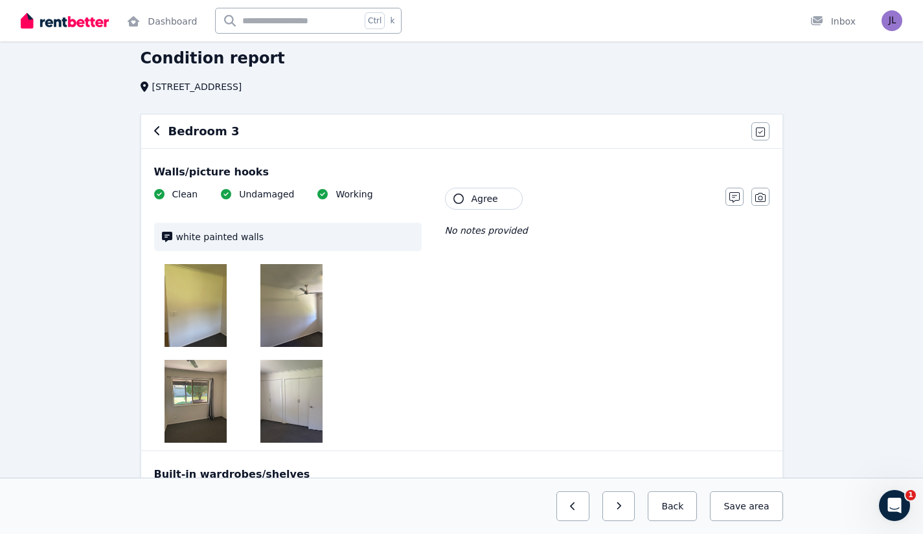
scroll to position [49, 0]
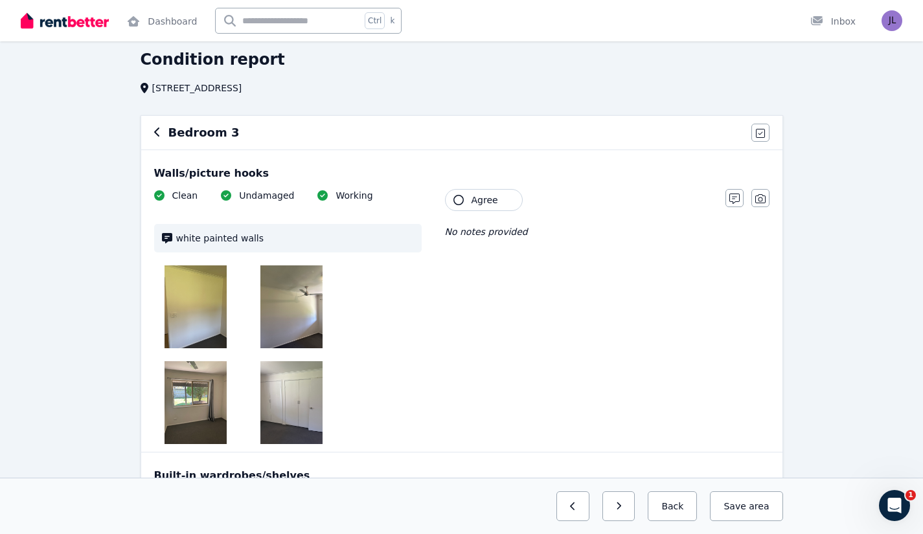
click at [480, 197] on span "Agree" at bounding box center [484, 200] width 27 height 13
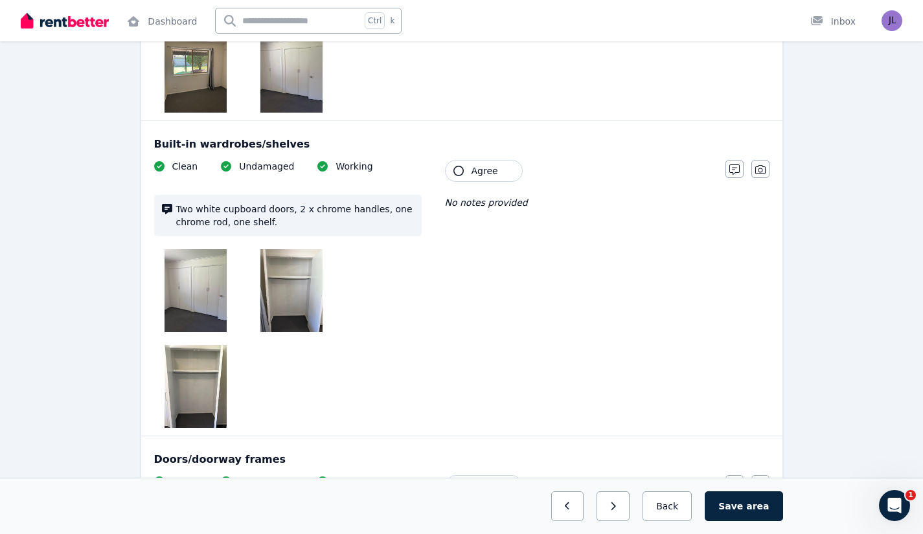
click at [492, 164] on span "Agree" at bounding box center [484, 170] width 27 height 13
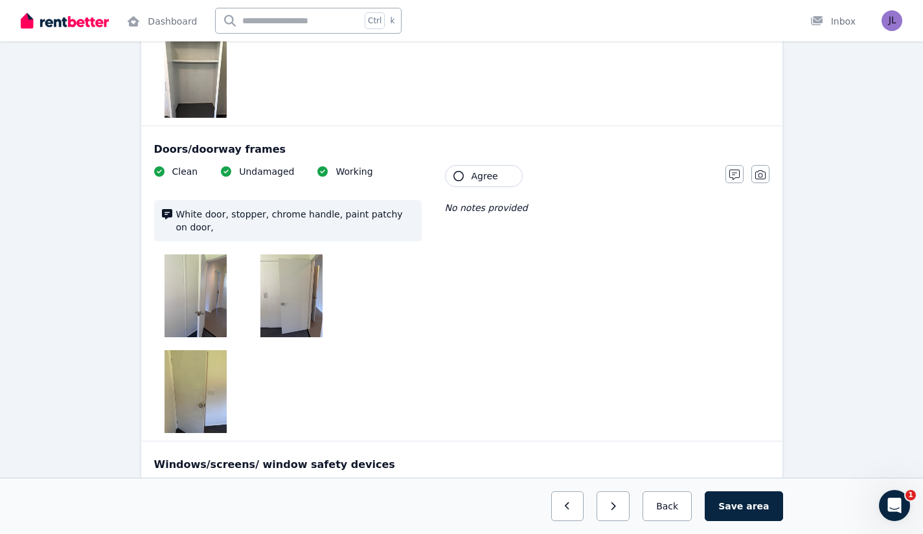
scroll to position [695, 0]
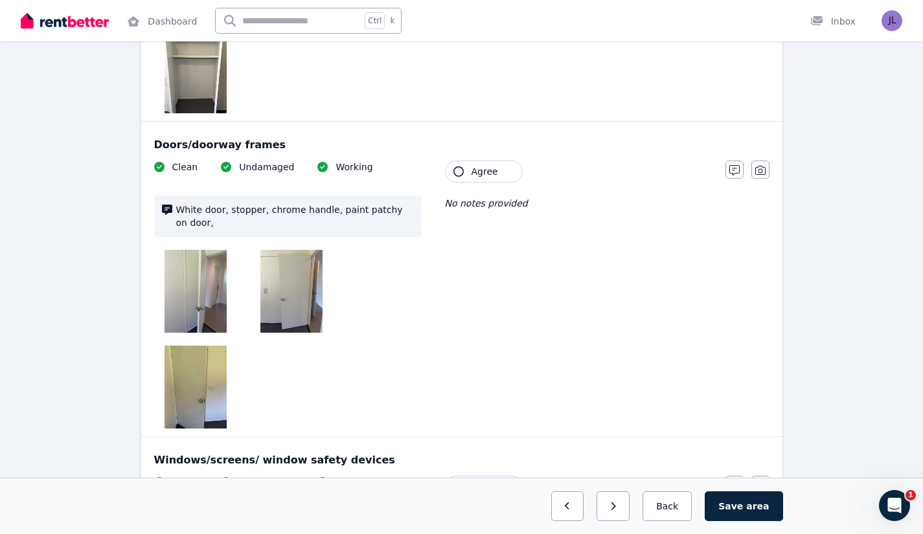
drag, startPoint x: 485, startPoint y: 170, endPoint x: 750, endPoint y: 167, distance: 264.9
click at [486, 170] on span "Agree" at bounding box center [484, 171] width 27 height 13
click at [757, 170] on icon "button" at bounding box center [760, 170] width 10 height 10
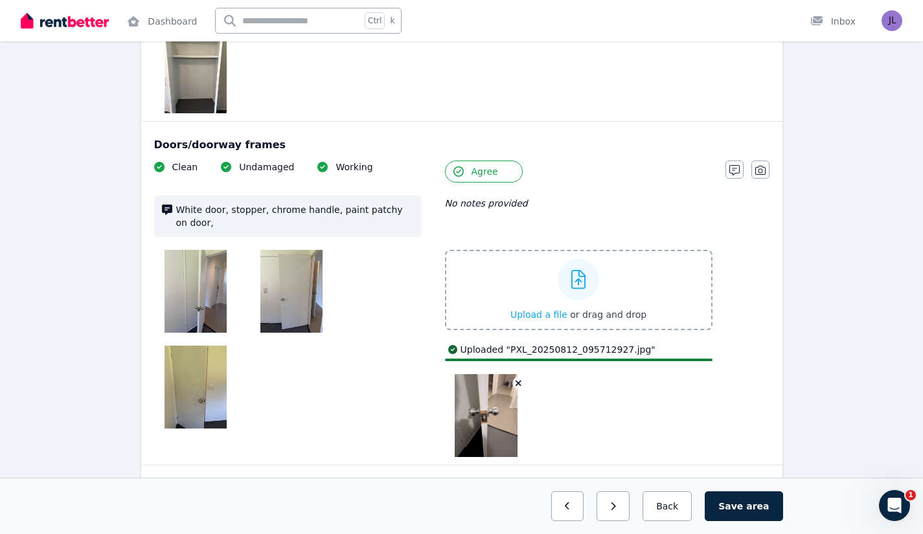
click at [409, 369] on div at bounding box center [287, 339] width 267 height 179
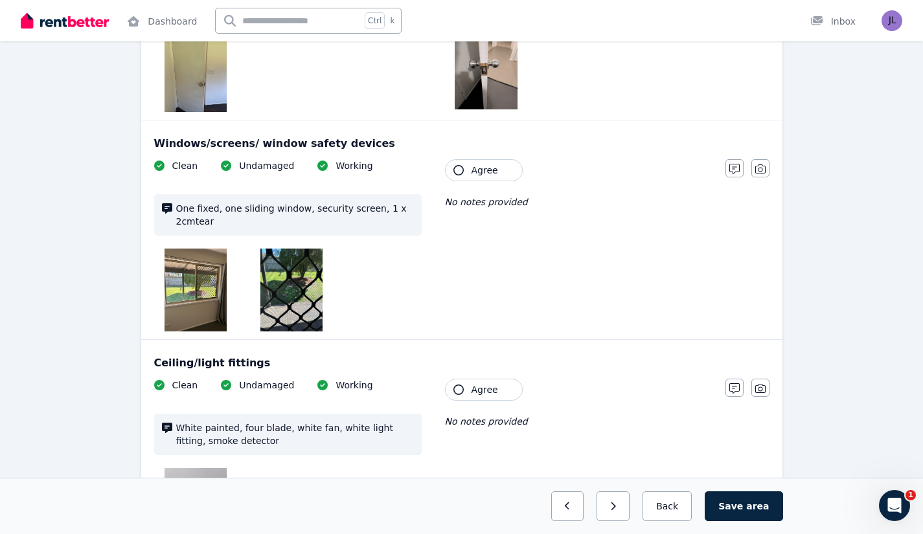
scroll to position [1030, 0]
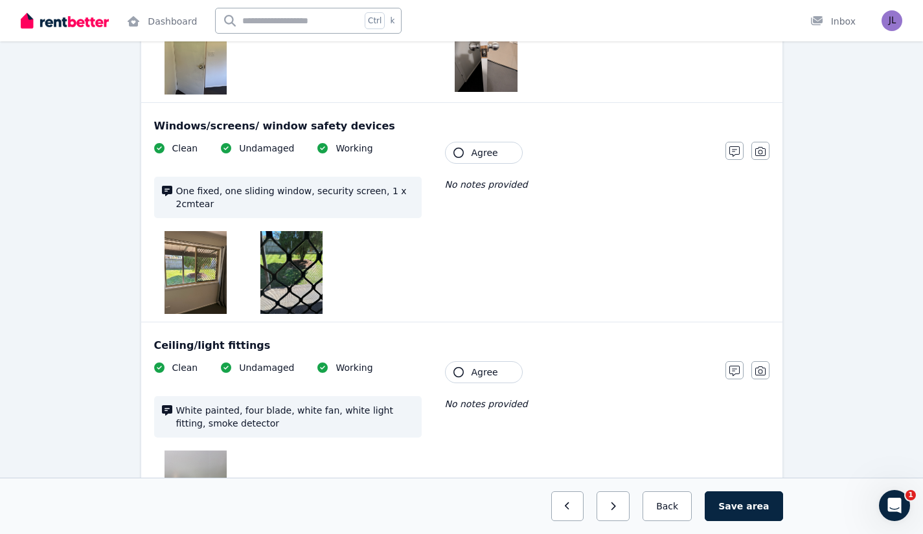
click at [474, 146] on span "Agree" at bounding box center [484, 152] width 27 height 13
click at [763, 146] on icon "button" at bounding box center [760, 151] width 10 height 10
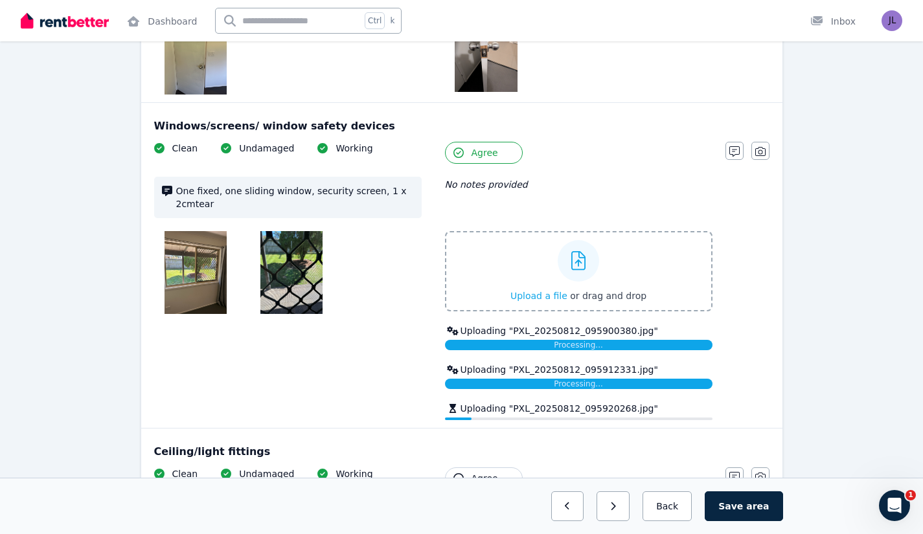
click at [593, 142] on div "Tenant Agree" at bounding box center [578, 153] width 267 height 22
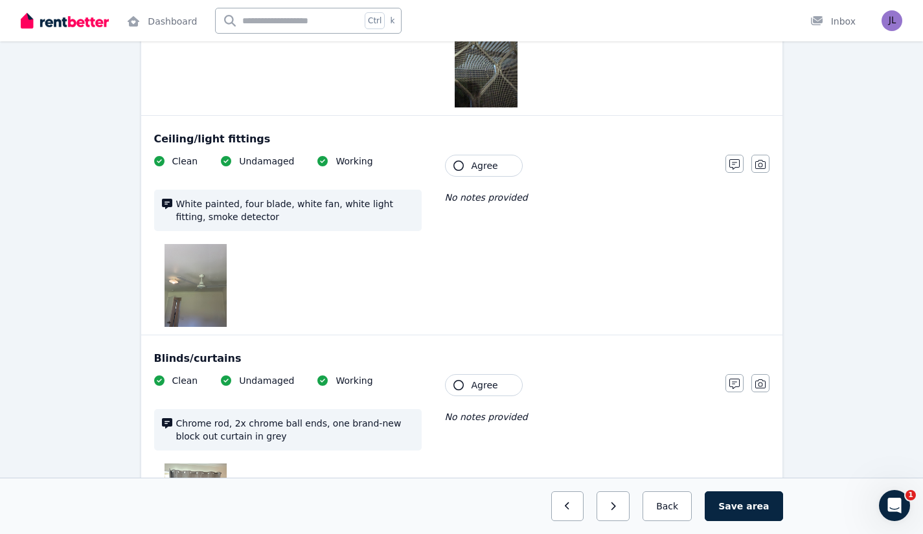
scroll to position [1427, 0]
click at [489, 158] on span "Agree" at bounding box center [484, 164] width 27 height 13
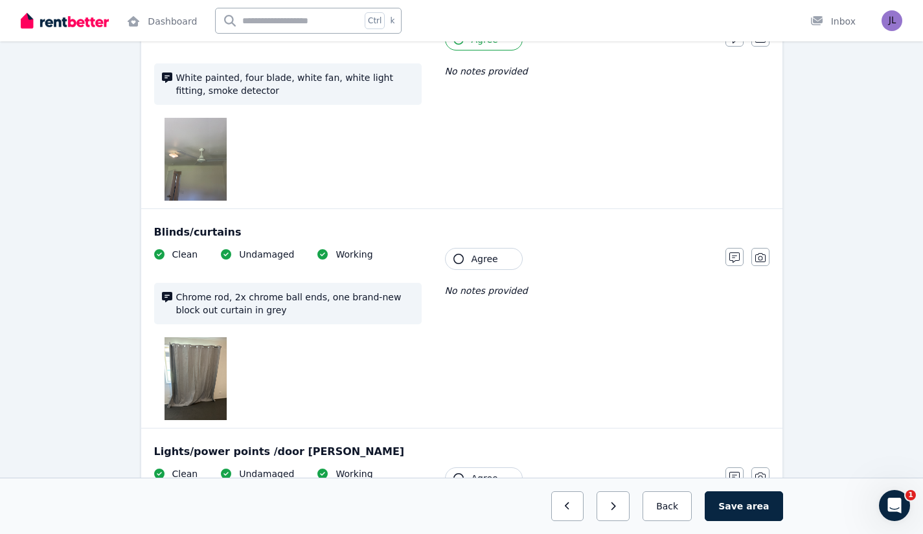
scroll to position [1574, 0]
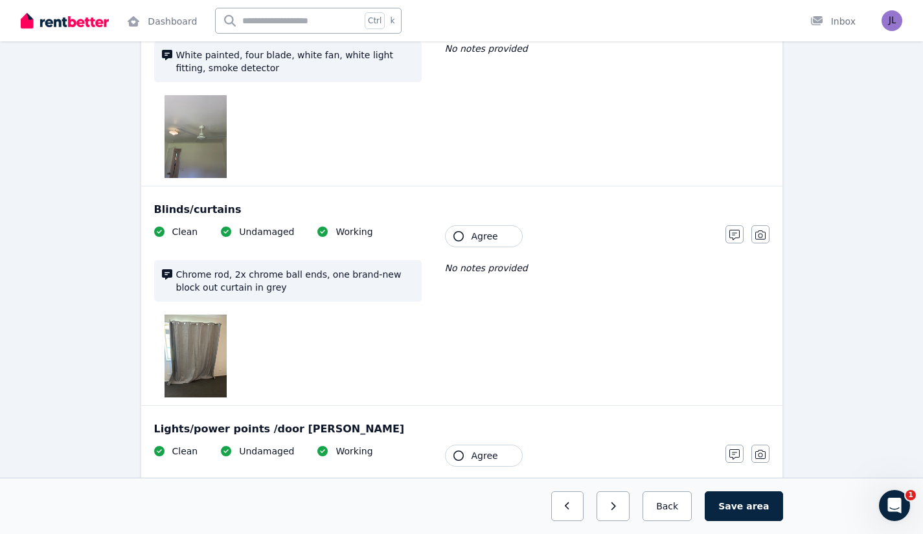
click at [477, 230] on span "Agree" at bounding box center [484, 236] width 27 height 13
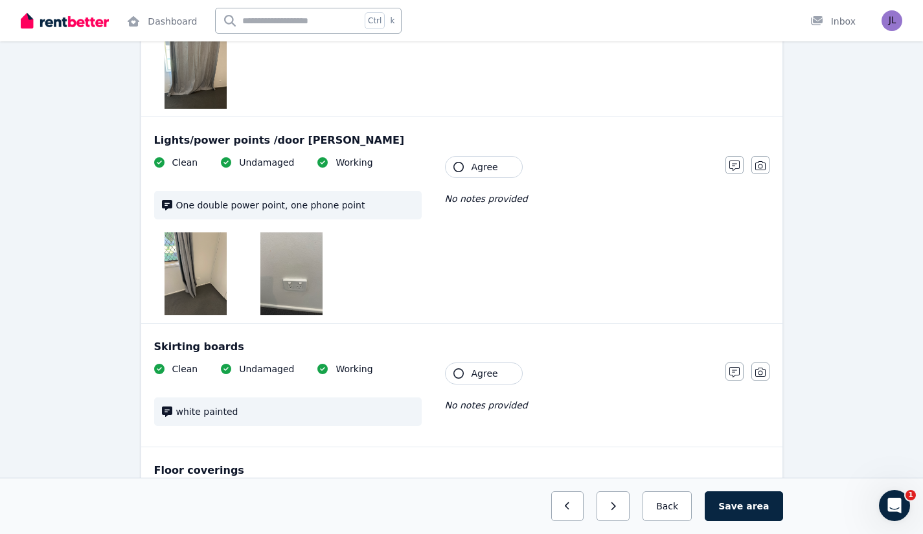
scroll to position [1868, 0]
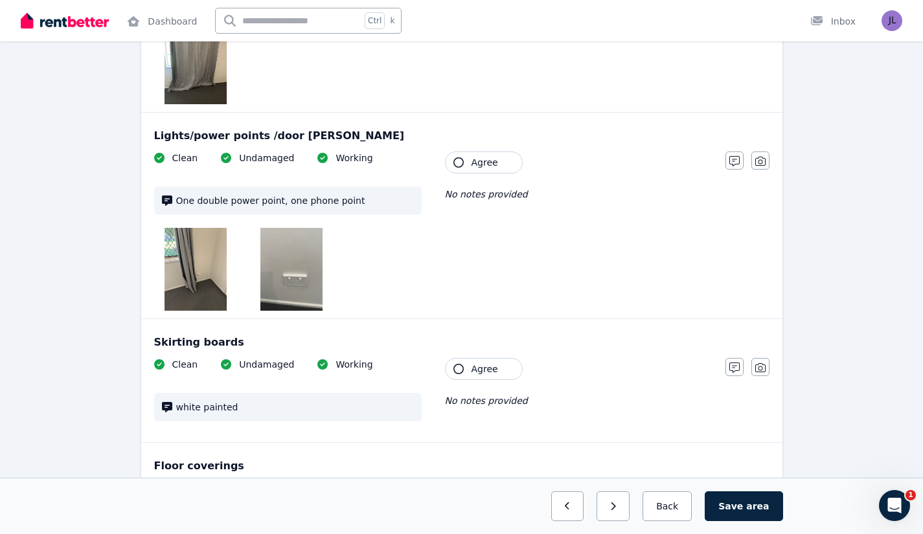
click at [484, 156] on span "Agree" at bounding box center [484, 162] width 27 height 13
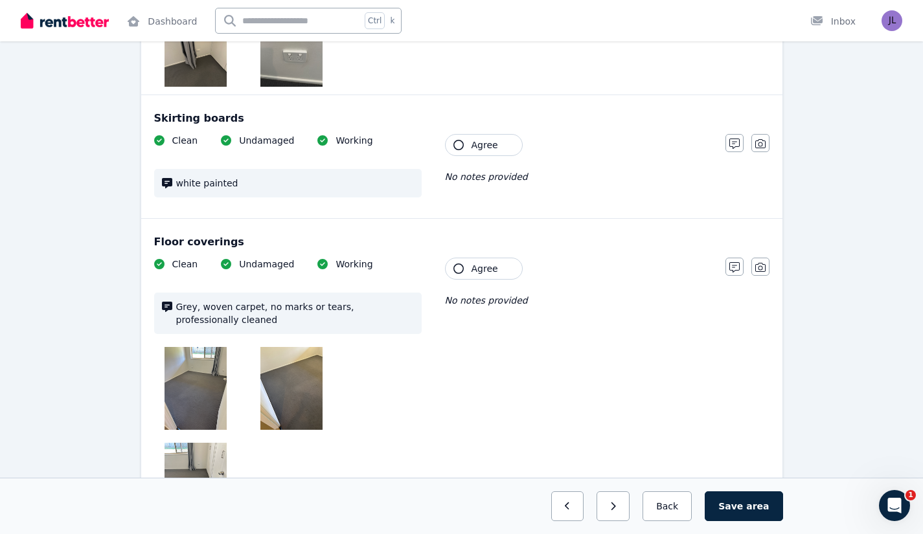
scroll to position [2093, 0]
click at [474, 137] on span "Agree" at bounding box center [484, 143] width 27 height 13
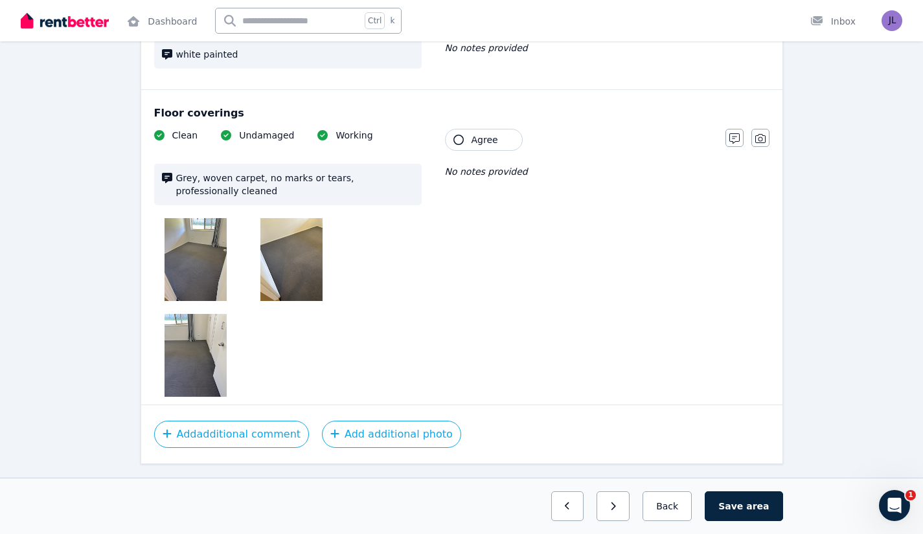
scroll to position [2223, 0]
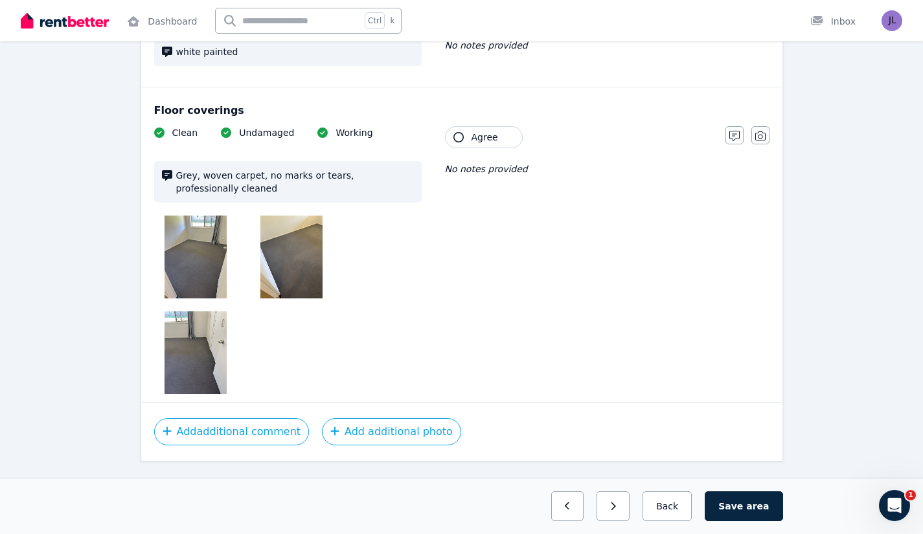
click at [489, 131] on span "Agree" at bounding box center [484, 137] width 27 height 13
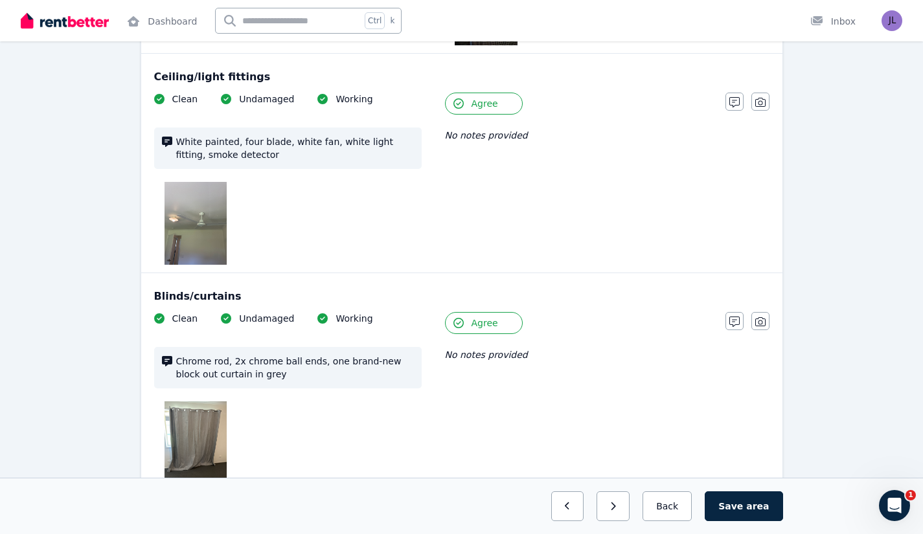
scroll to position [2228, 0]
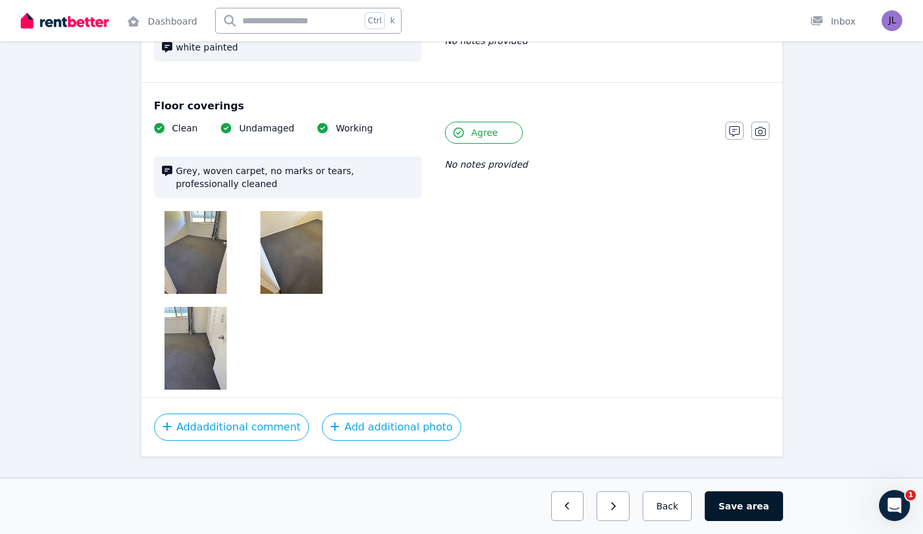
click at [763, 501] on span "area" at bounding box center [757, 506] width 23 height 13
click at [668, 499] on button "Back" at bounding box center [667, 506] width 60 height 30
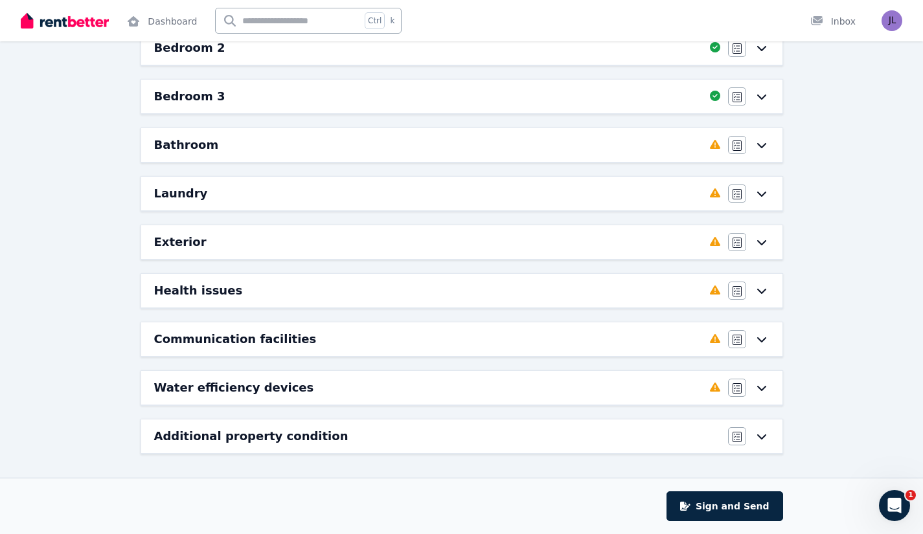
scroll to position [280, 0]
click at [531, 141] on div "Bathroom" at bounding box center [428, 145] width 548 height 18
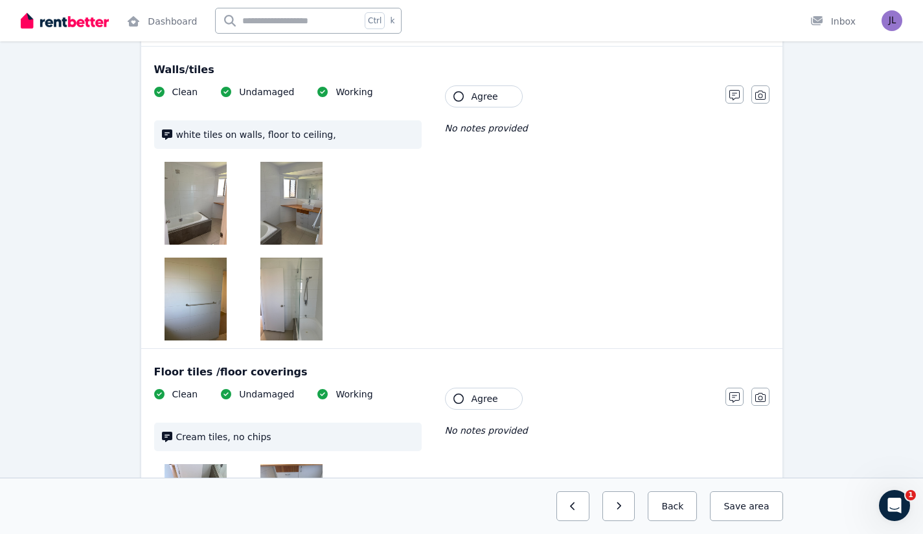
scroll to position [0, 0]
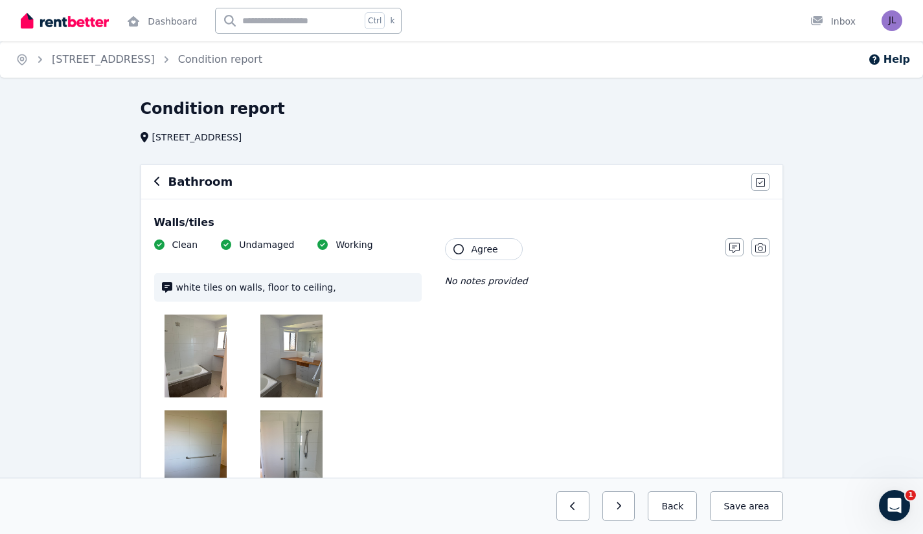
click at [492, 251] on span "Agree" at bounding box center [484, 249] width 27 height 13
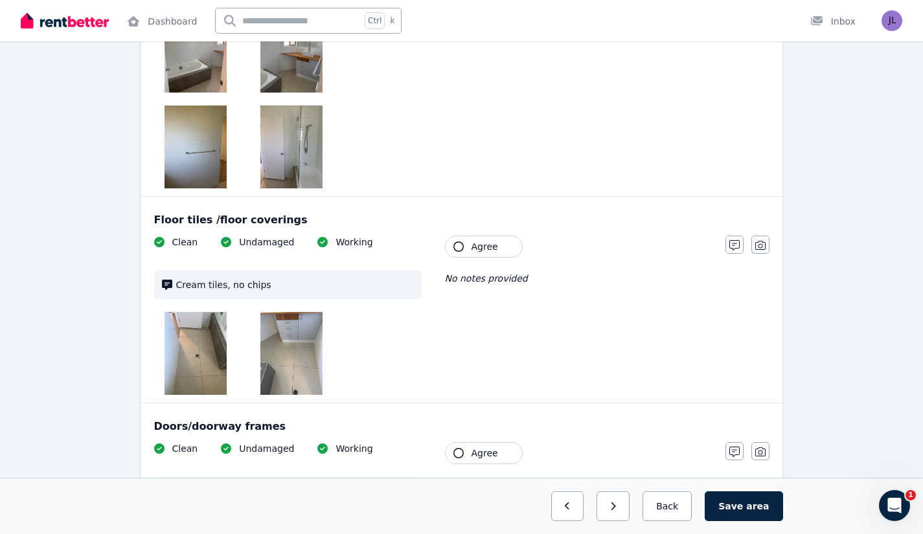
scroll to position [306, 0]
click at [480, 245] on span "Agree" at bounding box center [484, 246] width 27 height 13
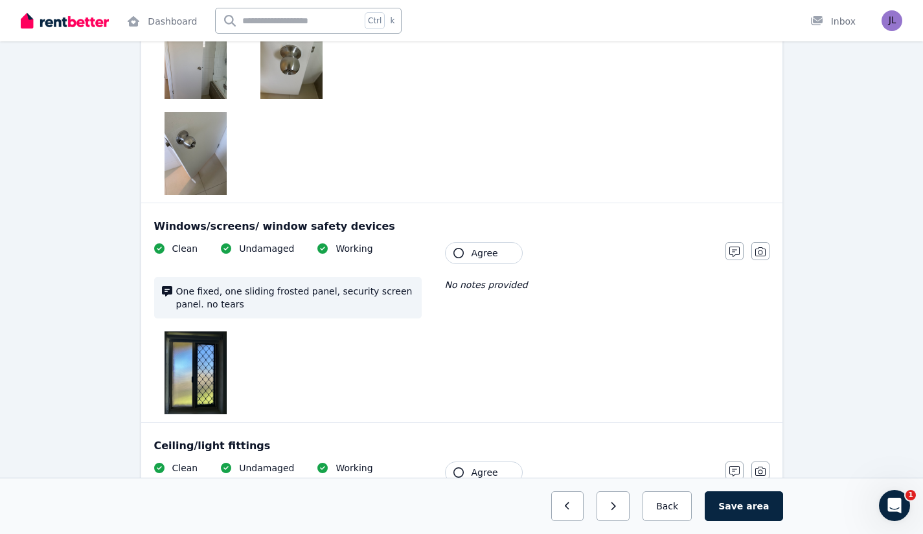
scroll to position [837, 0]
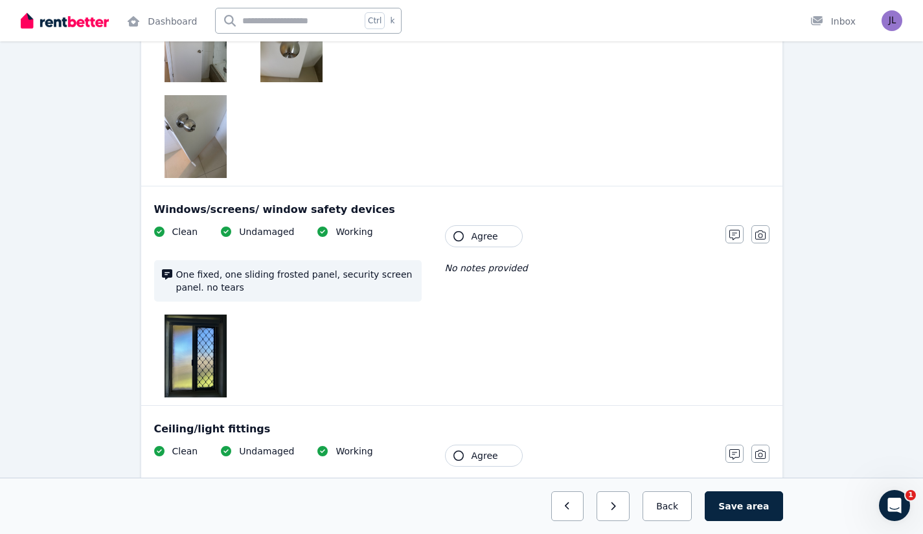
click at [492, 237] on span "Agree" at bounding box center [484, 236] width 27 height 13
click at [727, 235] on button "button" at bounding box center [734, 234] width 18 height 18
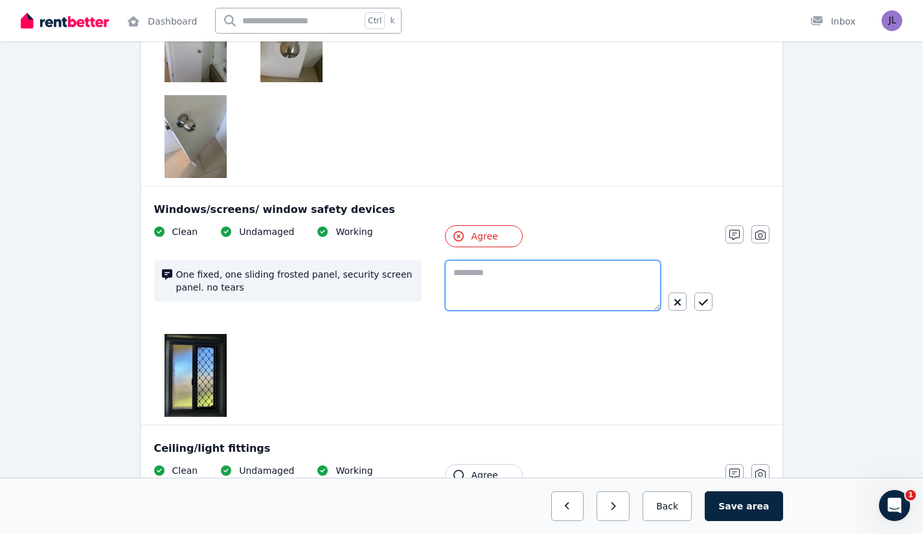
click at [499, 278] on textarea at bounding box center [553, 285] width 216 height 51
type textarea "****"
click at [434, 356] on div "Clean Undamaged Working One fixed, one sliding frosted panel, security screen p…" at bounding box center [433, 321] width 558 height 192
click at [705, 304] on icon "button" at bounding box center [703, 302] width 9 height 10
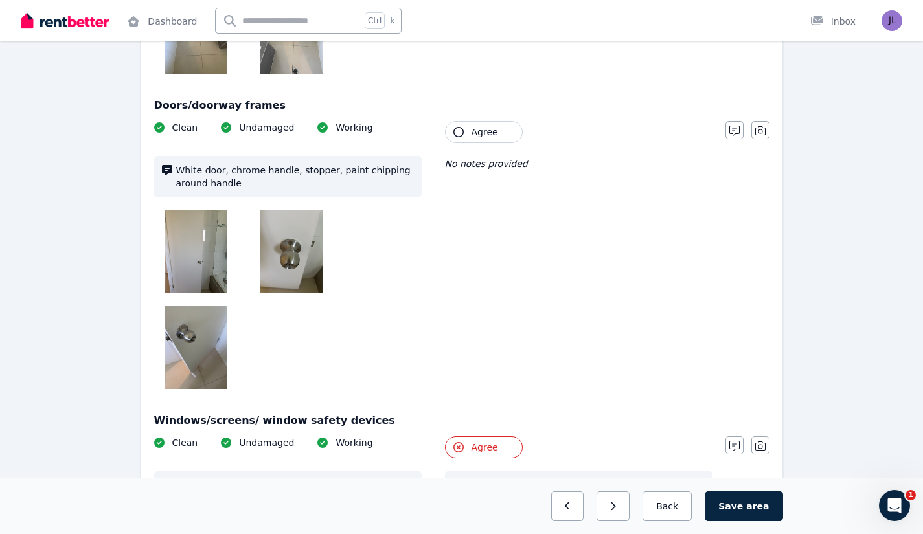
scroll to position [618, 0]
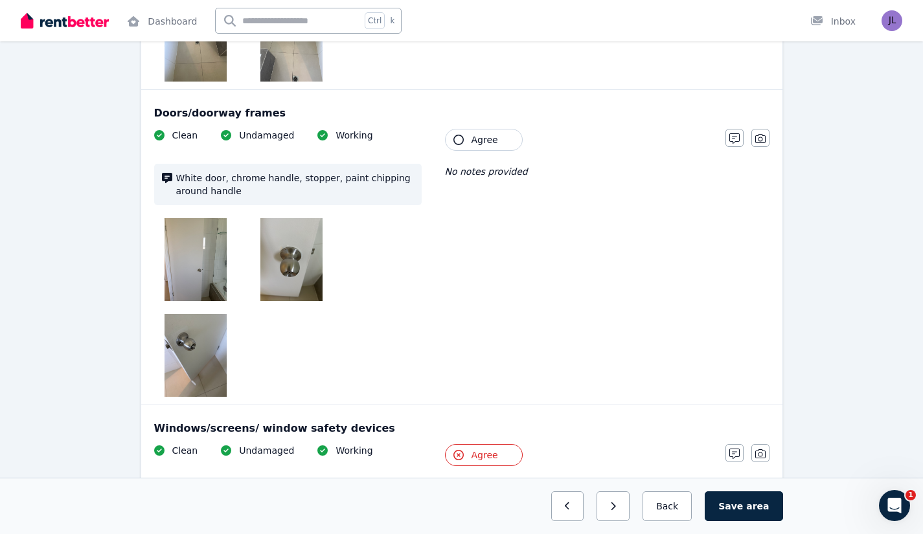
click at [477, 141] on span "Agree" at bounding box center [484, 139] width 27 height 13
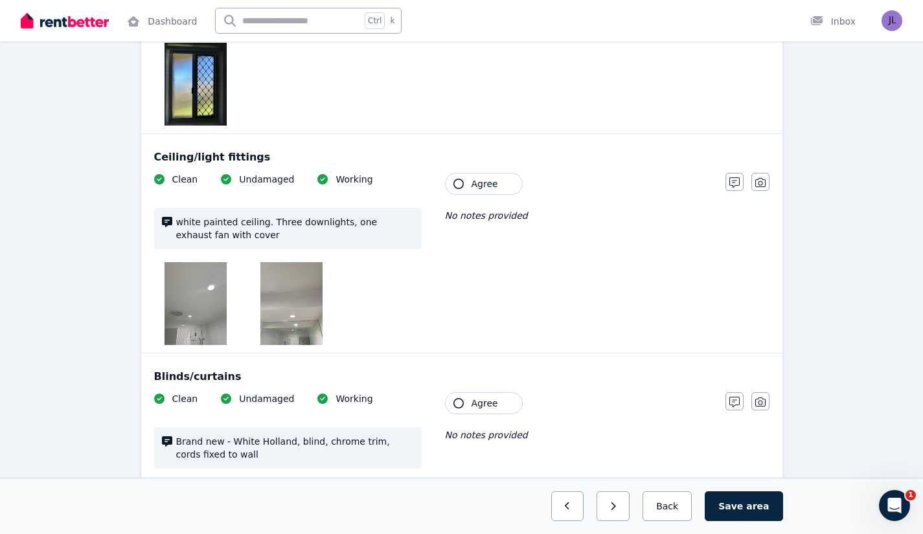
scroll to position [1111, 0]
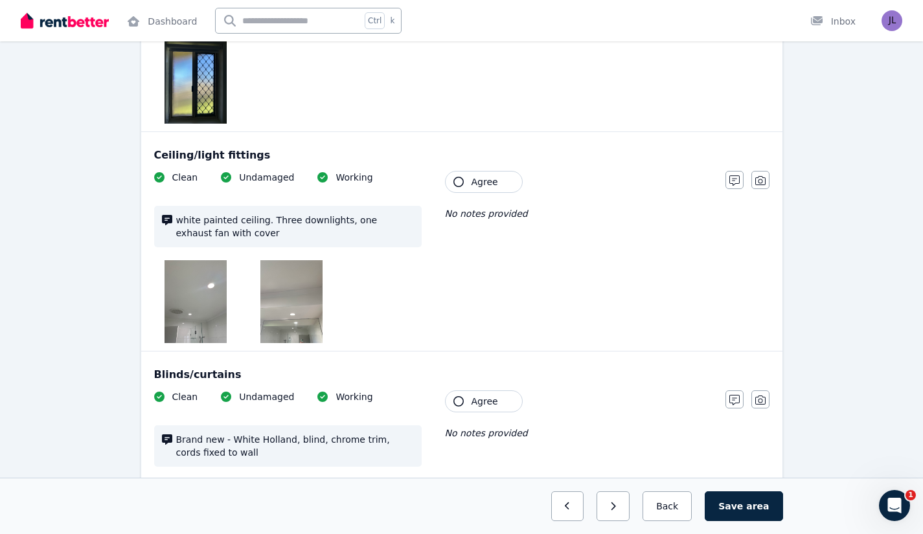
click at [481, 177] on span "Agree" at bounding box center [484, 181] width 27 height 13
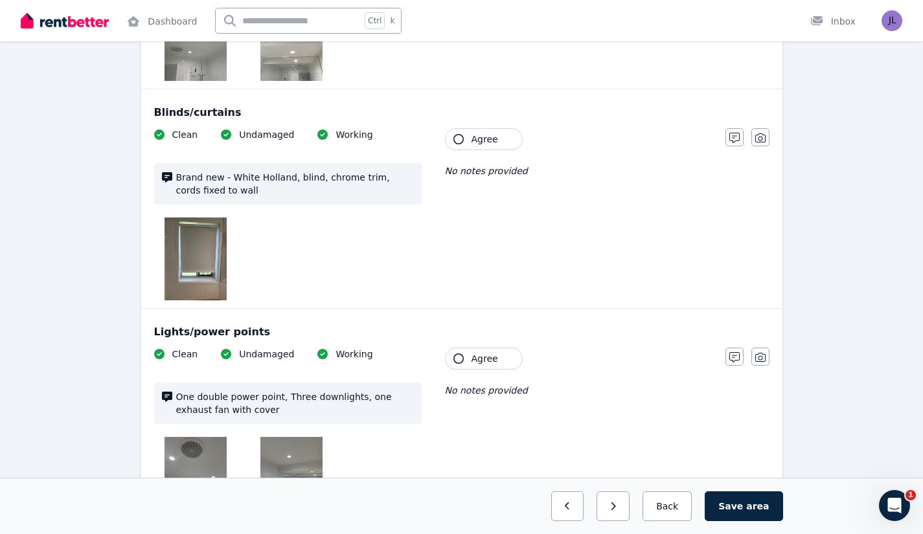
scroll to position [1375, 0]
click at [479, 142] on span "Agree" at bounding box center [484, 137] width 27 height 13
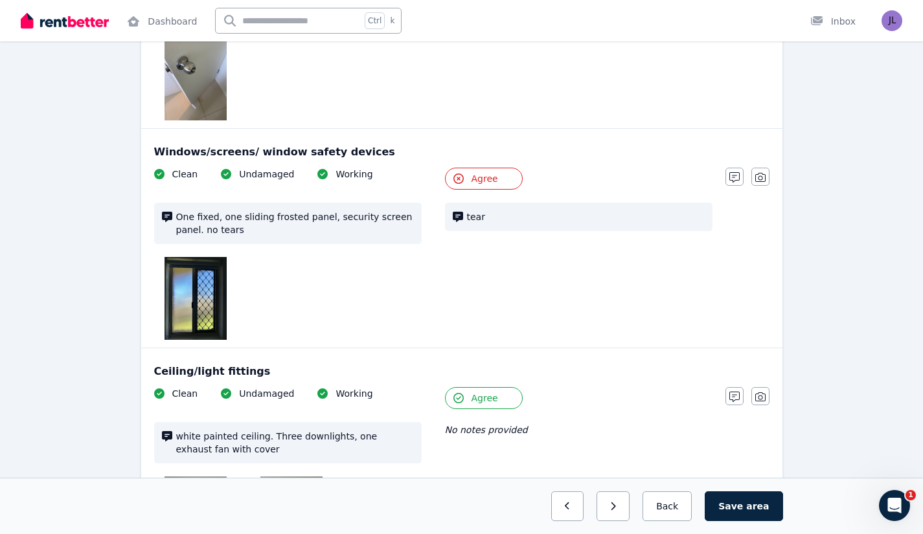
scroll to position [896, 0]
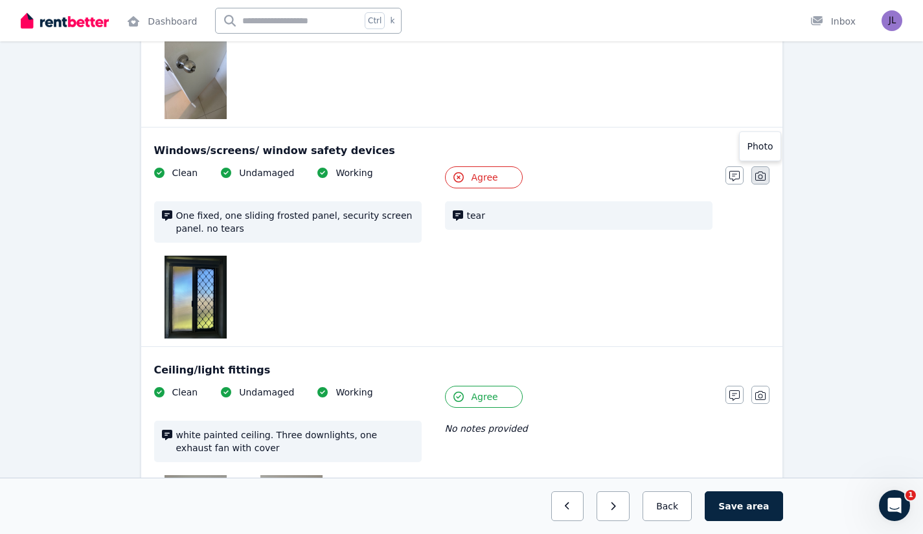
click at [763, 174] on icon "button" at bounding box center [760, 176] width 10 height 9
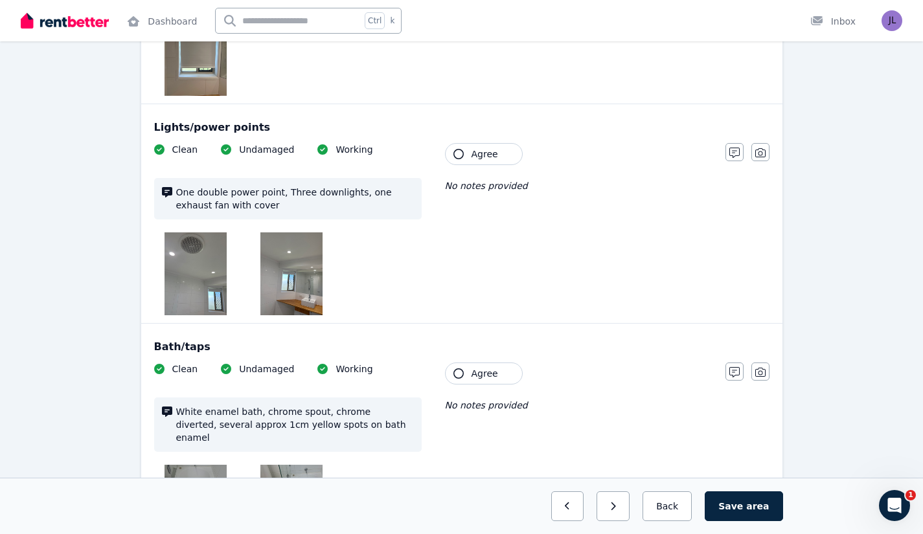
scroll to position [1684, 0]
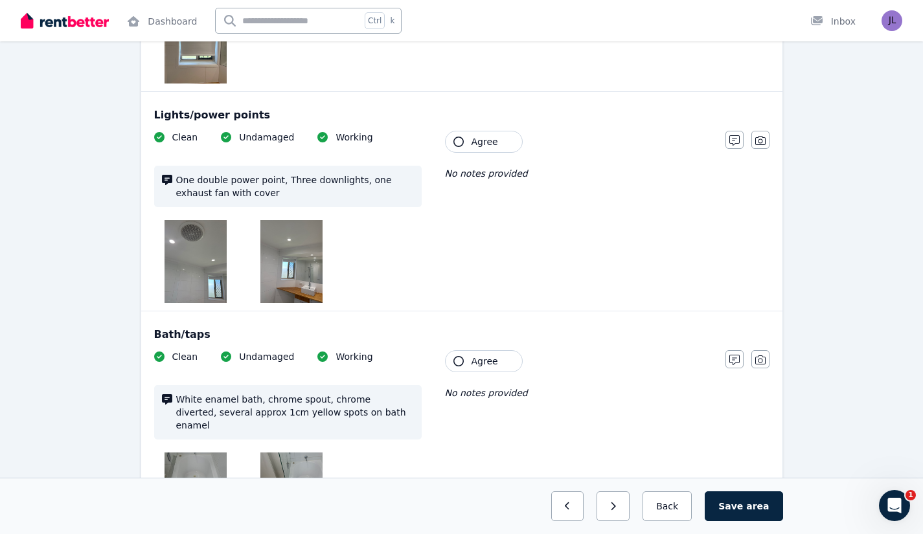
click at [498, 144] on button "Agree" at bounding box center [484, 142] width 78 height 22
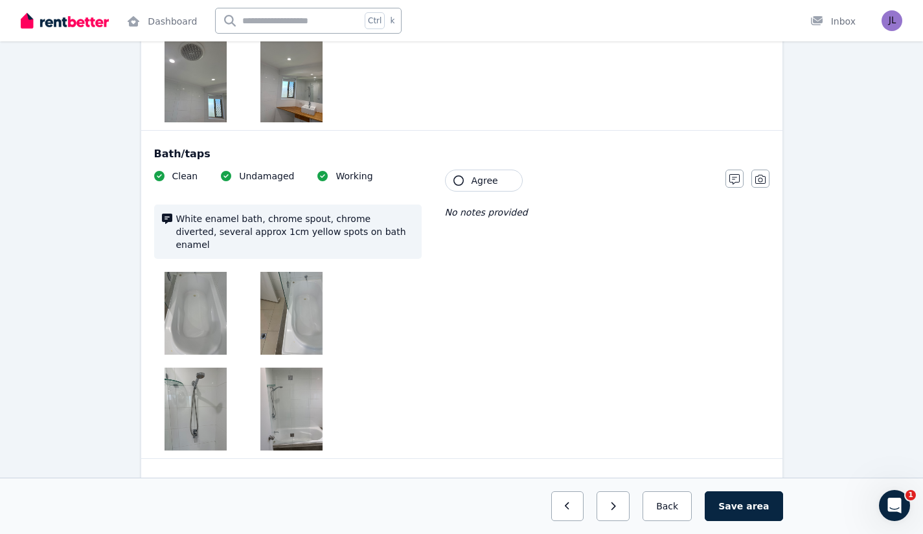
scroll to position [1860, 0]
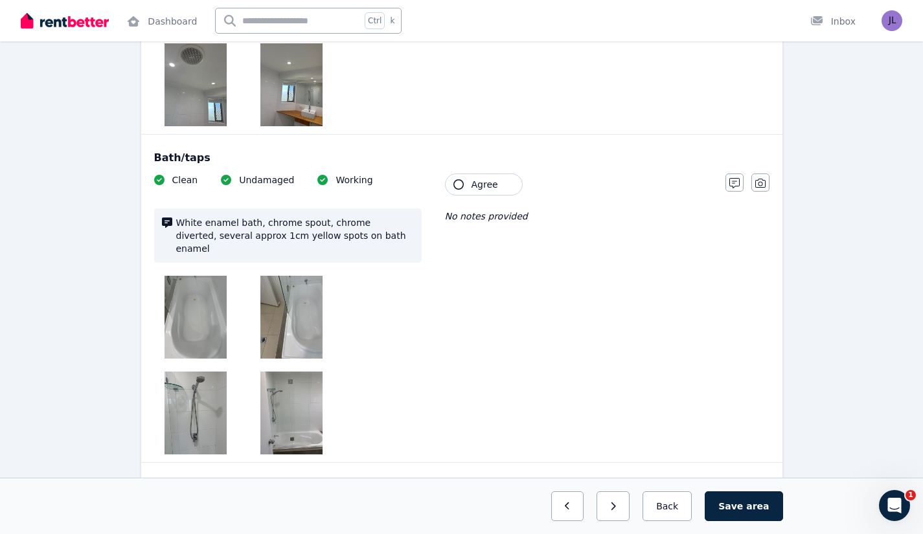
click at [493, 182] on span "Agree" at bounding box center [484, 184] width 27 height 13
click at [286, 317] on img at bounding box center [291, 317] width 62 height 83
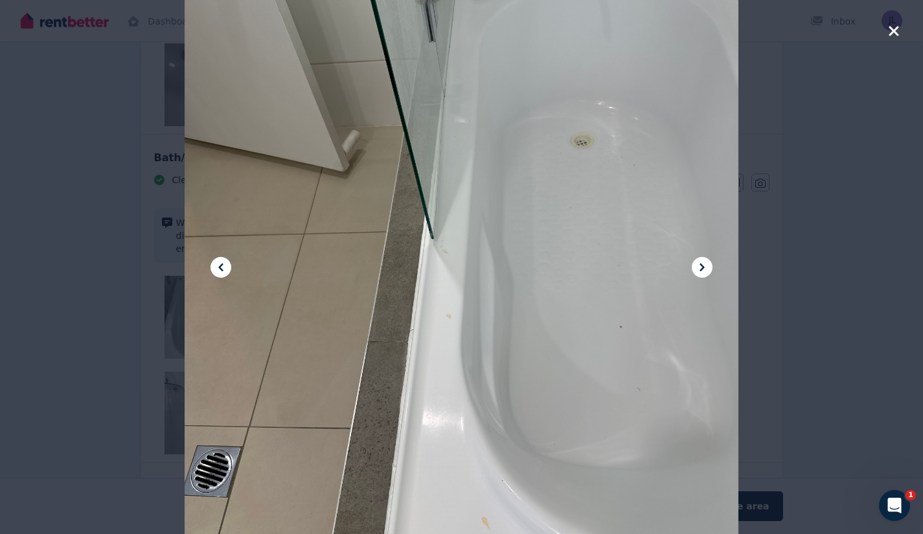
click at [895, 33] on icon "button" at bounding box center [893, 31] width 10 height 10
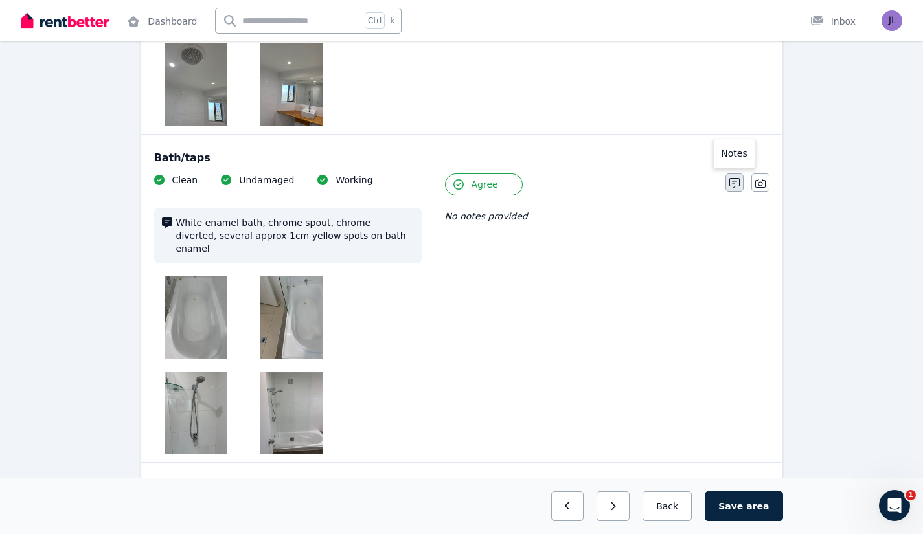
click at [737, 185] on icon "button" at bounding box center [734, 183] width 10 height 10
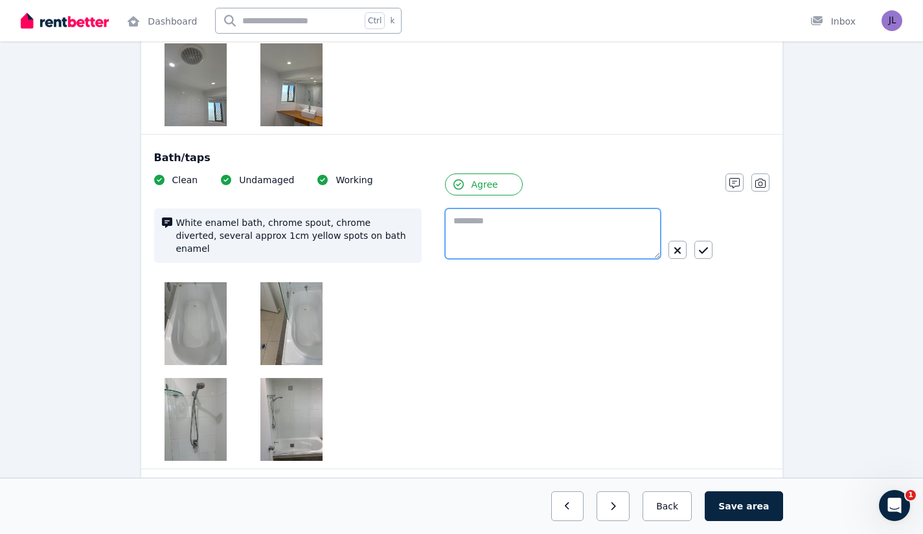
click at [512, 233] on textarea at bounding box center [553, 234] width 216 height 51
type textarea "**********"
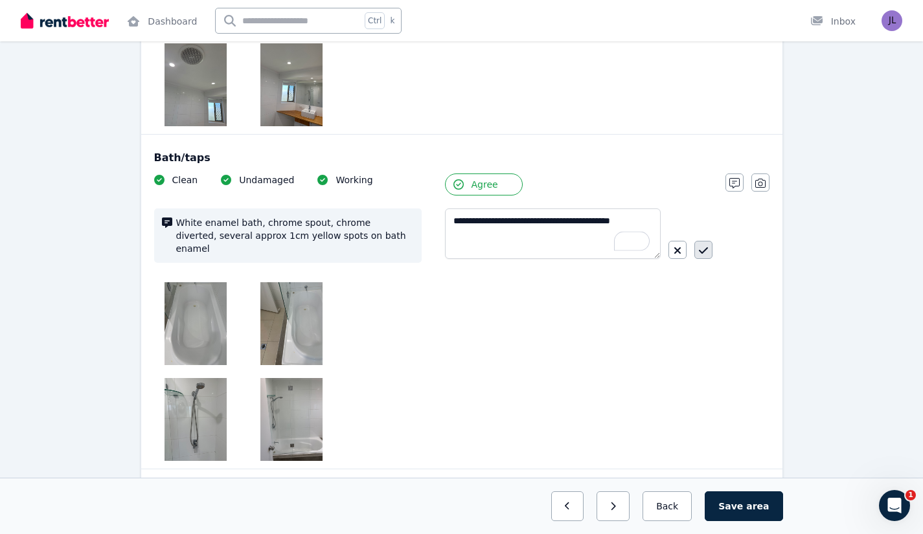
click at [701, 246] on icon "button" at bounding box center [703, 250] width 9 height 10
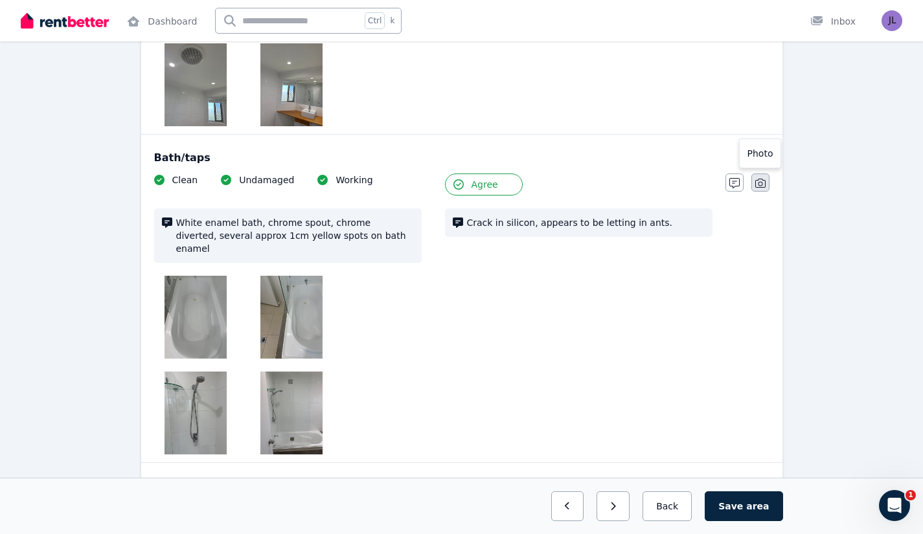
click at [759, 177] on button "button" at bounding box center [760, 183] width 18 height 18
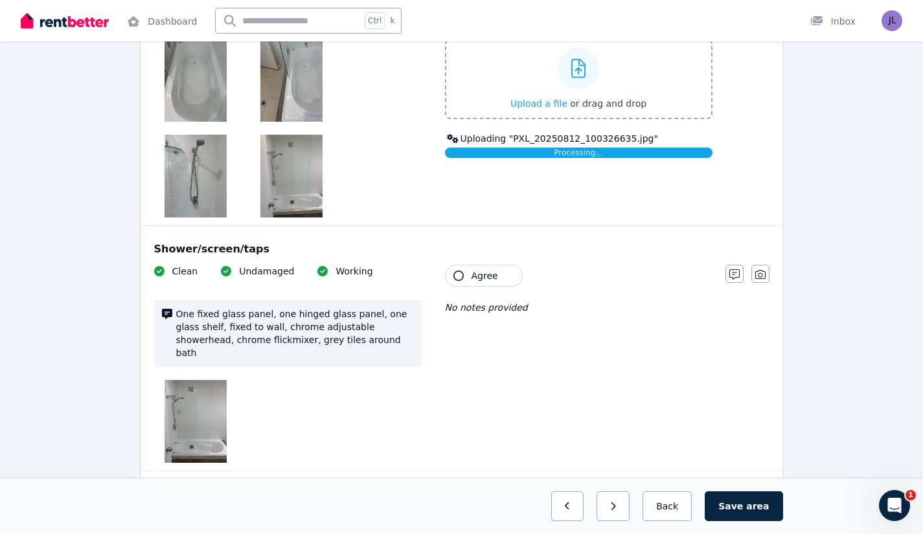
scroll to position [2111, 0]
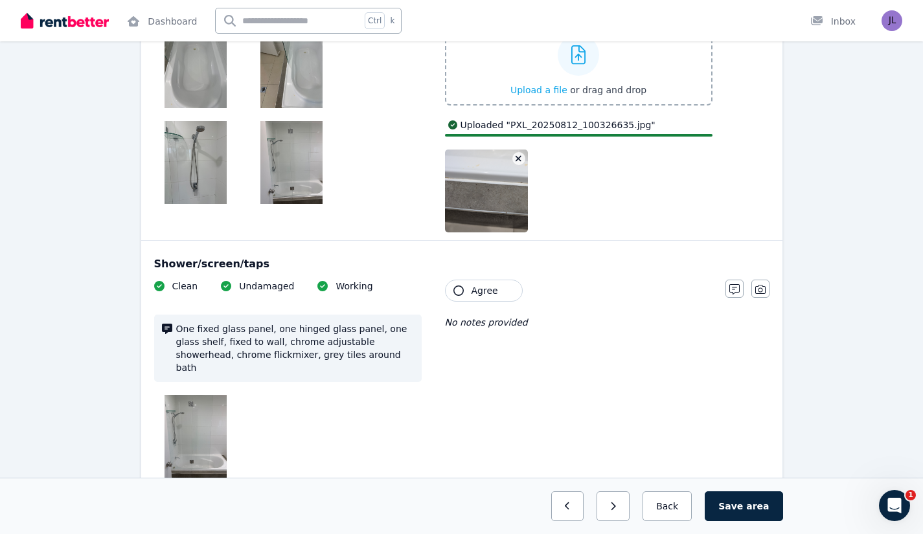
click at [493, 284] on span "Agree" at bounding box center [484, 290] width 27 height 13
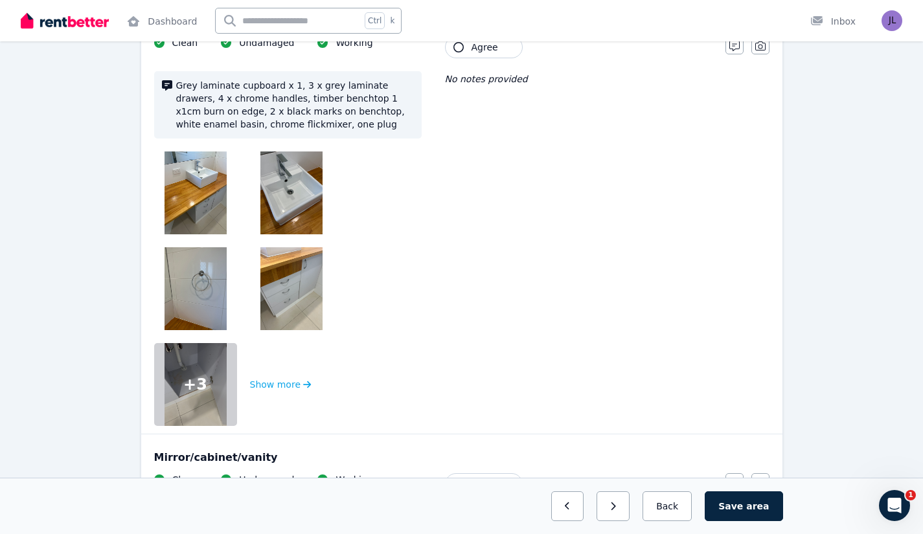
scroll to position [2601, 0]
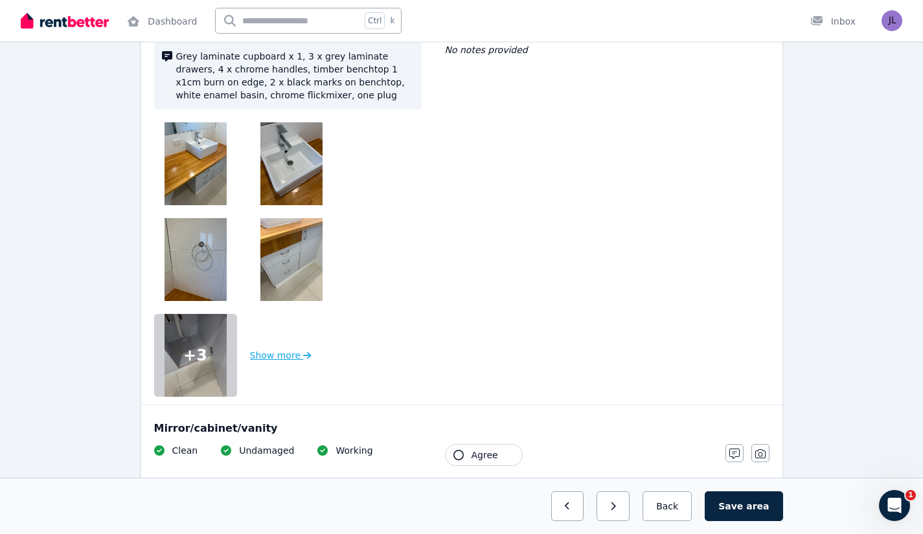
click at [271, 330] on button "Show more" at bounding box center [281, 355] width 62 height 83
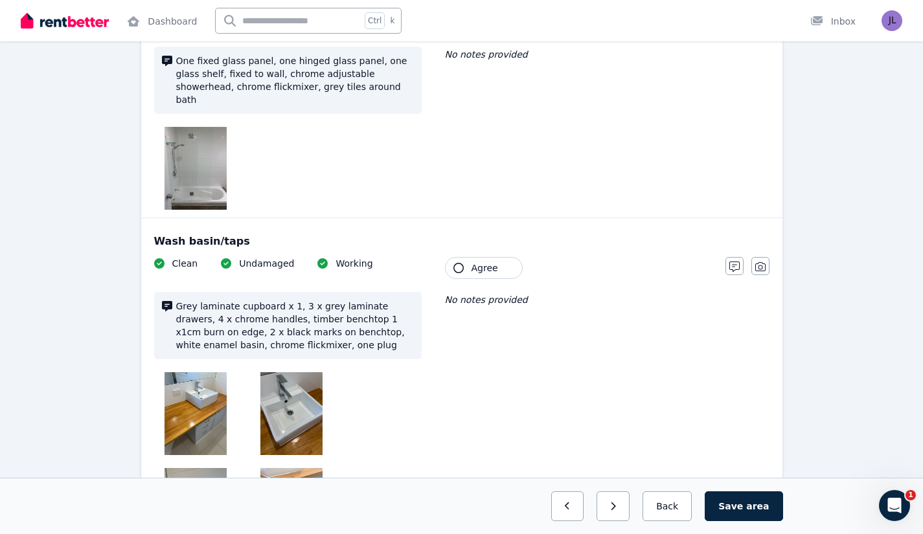
scroll to position [2350, 0]
click at [730, 262] on icon "button" at bounding box center [734, 267] width 10 height 10
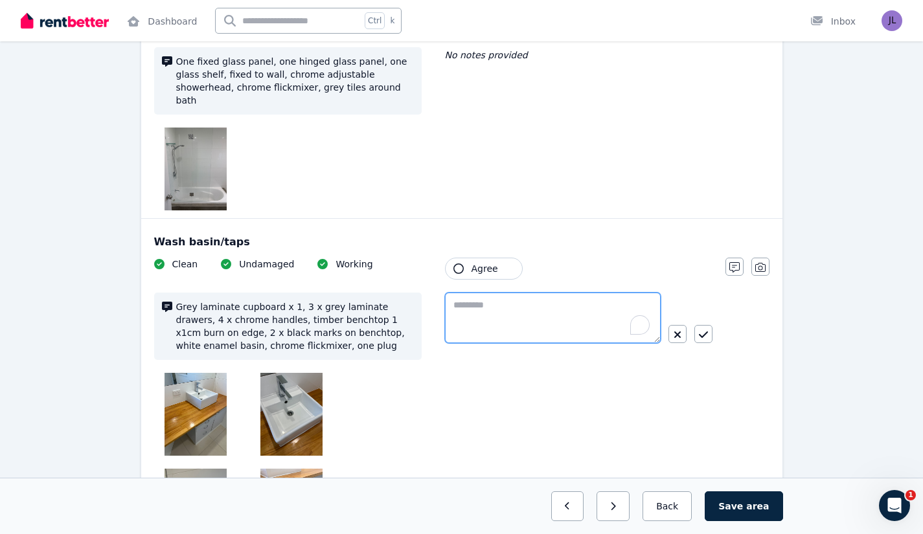
click at [501, 293] on textarea "To enrich screen reader interactions, please activate Accessibility in Grammarl…" at bounding box center [553, 318] width 216 height 51
type textarea "**********"
click at [474, 373] on div "**********" at bounding box center [433, 501] width 558 height 486
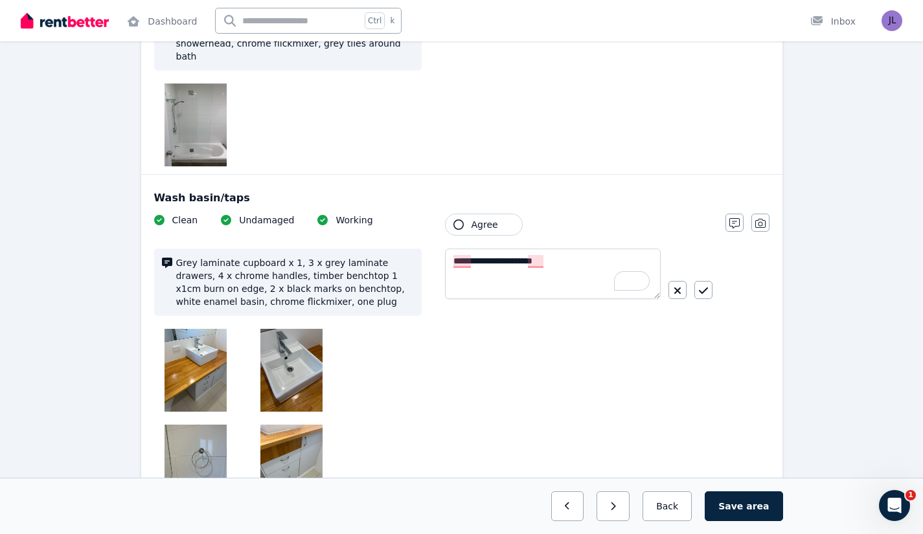
scroll to position [2438, 0]
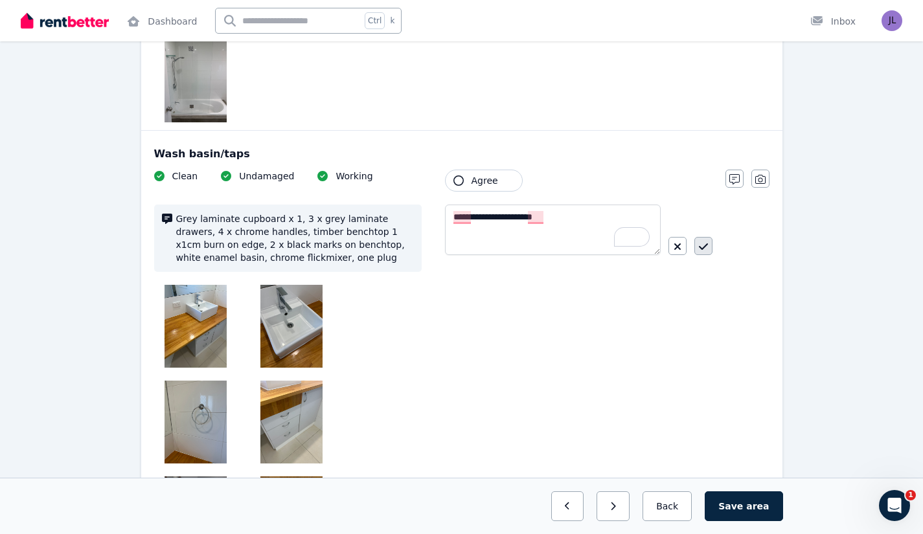
click at [708, 237] on button "button" at bounding box center [703, 246] width 18 height 18
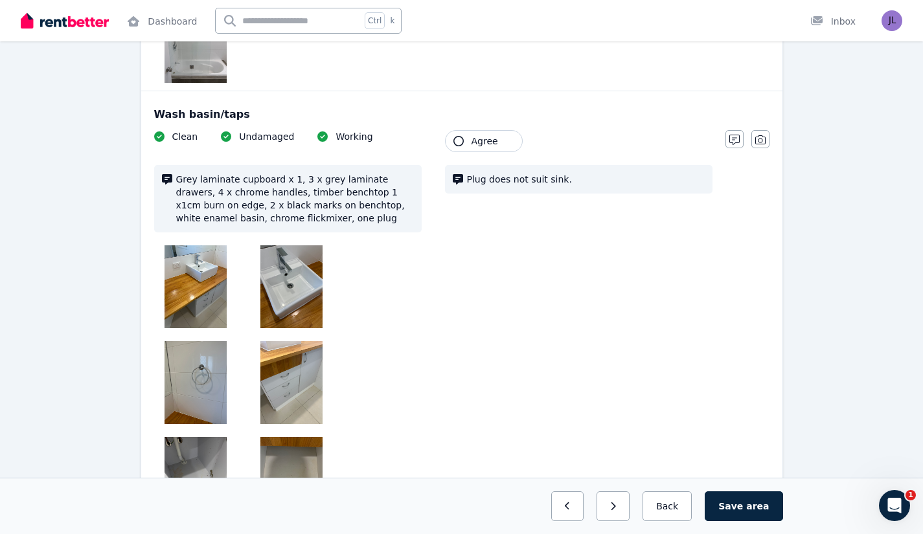
scroll to position [2478, 0]
click at [763, 134] on icon "button" at bounding box center [760, 139] width 10 height 10
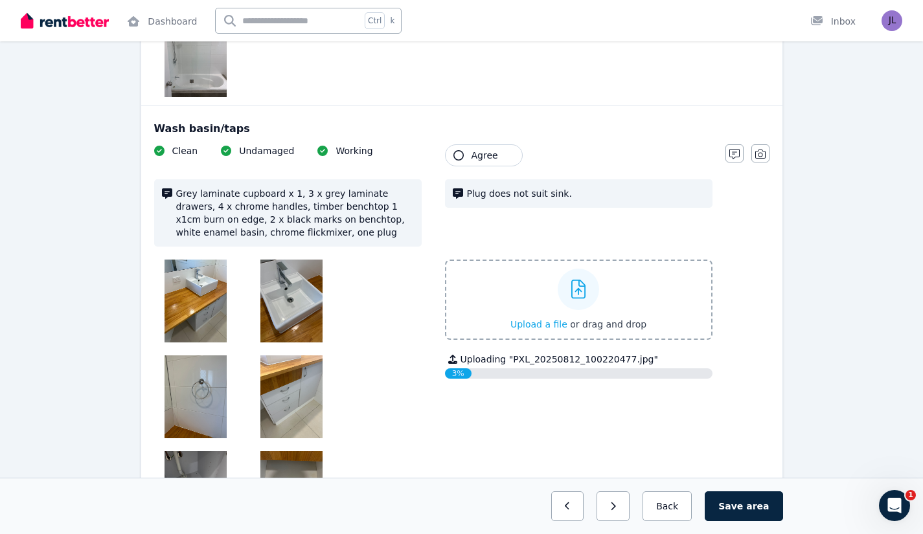
scroll to position [2465, 0]
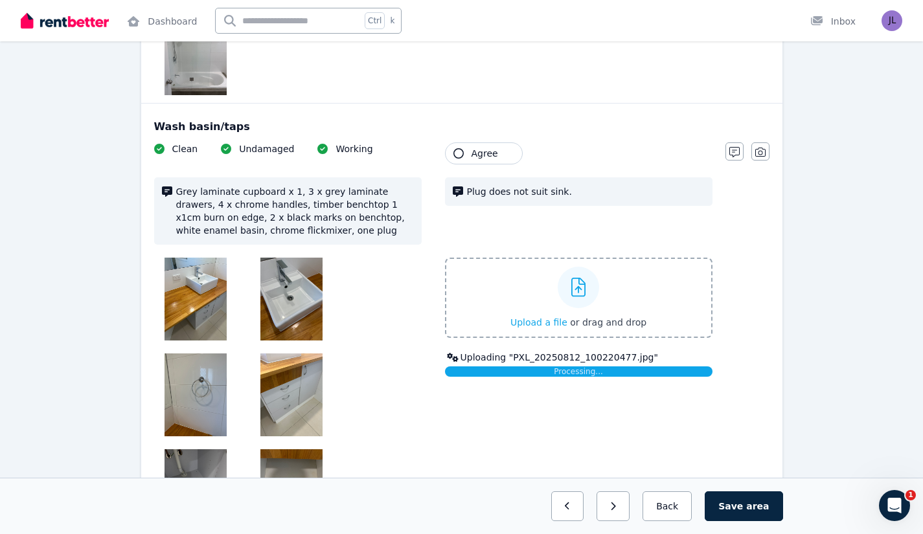
click at [480, 147] on span "Agree" at bounding box center [484, 153] width 27 height 13
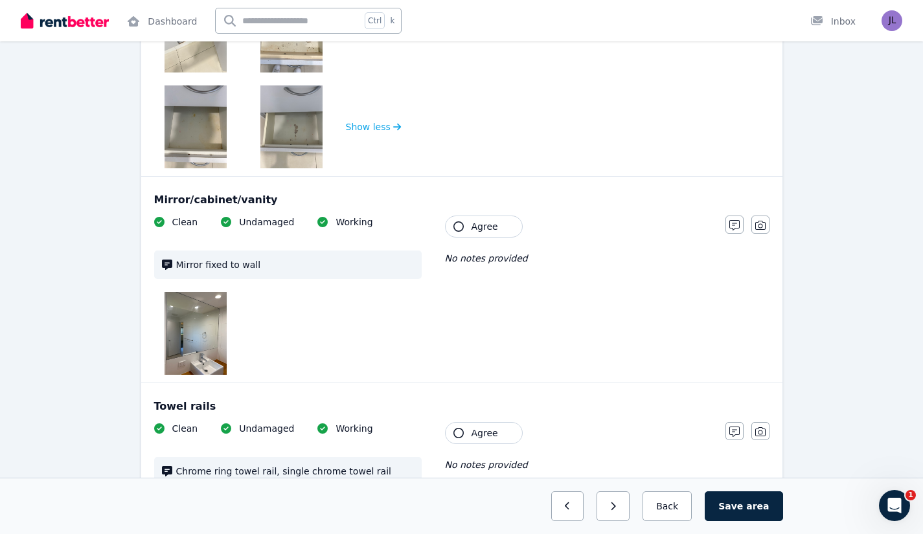
scroll to position [2933, 0]
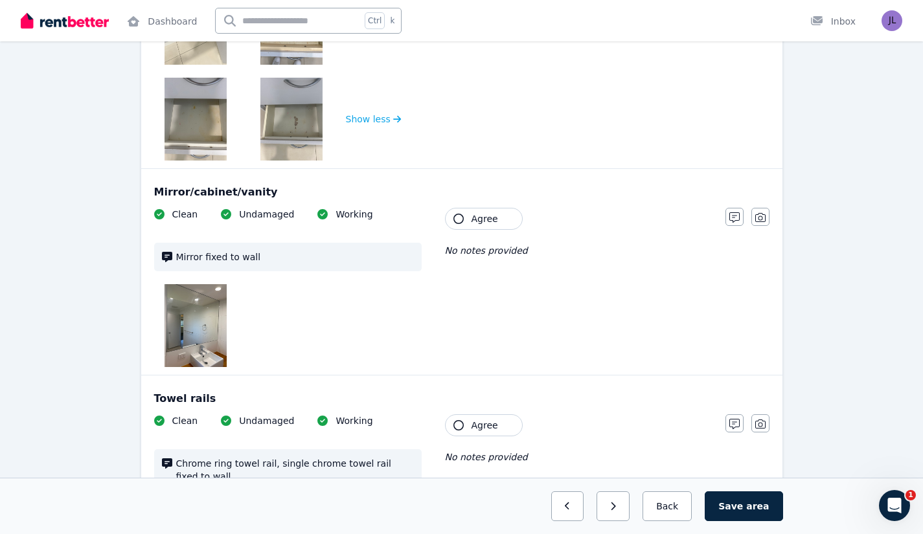
click at [496, 208] on button "Agree" at bounding box center [484, 219] width 78 height 22
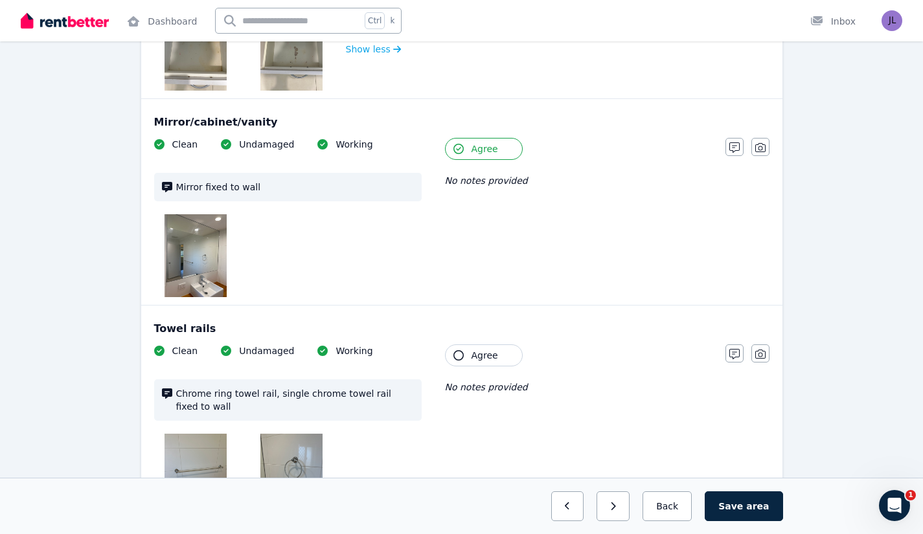
scroll to position [2966, 0]
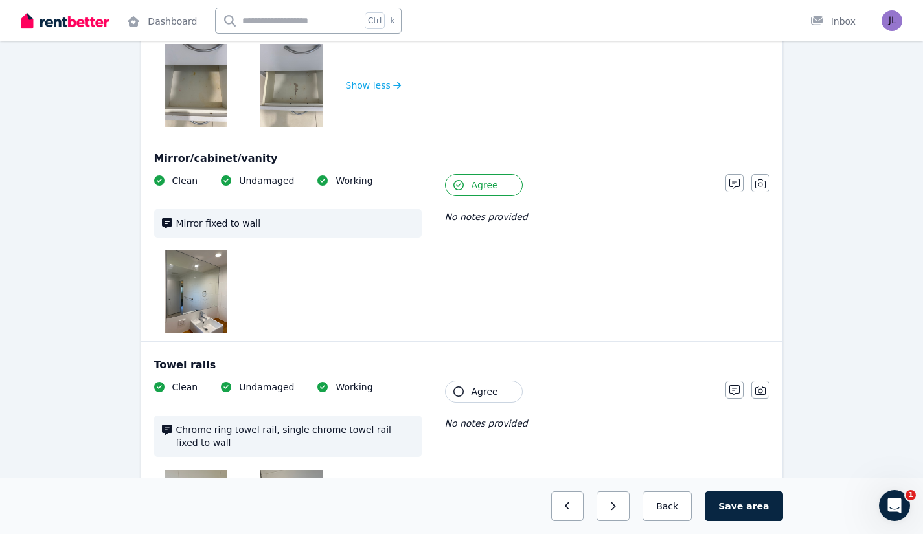
click at [498, 174] on button "Agree" at bounding box center [484, 185] width 78 height 22
click at [499, 174] on button "Agree" at bounding box center [484, 185] width 78 height 22
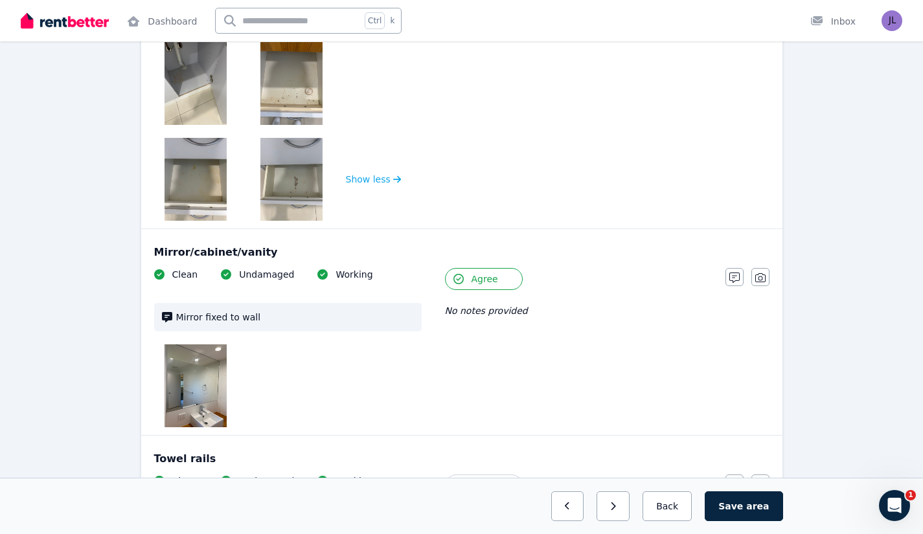
scroll to position [2731, 0]
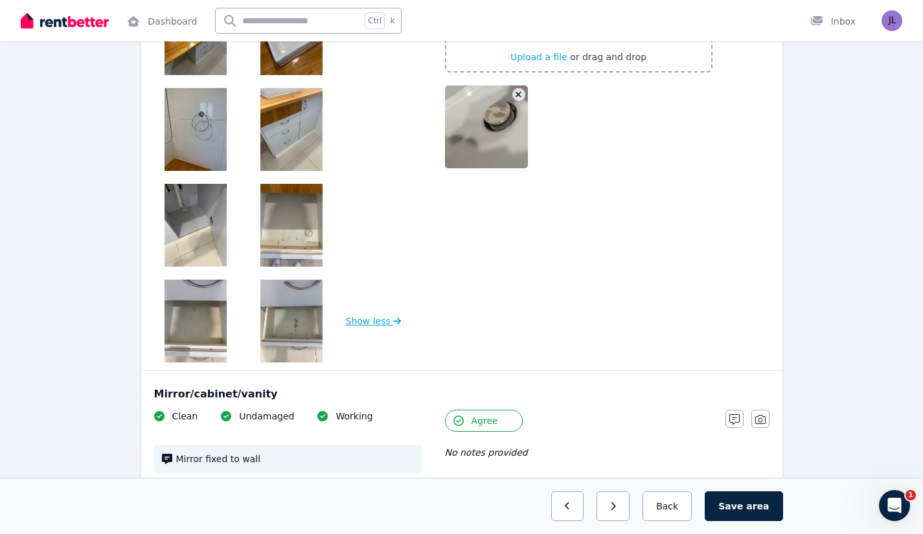
click at [355, 289] on button "Show less" at bounding box center [374, 321] width 56 height 83
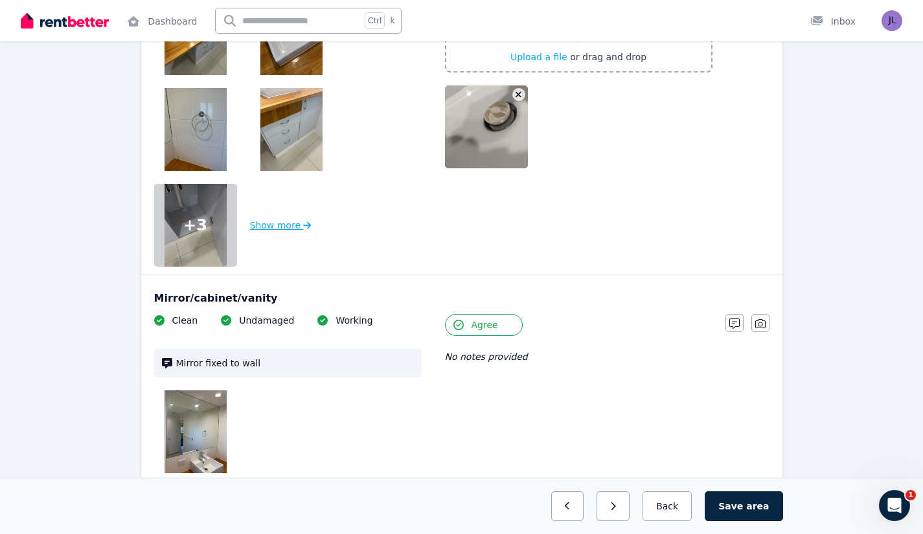
click at [292, 205] on button "Show more" at bounding box center [281, 225] width 62 height 83
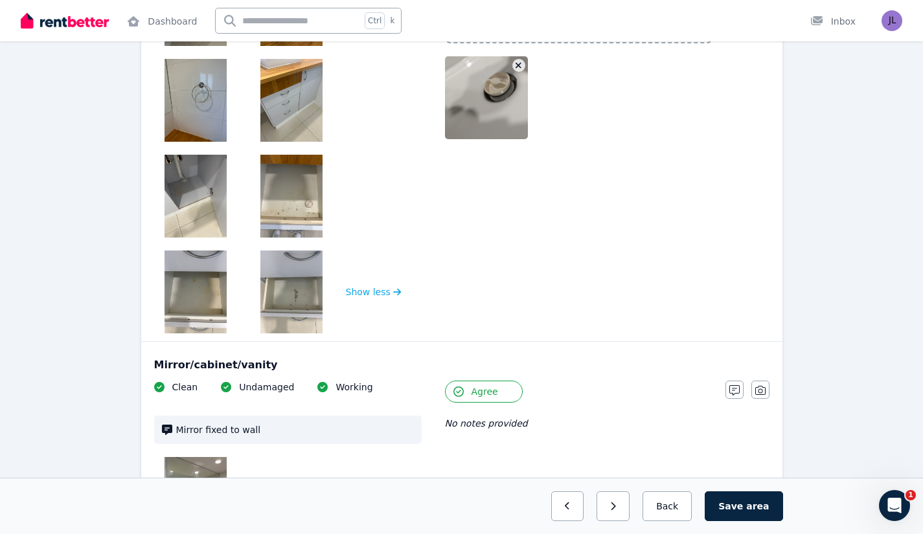
scroll to position [2803, 0]
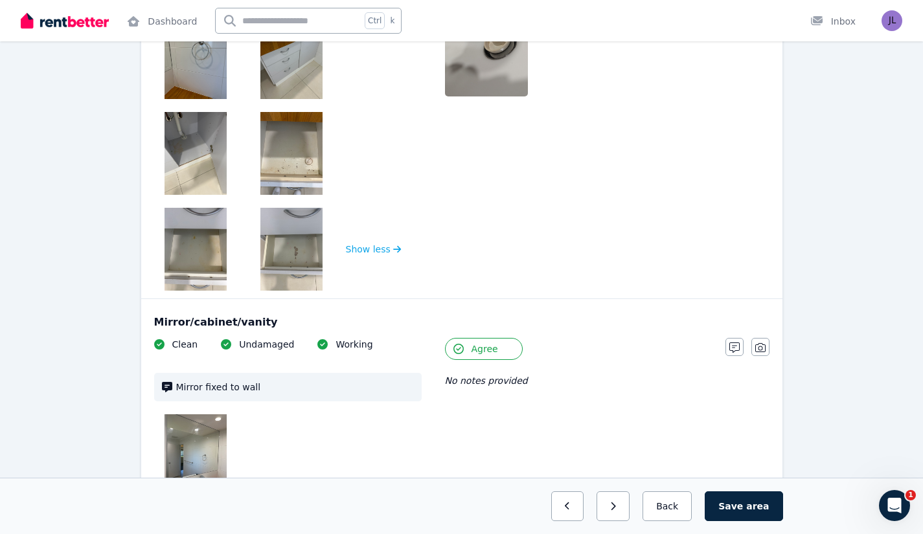
click at [194, 132] on img at bounding box center [195, 153] width 62 height 83
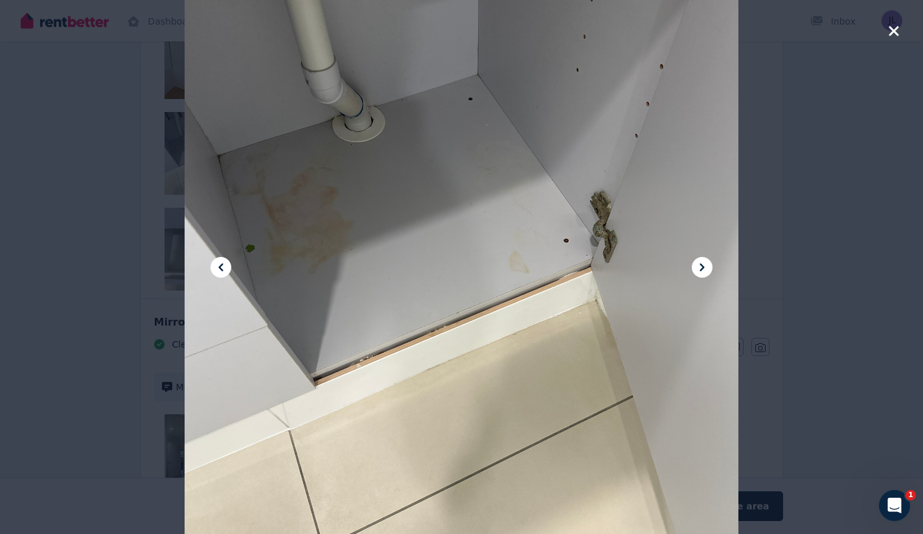
click at [888, 32] on icon "button" at bounding box center [894, 31] width 12 height 16
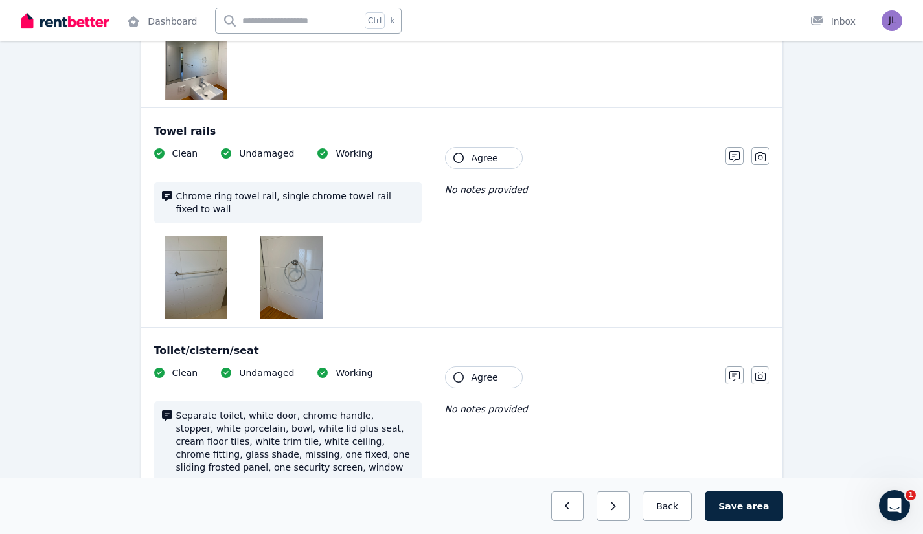
scroll to position [3201, 0]
click at [501, 146] on button "Agree" at bounding box center [484, 157] width 78 height 22
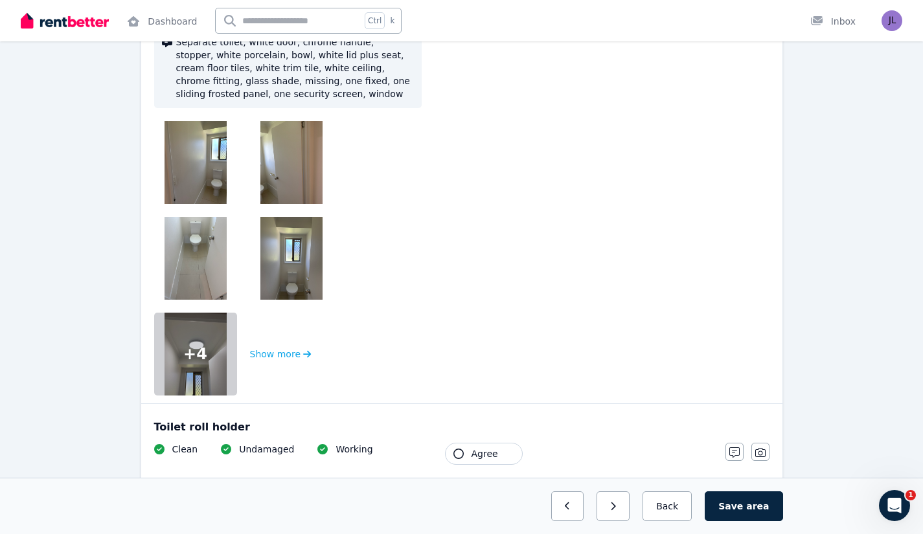
scroll to position [3575, 0]
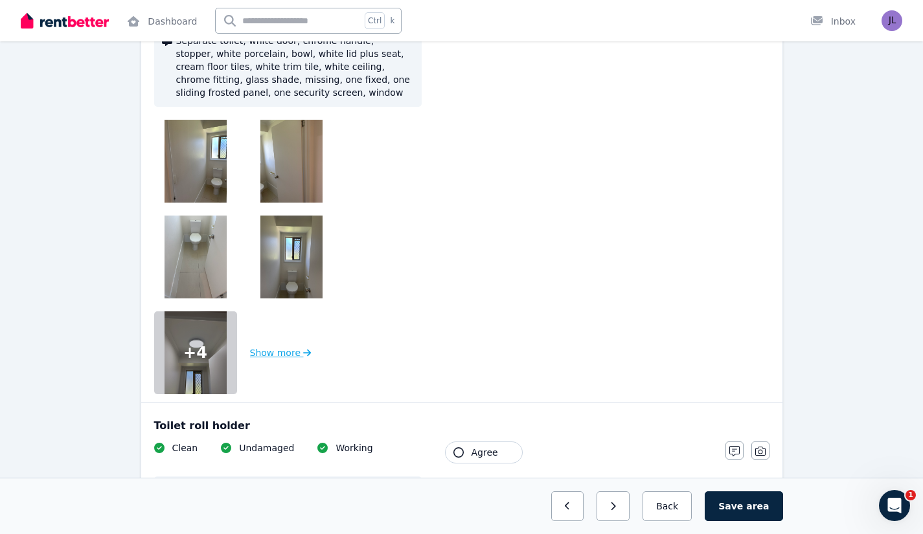
click at [287, 328] on button "Show more" at bounding box center [281, 352] width 62 height 83
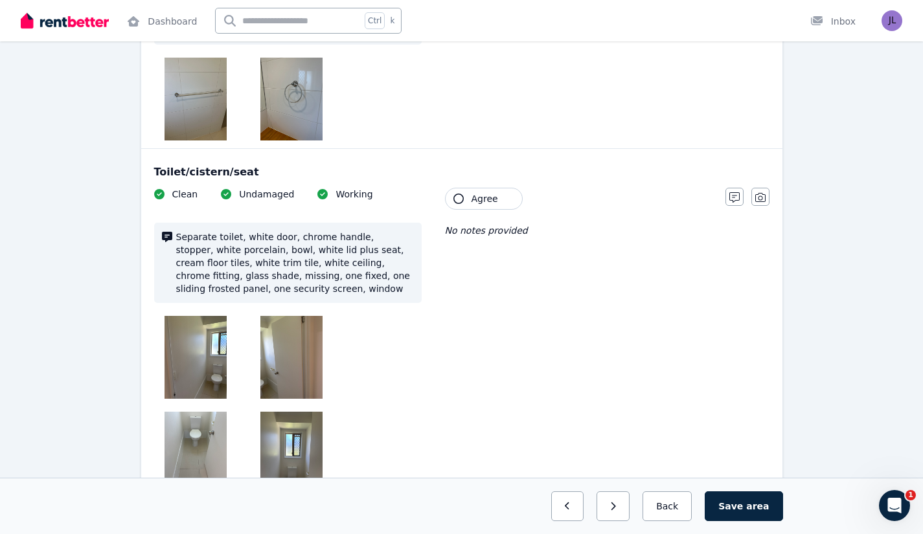
scroll to position [3375, 0]
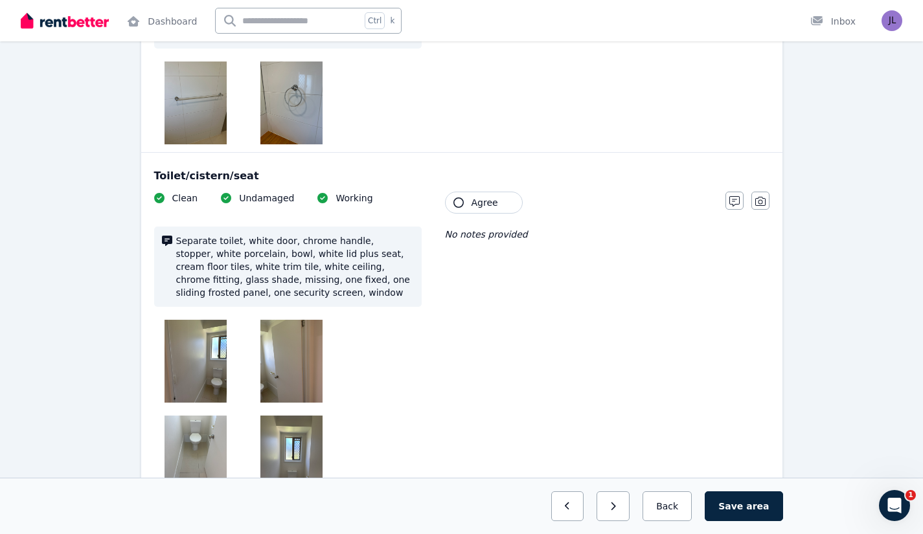
click at [477, 196] on span "Agree" at bounding box center [484, 202] width 27 height 13
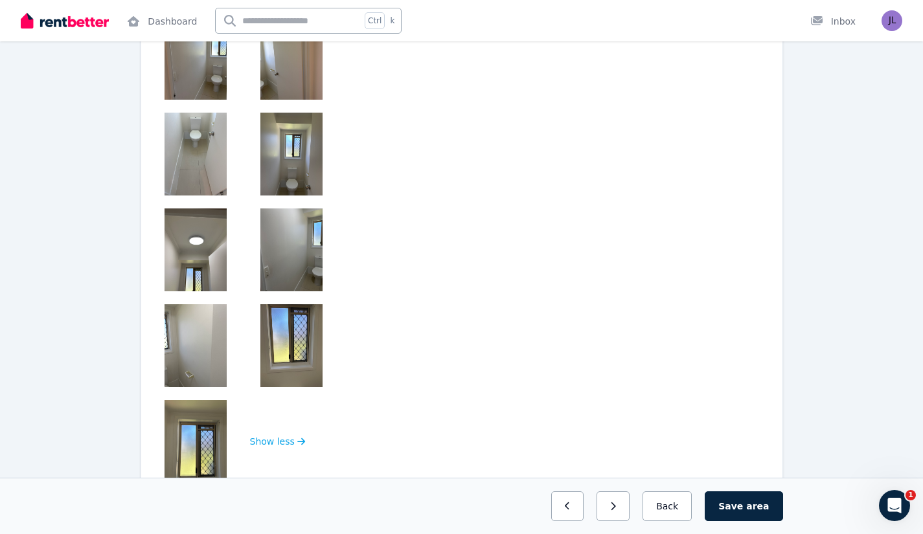
scroll to position [3679, 0]
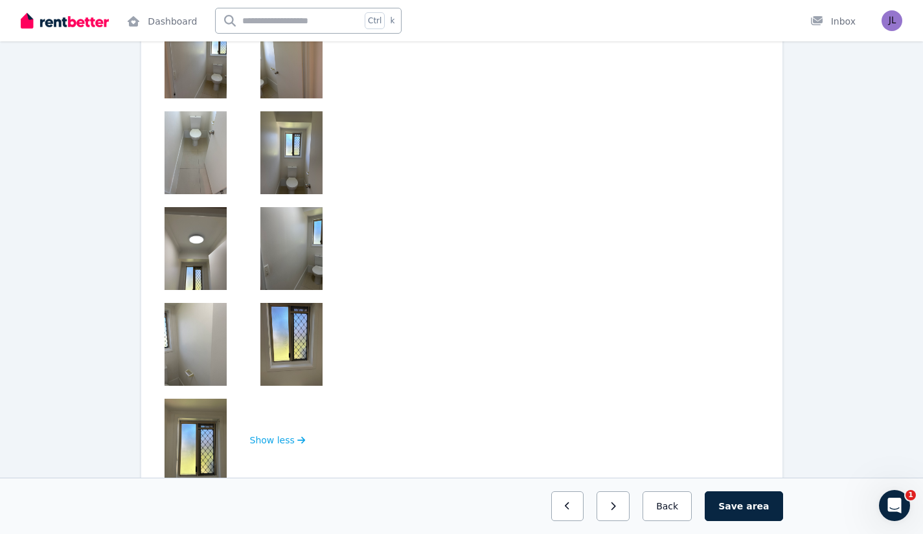
click at [187, 413] on img at bounding box center [195, 440] width 62 height 83
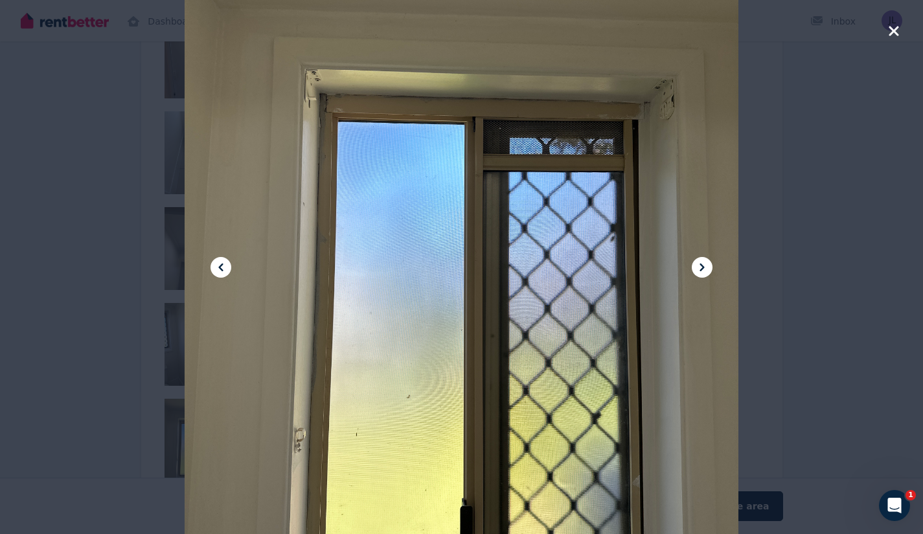
click at [894, 36] on icon "button" at bounding box center [894, 31] width 12 height 16
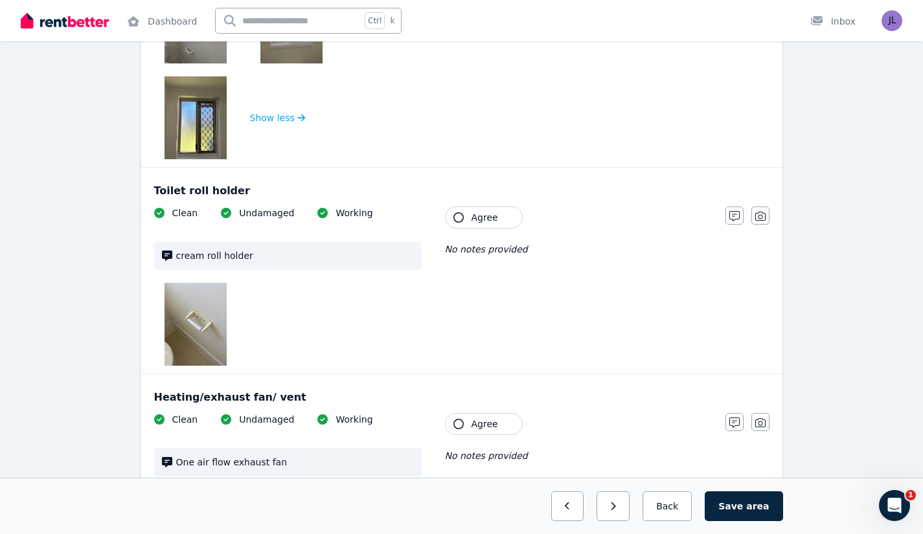
scroll to position [4004, 0]
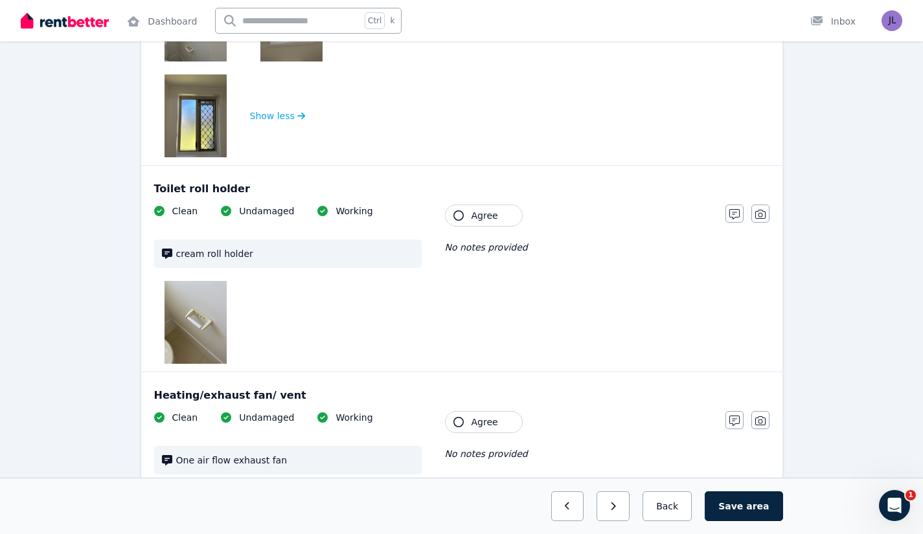
click at [201, 286] on img at bounding box center [195, 322] width 62 height 83
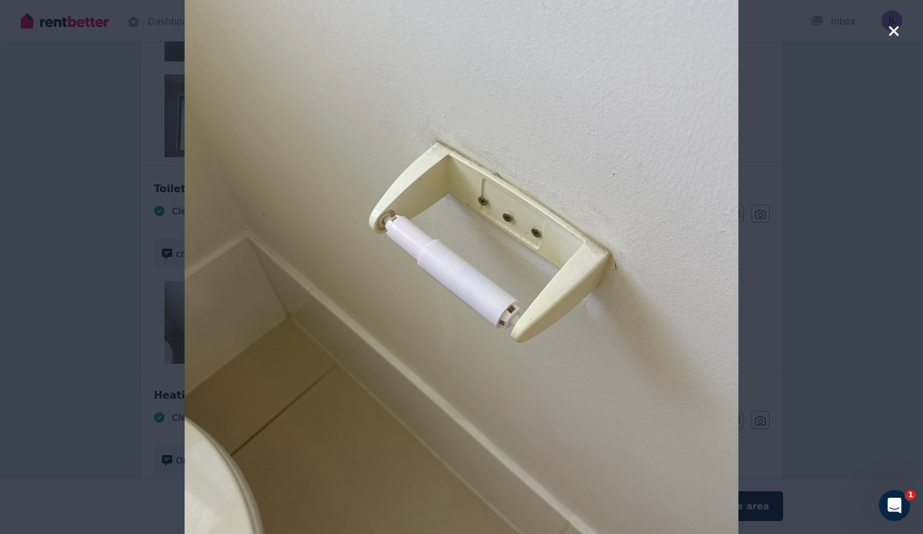
click at [890, 31] on icon "button" at bounding box center [894, 31] width 12 height 16
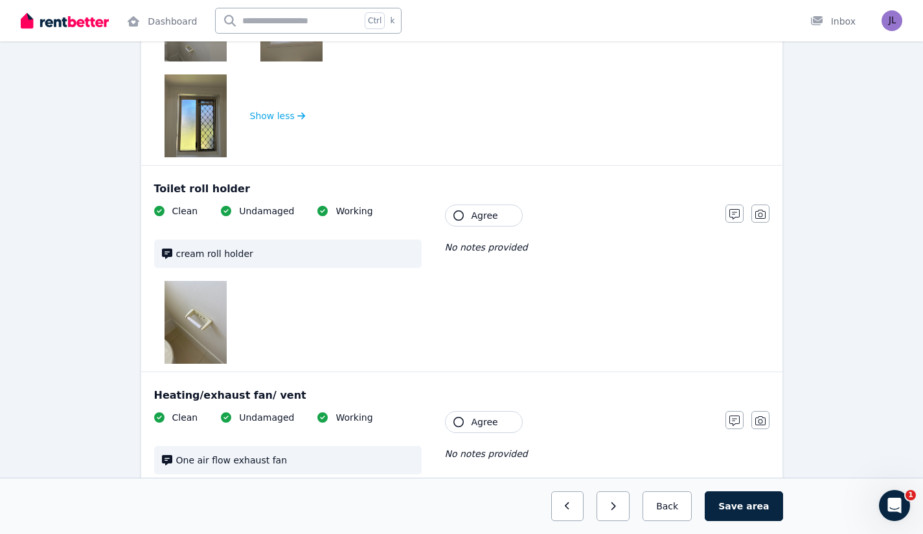
click at [494, 209] on span "Agree" at bounding box center [484, 215] width 27 height 13
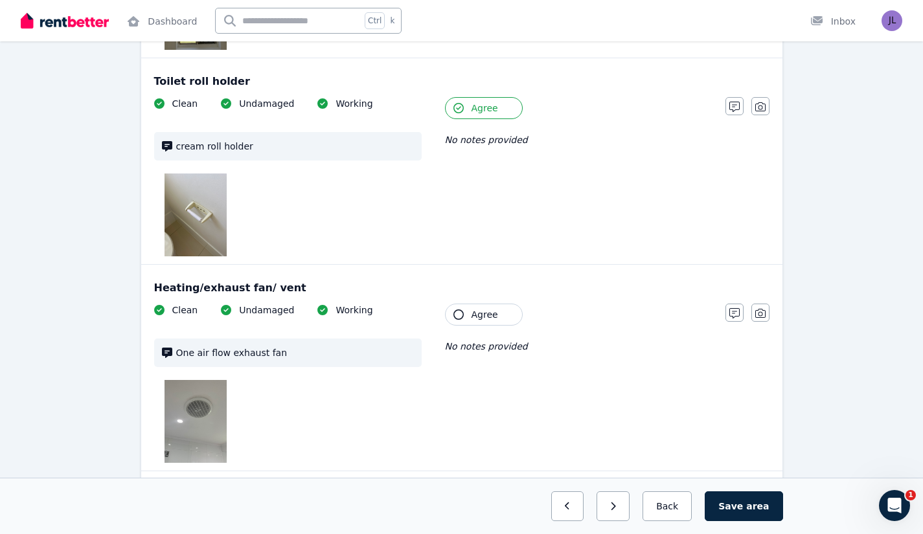
scroll to position [4157, 0]
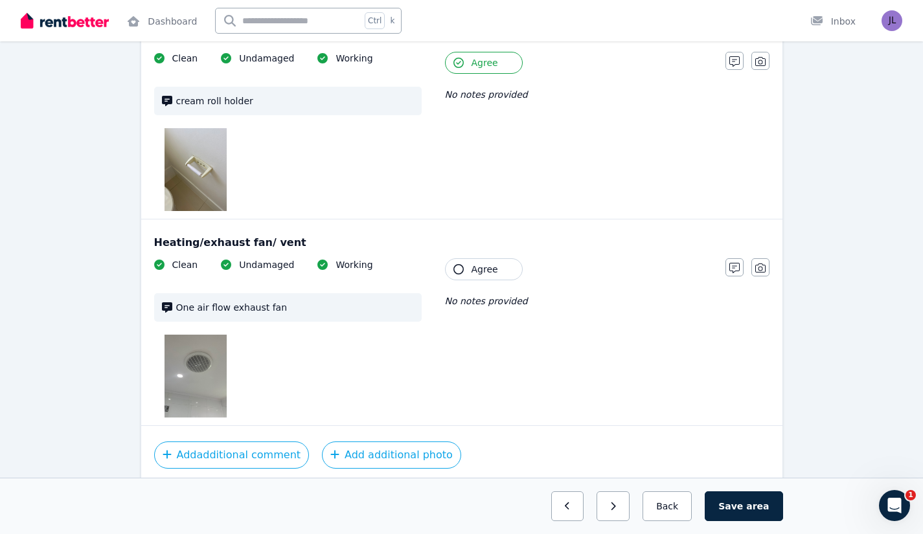
click at [486, 263] on span "Agree" at bounding box center [484, 269] width 27 height 13
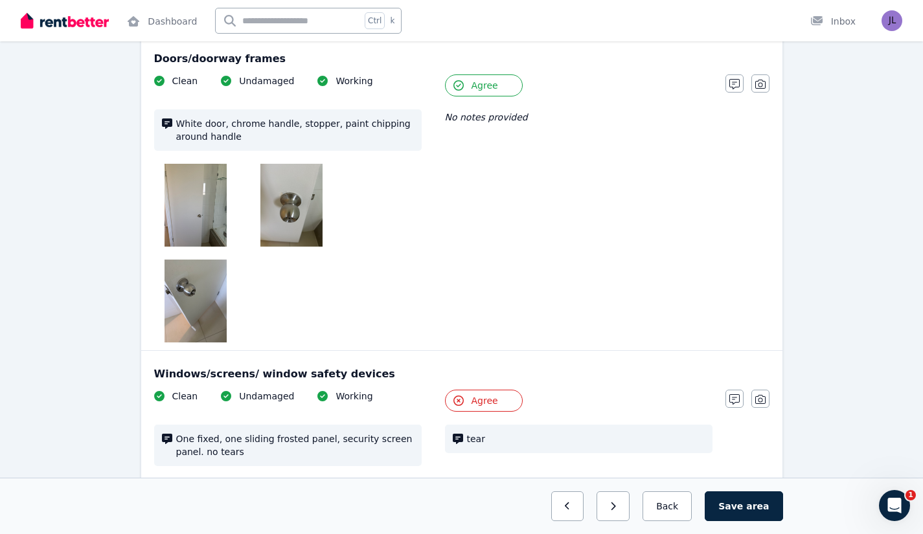
scroll to position [672, 0]
click at [279, 218] on img at bounding box center [291, 205] width 62 height 83
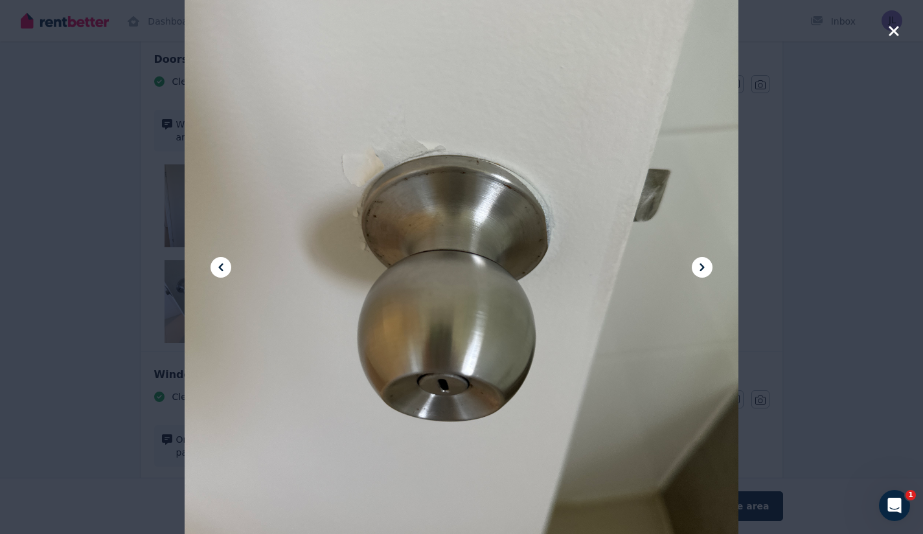
click at [896, 36] on icon "button" at bounding box center [894, 31] width 12 height 16
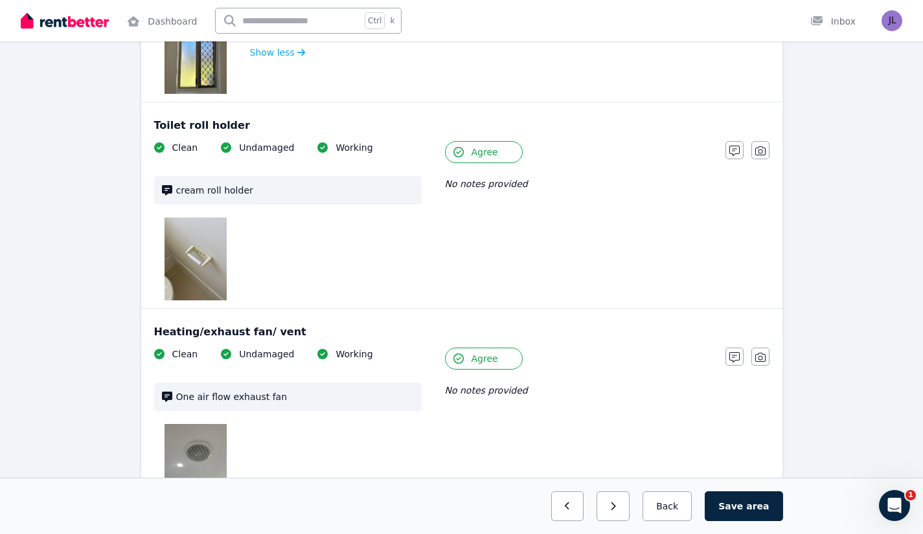
scroll to position [4185, 0]
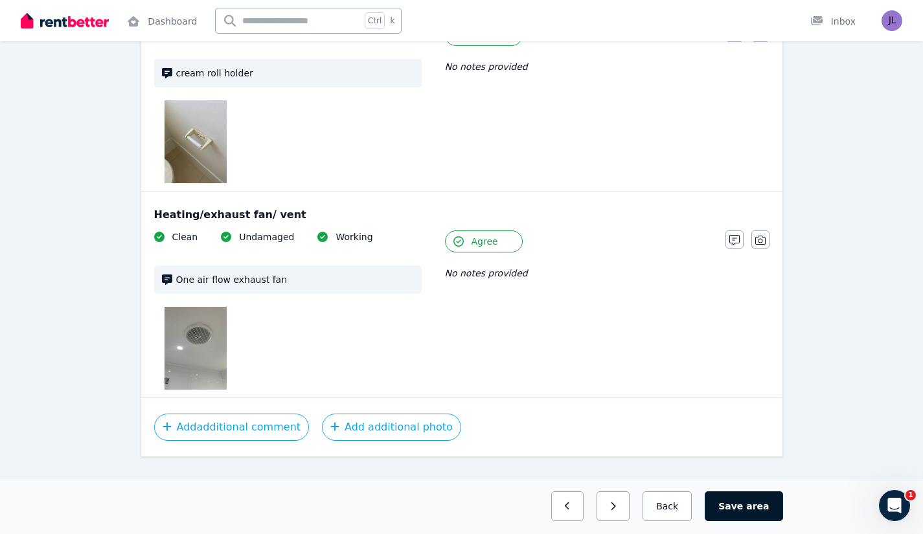
click at [760, 514] on button "Save area" at bounding box center [744, 506] width 78 height 30
click at [668, 515] on button "Back" at bounding box center [667, 506] width 60 height 30
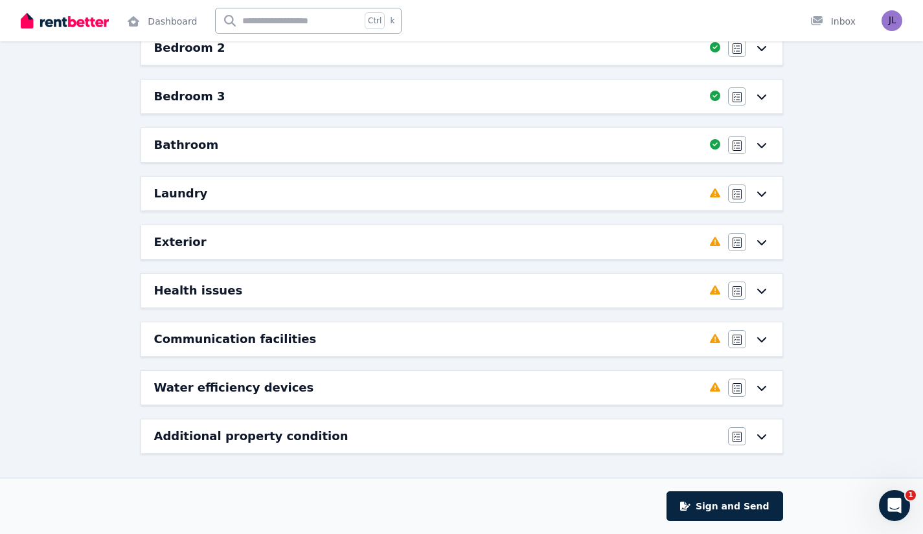
scroll to position [280, 0]
click at [661, 194] on div "Laundry" at bounding box center [428, 194] width 548 height 18
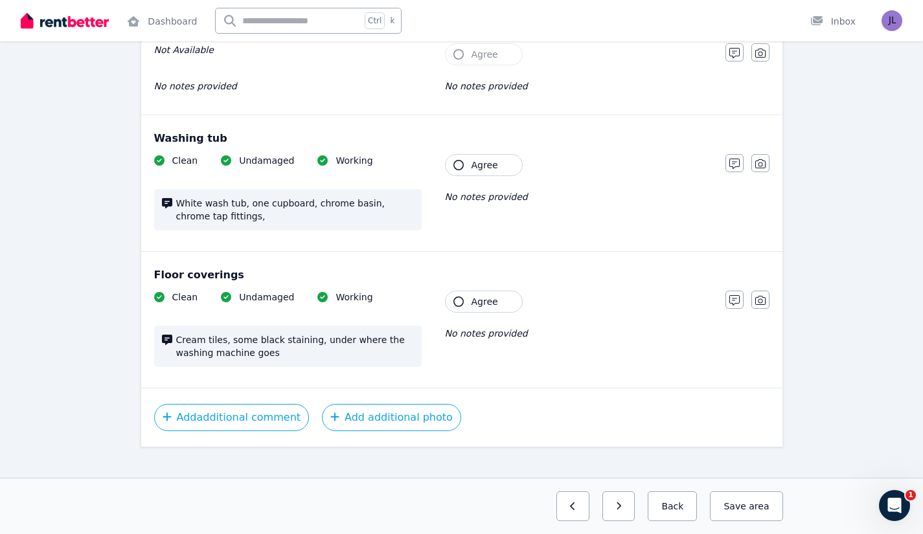
scroll to position [1256, 0]
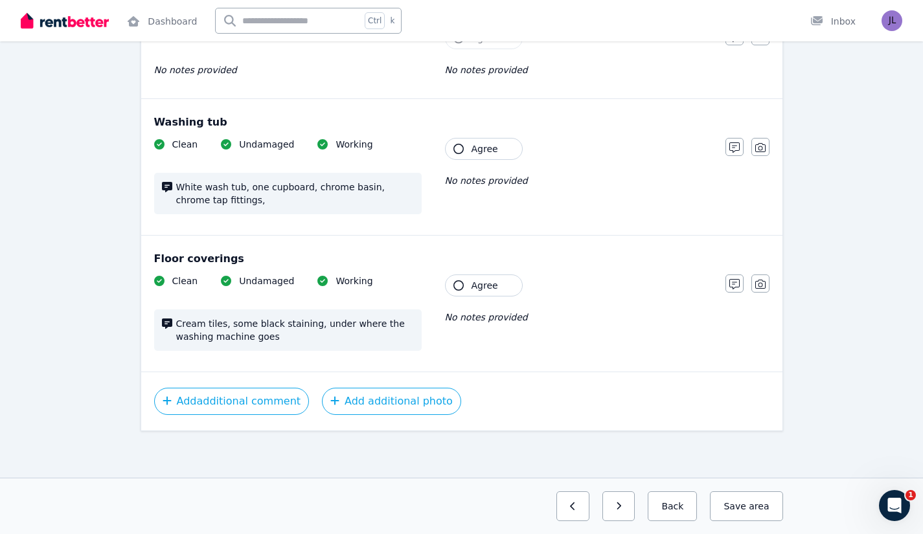
click at [493, 284] on span "Agree" at bounding box center [484, 285] width 27 height 13
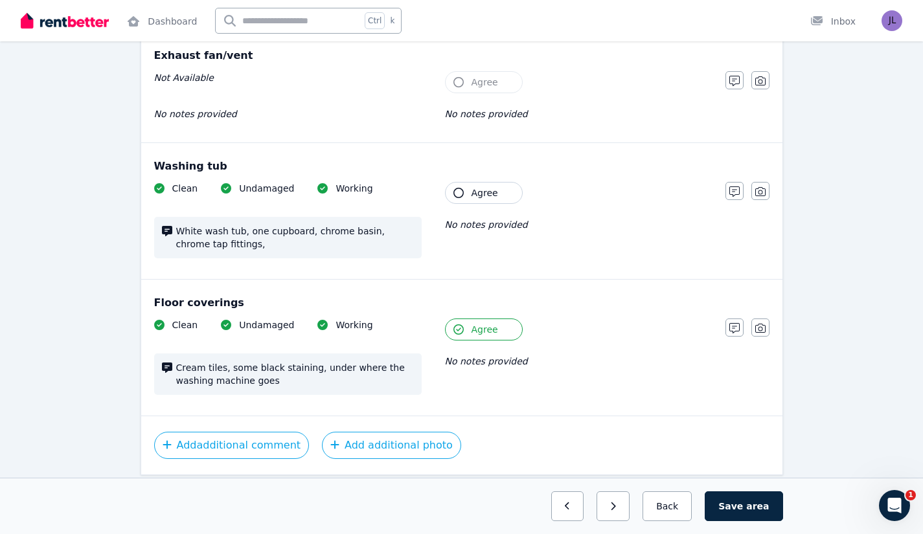
scroll to position [1154, 0]
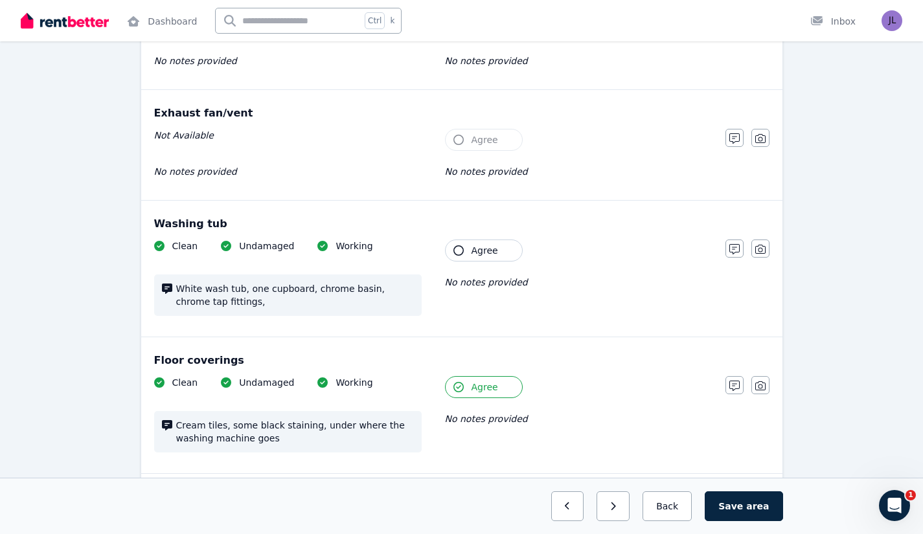
click at [480, 247] on span "Agree" at bounding box center [484, 250] width 27 height 13
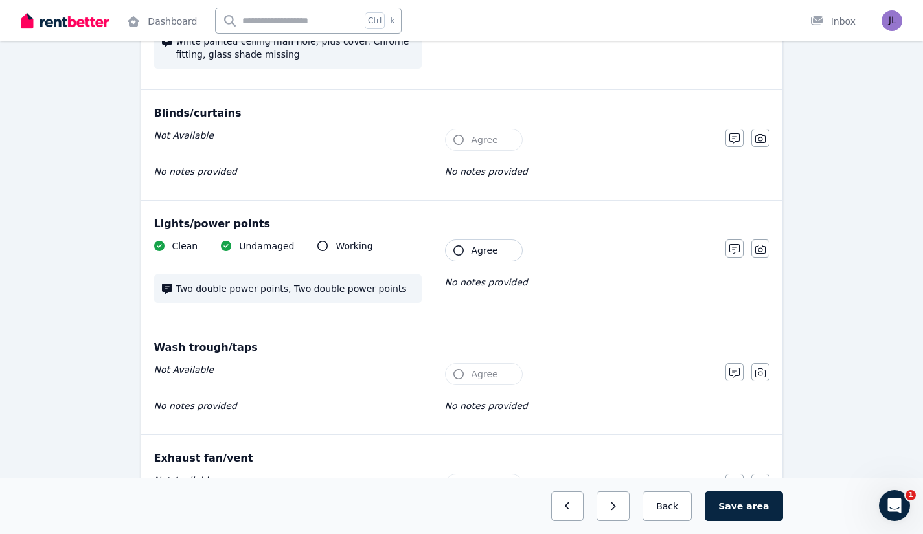
scroll to position [808, 0]
click at [317, 245] on icon at bounding box center [322, 247] width 10 height 10
click at [461, 245] on button "Agree" at bounding box center [484, 251] width 78 height 22
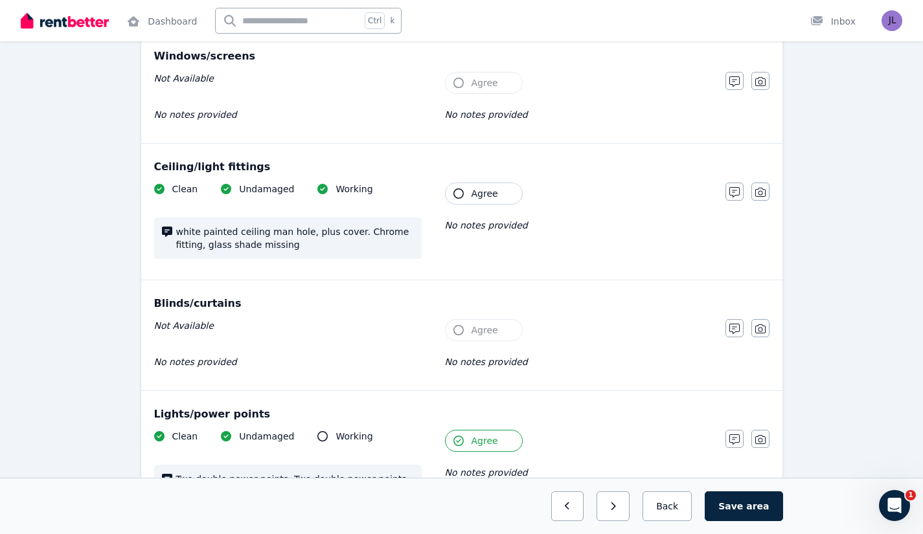
scroll to position [606, 0]
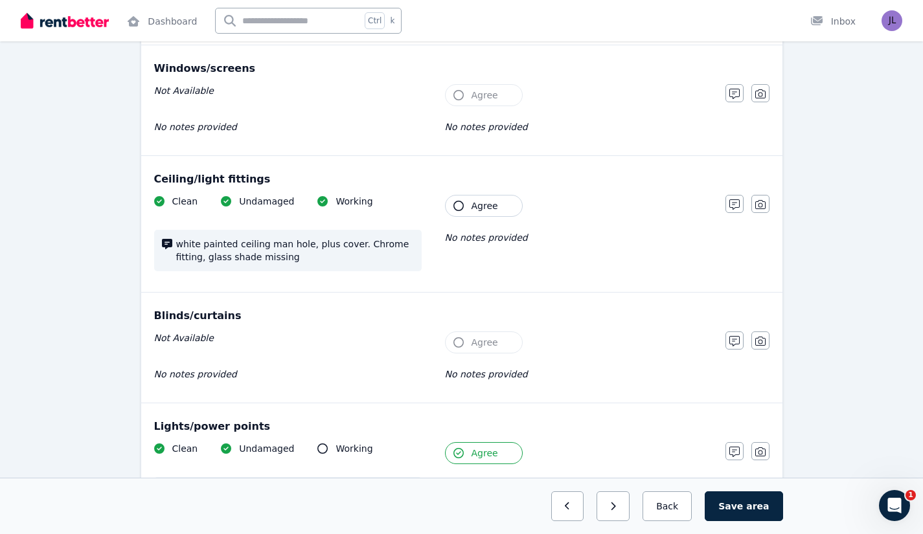
click at [488, 209] on span "Agree" at bounding box center [484, 205] width 27 height 13
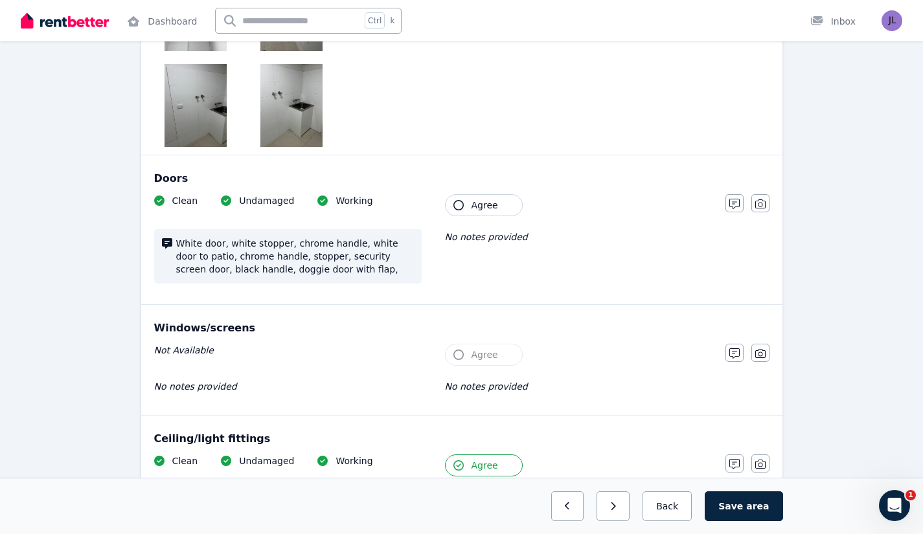
scroll to position [341, 0]
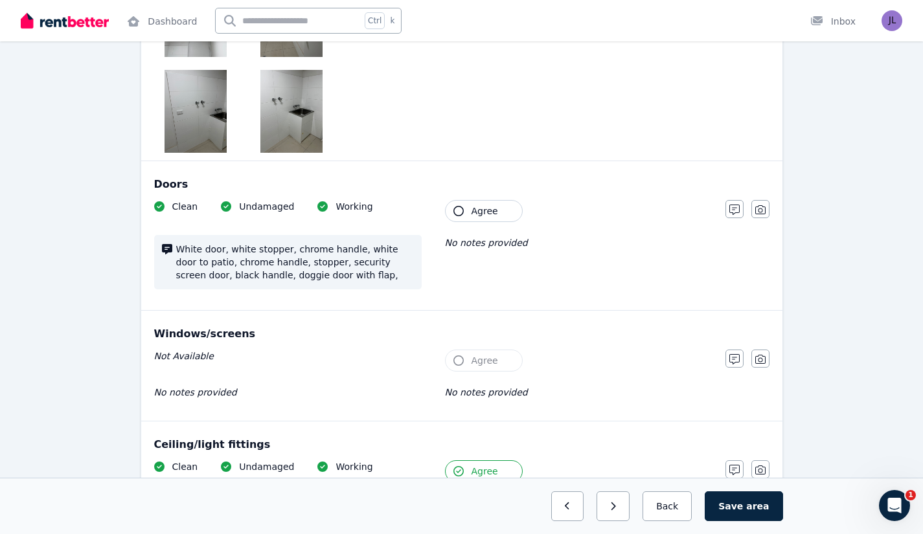
click at [499, 205] on button "Agree" at bounding box center [484, 211] width 78 height 22
click at [736, 208] on icon "button" at bounding box center [734, 210] width 10 height 10
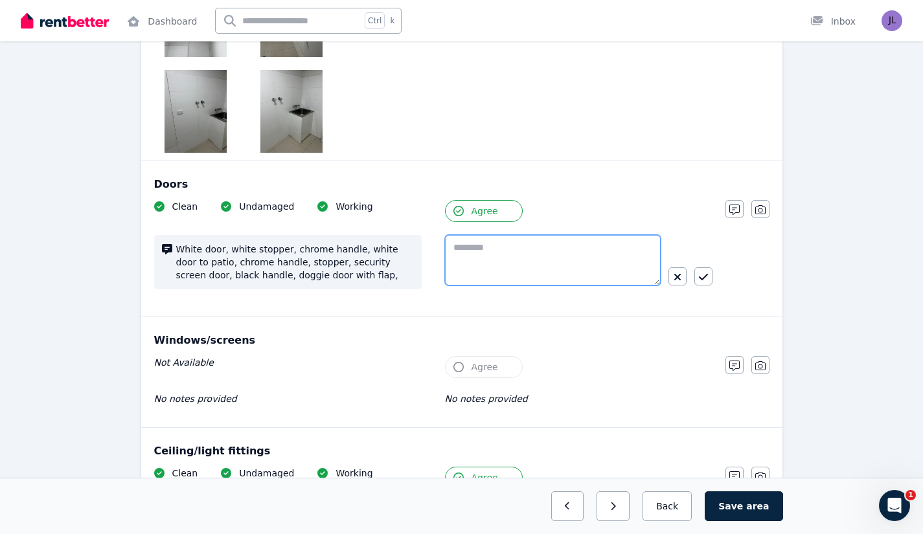
click at [495, 247] on textarea at bounding box center [553, 260] width 216 height 51
type textarea "**********"
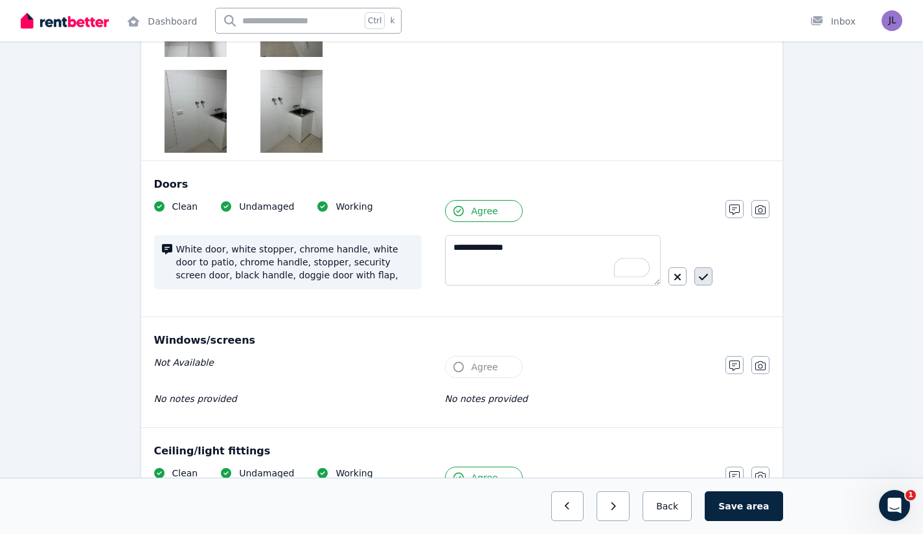
click at [706, 274] on icon "button" at bounding box center [703, 277] width 9 height 10
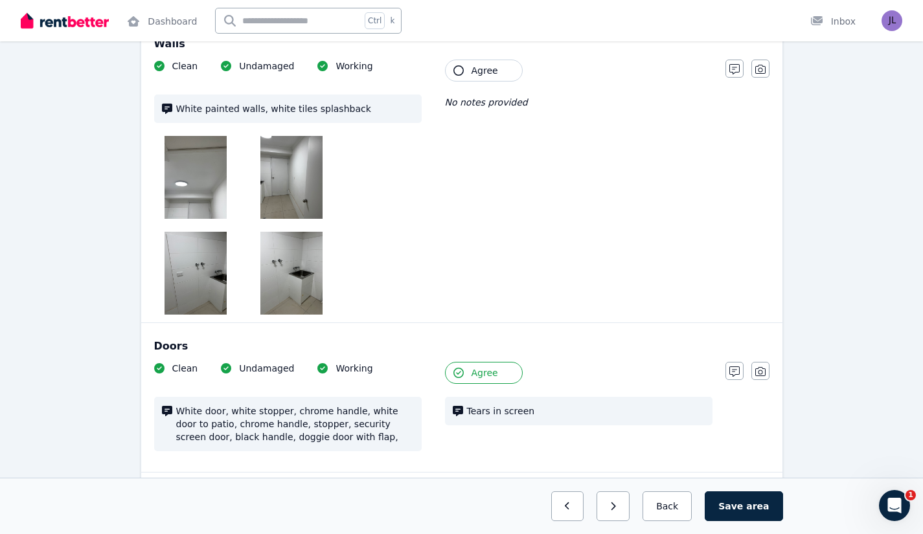
scroll to position [170, 0]
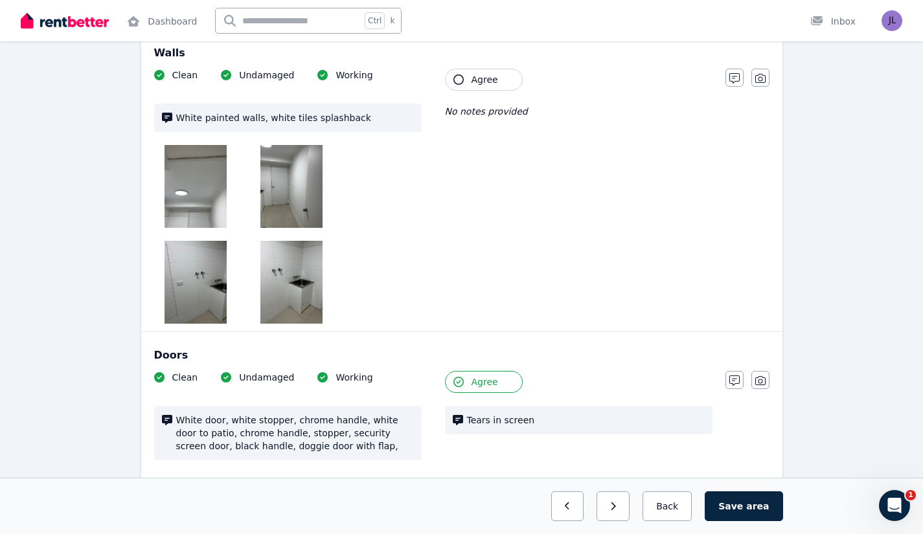
click at [472, 81] on span "Agree" at bounding box center [484, 79] width 27 height 13
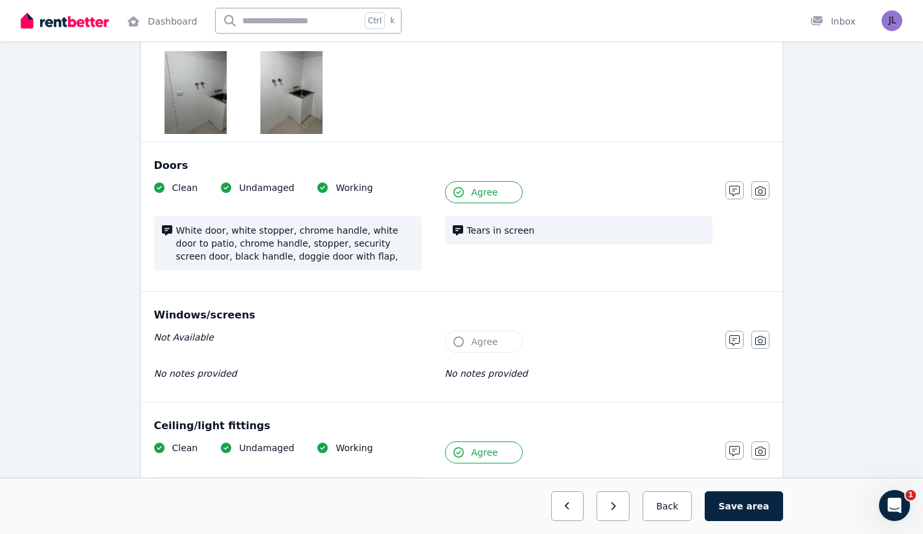
scroll to position [368, 0]
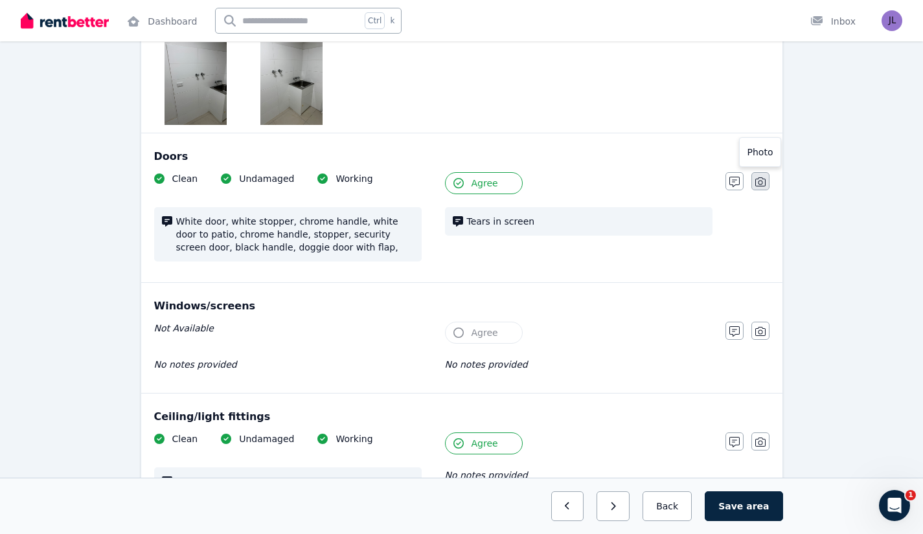
click at [759, 179] on icon "button" at bounding box center [760, 182] width 10 height 10
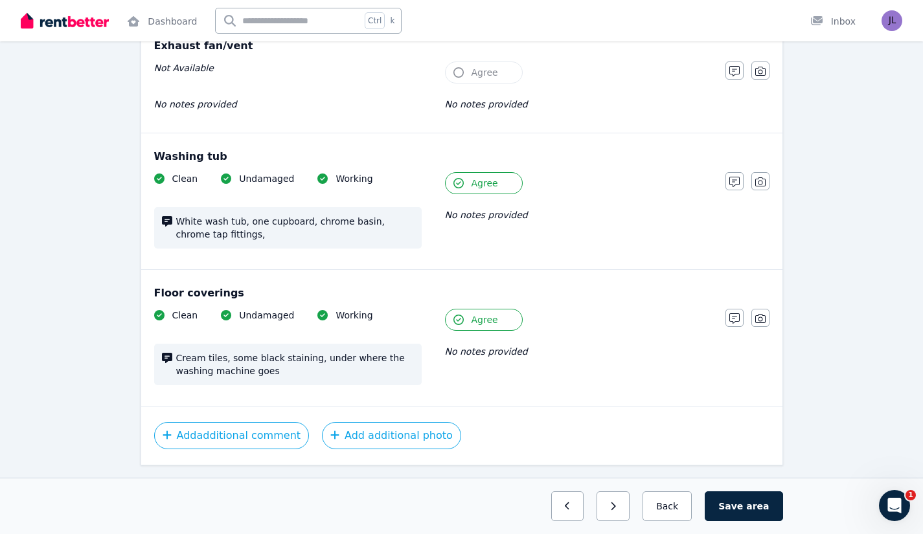
scroll to position [1528, 0]
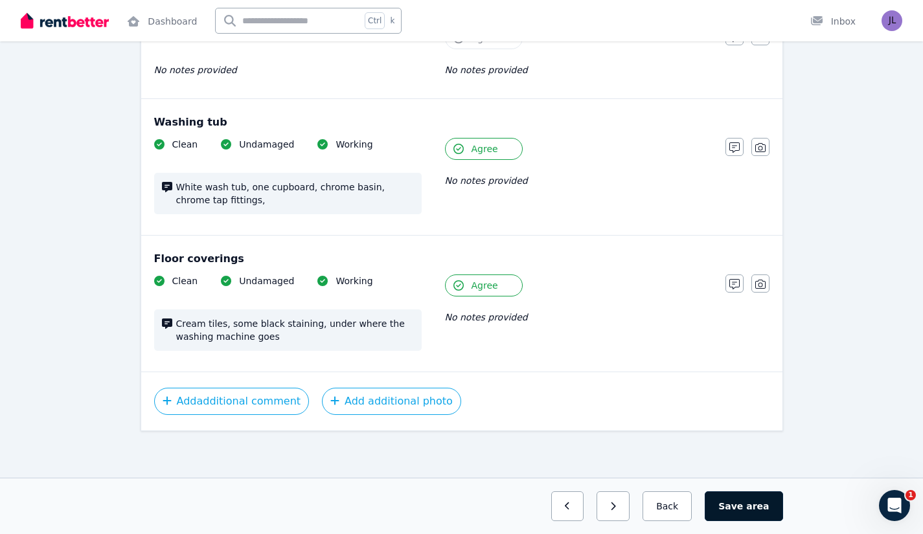
click at [751, 497] on button "Save area" at bounding box center [744, 506] width 78 height 30
click at [694, 502] on button "Back" at bounding box center [667, 506] width 60 height 30
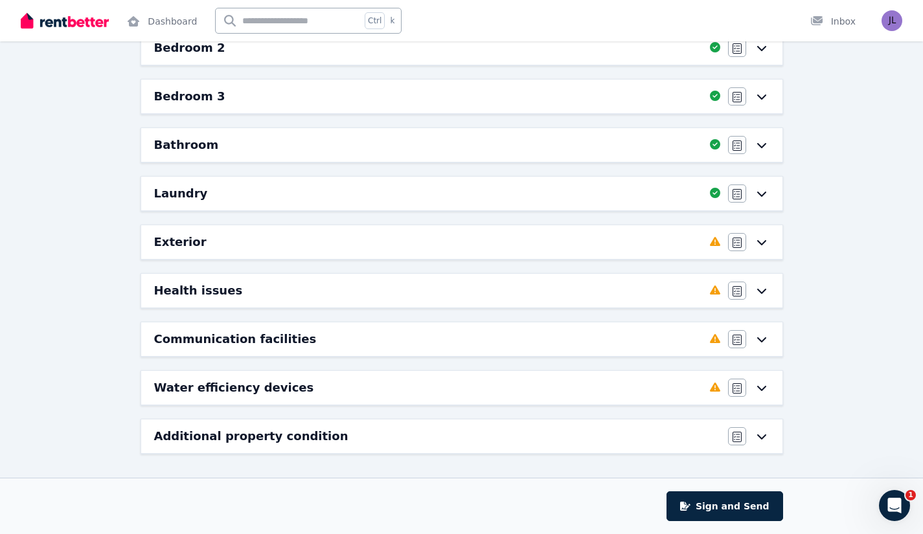
scroll to position [280, 0]
click at [407, 244] on div "Exterior" at bounding box center [428, 242] width 548 height 18
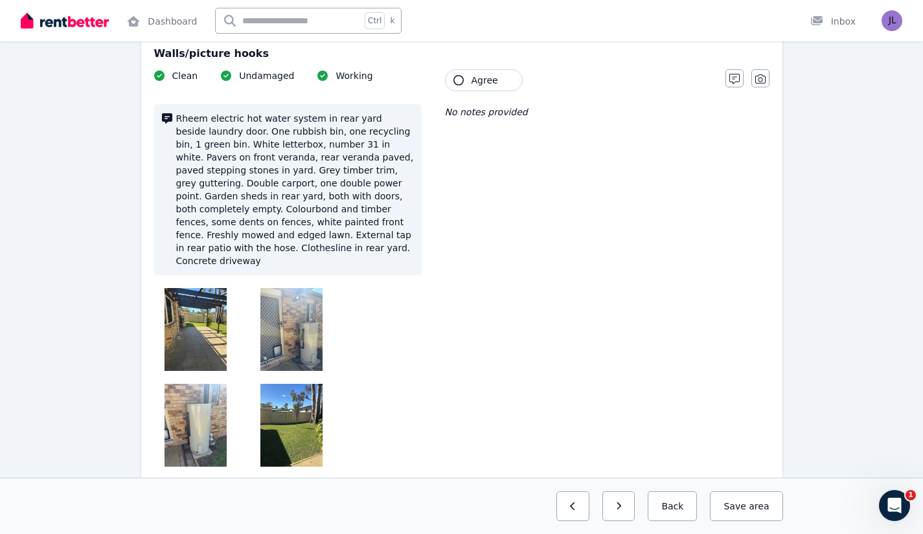
scroll to position [169, 0]
click at [493, 87] on button "Agree" at bounding box center [484, 80] width 78 height 22
click at [493, 84] on span "Agree" at bounding box center [484, 80] width 27 height 13
click at [738, 78] on icon "button" at bounding box center [734, 79] width 10 height 10
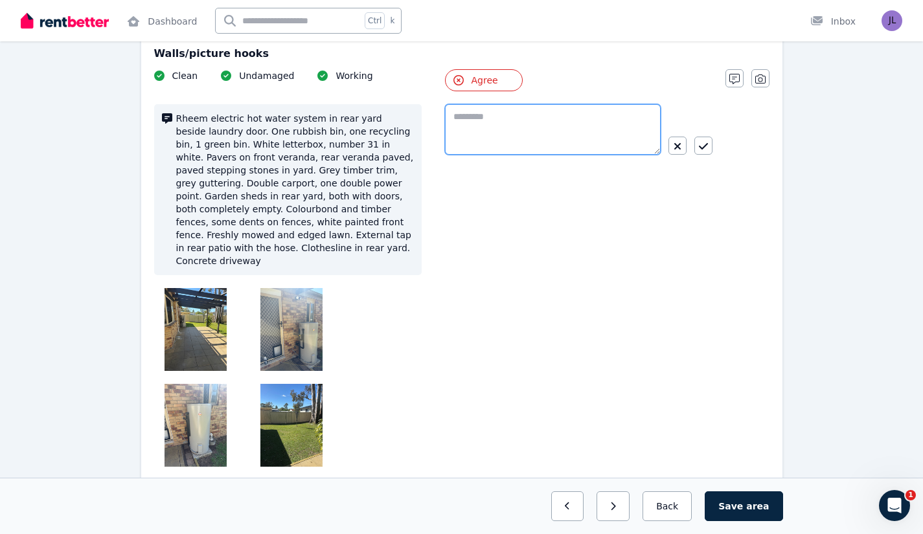
click at [477, 129] on textarea at bounding box center [553, 129] width 216 height 51
type textarea "**********"
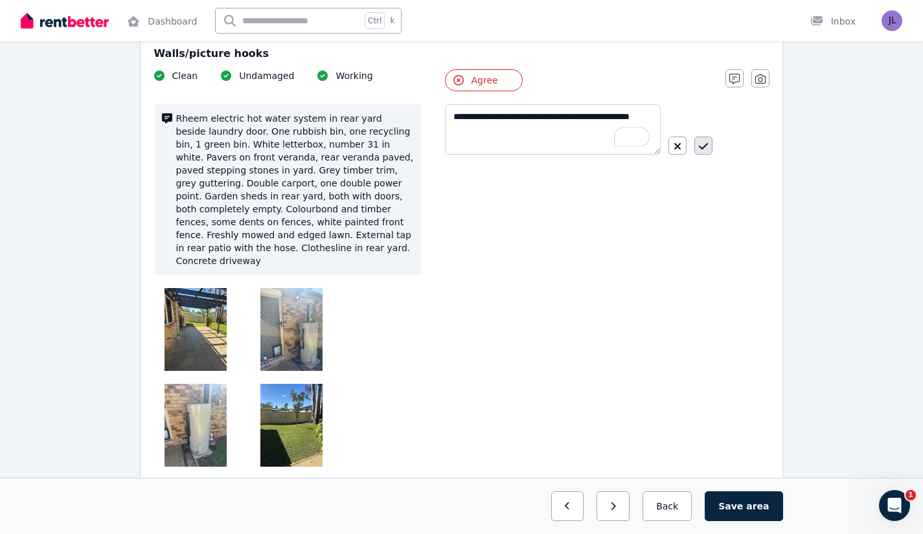
click at [706, 149] on icon "button" at bounding box center [703, 146] width 9 height 10
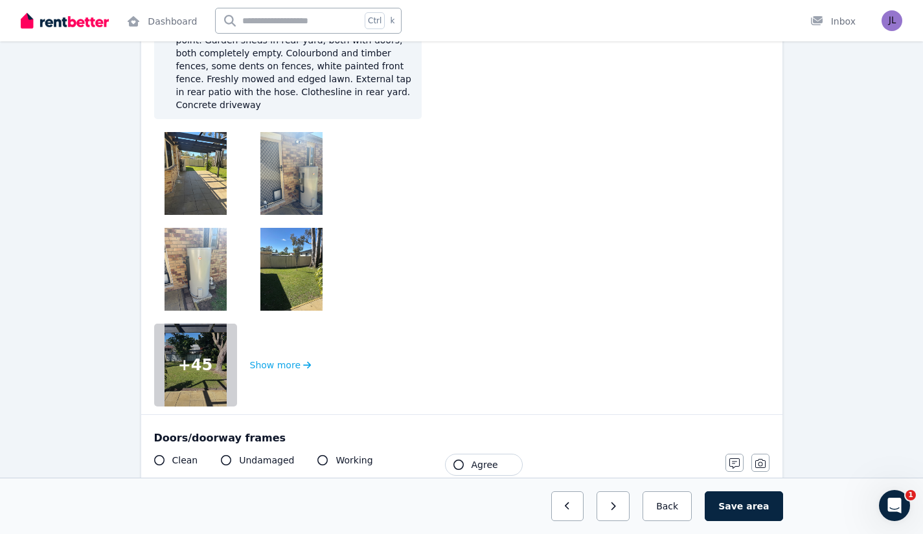
scroll to position [348, 0]
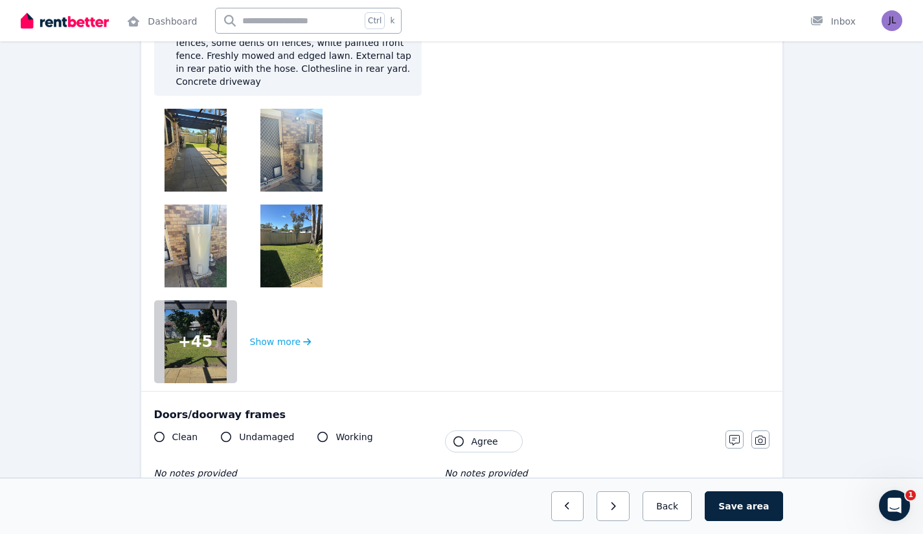
click at [192, 332] on span "+ 45" at bounding box center [195, 342] width 35 height 21
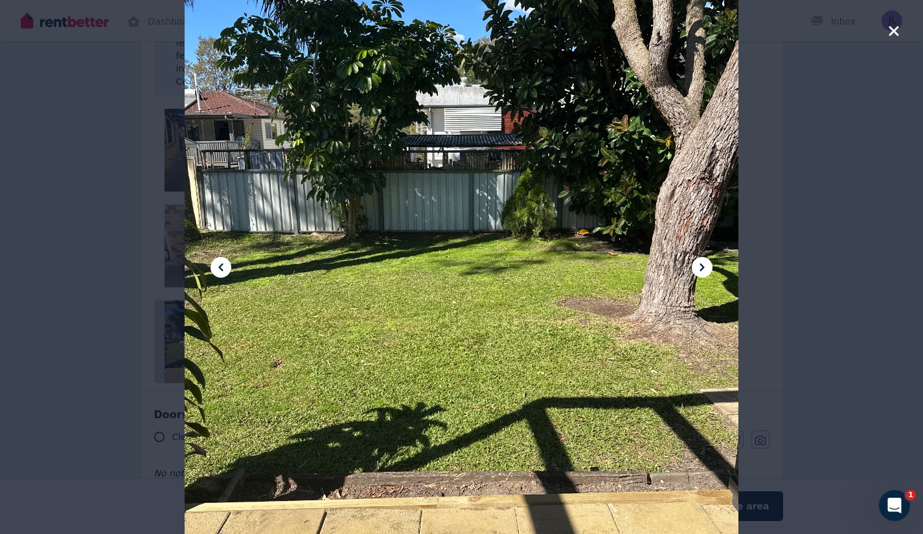
click at [695, 267] on icon at bounding box center [702, 268] width 16 height 16
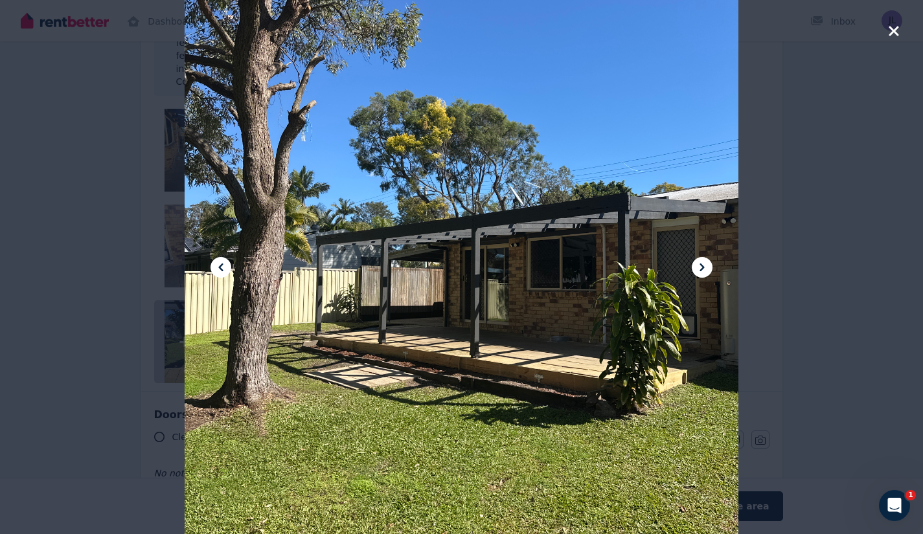
click at [892, 31] on icon "button" at bounding box center [893, 31] width 10 height 10
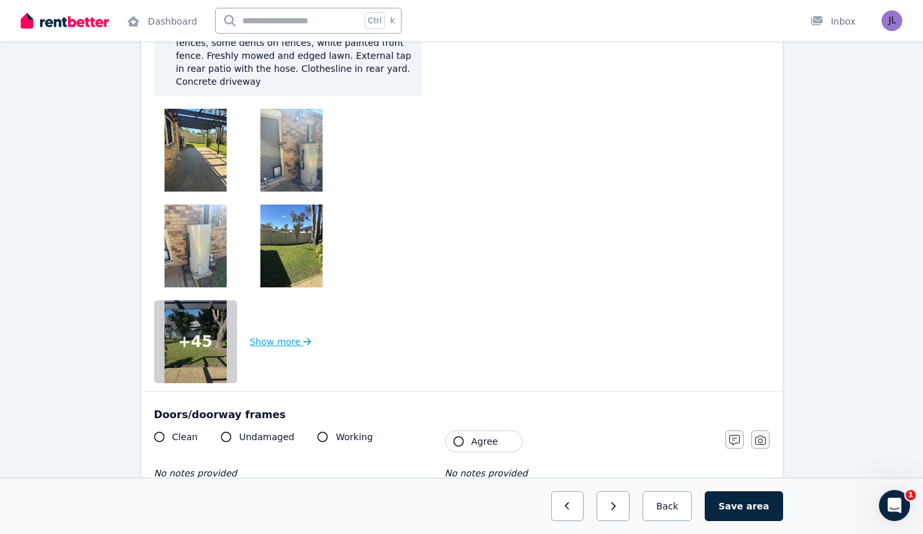
click at [283, 311] on button "Show more" at bounding box center [281, 341] width 62 height 83
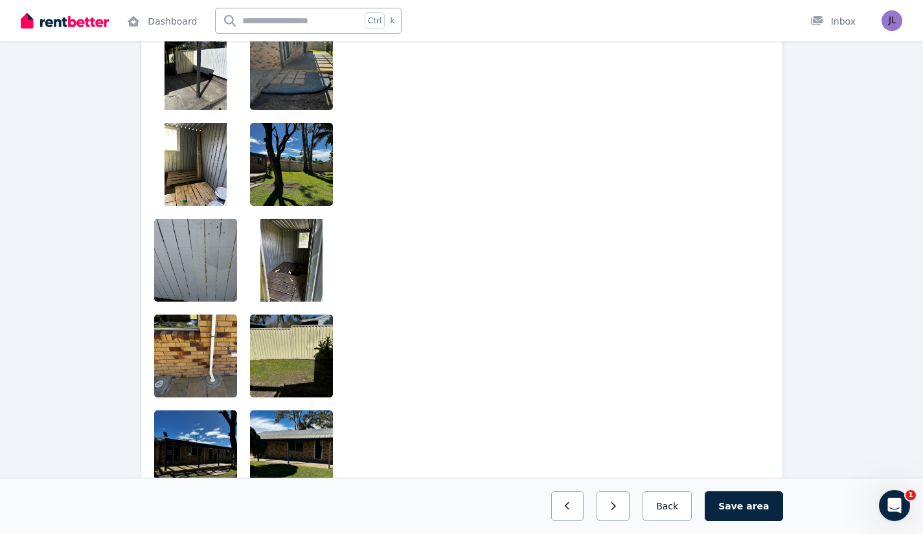
scroll to position [1410, 0]
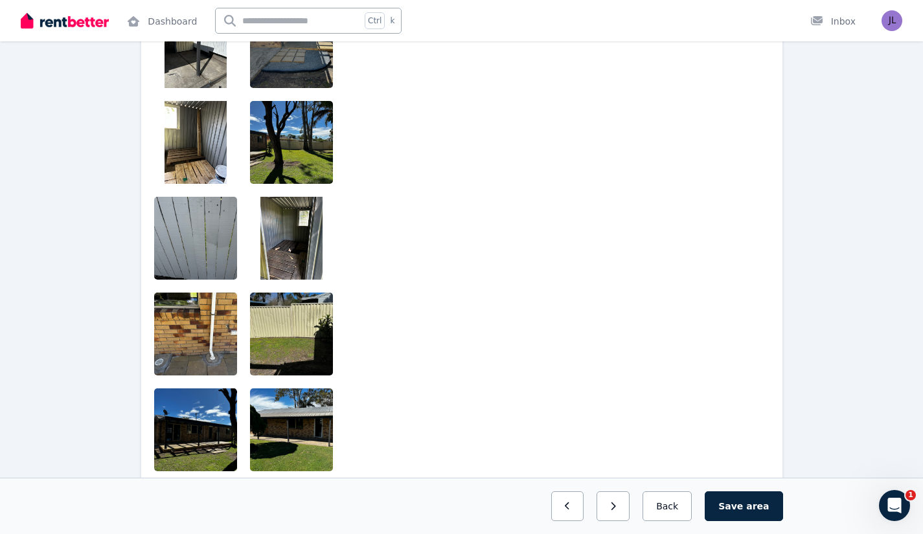
click at [207, 128] on img at bounding box center [195, 142] width 62 height 83
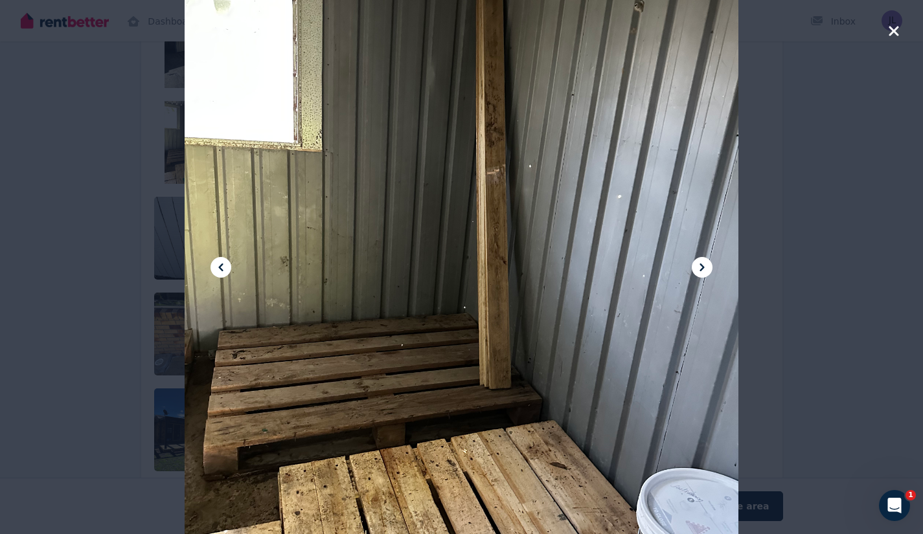
click at [891, 33] on icon "button" at bounding box center [893, 31] width 10 height 10
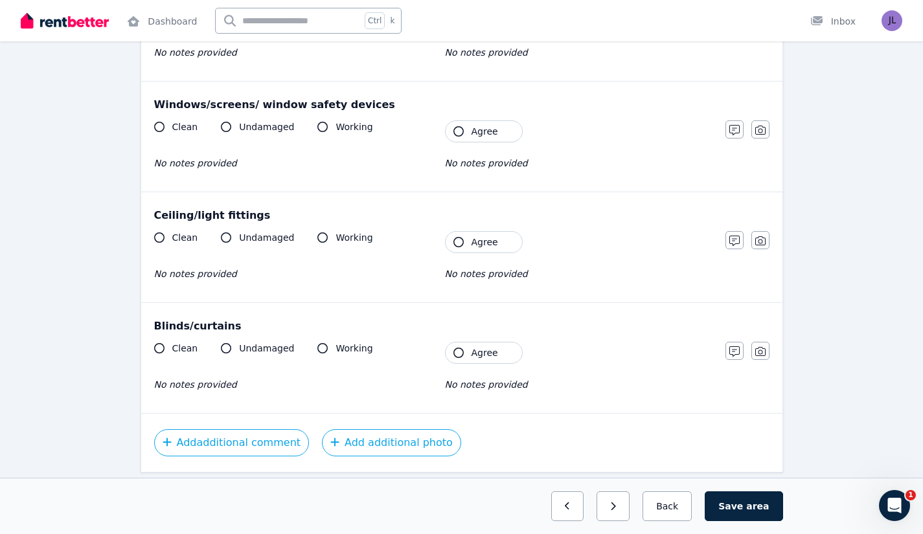
scroll to position [2893, 0]
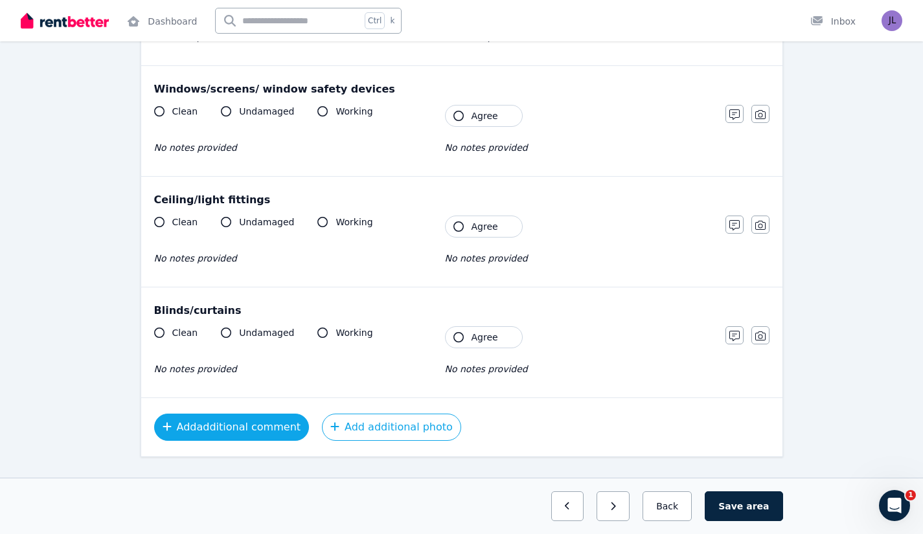
click at [244, 414] on button "Add additional comment" at bounding box center [231, 427] width 155 height 27
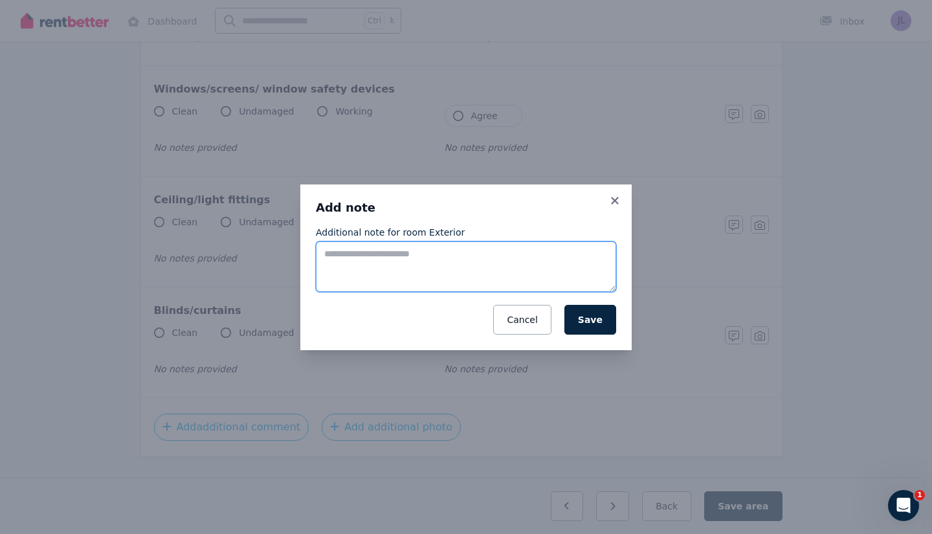
click at [367, 262] on textarea "Additional note for room Exterior" at bounding box center [466, 267] width 300 height 51
type textarea "**********"
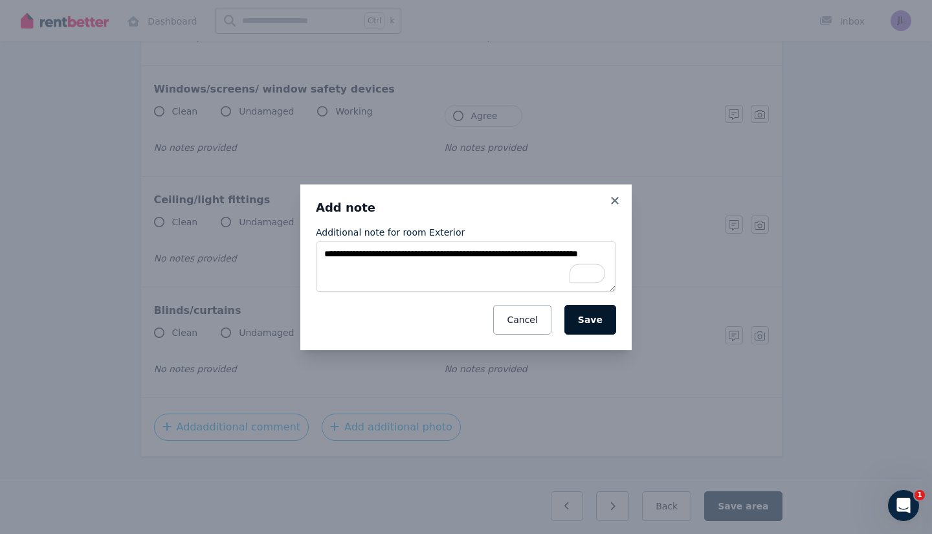
click at [589, 315] on button "Save" at bounding box center [591, 320] width 52 height 30
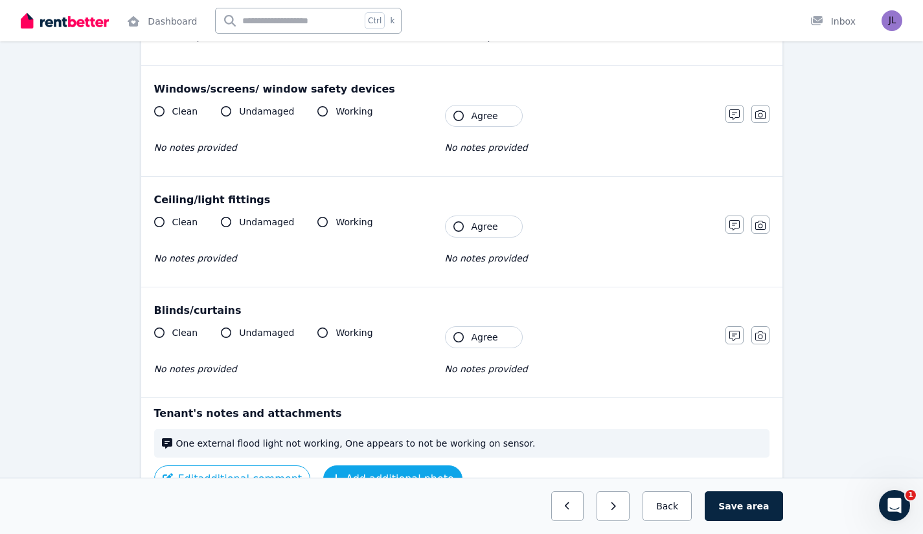
click at [397, 466] on button "Add additional photo" at bounding box center [392, 479] width 139 height 27
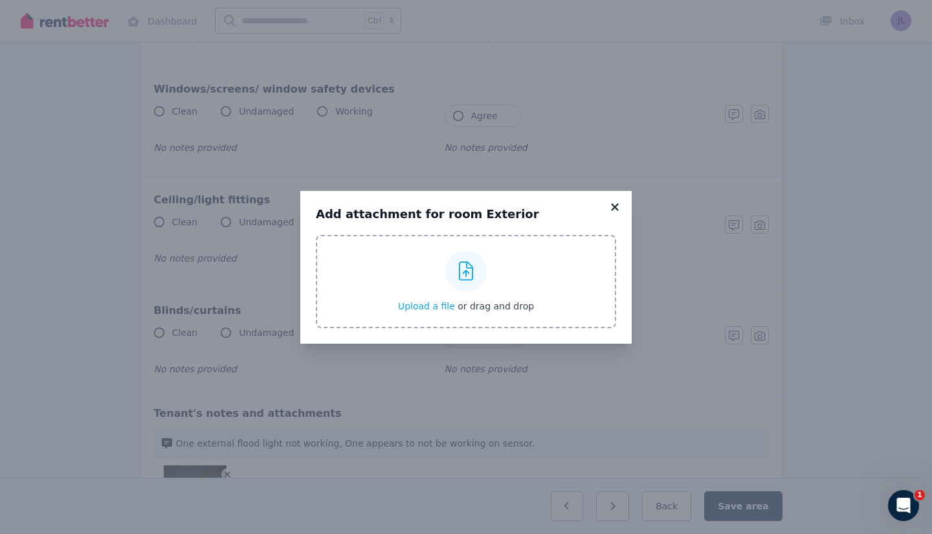
click at [616, 205] on icon at bounding box center [614, 206] width 7 height 7
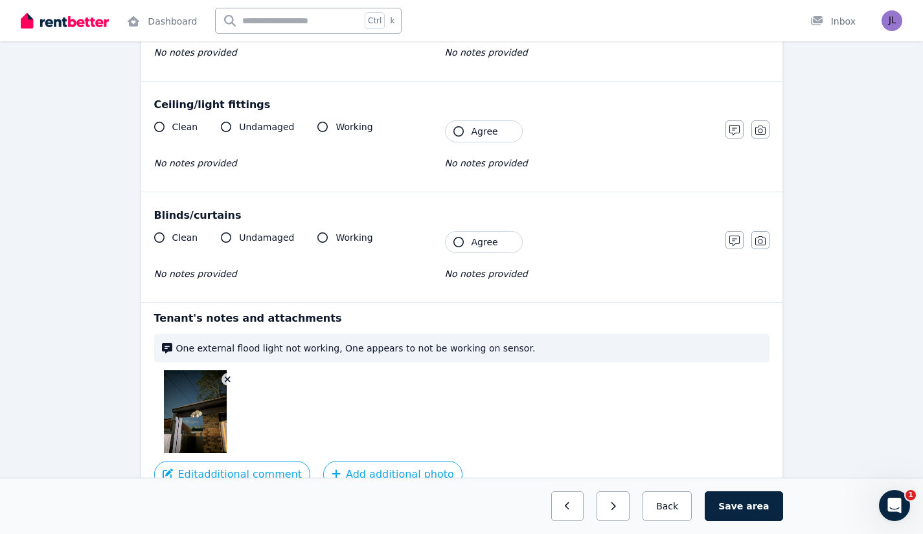
scroll to position [3036, 0]
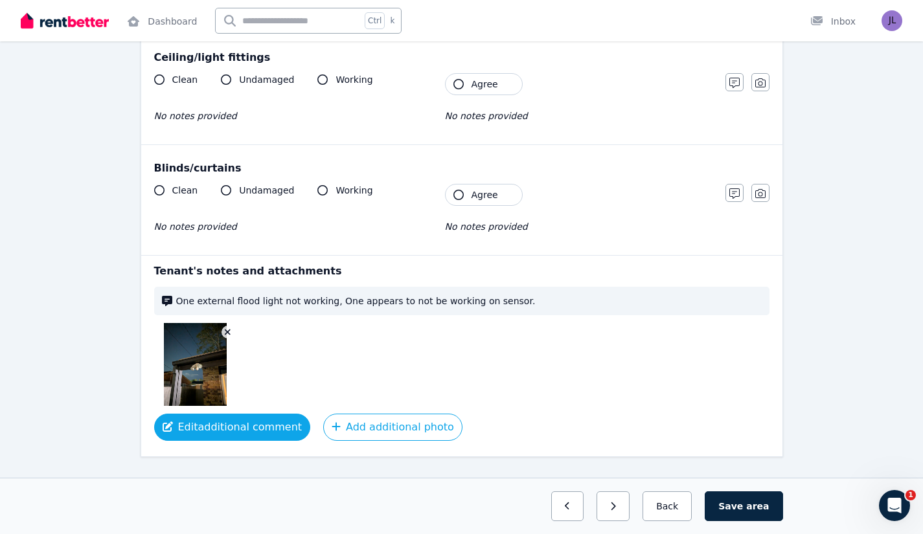
click at [243, 414] on button "Edit additional comment" at bounding box center [232, 427] width 157 height 27
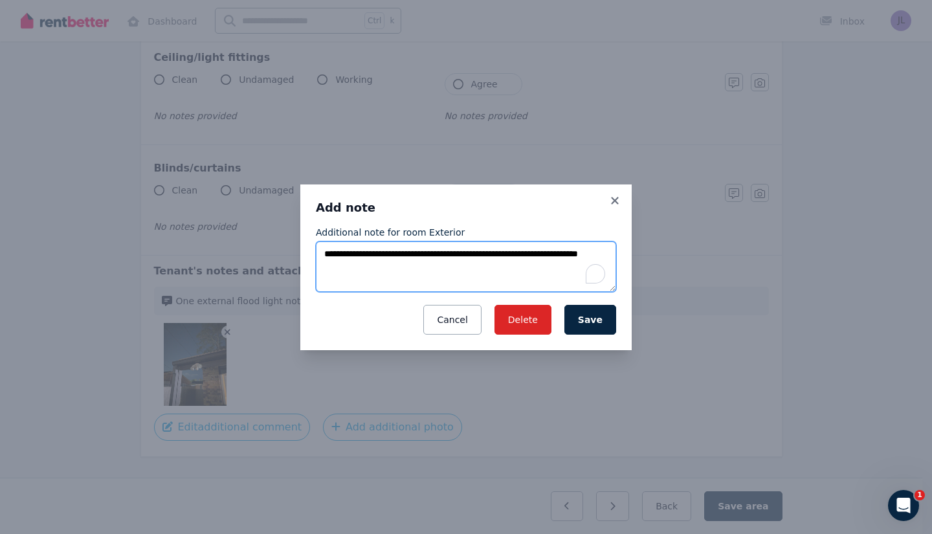
drag, startPoint x: 491, startPoint y: 254, endPoint x: 476, endPoint y: 255, distance: 15.6
click at [476, 255] on textarea "**********" at bounding box center [466, 267] width 300 height 51
type textarea "**********"
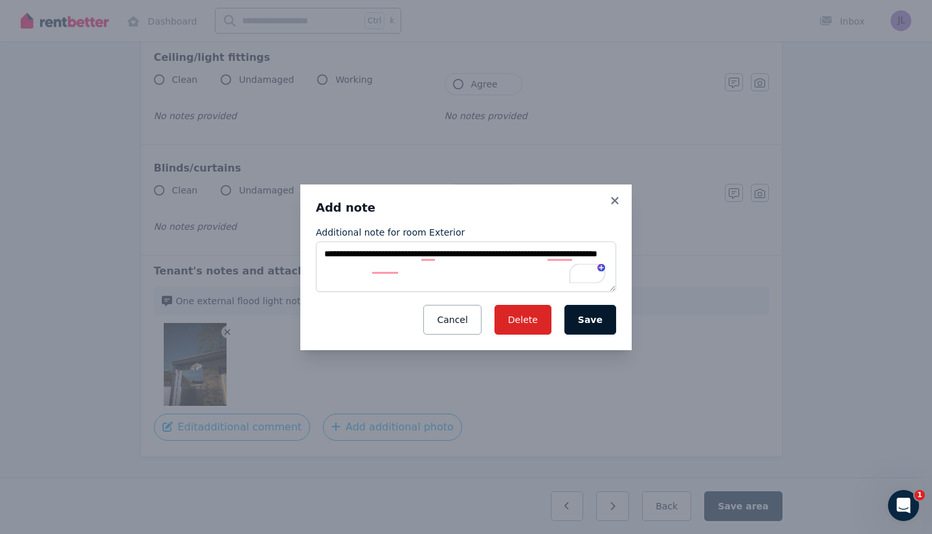
click at [602, 322] on button "Save" at bounding box center [591, 320] width 52 height 30
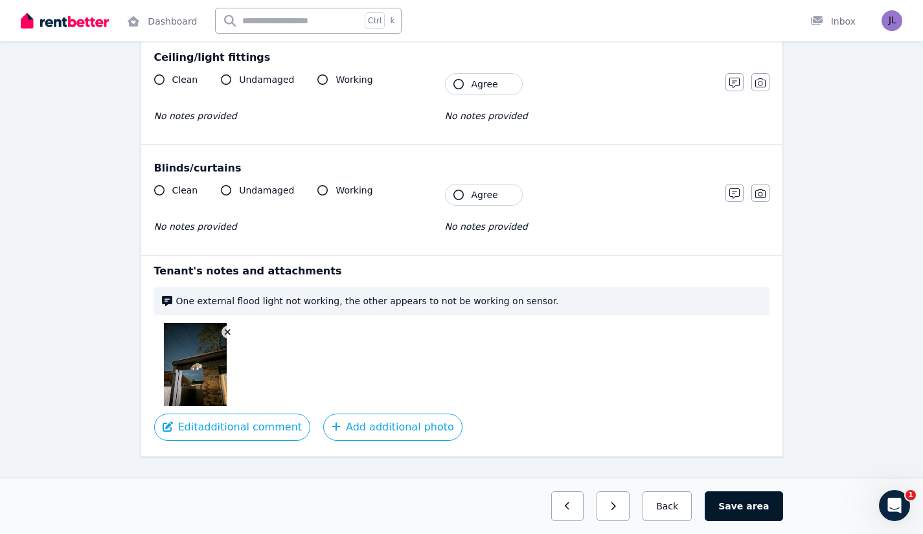
click at [747, 507] on button "Save area" at bounding box center [744, 506] width 78 height 30
click at [736, 501] on button "Save area" at bounding box center [746, 506] width 73 height 30
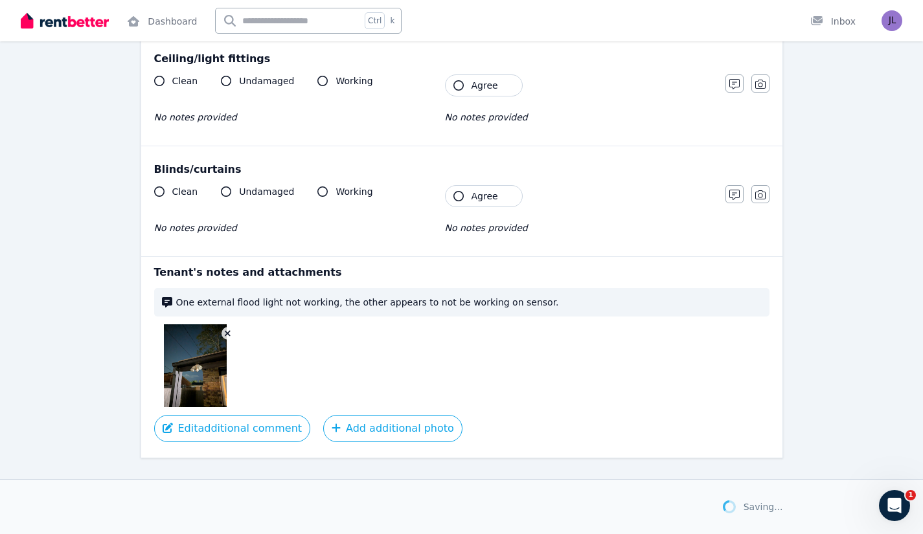
click at [672, 506] on div "Saving..." at bounding box center [462, 507] width 642 height 28
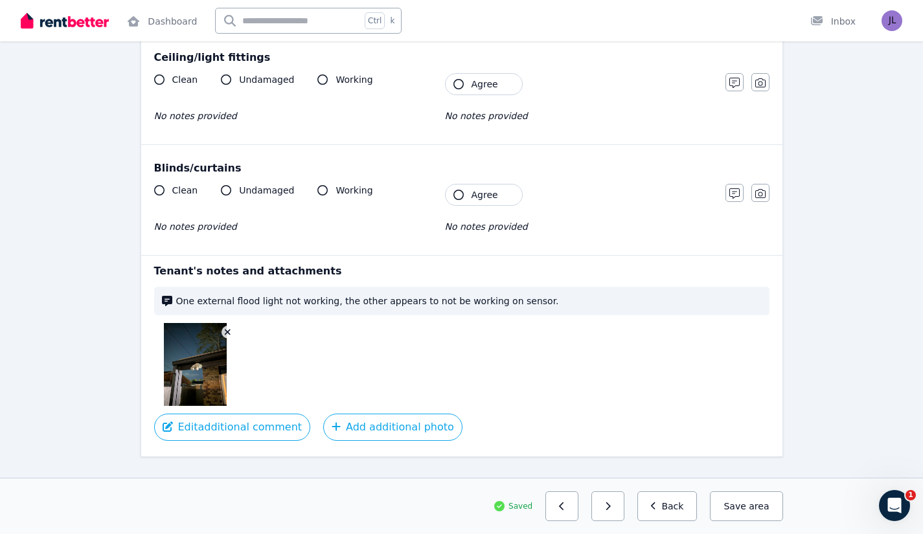
click at [679, 506] on button "Back" at bounding box center [667, 506] width 60 height 30
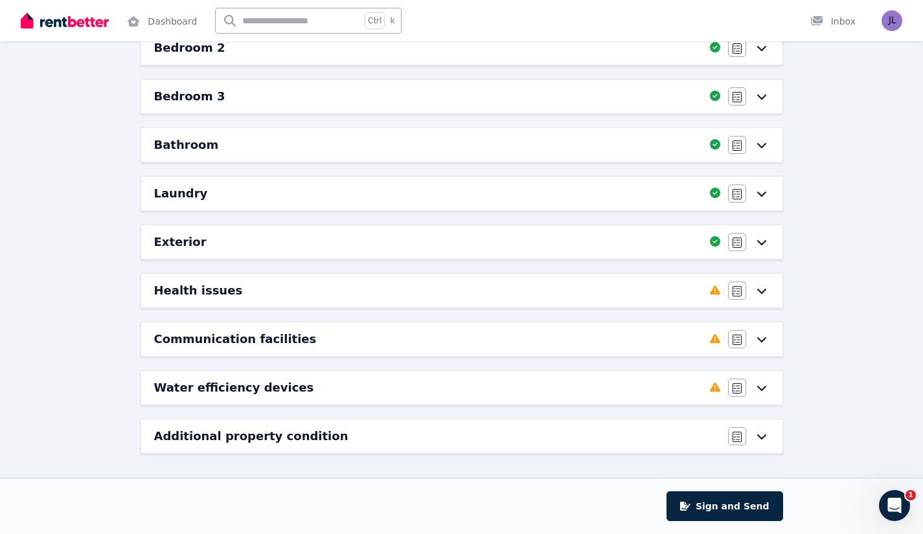
scroll to position [280, 0]
click at [567, 288] on div "Health issues" at bounding box center [428, 291] width 548 height 18
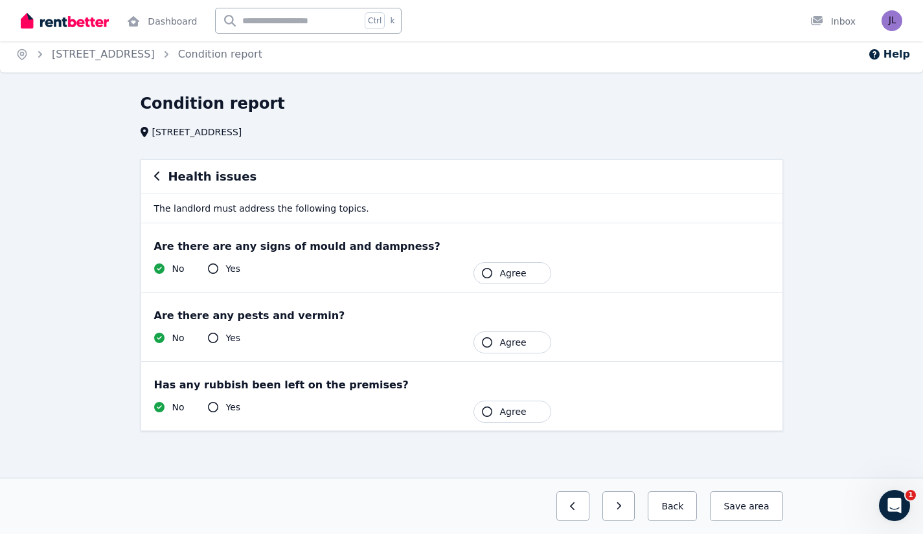
scroll to position [0, 0]
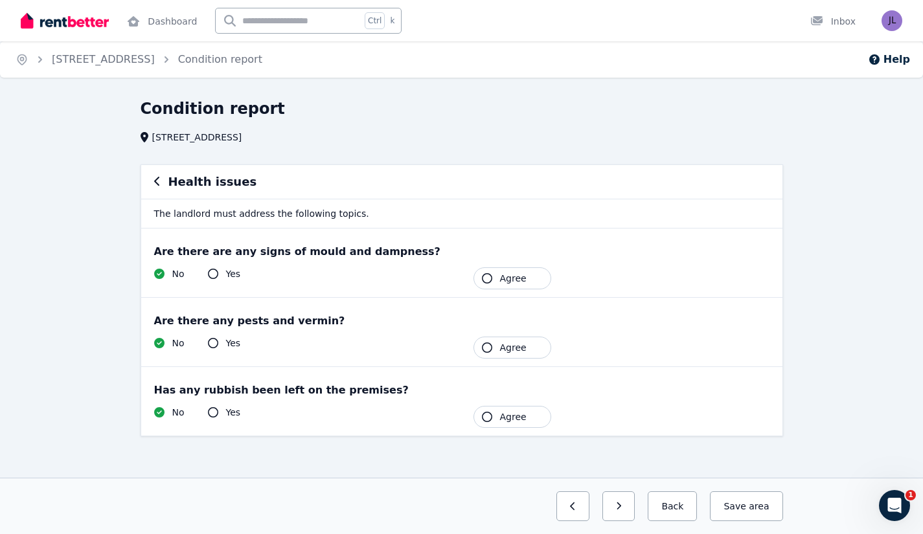
click at [490, 280] on icon "button" at bounding box center [487, 278] width 10 height 10
click at [499, 344] on button "Agree" at bounding box center [512, 348] width 78 height 22
click at [512, 416] on span "Agree" at bounding box center [513, 417] width 27 height 13
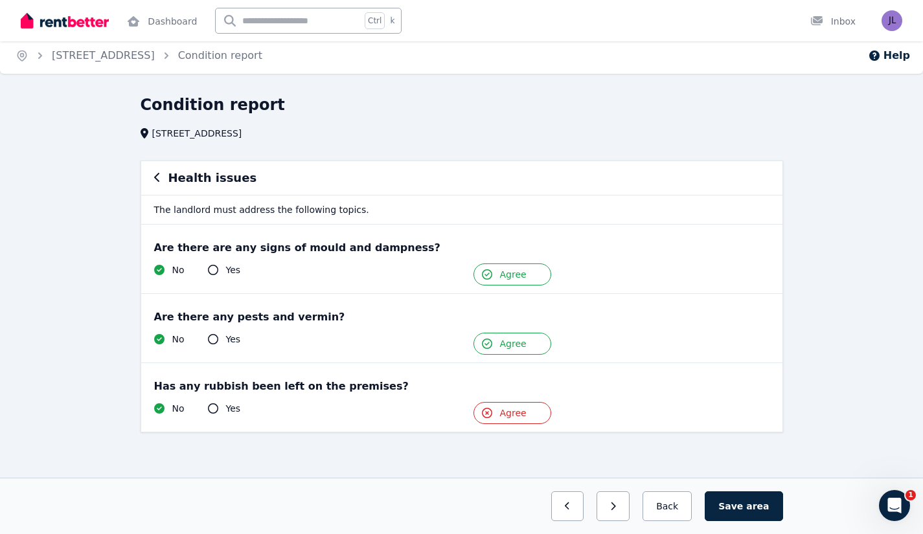
scroll to position [5, 0]
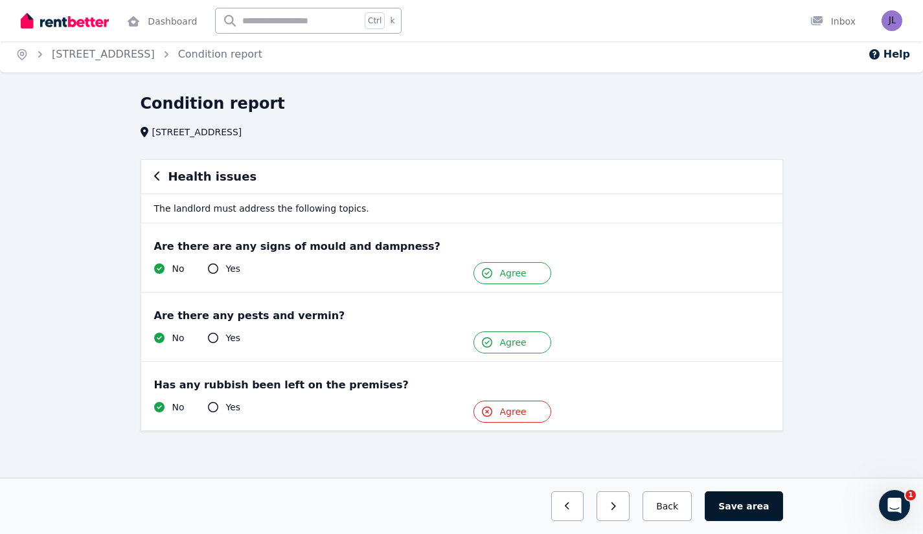
click at [745, 503] on button "Save area" at bounding box center [744, 506] width 78 height 30
click at [695, 510] on button "Back" at bounding box center [667, 506] width 60 height 30
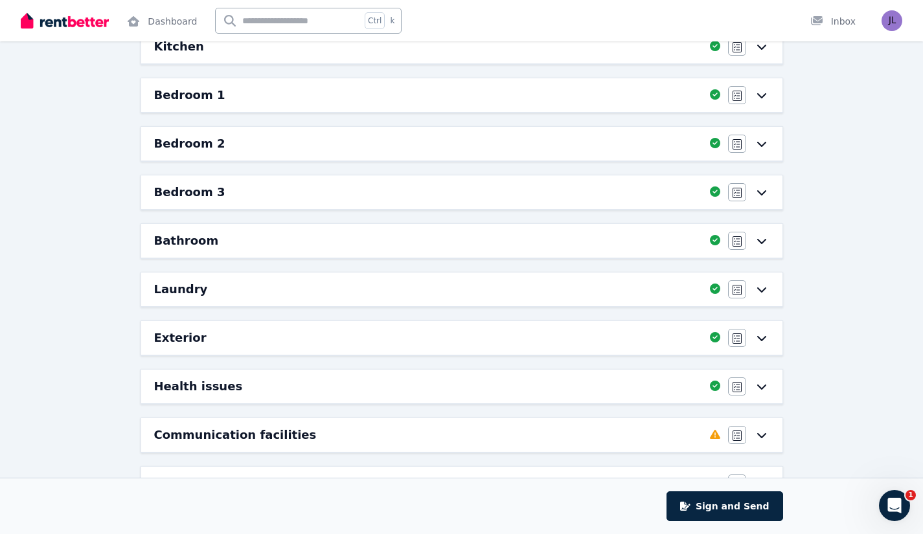
scroll to position [280, 0]
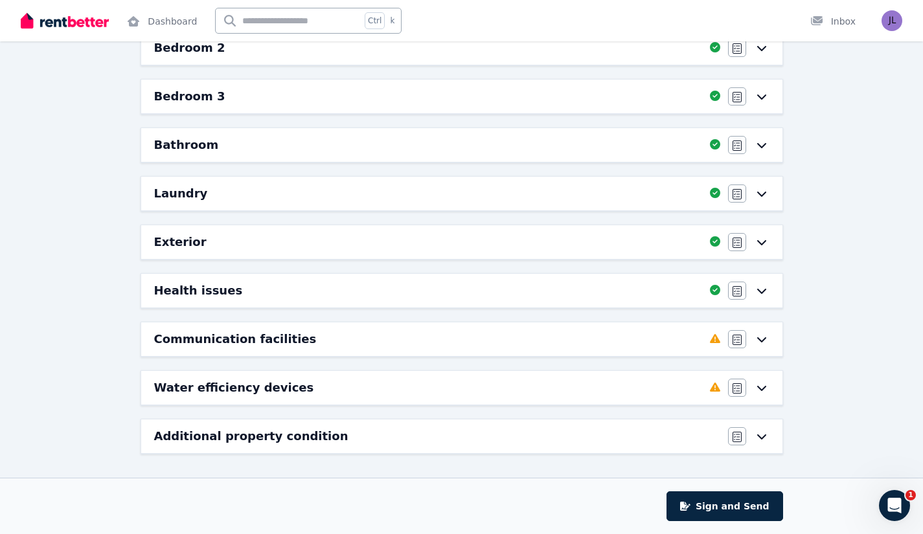
click at [468, 338] on div "Communication facilities" at bounding box center [428, 339] width 548 height 18
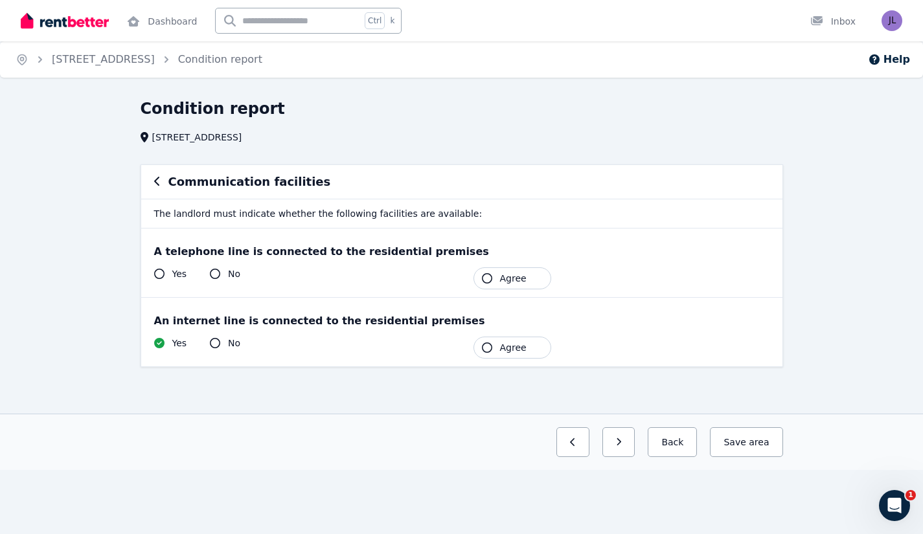
scroll to position [0, 0]
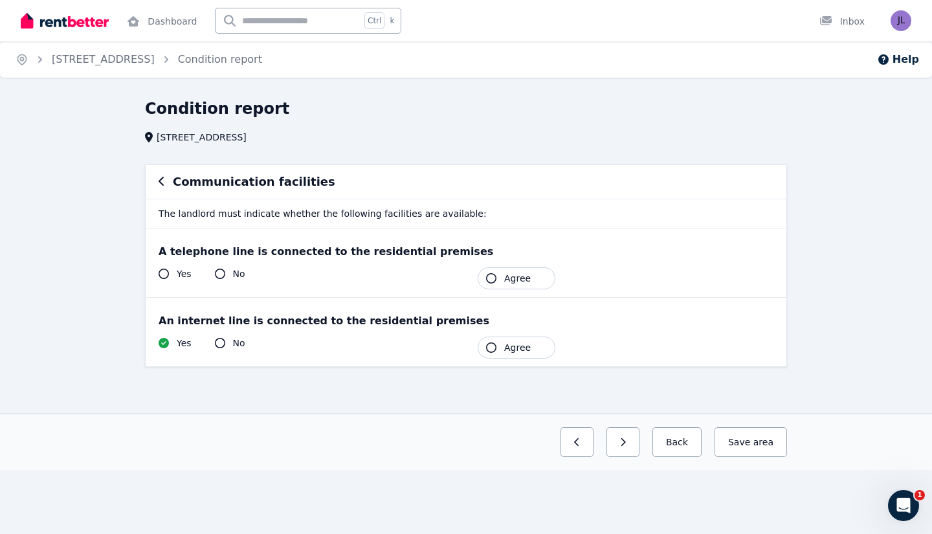
click at [508, 352] on span "Agree" at bounding box center [517, 347] width 27 height 13
click at [766, 442] on span "area" at bounding box center [762, 442] width 23 height 13
click at [690, 450] on button "Back" at bounding box center [672, 442] width 60 height 30
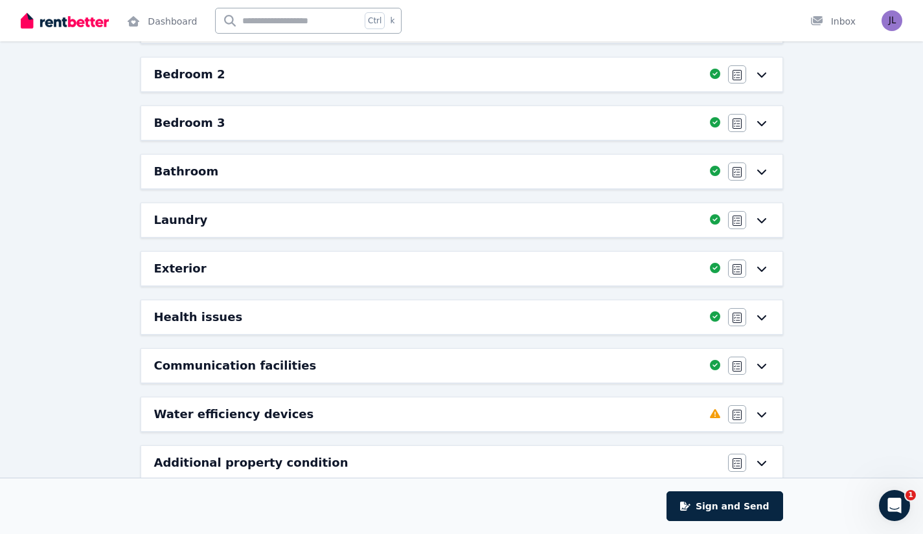
scroll to position [280, 0]
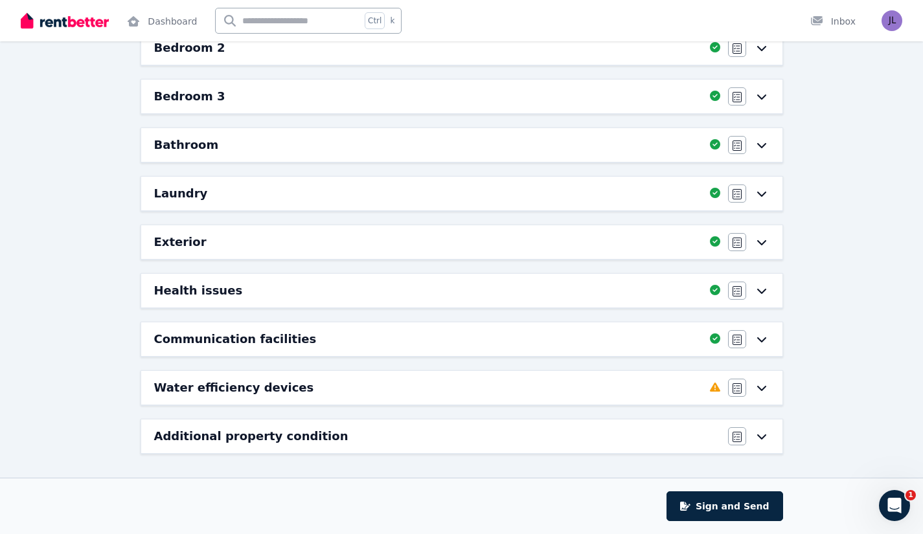
click at [571, 390] on div "Water efficiency devices" at bounding box center [428, 388] width 548 height 18
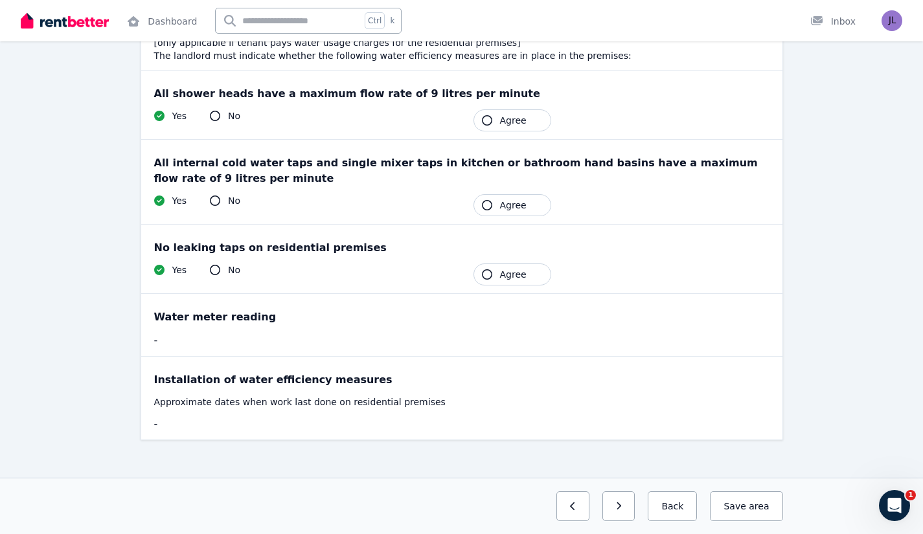
scroll to position [155, 0]
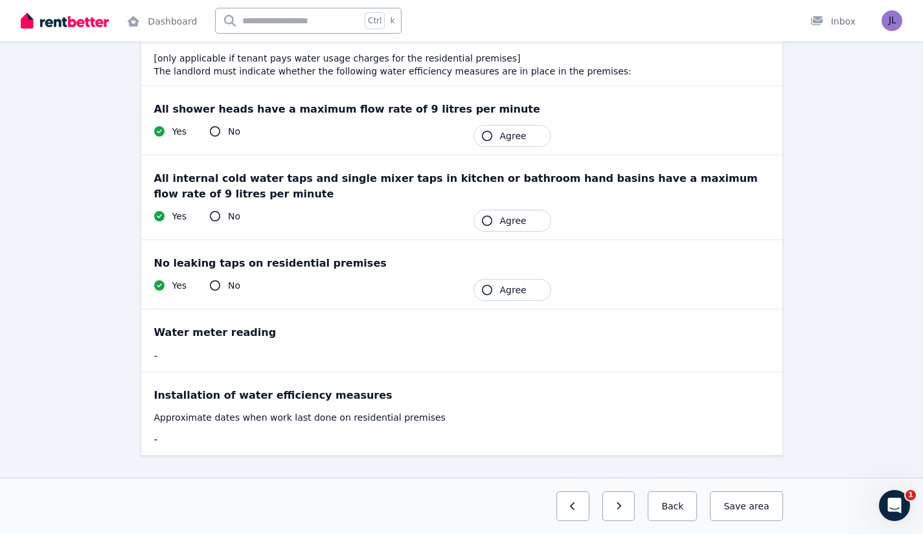
click at [521, 135] on span "Agree" at bounding box center [513, 136] width 27 height 13
click at [512, 218] on span "Agree" at bounding box center [513, 220] width 27 height 13
click at [500, 287] on span "Agree" at bounding box center [513, 290] width 27 height 13
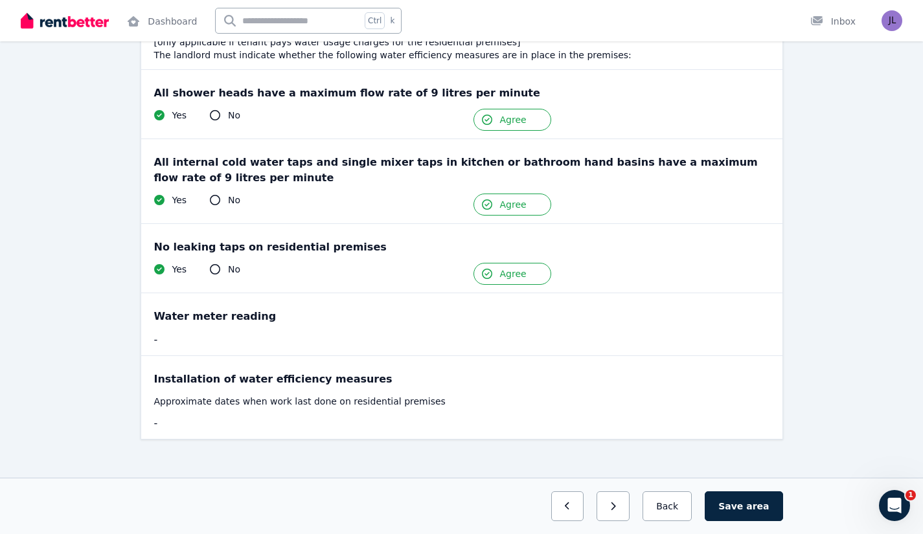
scroll to position [180, 0]
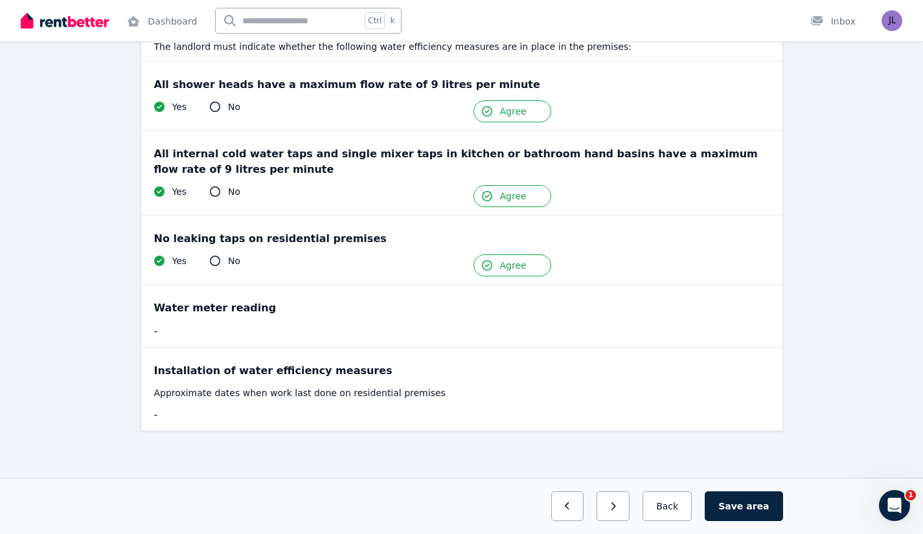
click at [161, 330] on div "-" at bounding box center [302, 332] width 296 height 16
click at [170, 331] on div "-" at bounding box center [302, 332] width 296 height 16
click at [741, 504] on button "Save area" at bounding box center [744, 506] width 78 height 30
click at [670, 502] on button "Back" at bounding box center [667, 506] width 60 height 30
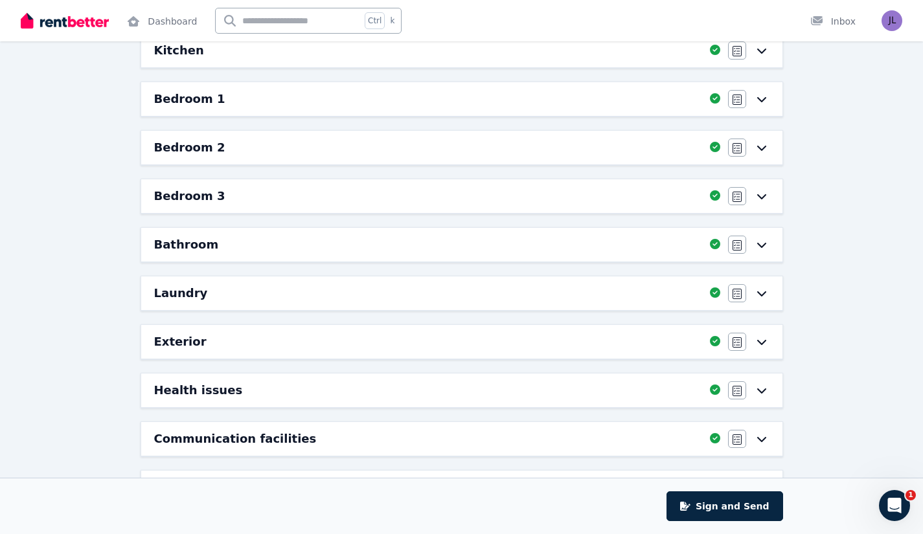
scroll to position [280, 0]
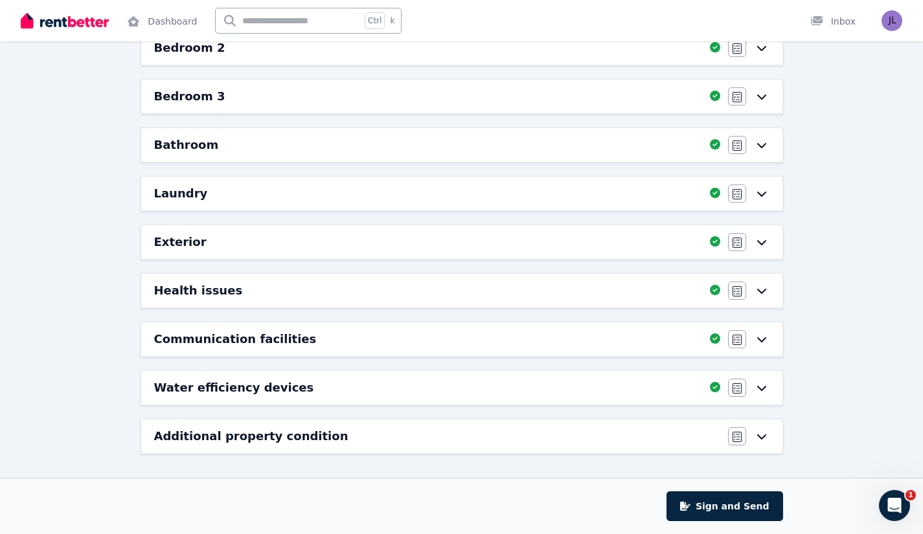
click at [430, 436] on div "Additional property condition" at bounding box center [437, 436] width 566 height 18
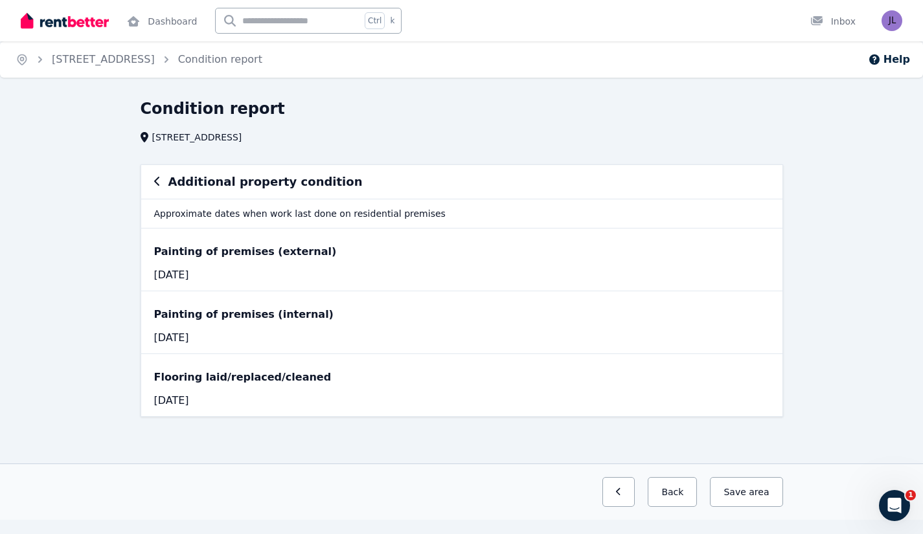
scroll to position [0, 0]
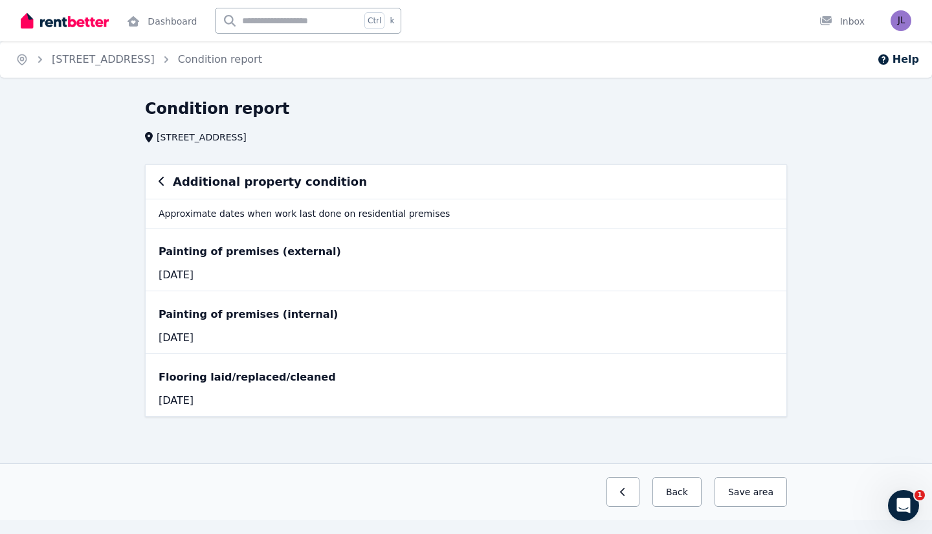
click at [163, 183] on icon "button" at bounding box center [162, 181] width 6 height 10
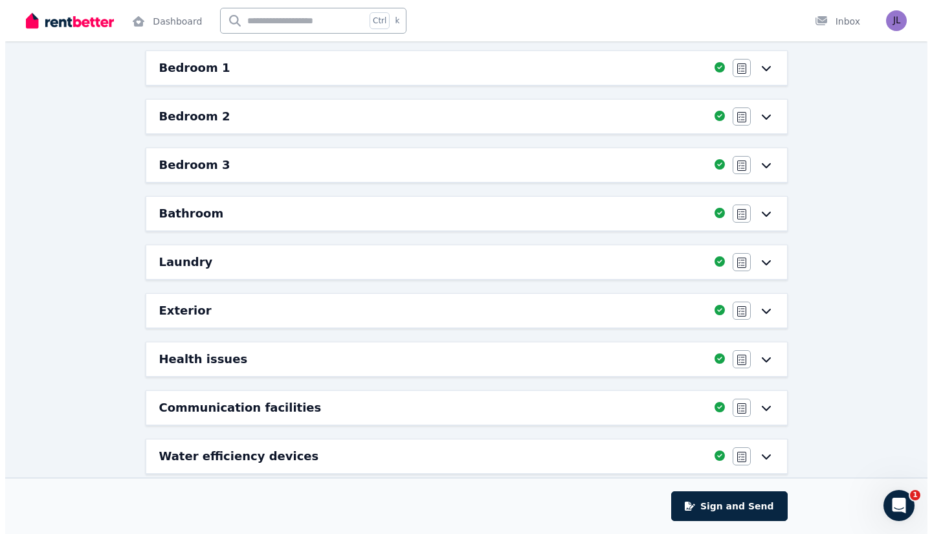
scroll to position [280, 0]
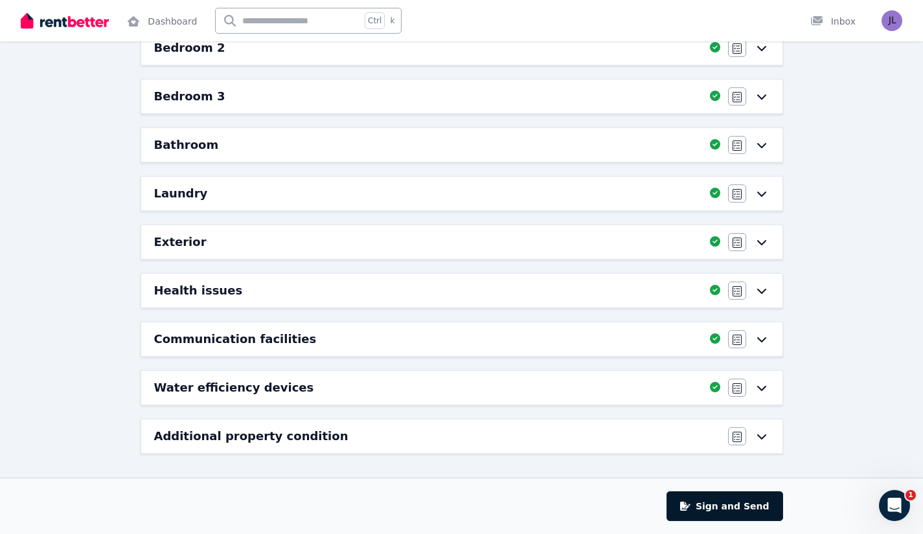
click at [730, 501] on button "Sign and Send" at bounding box center [724, 506] width 116 height 30
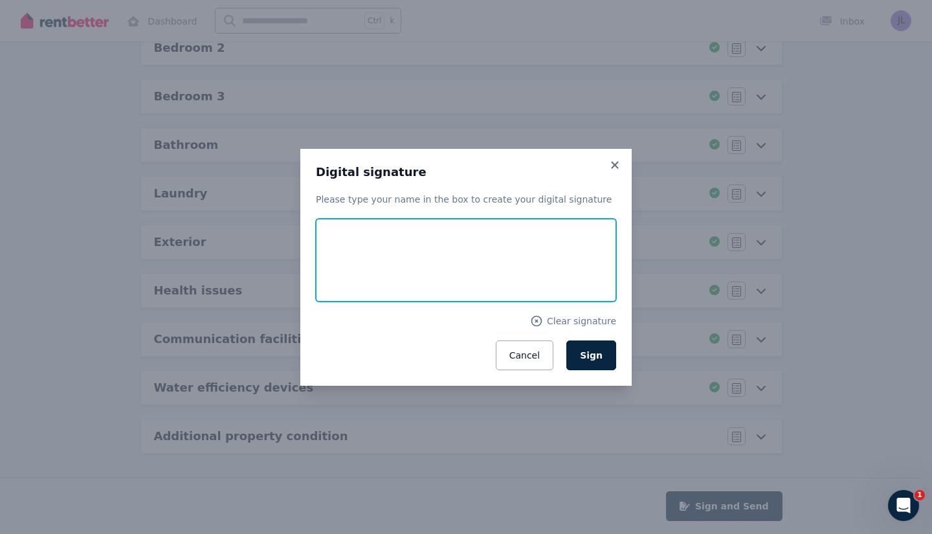
click at [374, 232] on input "text" at bounding box center [466, 260] width 300 height 83
type input "**********"
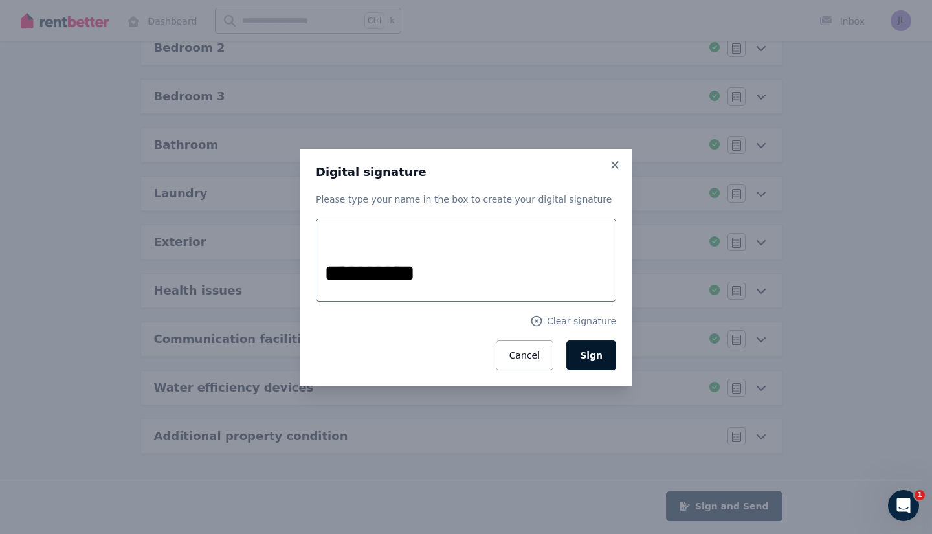
click at [606, 356] on button "Sign" at bounding box center [592, 356] width 50 height 30
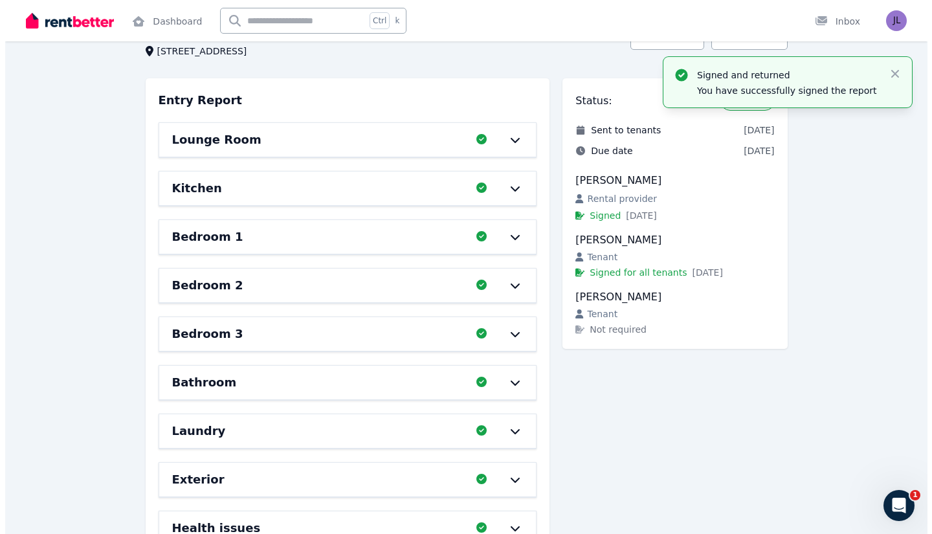
scroll to position [0, 0]
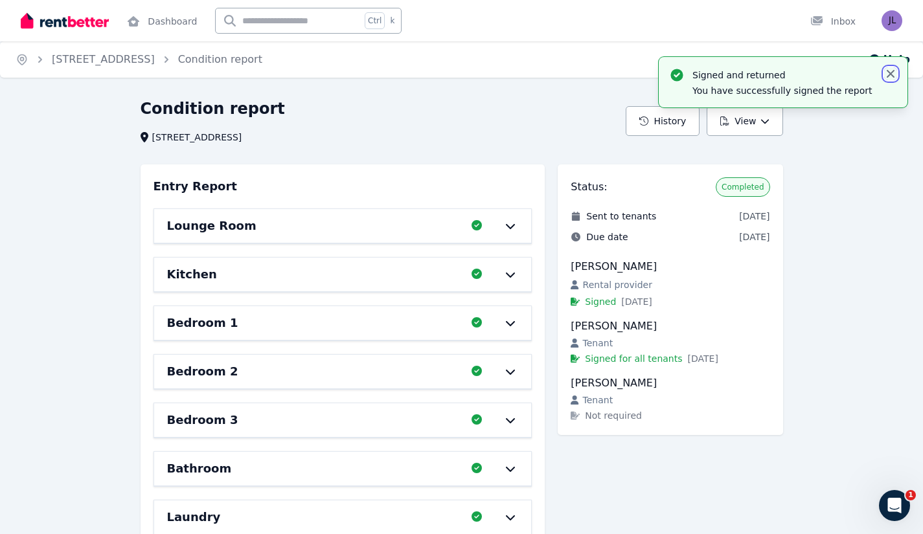
click at [894, 71] on icon "button" at bounding box center [891, 74] width 8 height 8
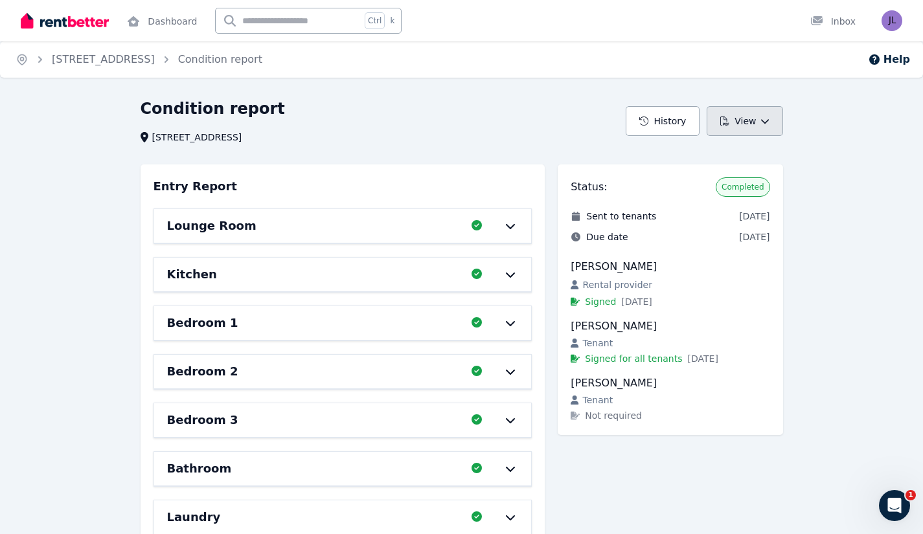
click at [747, 122] on button "View" at bounding box center [744, 121] width 76 height 30
click at [705, 150] on p "View report" at bounding box center [697, 155] width 62 height 13
click at [217, 56] on link "Condition report" at bounding box center [220, 59] width 84 height 12
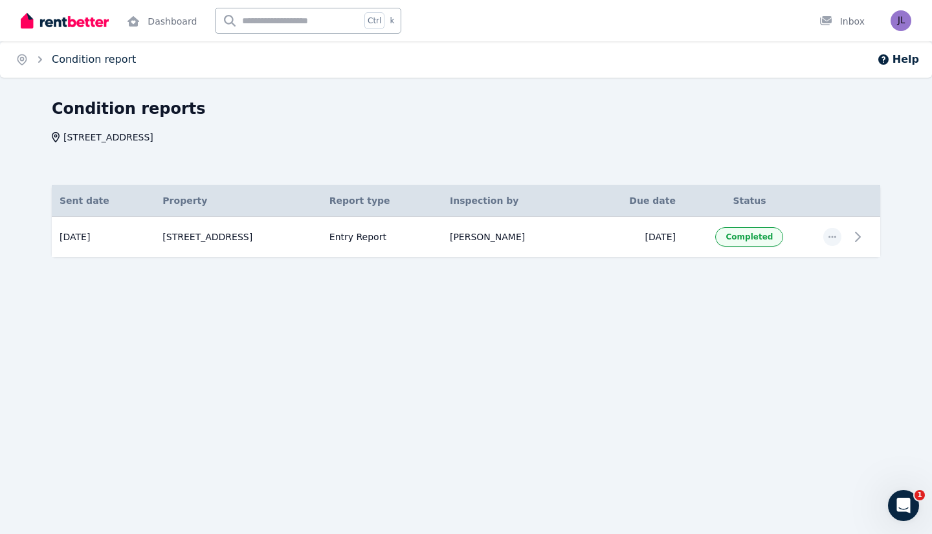
click at [111, 62] on link "Condition report" at bounding box center [94, 59] width 84 height 12
click at [87, 17] on img at bounding box center [65, 20] width 88 height 19
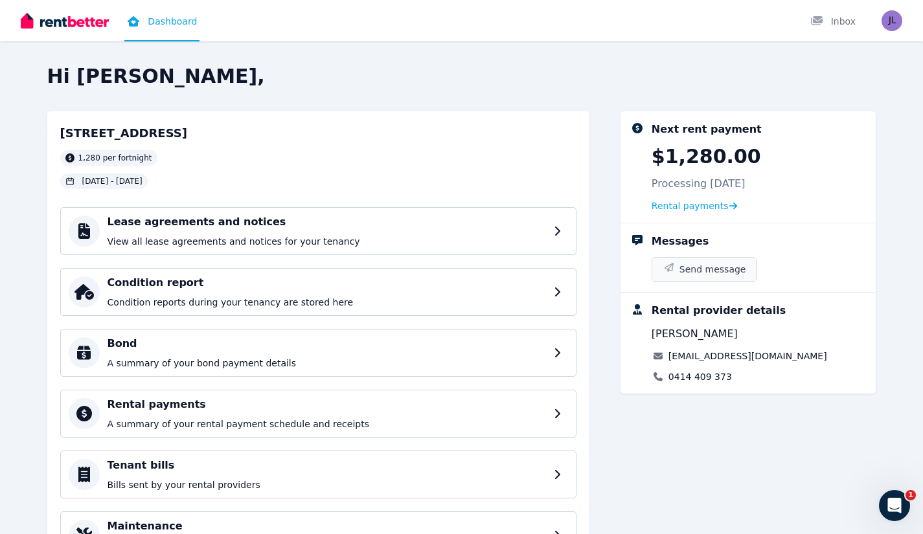
click at [710, 271] on span "Send message" at bounding box center [712, 269] width 67 height 13
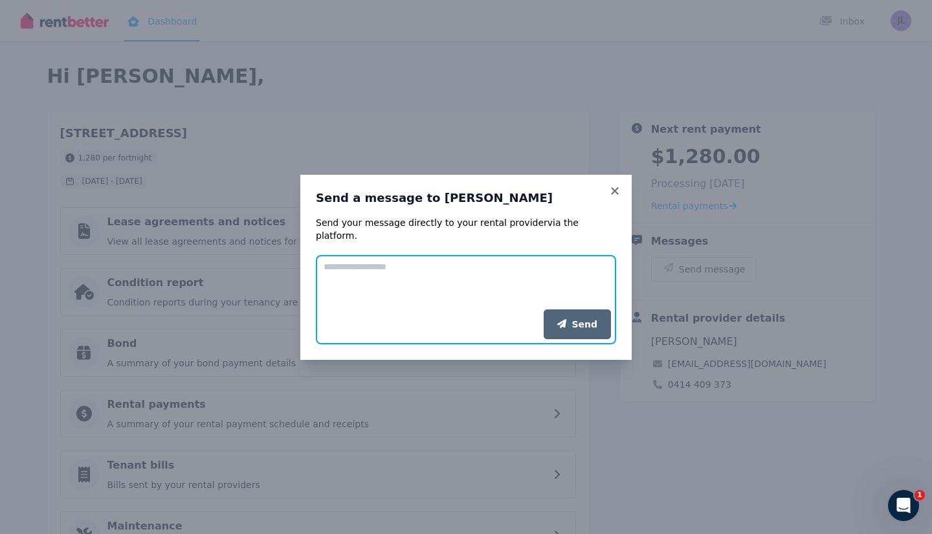
click at [445, 269] on textarea "Add your message" at bounding box center [466, 282] width 300 height 54
type textarea "**"
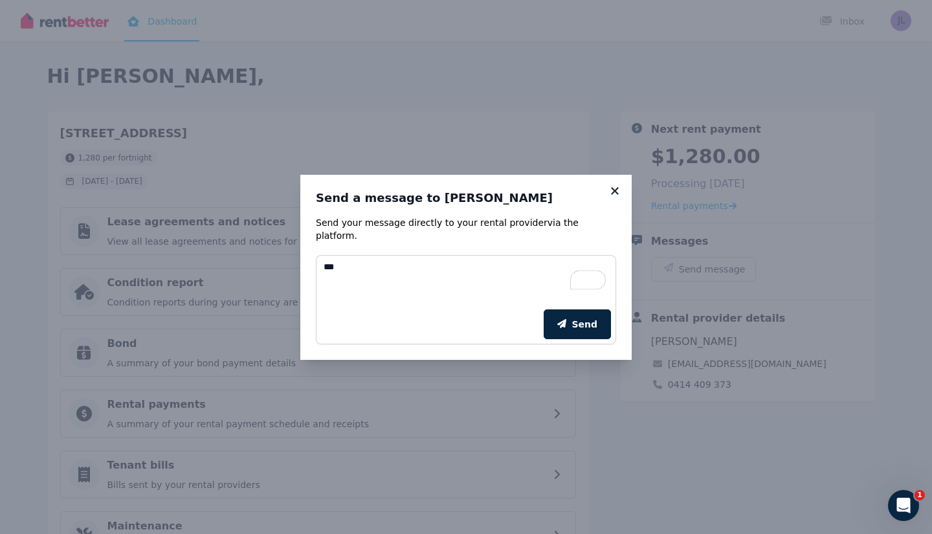
click at [611, 196] on icon at bounding box center [615, 191] width 13 height 12
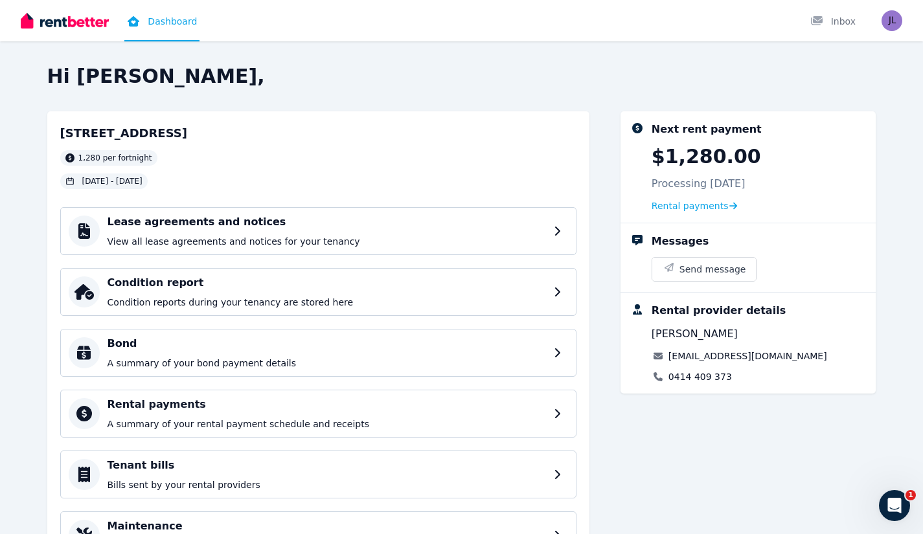
click at [714, 355] on link "[EMAIL_ADDRESS][DOMAIN_NAME]" at bounding box center [747, 356] width 159 height 13
